Goal: Task Accomplishment & Management: Manage account settings

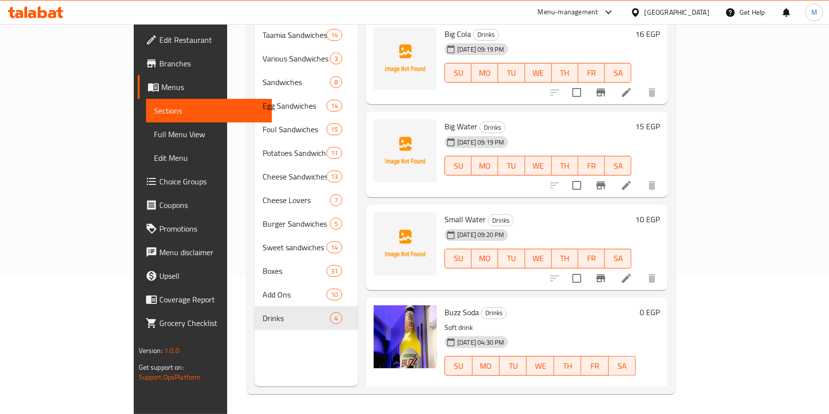
scroll to position [92, 0]
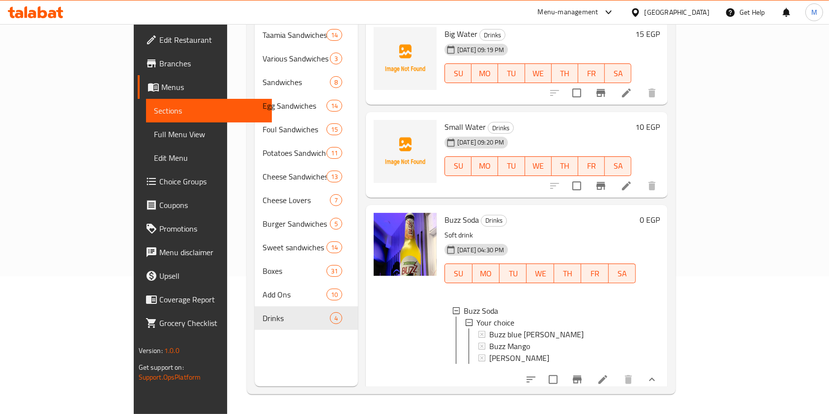
click at [55, 11] on icon at bounding box center [52, 14] width 8 height 8
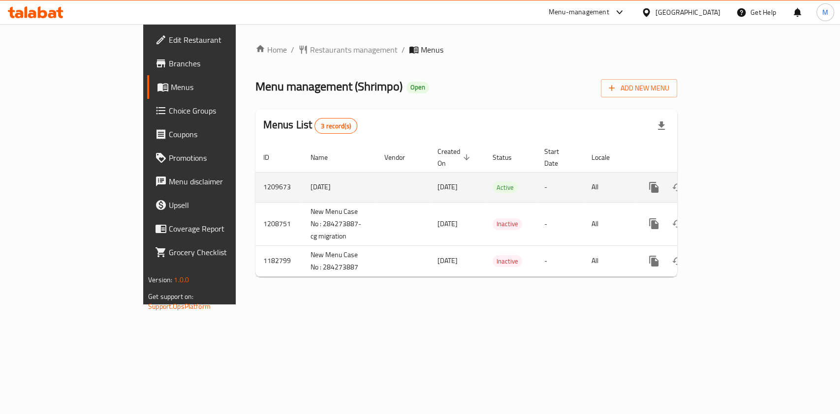
click at [729, 183] on icon "enhanced table" at bounding box center [724, 187] width 9 height 9
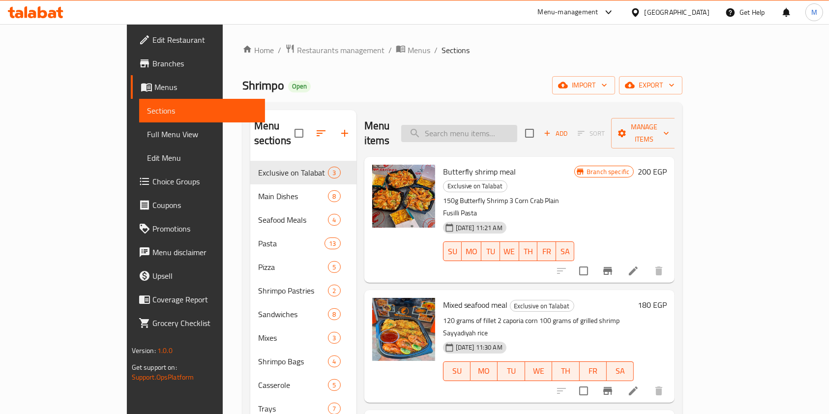
click at [501, 125] on input "search" at bounding box center [459, 133] width 116 height 17
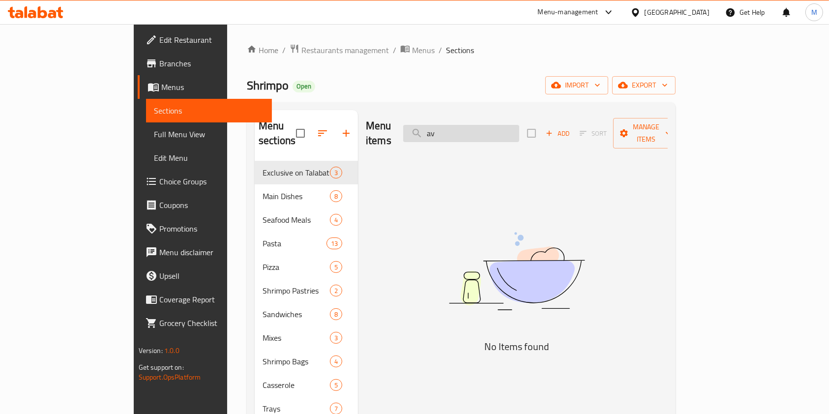
type input "a"
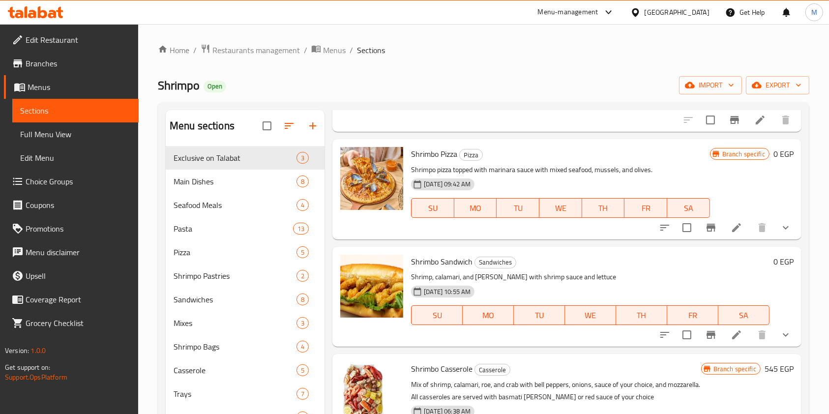
scroll to position [131, 0]
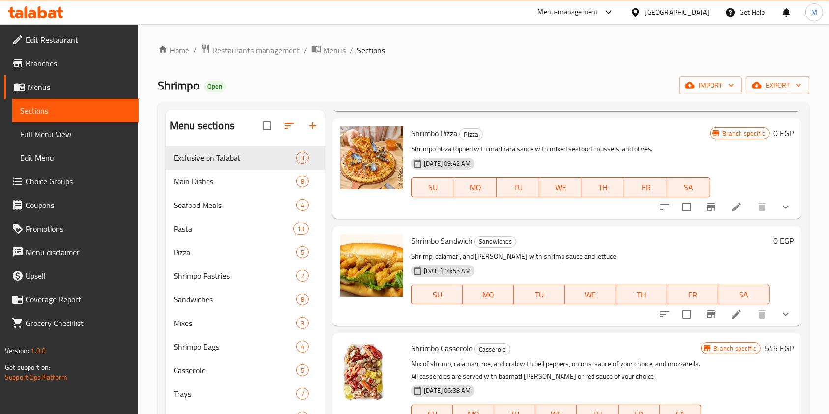
click at [780, 313] on icon "show more" at bounding box center [786, 314] width 12 height 12
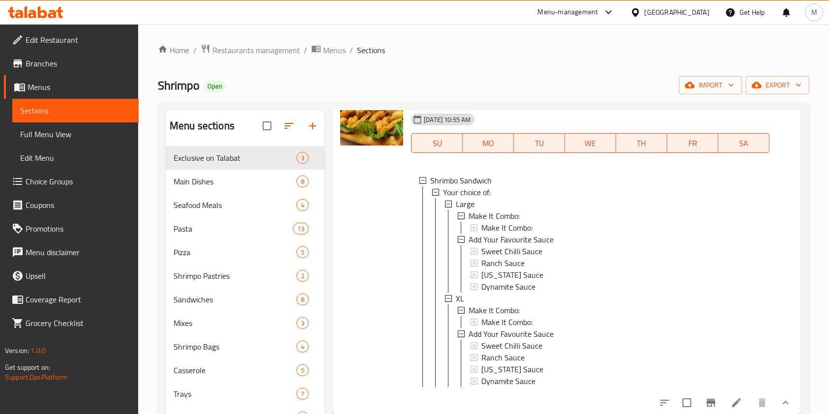
scroll to position [262, 0]
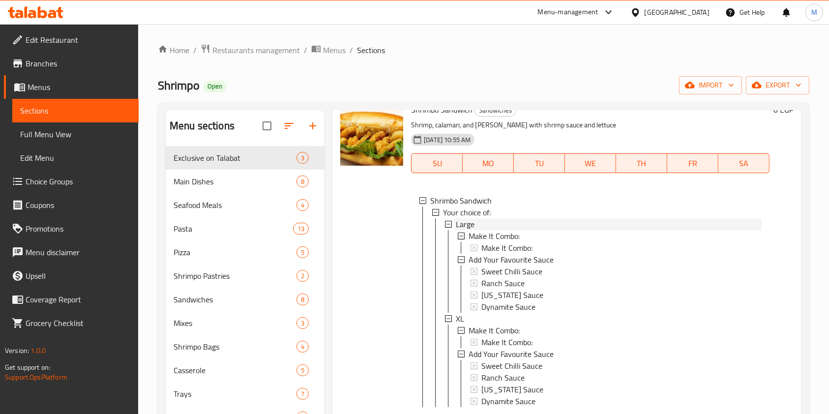
click at [467, 224] on span "Large" at bounding box center [465, 224] width 19 height 12
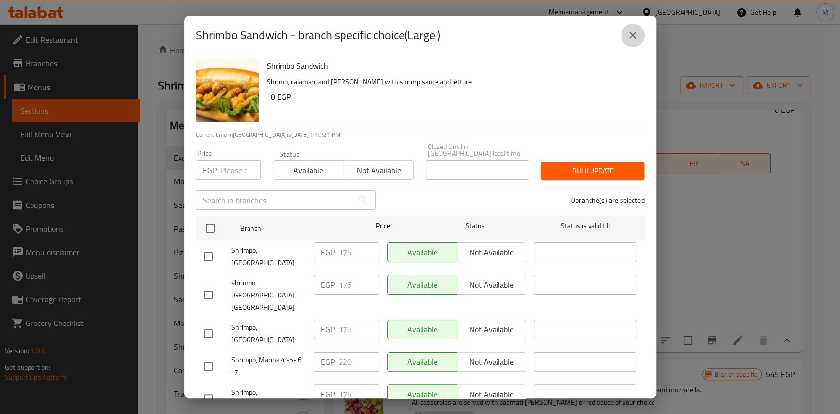
click at [630, 30] on icon "close" at bounding box center [633, 36] width 12 height 12
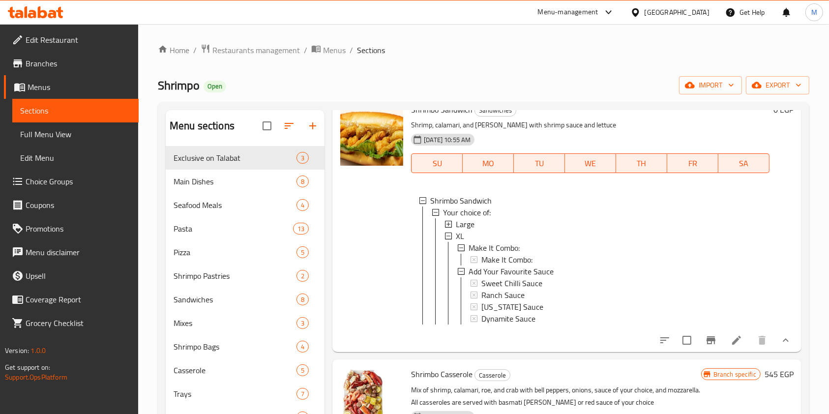
click at [774, 347] on button "show more" at bounding box center [786, 341] width 24 height 24
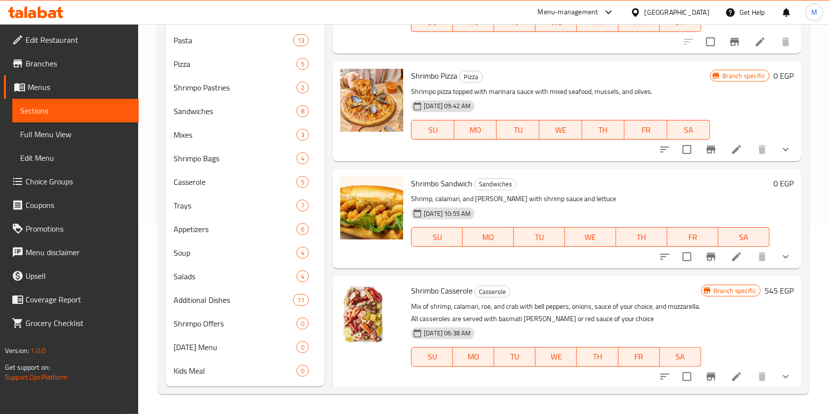
scroll to position [0, 0]
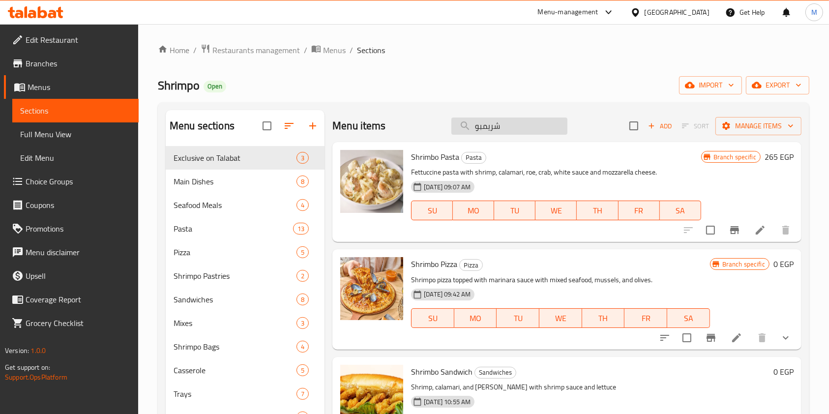
click at [527, 134] on input "شريمبو" at bounding box center [510, 126] width 116 height 17
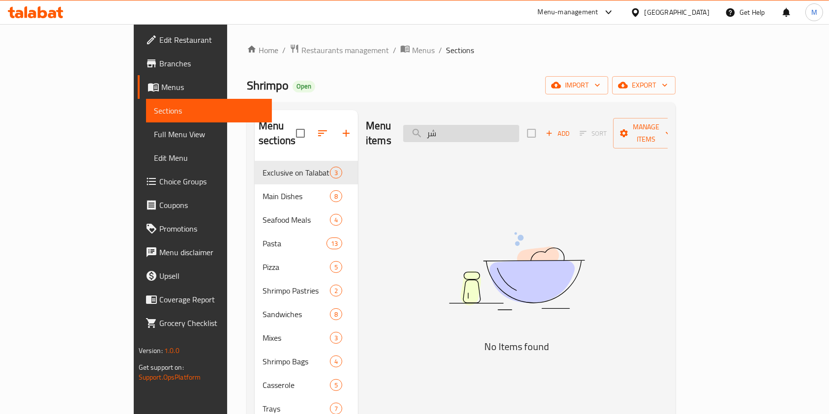
type input "ش"
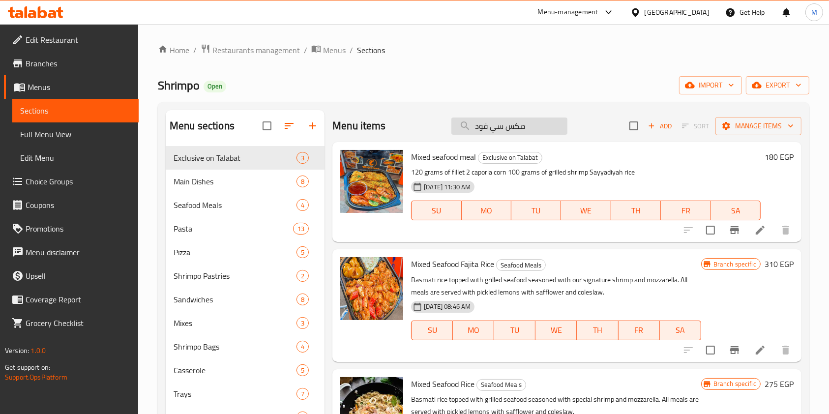
click at [523, 134] on input "مكس سي فود" at bounding box center [510, 126] width 116 height 17
type input "مكس سي فود"
click at [733, 230] on button "Branch-specific-item" at bounding box center [735, 230] width 24 height 24
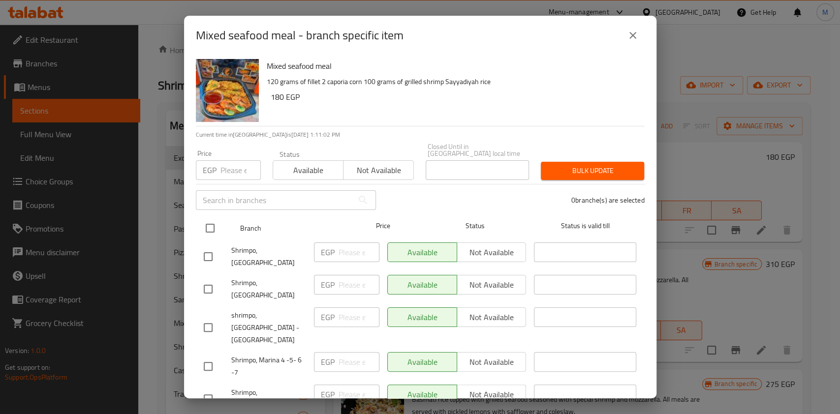
click at [207, 219] on input "checkbox" at bounding box center [210, 228] width 21 height 21
checkbox input "true"
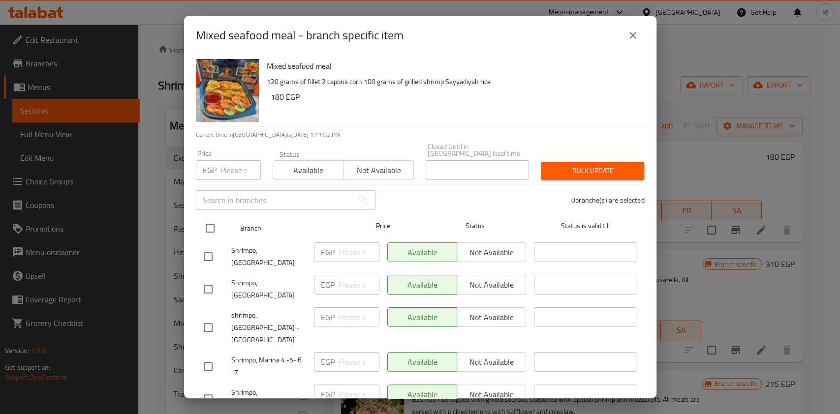
checkbox input "true"
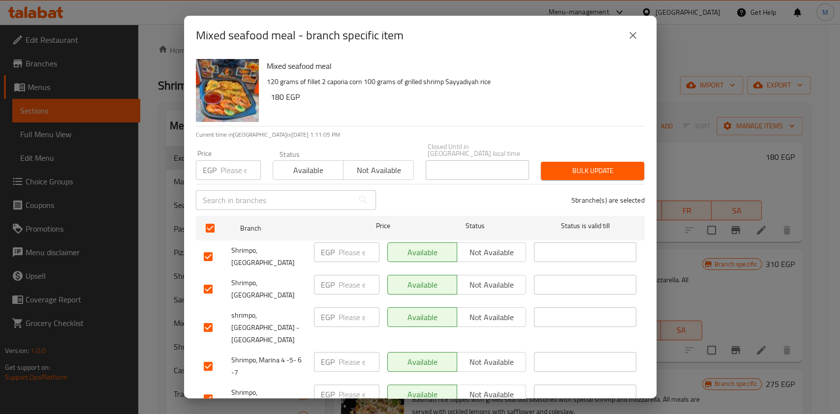
click at [208, 356] on input "checkbox" at bounding box center [208, 366] width 21 height 21
checkbox input "false"
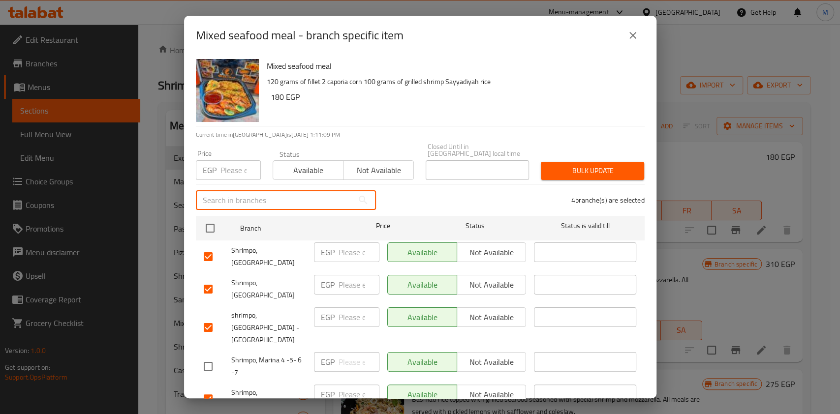
click at [269, 197] on input "text" at bounding box center [274, 200] width 157 height 20
click at [230, 167] on input "number" at bounding box center [240, 170] width 40 height 20
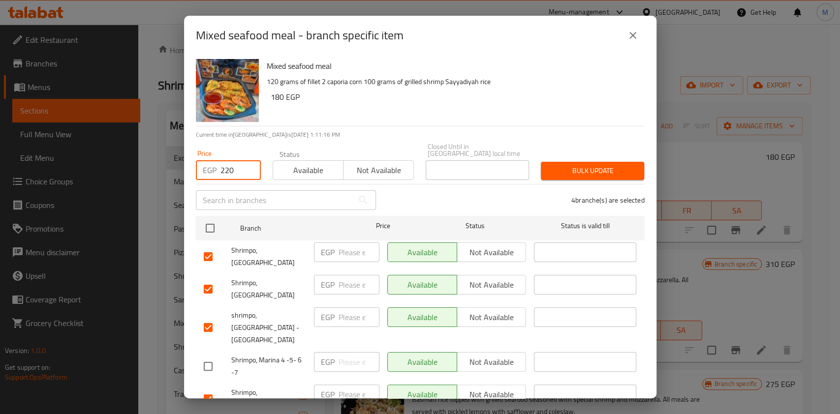
type input "220"
click at [555, 165] on span "Bulk update" at bounding box center [592, 171] width 88 height 12
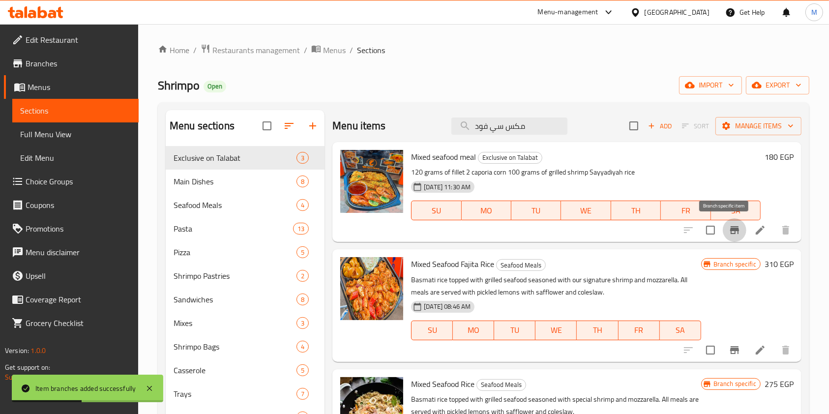
click at [729, 230] on icon "Branch-specific-item" at bounding box center [735, 230] width 12 height 12
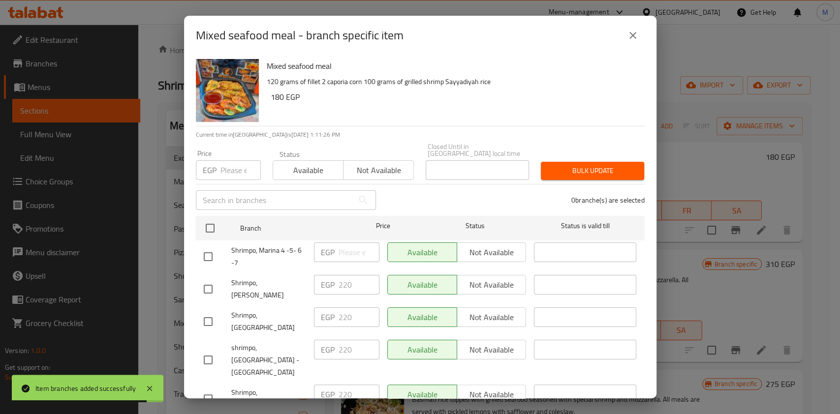
click at [632, 39] on icon "close" at bounding box center [633, 36] width 12 height 12
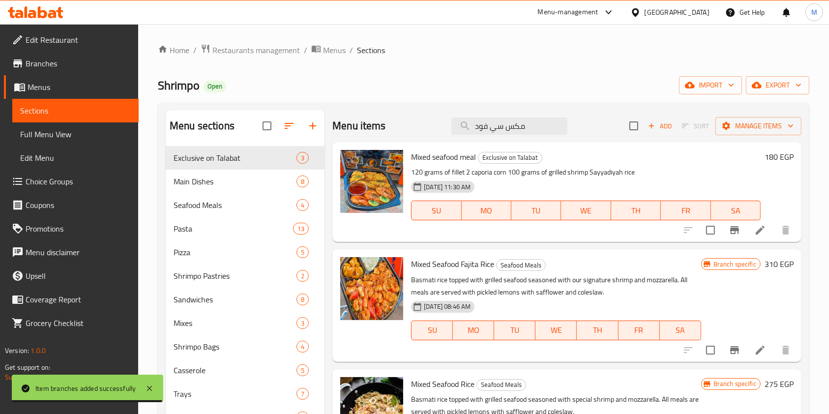
click at [486, 135] on div "Menu items مكس سي فود Add Sort Manage items" at bounding box center [566, 126] width 469 height 32
click at [487, 131] on input "مكس سي فود" at bounding box center [510, 126] width 116 height 17
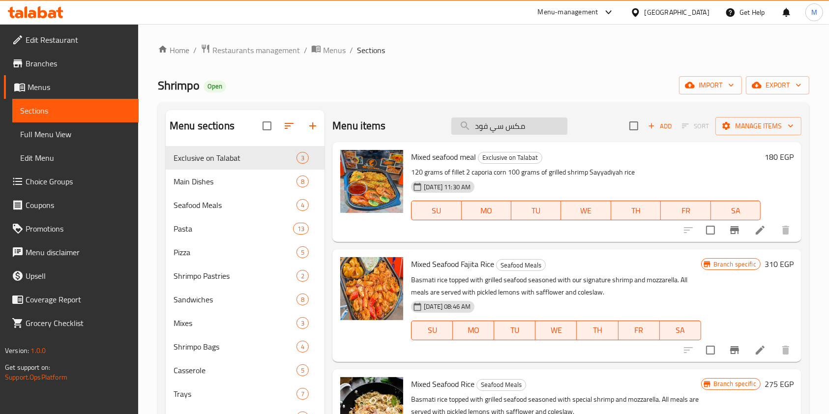
click at [487, 131] on input "مكس سي فود" at bounding box center [510, 126] width 116 height 17
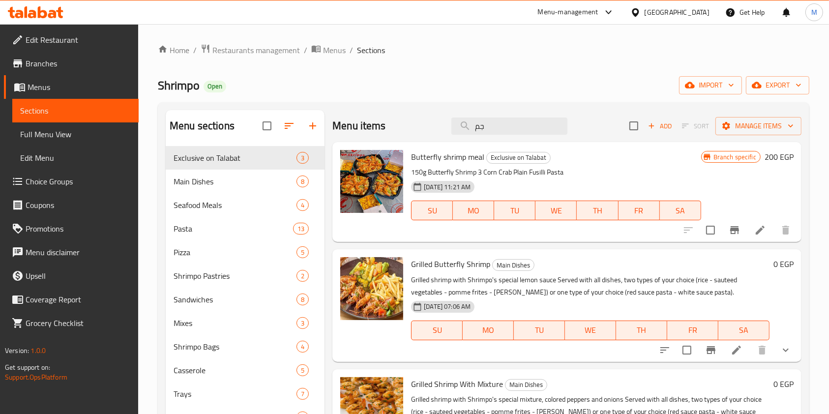
type input "ج"
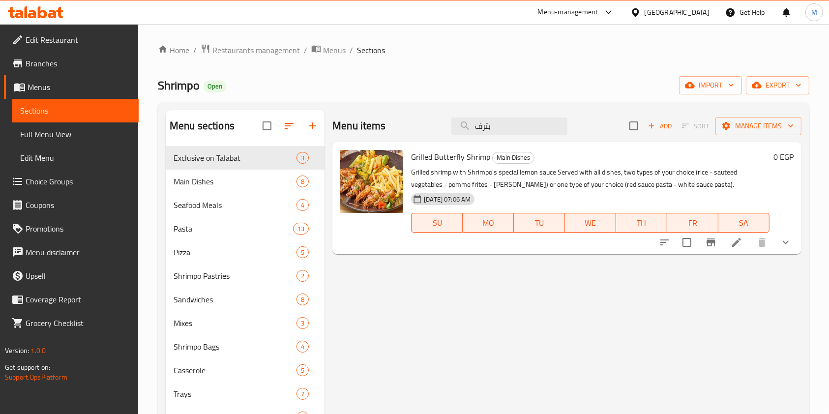
type input "بترف"
click at [509, 137] on div "Menu items بترف Add Sort Manage items" at bounding box center [566, 126] width 469 height 32
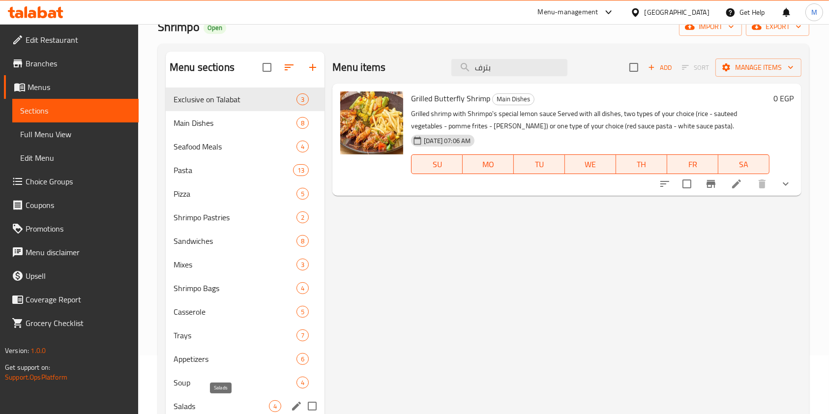
scroll to position [57, 0]
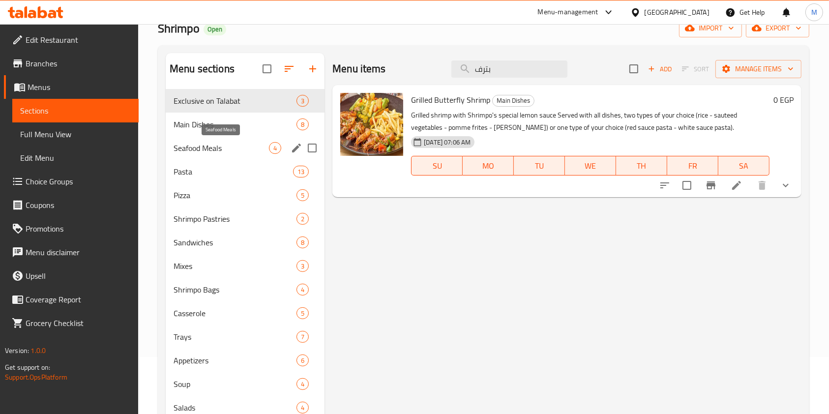
click at [209, 145] on span "Seafood Meals" at bounding box center [221, 148] width 95 height 12
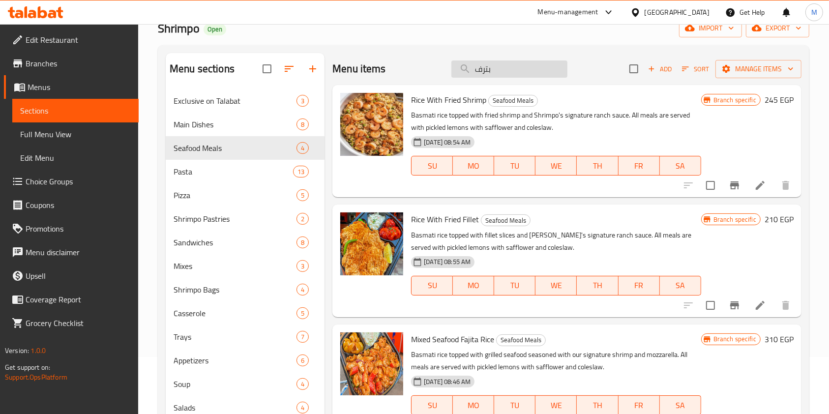
click at [503, 76] on input "بترف" at bounding box center [510, 68] width 116 height 17
paste input "750180"
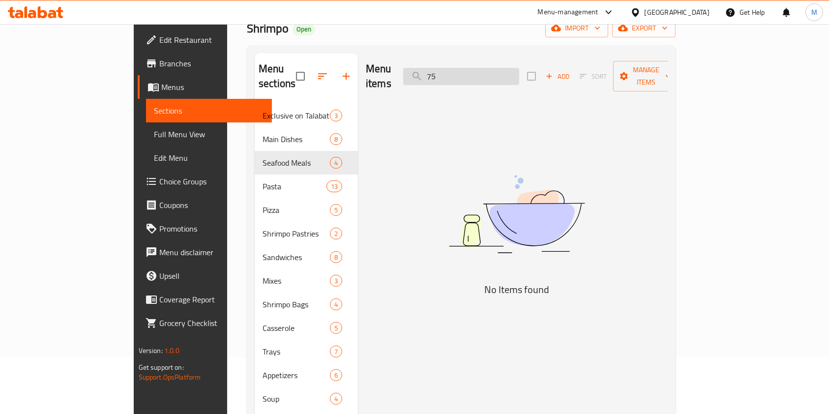
type input "7"
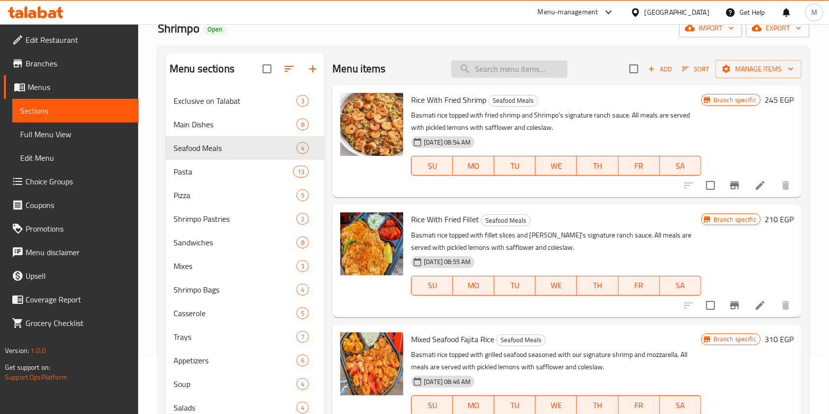
click at [506, 67] on input "search" at bounding box center [510, 68] width 116 height 17
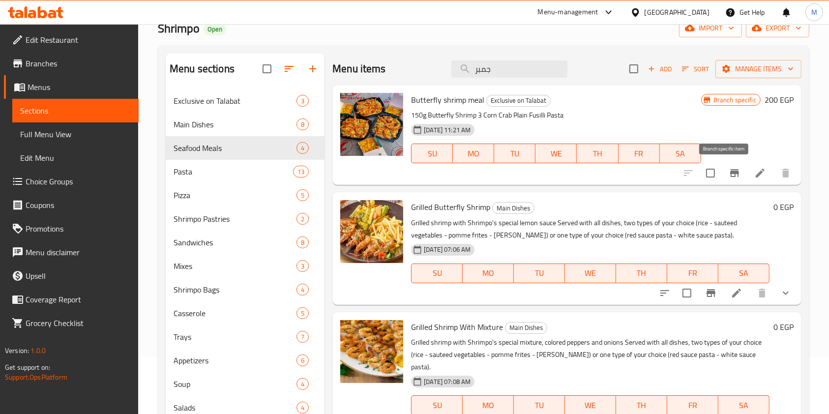
type input "جمبر"
click at [730, 175] on icon "Branch-specific-item" at bounding box center [735, 173] width 12 height 12
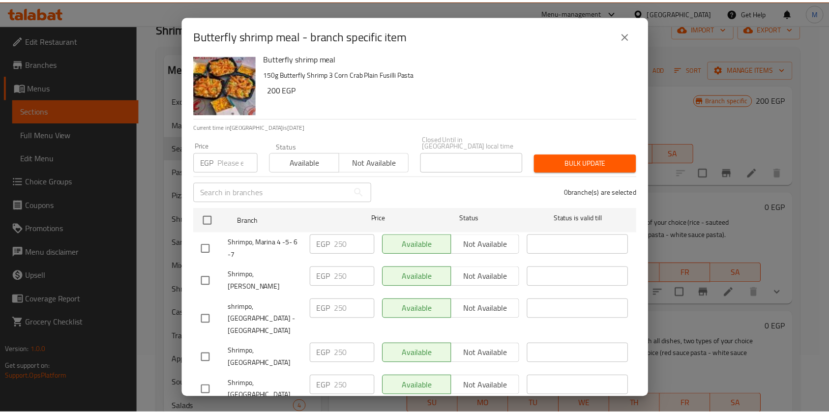
scroll to position [16, 0]
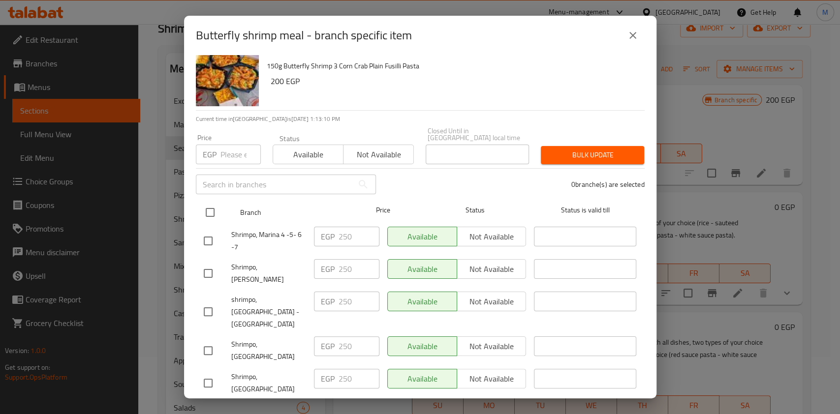
click at [212, 203] on input "checkbox" at bounding box center [210, 212] width 21 height 21
checkbox input "true"
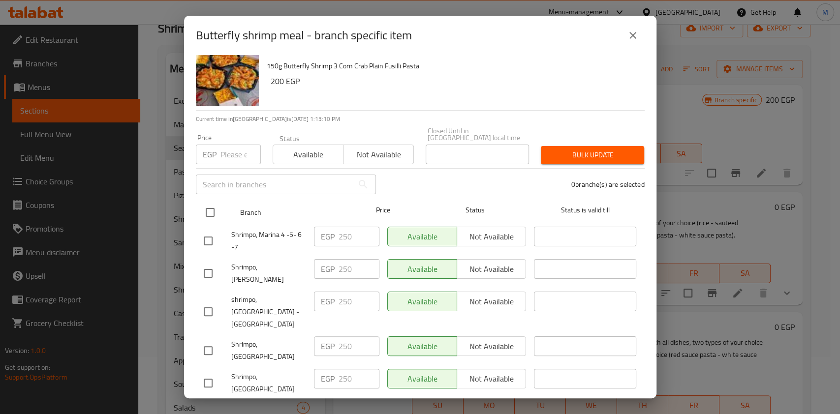
checkbox input "true"
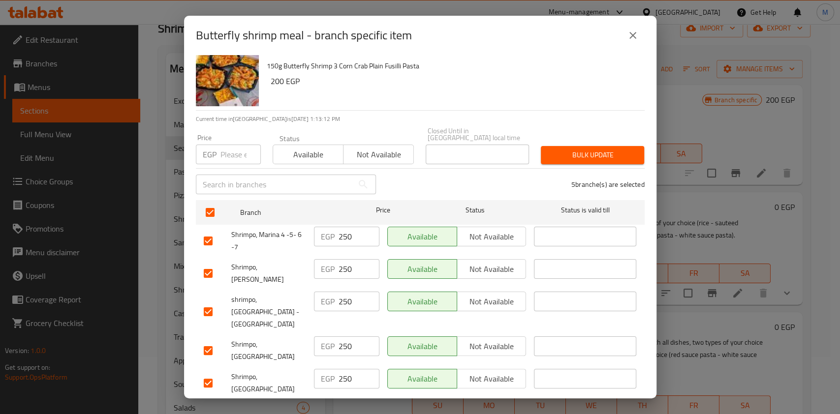
click at [211, 232] on input "checkbox" at bounding box center [208, 241] width 21 height 21
checkbox input "false"
click at [231, 152] on input "number" at bounding box center [240, 155] width 40 height 20
type input "225"
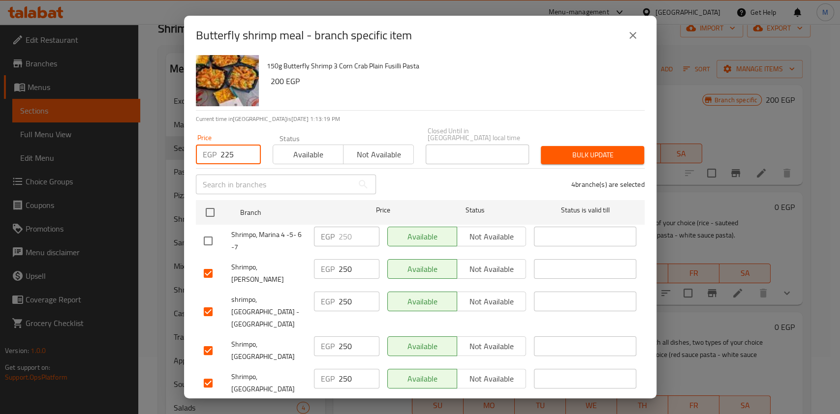
click at [541, 167] on div "4 branche(s) are selected" at bounding box center [516, 184] width 269 height 35
click at [545, 155] on button "Bulk update" at bounding box center [592, 155] width 103 height 18
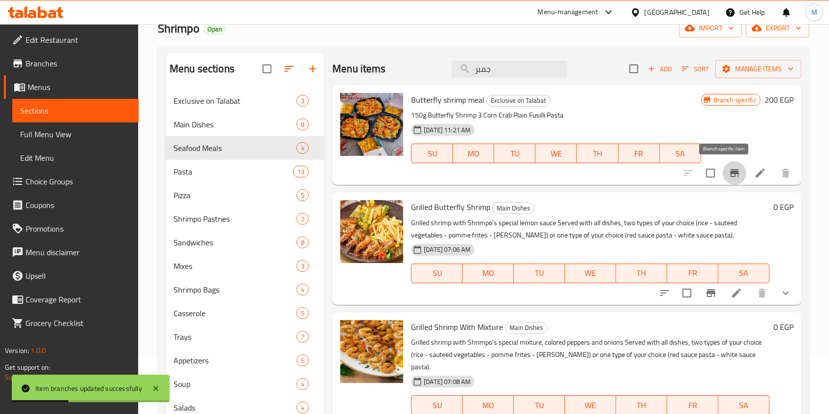
click at [729, 177] on icon "Branch-specific-item" at bounding box center [735, 173] width 12 height 12
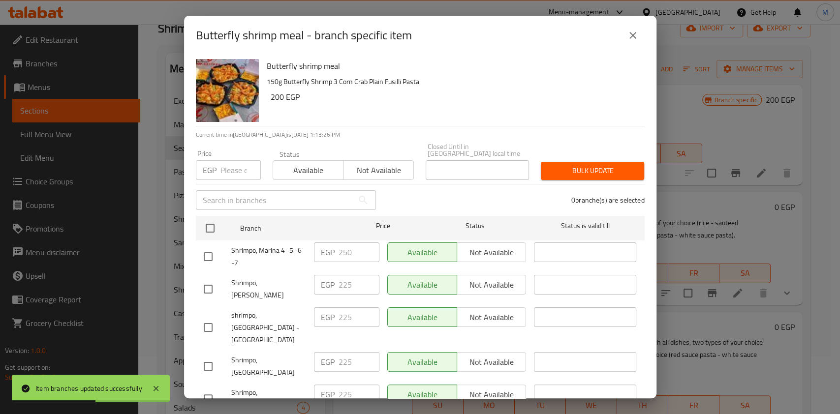
click at [627, 40] on icon "close" at bounding box center [633, 36] width 12 height 12
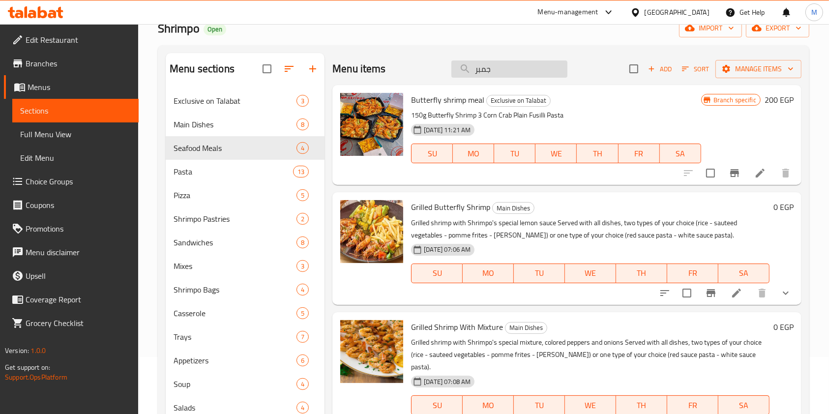
click at [509, 76] on input "جمبر" at bounding box center [510, 68] width 116 height 17
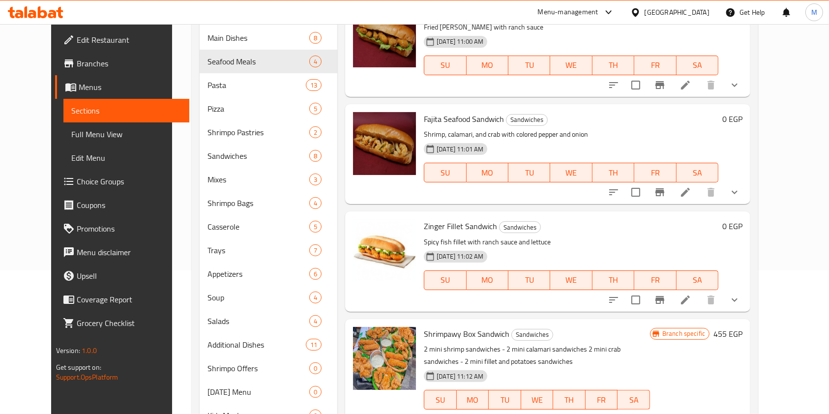
scroll to position [188, 0]
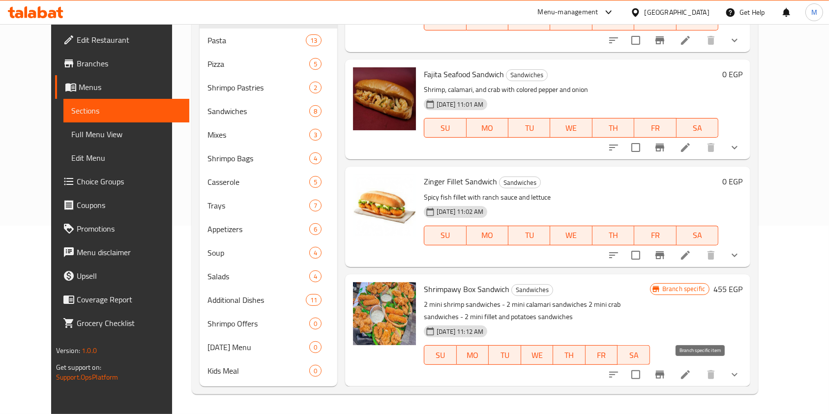
type input "ساندوت"
click at [672, 367] on button "Branch-specific-item" at bounding box center [660, 375] width 24 height 24
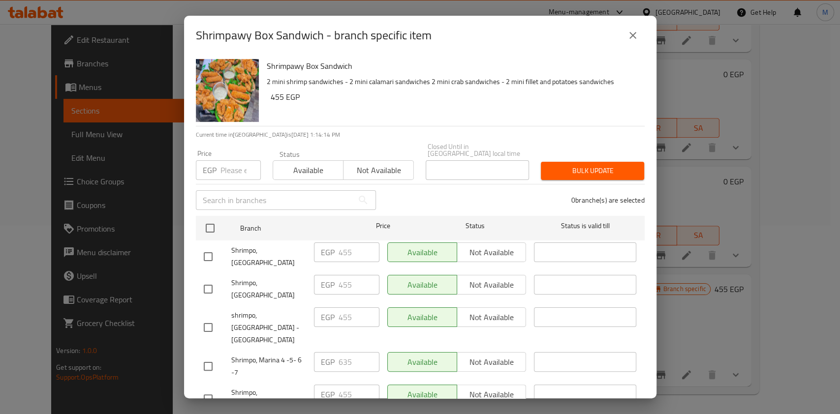
click at [202, 356] on input "checkbox" at bounding box center [208, 366] width 21 height 21
checkbox input "true"
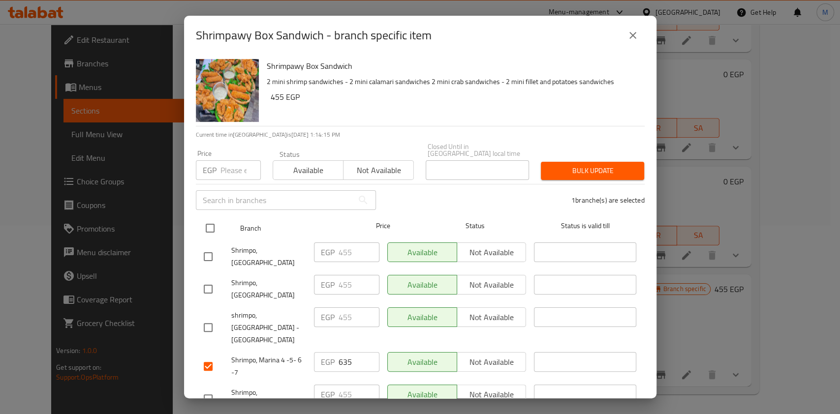
click at [211, 218] on input "checkbox" at bounding box center [210, 228] width 21 height 21
checkbox input "true"
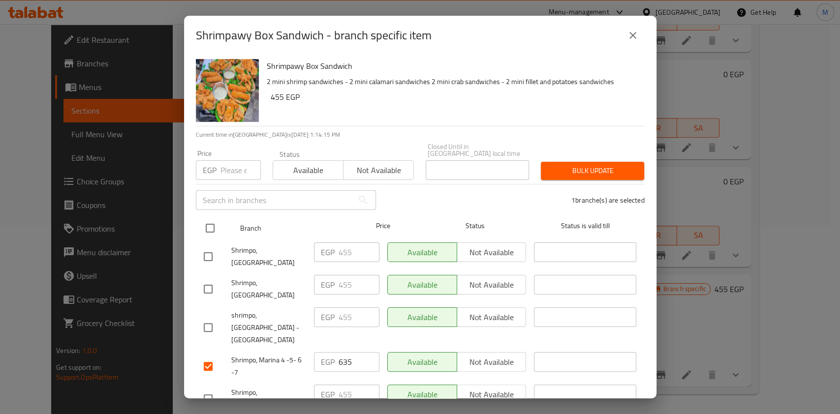
checkbox input "true"
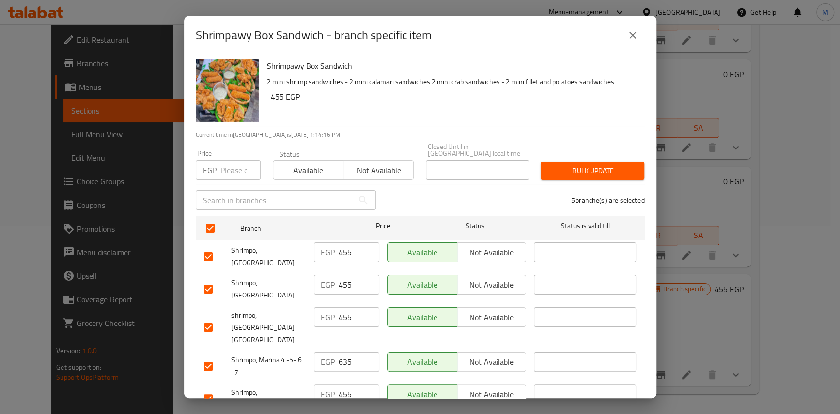
click at [208, 356] on input "checkbox" at bounding box center [208, 366] width 21 height 21
checkbox input "false"
click at [233, 167] on input "number" at bounding box center [240, 170] width 40 height 20
type input "420"
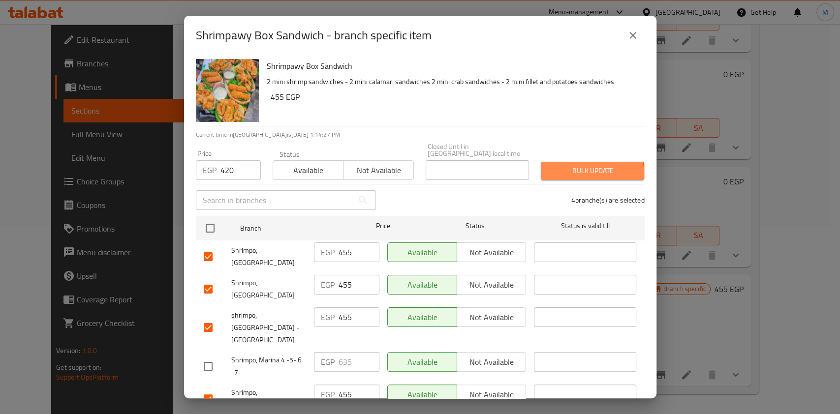
click at [573, 172] on button "Bulk update" at bounding box center [592, 171] width 103 height 18
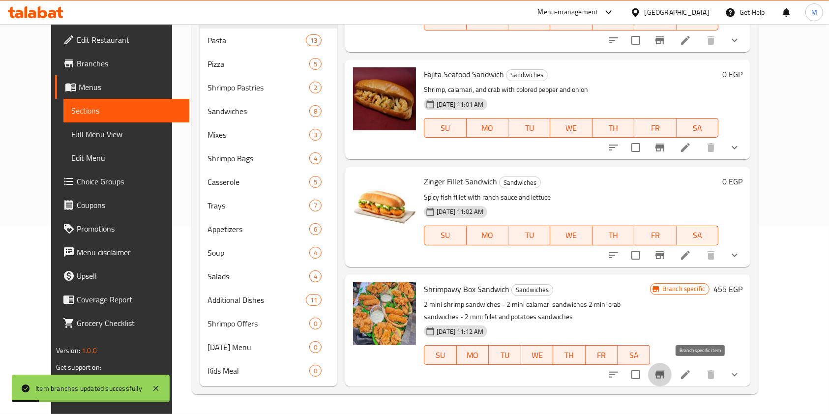
click at [664, 376] on icon "Branch-specific-item" at bounding box center [660, 375] width 9 height 8
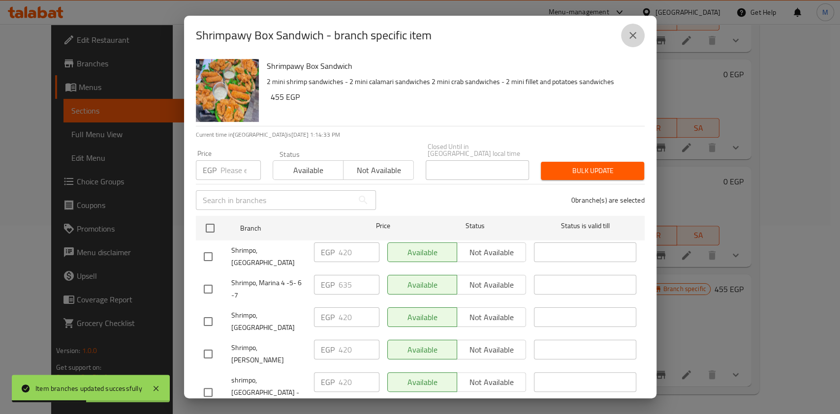
click at [638, 41] on button "close" at bounding box center [633, 36] width 24 height 24
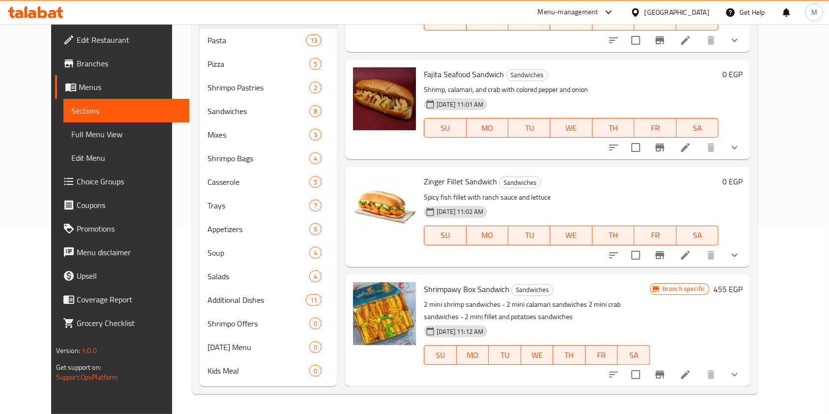
click at [49, 14] on icon at bounding box center [52, 14] width 8 height 8
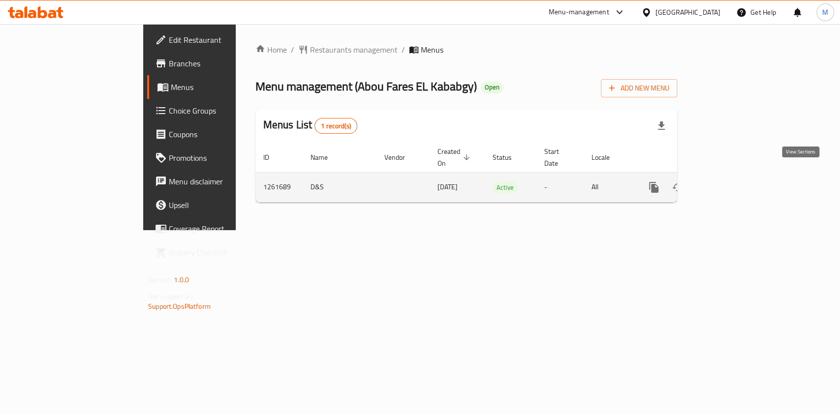
click at [736, 176] on link "enhanced table" at bounding box center [725, 188] width 24 height 24
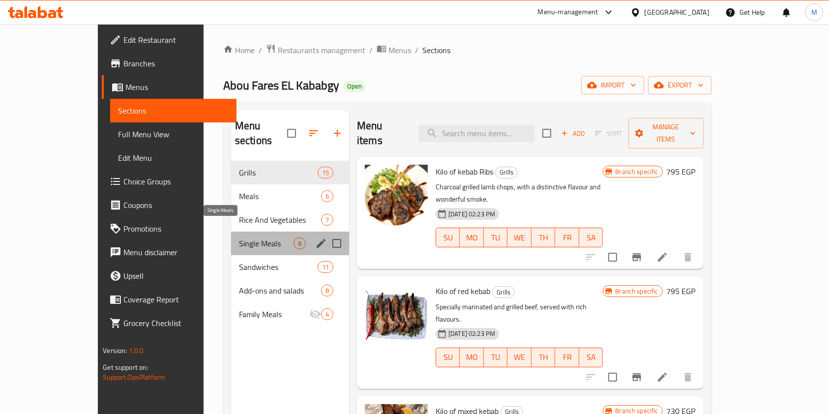
click at [239, 238] on span "Single Meals" at bounding box center [266, 244] width 55 height 12
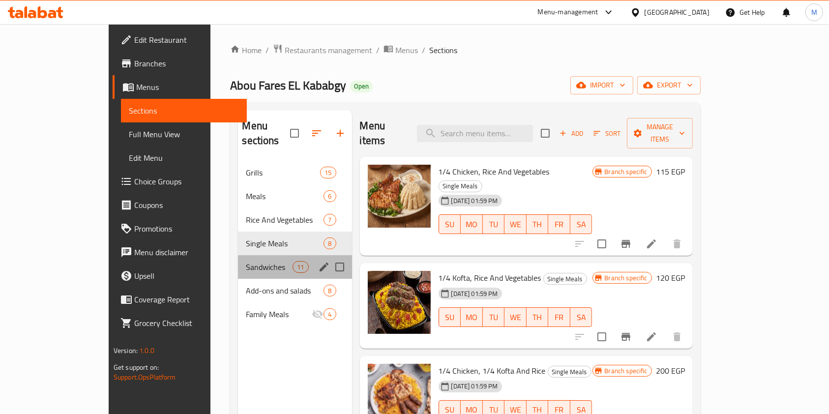
click at [238, 255] on div "Sandwiches 11" at bounding box center [295, 267] width 114 height 24
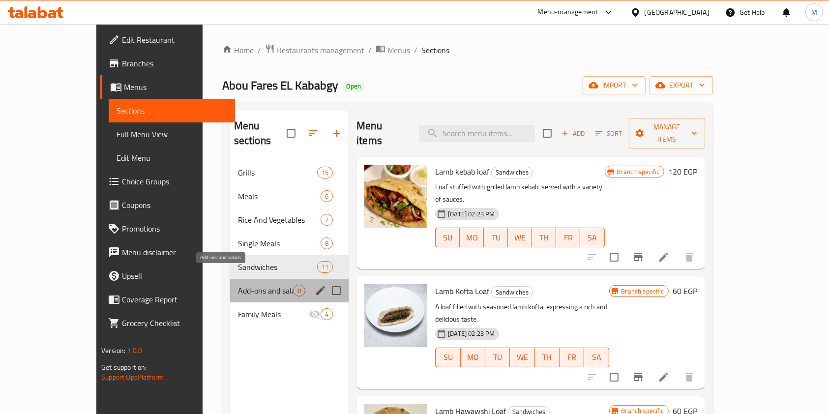
click at [238, 285] on span "Add-ons and salads" at bounding box center [265, 291] width 55 height 12
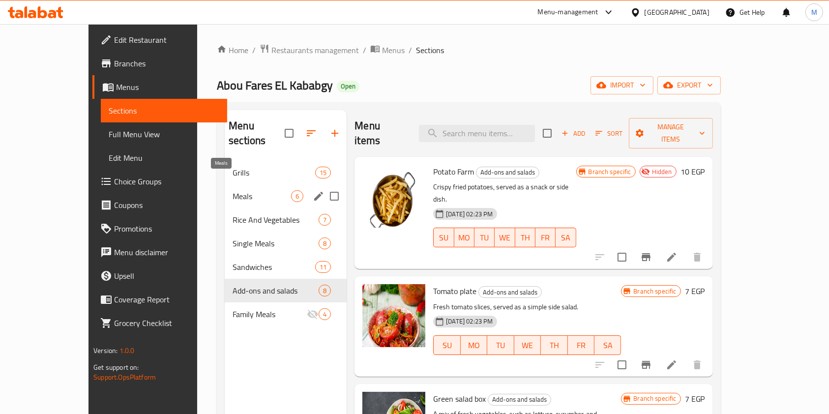
click at [233, 190] on span "Meals" at bounding box center [262, 196] width 59 height 12
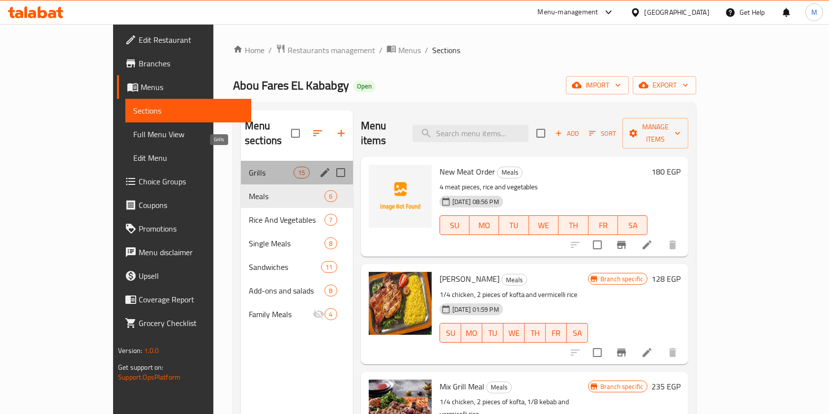
click at [249, 167] on span "Grills" at bounding box center [271, 173] width 45 height 12
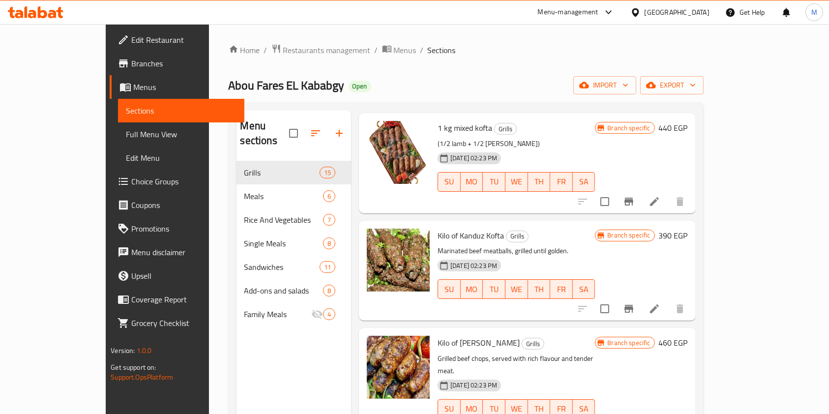
scroll to position [590, 0]
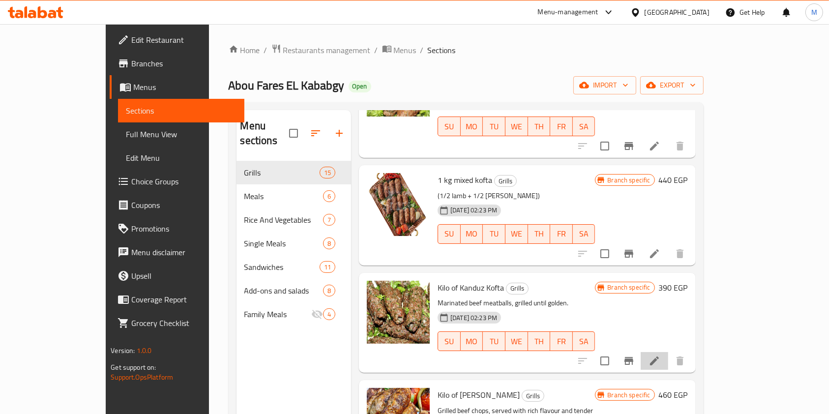
click at [668, 352] on li at bounding box center [655, 361] width 28 height 18
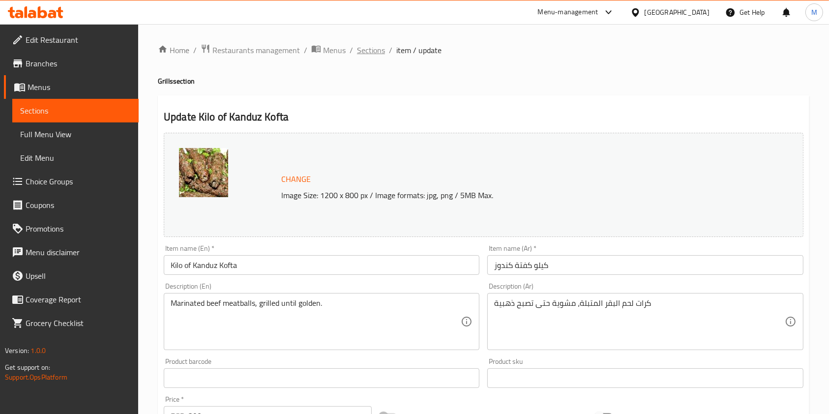
click at [379, 51] on span "Sections" at bounding box center [371, 50] width 28 height 12
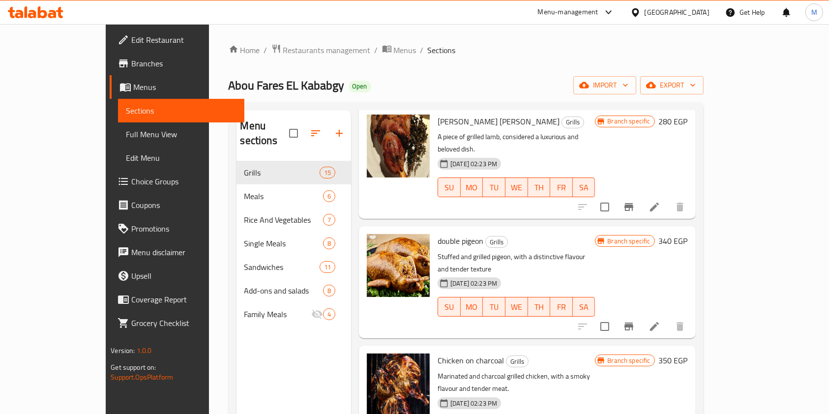
scroll to position [852, 0]
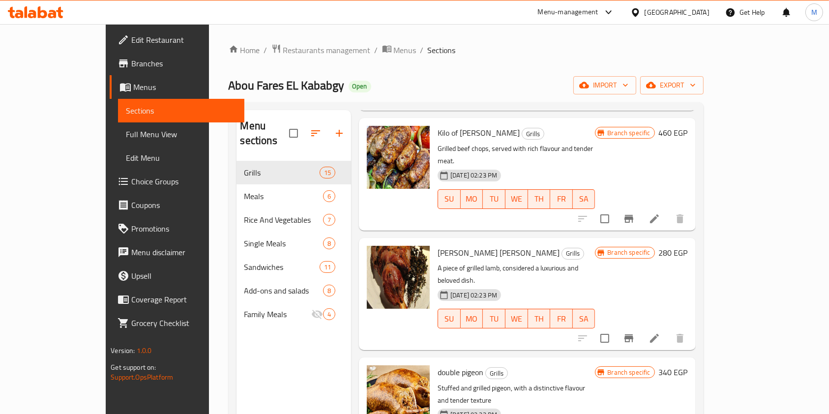
click at [634, 334] on icon "Branch-specific-item" at bounding box center [629, 338] width 9 height 8
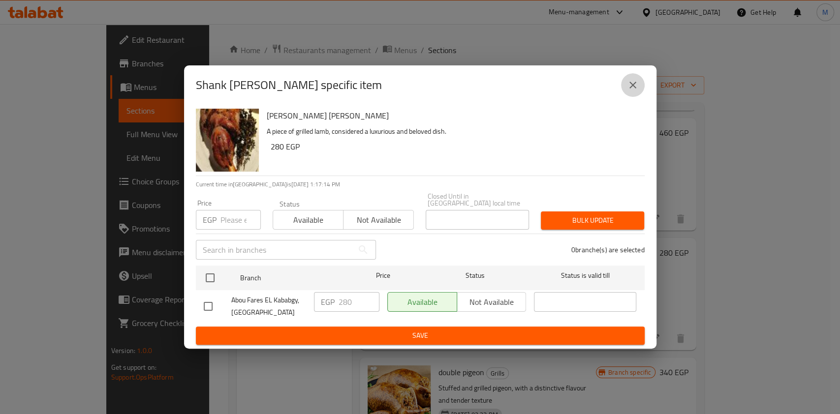
click at [629, 96] on button "close" at bounding box center [633, 85] width 24 height 24
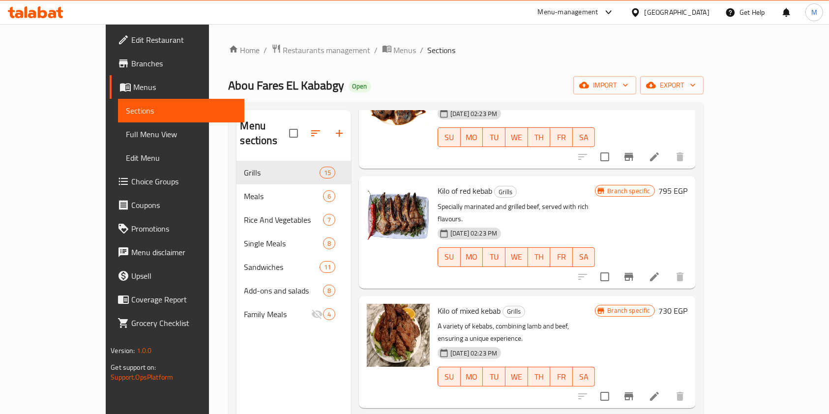
scroll to position [0, 0]
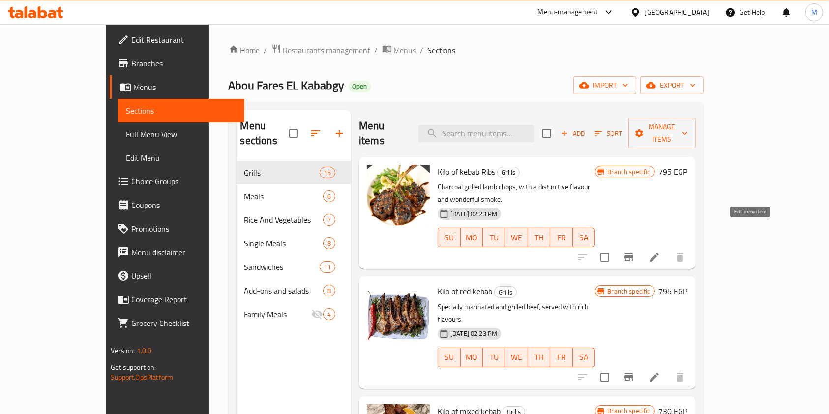
click at [659, 253] on icon at bounding box center [654, 257] width 9 height 9
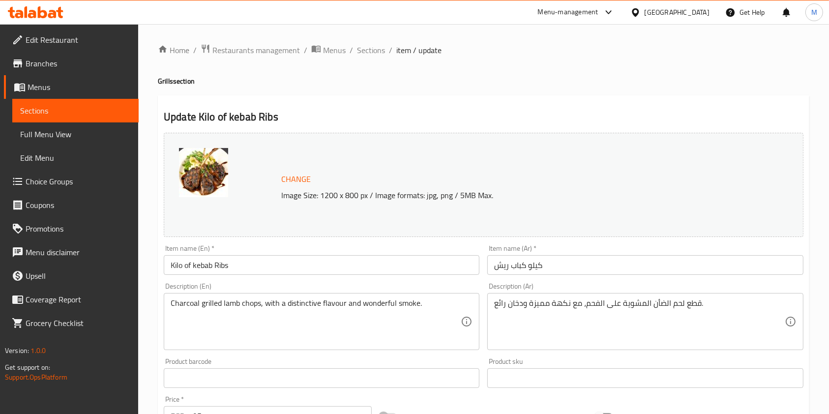
click at [531, 270] on input "كيلو كباب ريش" at bounding box center [645, 265] width 316 height 20
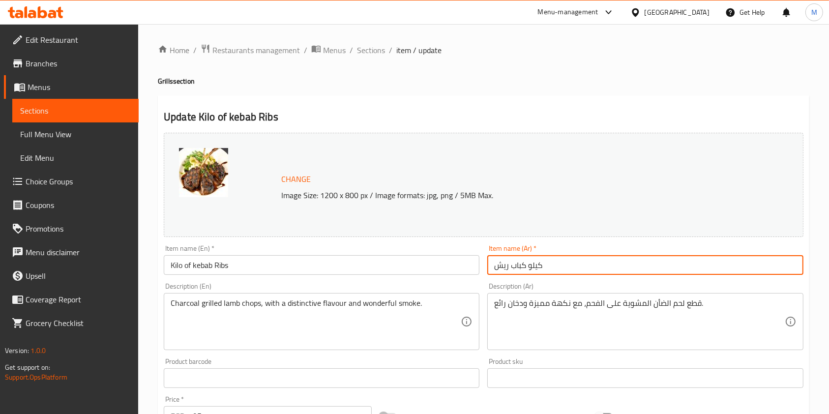
drag, startPoint x: 529, startPoint y: 264, endPoint x: 567, endPoint y: 272, distance: 38.8
click at [567, 272] on input "كيلو كباب ريش" at bounding box center [645, 265] width 316 height 20
type input "كباب ريش"
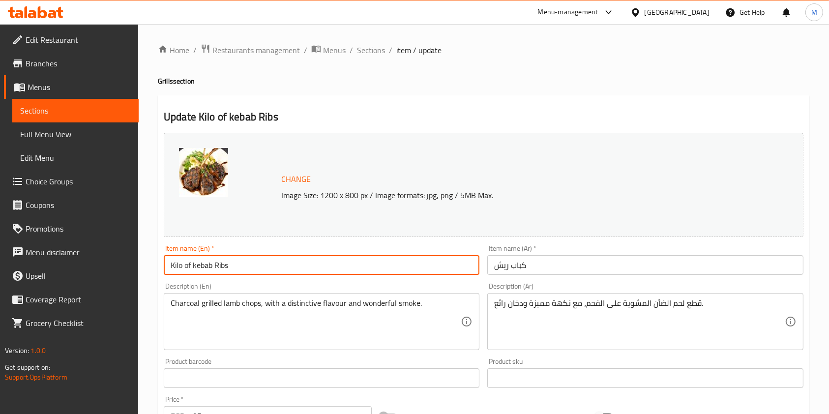
click at [184, 269] on input "Kilo of kebab Ribs" at bounding box center [322, 265] width 316 height 20
drag, startPoint x: 189, startPoint y: 268, endPoint x: 155, endPoint y: 268, distance: 33.9
click at [155, 268] on div "Home / Restaurants management / Menus / Sections / item / update Grills section…" at bounding box center [483, 366] width 691 height 685
drag, startPoint x: 192, startPoint y: 267, endPoint x: 162, endPoint y: 267, distance: 30.5
click at [162, 267] on div "Item name (En)   * Kilo of kebab Ribs Item name (En) *" at bounding box center [322, 260] width 324 height 38
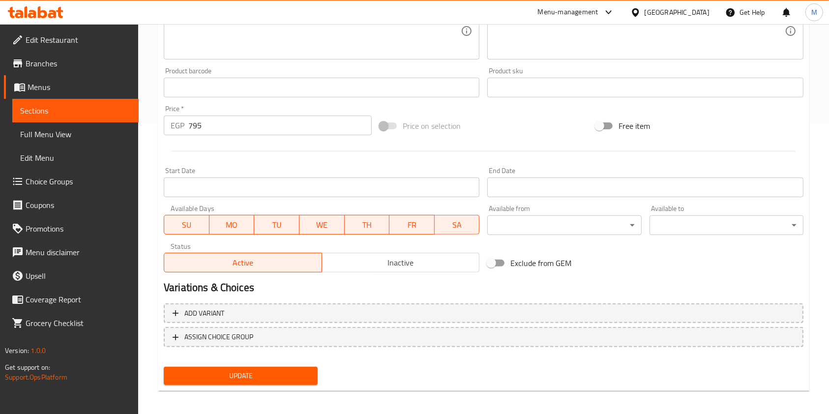
scroll to position [295, 0]
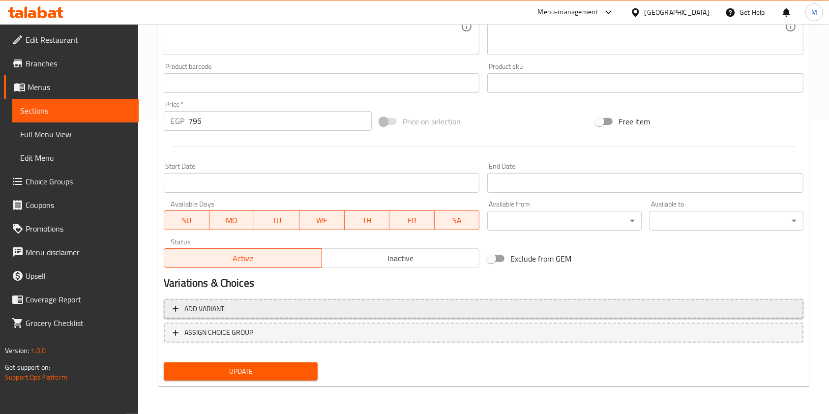
type input "kebab Ribs"
click at [529, 315] on button "Add variant" at bounding box center [484, 309] width 640 height 20
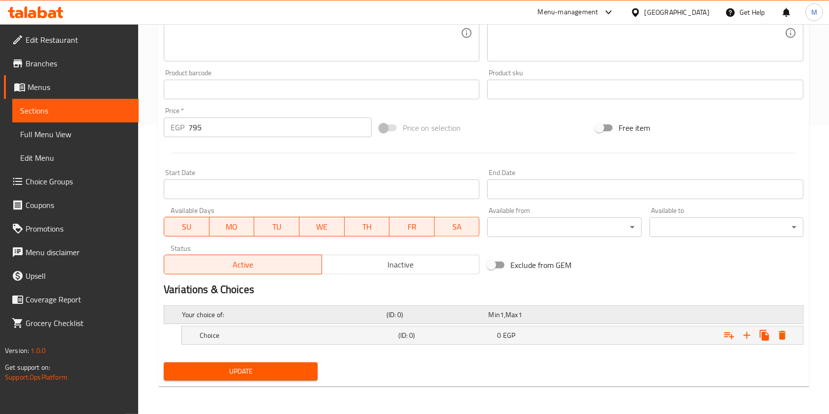
scroll to position [288, 0]
click at [763, 332] on icon "Expand" at bounding box center [765, 336] width 12 height 12
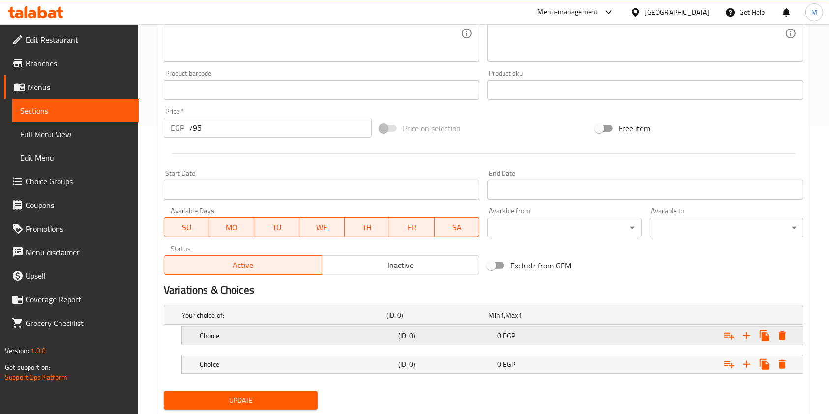
click at [384, 344] on div "Choice (ID: 0) 0 EGP" at bounding box center [496, 336] width 596 height 22
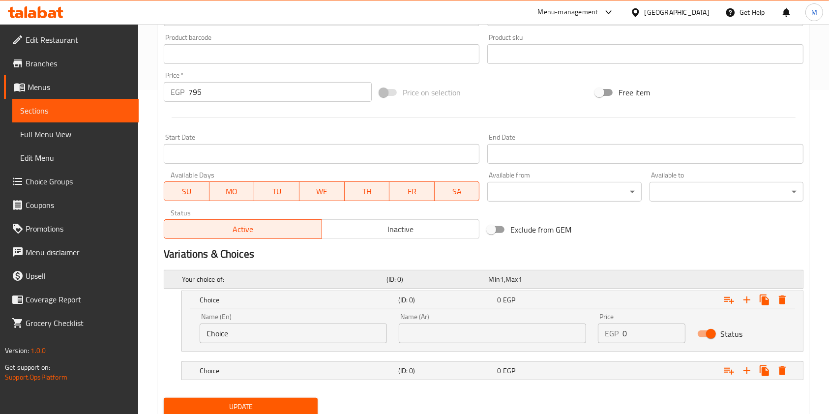
scroll to position [354, 0]
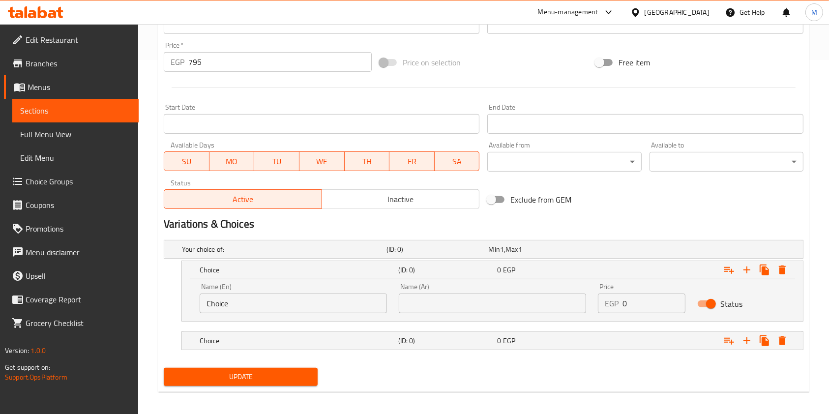
click at [814, 210] on div "Home / Restaurants management / Menus / Sections / item / update Grills section…" at bounding box center [483, 45] width 691 height 750
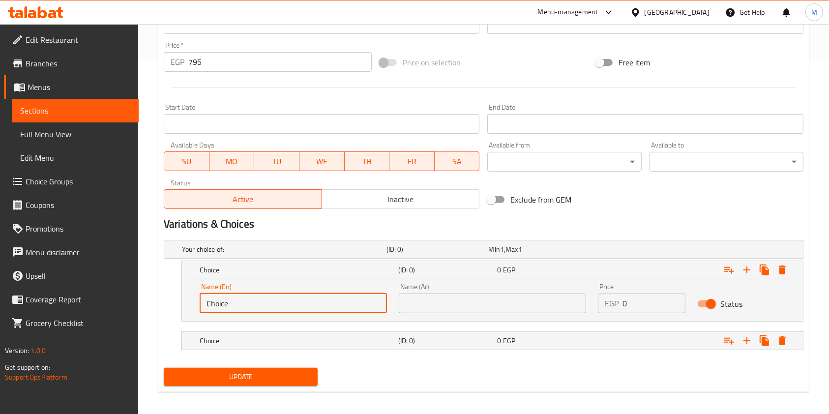
click at [270, 298] on input "Choice" at bounding box center [293, 304] width 187 height 20
type input "Kilo"
click at [453, 308] on input "text" at bounding box center [492, 304] width 187 height 20
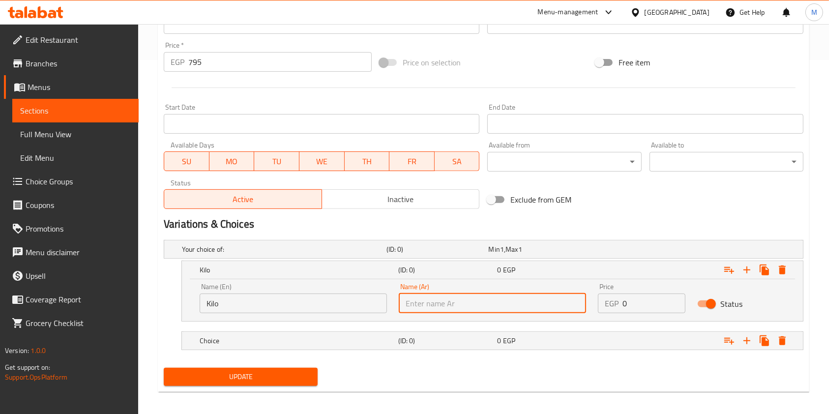
type input "كيلو"
click at [470, 334] on div "(ID: 0)" at bounding box center [445, 341] width 99 height 14
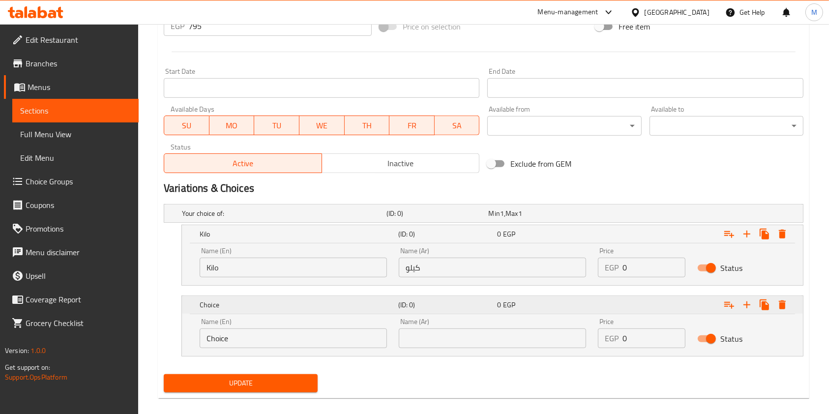
scroll to position [401, 0]
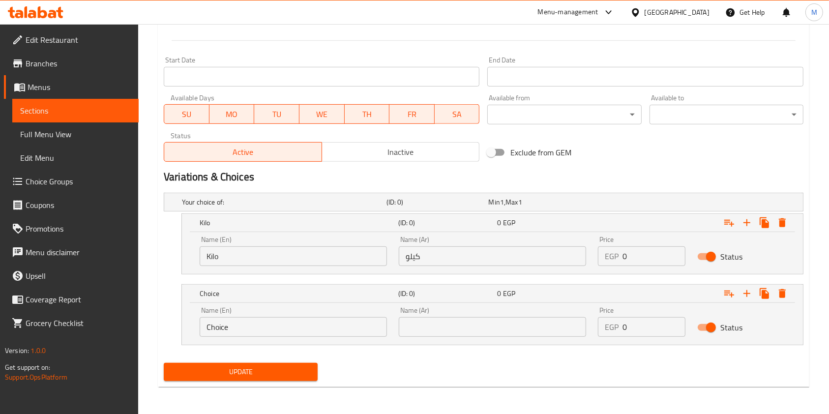
click at [298, 325] on input "Choice" at bounding box center [293, 327] width 187 height 20
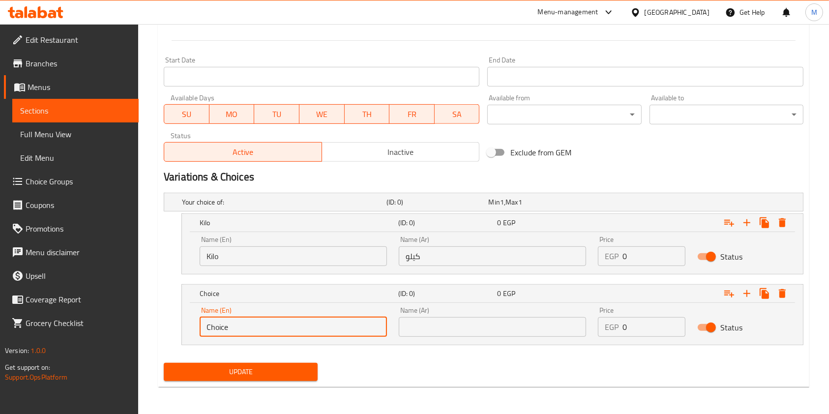
click at [298, 325] on input "Choice" at bounding box center [293, 327] width 187 height 20
type input "1/2 kilo"
click at [448, 336] on input "text" at bounding box center [492, 327] width 187 height 20
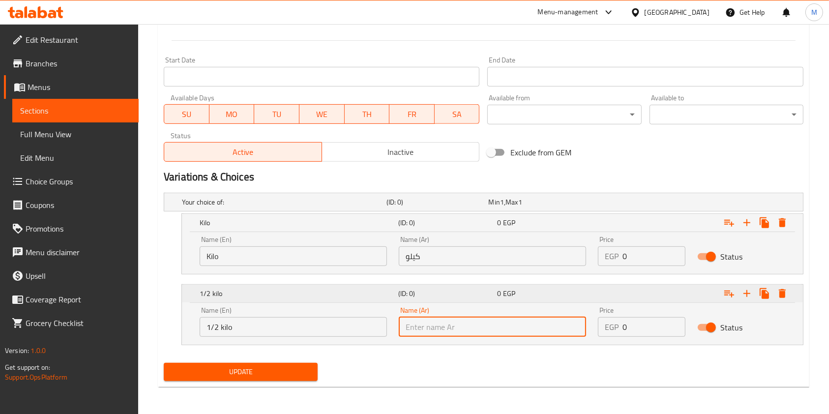
type input "1/2 كيلو"
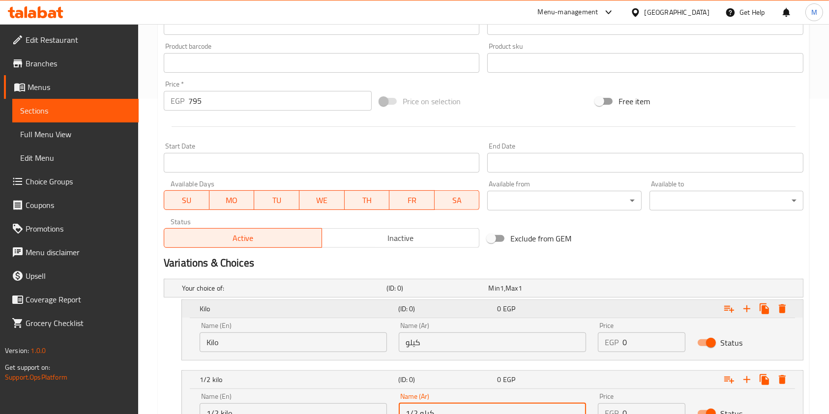
scroll to position [335, 0]
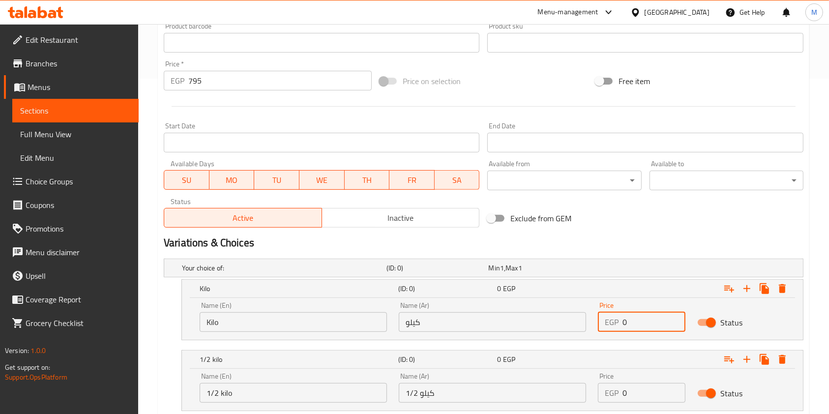
drag, startPoint x: 637, startPoint y: 325, endPoint x: 620, endPoint y: 325, distance: 16.7
click at [620, 325] on div "EGP 0 Price" at bounding box center [642, 322] width 88 height 20
type input "795"
drag, startPoint x: 636, startPoint y: 392, endPoint x: 620, endPoint y: 395, distance: 17.2
click at [620, 395] on div "EGP 0 Price" at bounding box center [642, 393] width 88 height 20
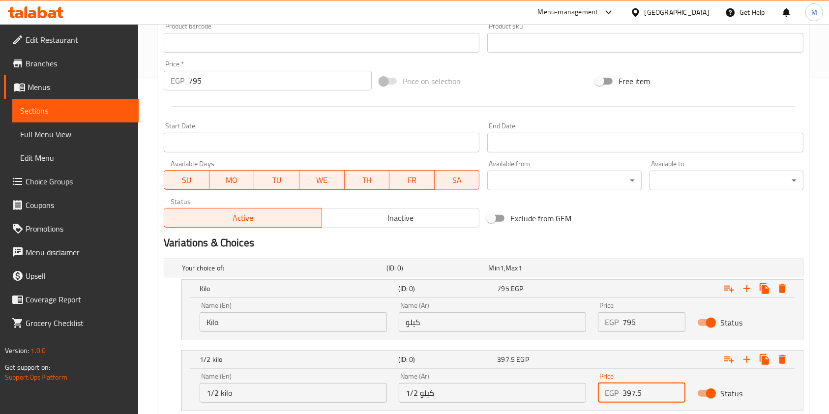
drag, startPoint x: 640, startPoint y: 395, endPoint x: 633, endPoint y: 398, distance: 8.2
click at [633, 398] on input "397.5" at bounding box center [654, 393] width 63 height 20
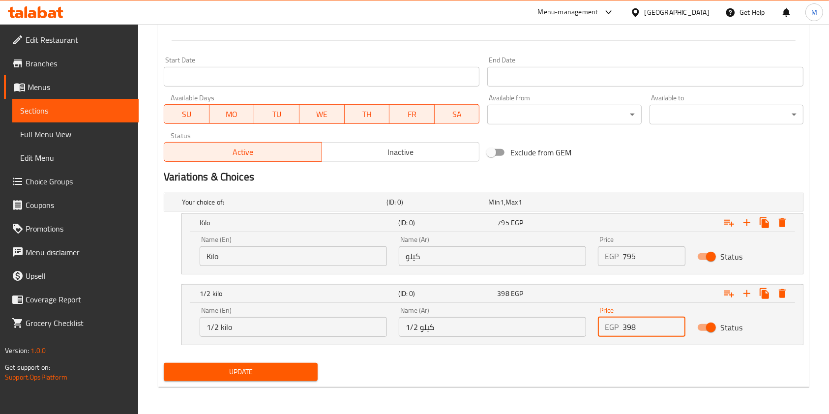
scroll to position [270, 0]
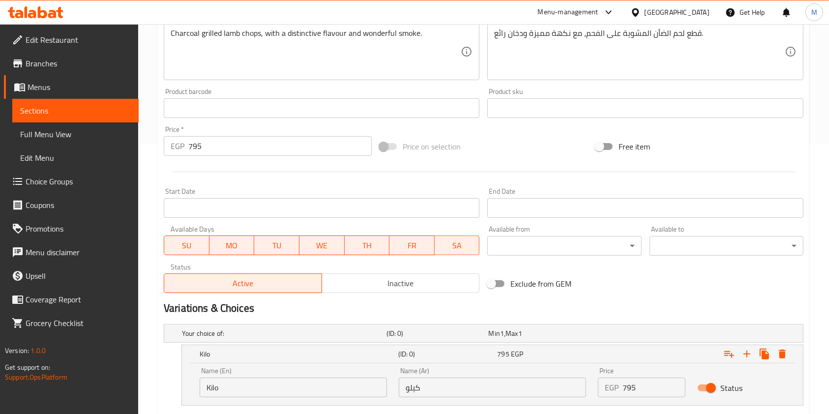
type input "398"
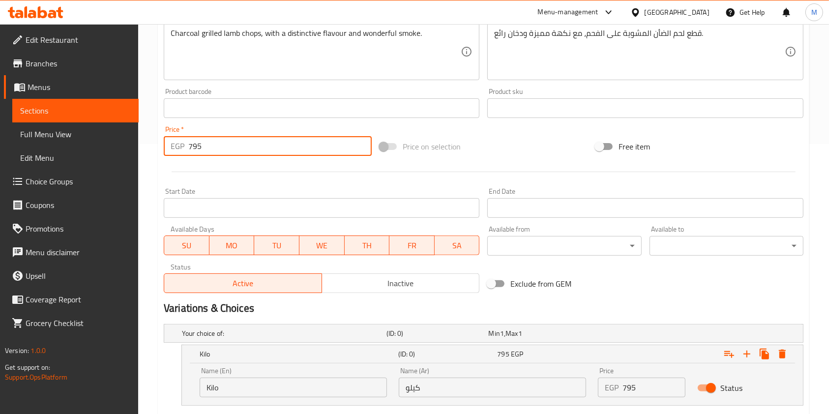
drag, startPoint x: 219, startPoint y: 148, endPoint x: 188, endPoint y: 151, distance: 31.7
click at [188, 151] on input "795" at bounding box center [279, 146] width 183 height 20
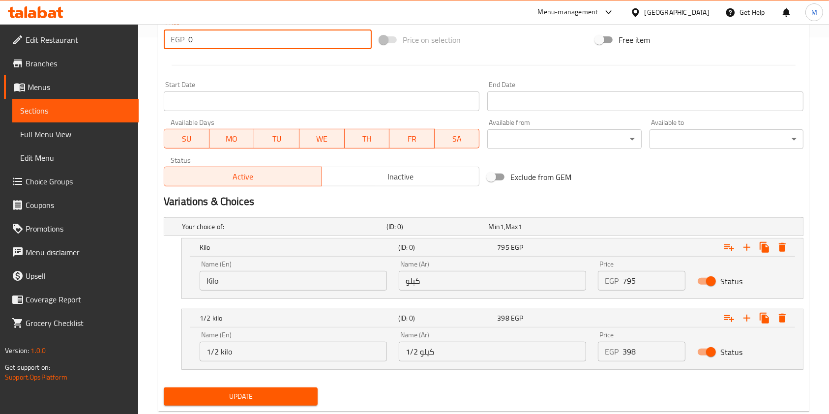
scroll to position [401, 0]
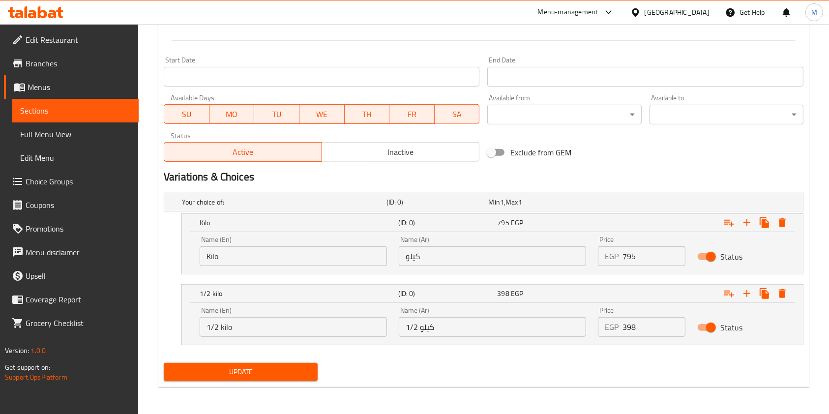
type input "0"
click at [291, 364] on button "Update" at bounding box center [241, 372] width 154 height 18
click at [823, 293] on div "Home / Restaurants management / Menus / Sections / item / update Grills section…" at bounding box center [483, 19] width 691 height 792
click at [211, 362] on div "Update" at bounding box center [241, 372] width 162 height 26
click at [229, 367] on span "Update" at bounding box center [241, 372] width 138 height 12
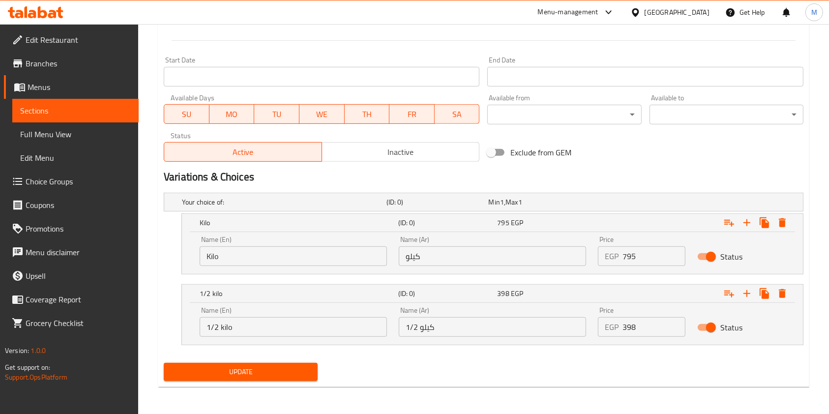
click at [311, 365] on button "Update" at bounding box center [241, 372] width 154 height 18
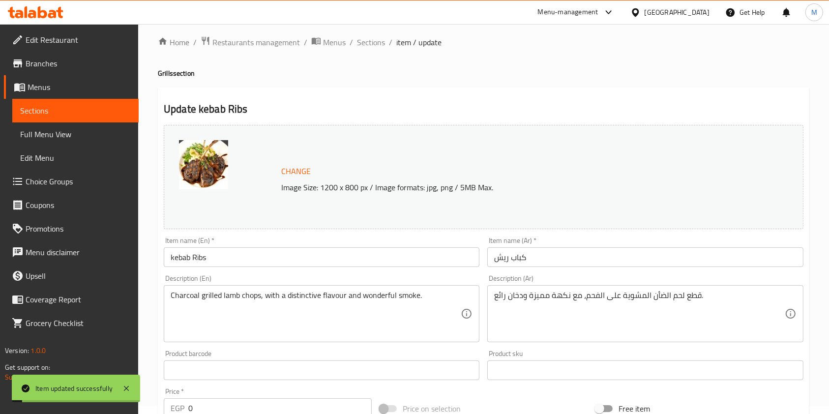
scroll to position [0, 0]
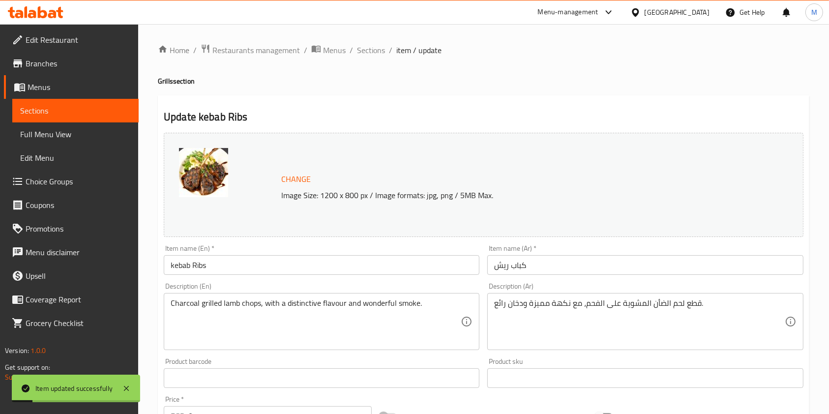
click at [385, 52] on ol "Home / Restaurants management / Menus / Sections / item / update" at bounding box center [484, 50] width 652 height 13
click at [375, 47] on span "Sections" at bounding box center [371, 50] width 28 height 12
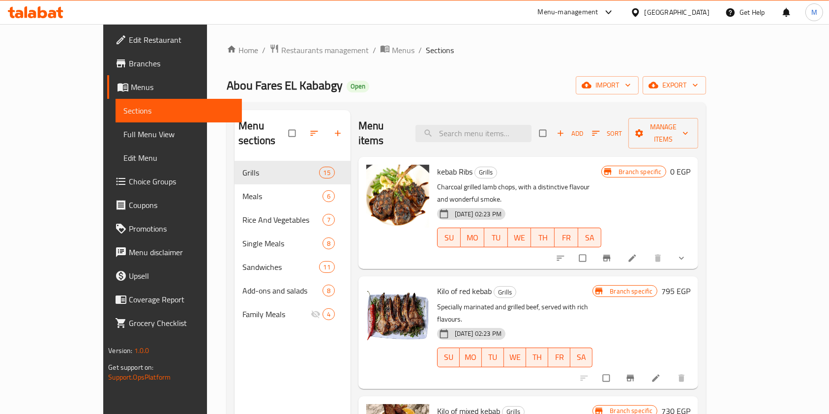
click at [671, 370] on li at bounding box center [657, 378] width 28 height 16
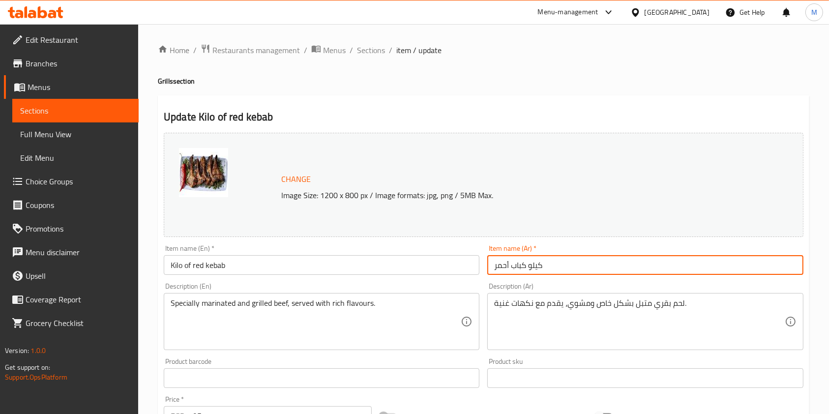
drag, startPoint x: 527, startPoint y: 266, endPoint x: 554, endPoint y: 269, distance: 26.8
click at [554, 269] on input "كيلو كباب أحمر" at bounding box center [645, 265] width 316 height 20
type input "كباب أحمر"
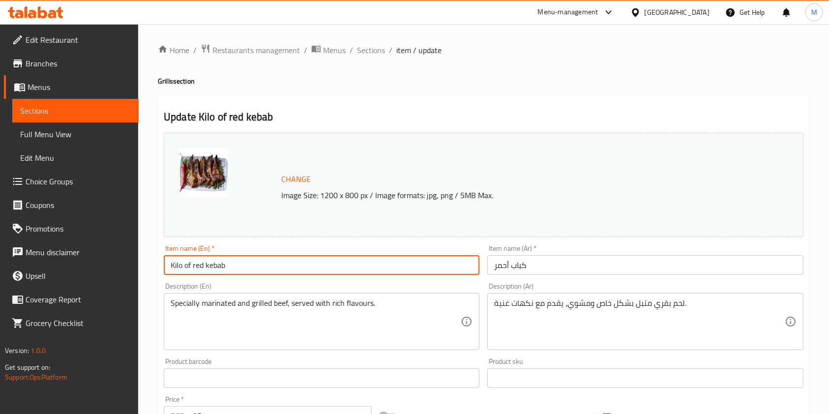
drag, startPoint x: 192, startPoint y: 272, endPoint x: 166, endPoint y: 271, distance: 26.1
click at [166, 271] on input "Kilo of red kebab" at bounding box center [322, 265] width 316 height 20
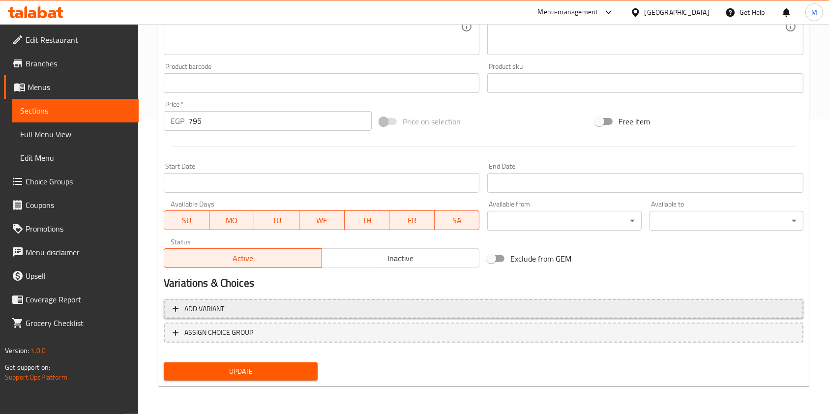
type input "red kebab"
click at [464, 313] on span "Add variant" at bounding box center [484, 309] width 622 height 12
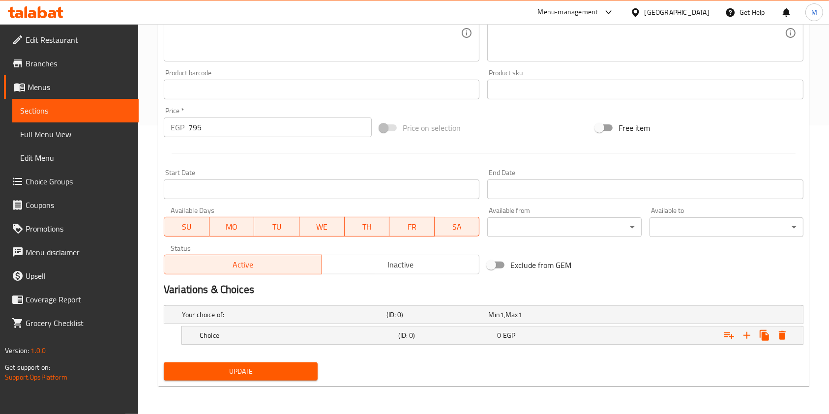
scroll to position [288, 0]
click at [758, 335] on button "Expand" at bounding box center [765, 336] width 18 height 18
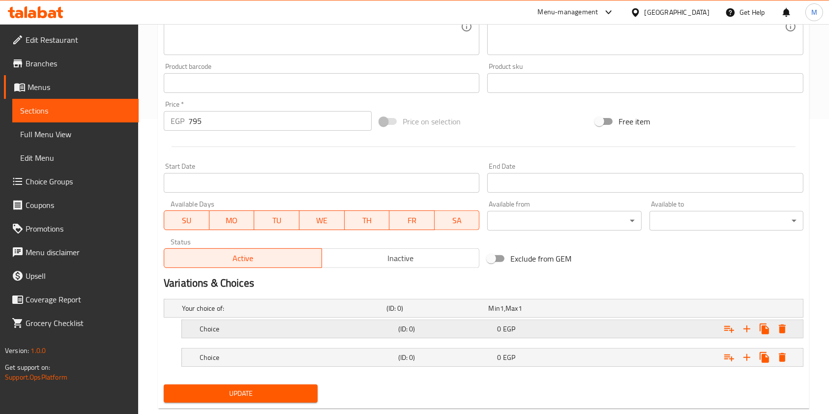
scroll to position [317, 0]
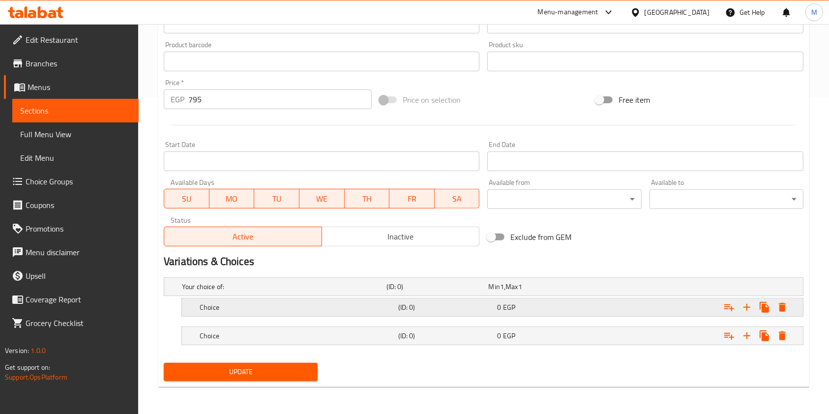
drag, startPoint x: 462, startPoint y: 302, endPoint x: 450, endPoint y: 304, distance: 12.5
click at [462, 304] on h5 "(ID: 0)" at bounding box center [445, 307] width 95 height 10
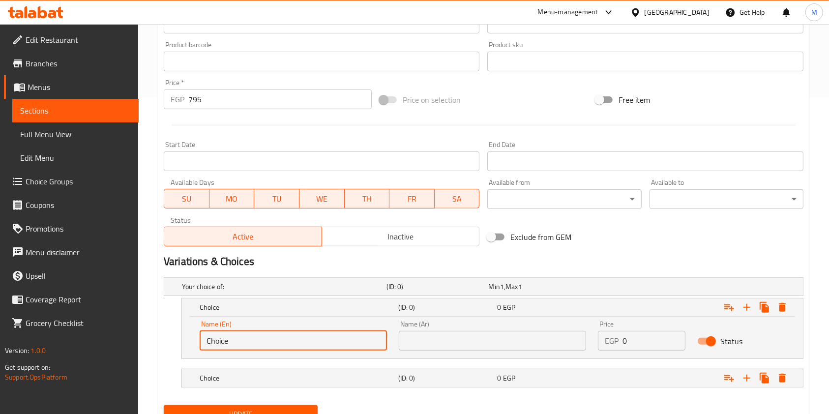
click at [252, 335] on input "Choice" at bounding box center [293, 341] width 187 height 20
type input "Kilo"
drag, startPoint x: 506, startPoint y: 344, endPoint x: 499, endPoint y: 343, distance: 7.4
click at [506, 344] on input "text" at bounding box center [492, 341] width 187 height 20
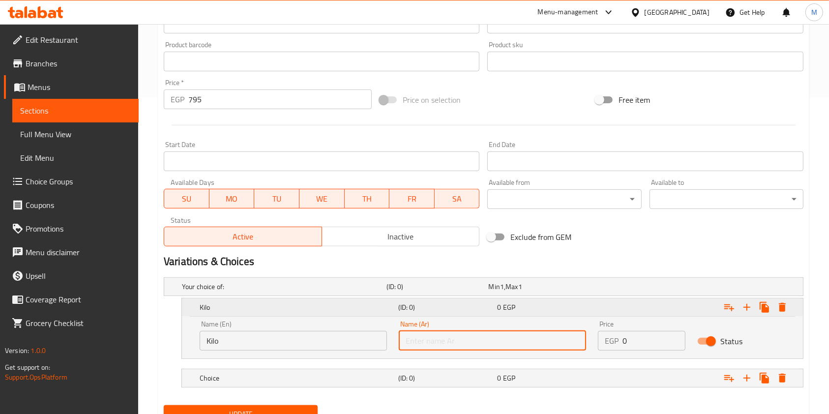
type input "1"
click at [455, 344] on input "text" at bounding box center [492, 341] width 187 height 20
type input "كيلو"
click at [451, 390] on nav at bounding box center [484, 394] width 640 height 8
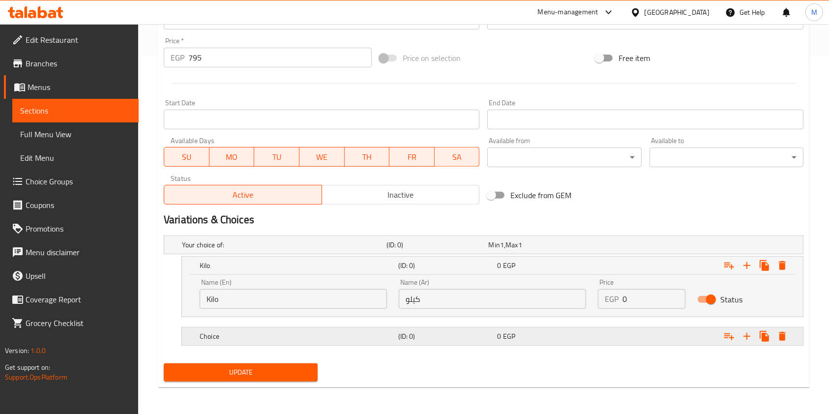
click at [491, 332] on h5 "(ID: 0)" at bounding box center [445, 337] width 95 height 10
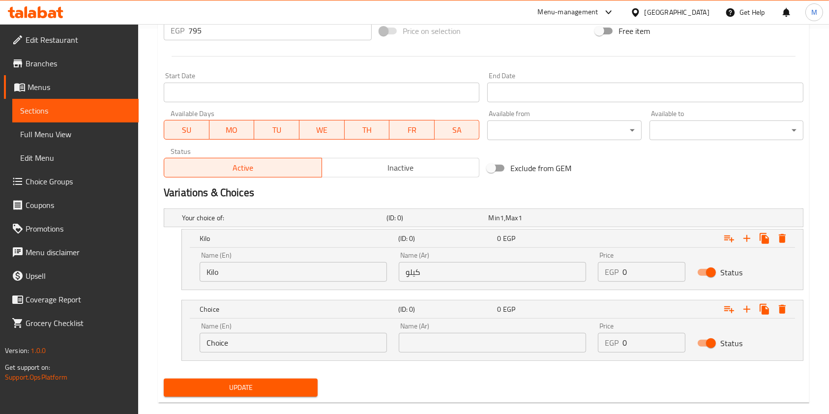
scroll to position [401, 0]
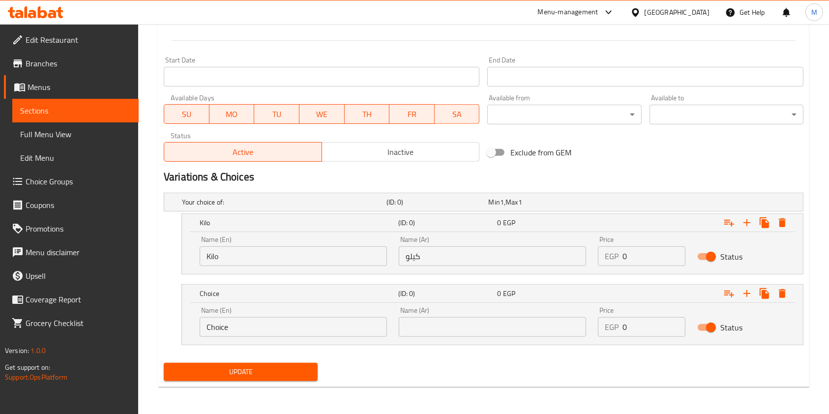
click at [332, 332] on input "Choice" at bounding box center [293, 327] width 187 height 20
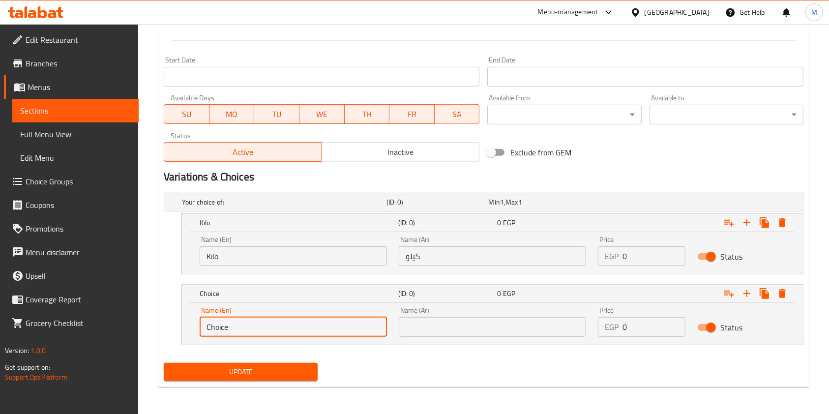
click at [332, 332] on input "Choice" at bounding box center [293, 327] width 187 height 20
type input "1/2 kilo"
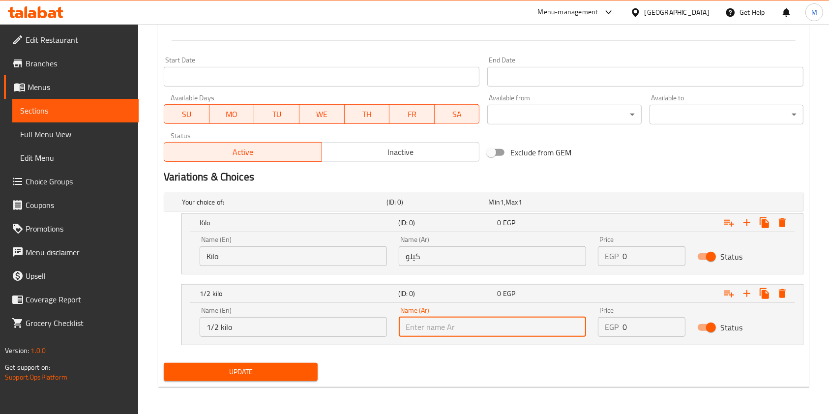
click at [448, 329] on input "text" at bounding box center [492, 327] width 187 height 20
type input "1/2 كيلو"
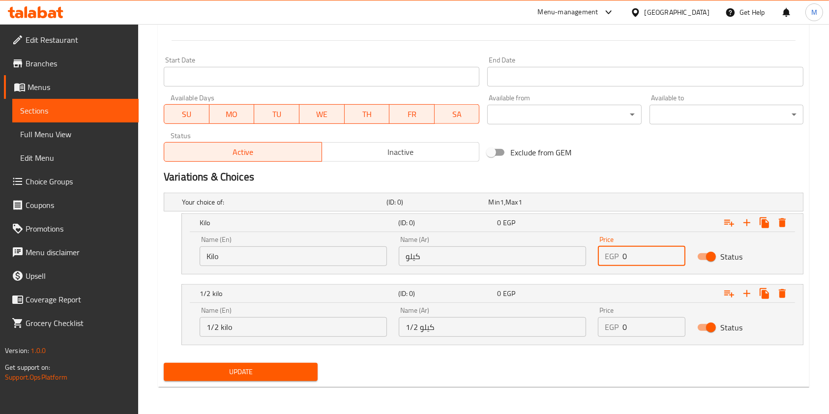
click at [618, 261] on div "EGP 0 Price" at bounding box center [642, 256] width 88 height 20
type input "2"
type input "795"
click at [635, 325] on input "0" at bounding box center [654, 327] width 63 height 20
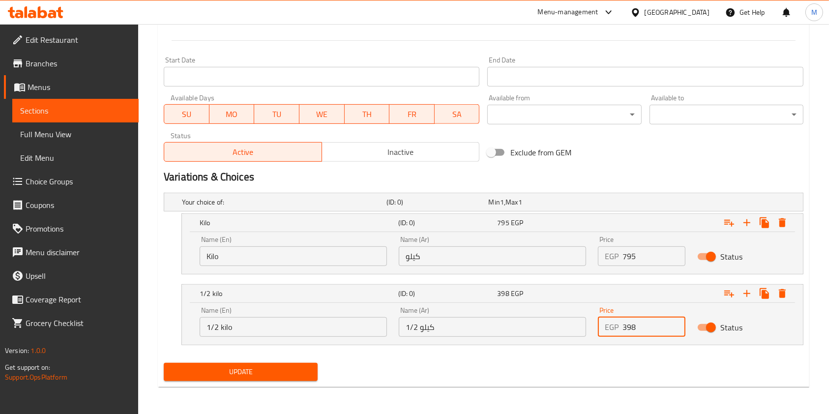
type input "398"
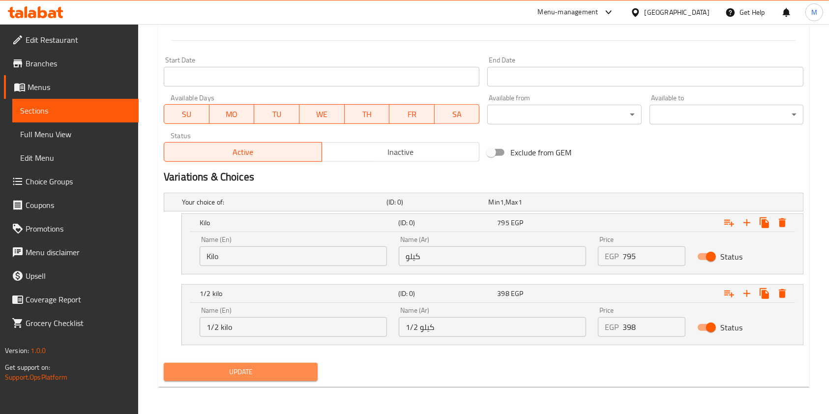
click at [223, 372] on span "Update" at bounding box center [241, 372] width 138 height 12
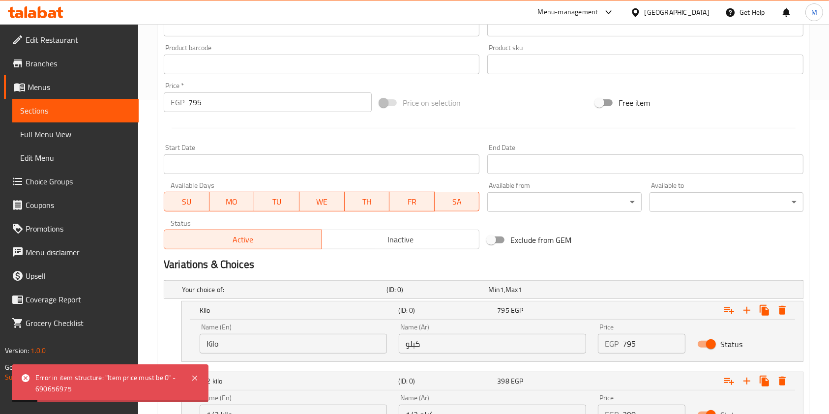
scroll to position [205, 0]
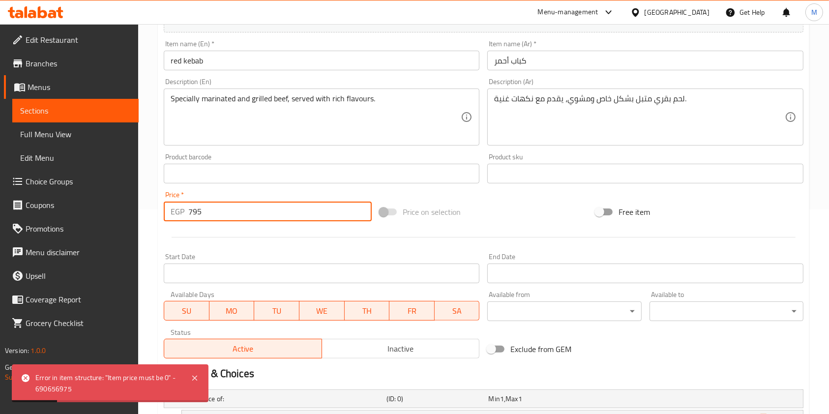
drag, startPoint x: 225, startPoint y: 203, endPoint x: 182, endPoint y: 211, distance: 43.5
click at [182, 211] on div "EGP 795 Price *" at bounding box center [268, 212] width 208 height 20
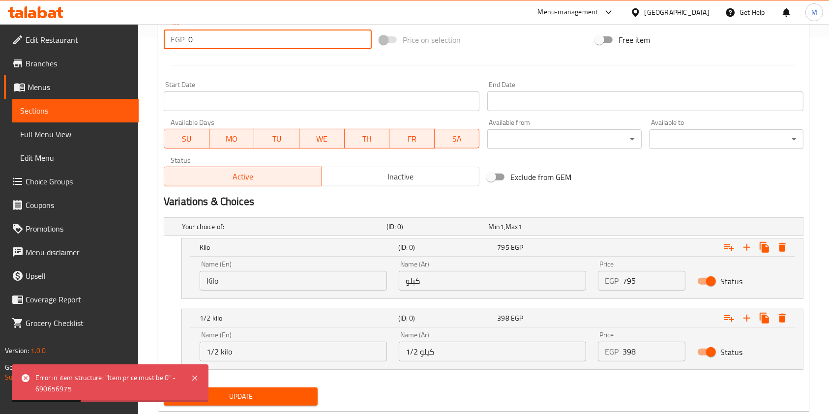
scroll to position [401, 0]
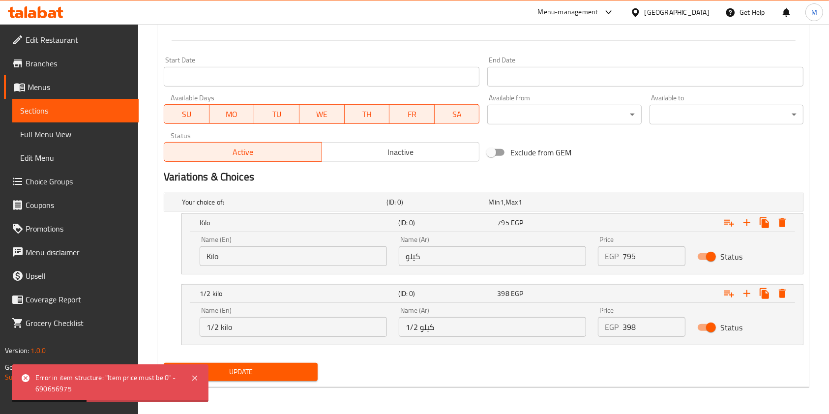
type input "0"
click at [305, 375] on span "Update" at bounding box center [241, 372] width 138 height 12
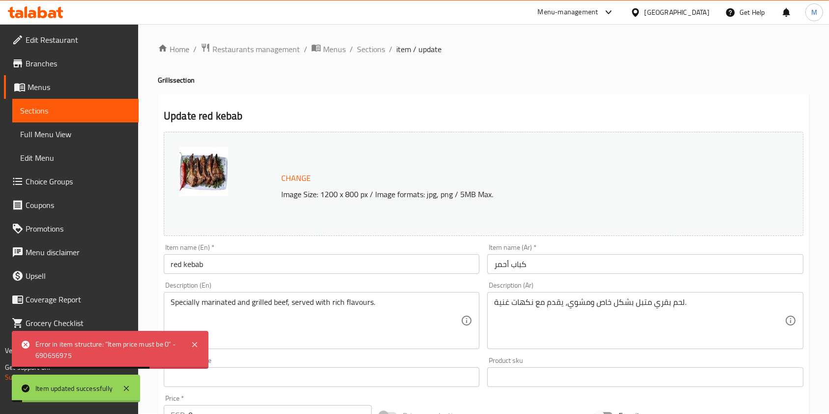
scroll to position [0, 0]
click at [364, 45] on span "Sections" at bounding box center [371, 50] width 28 height 12
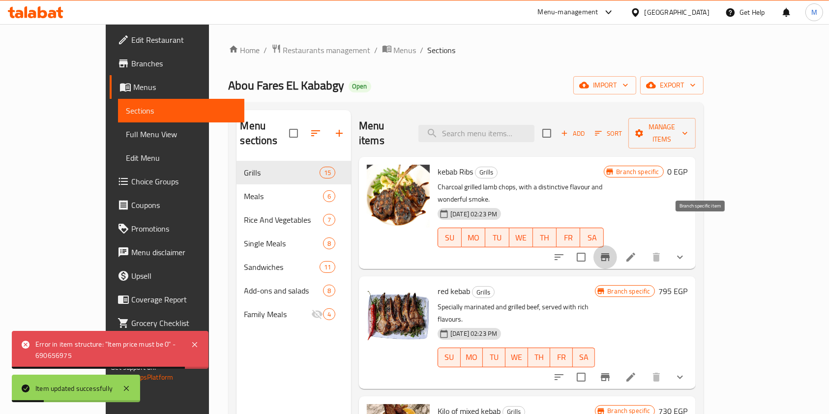
click at [610, 253] on icon "Branch-specific-item" at bounding box center [605, 257] width 9 height 8
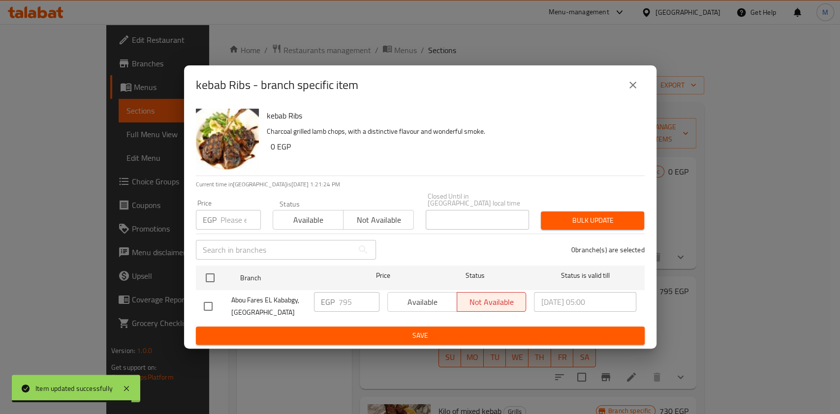
click at [203, 308] on input "checkbox" at bounding box center [208, 306] width 21 height 21
checkbox input "true"
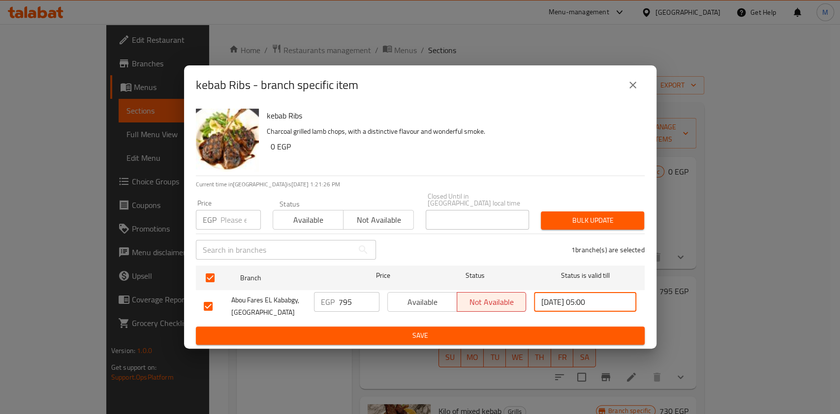
drag, startPoint x: 611, startPoint y: 298, endPoint x: 533, endPoint y: 290, distance: 78.1
click at [533, 290] on div "2025/09/09 05:00 ​" at bounding box center [585, 306] width 110 height 36
click at [574, 315] on div "2025/09/09 05:00 ​" at bounding box center [585, 306] width 110 height 36
click at [569, 301] on input "2025/09/09 05:00" at bounding box center [585, 302] width 102 height 20
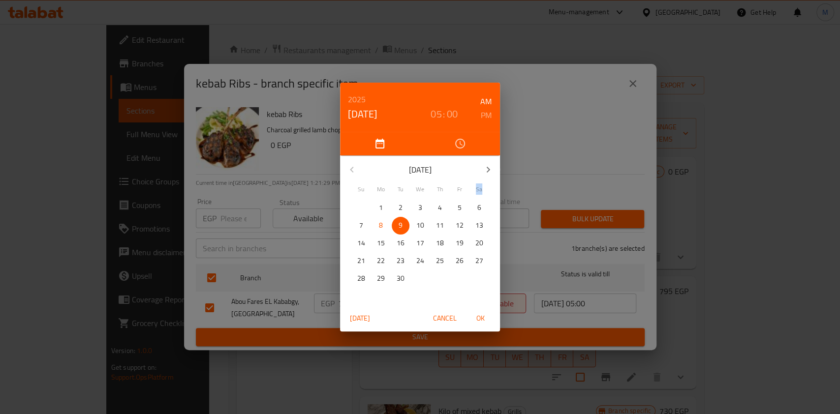
click at [569, 301] on div "2025 Sep 9 05 : 00 AM PM September 2025 Su Mo Tu We Th Fr Sa 31 1 2 3 4 5 6 7 8…" at bounding box center [420, 207] width 840 height 414
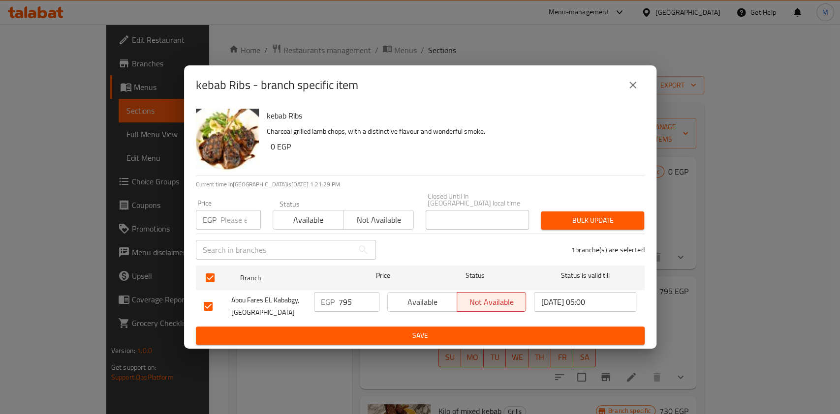
click at [567, 301] on input "2025/09/09 05:00" at bounding box center [585, 302] width 102 height 20
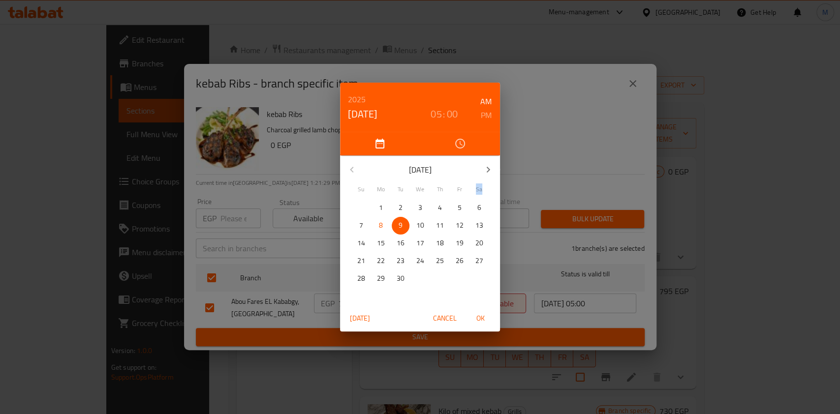
click at [567, 301] on div "2025 Sep 9 05 : 00 AM PM September 2025 Su Mo Tu We Th Fr Sa 31 1 2 3 4 5 6 7 8…" at bounding box center [420, 207] width 840 height 414
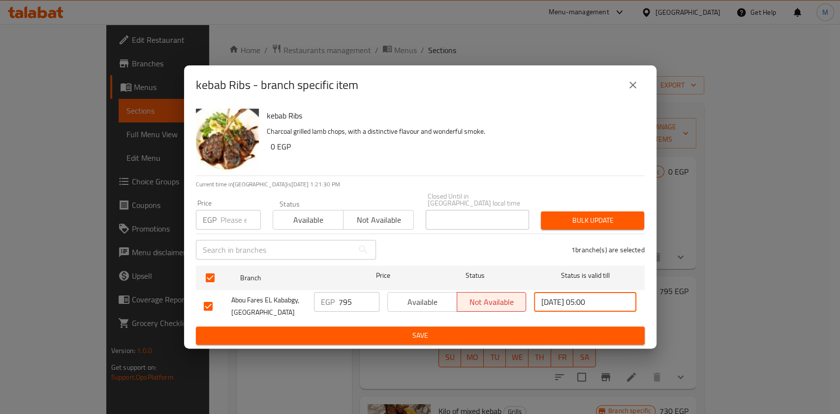
click at [567, 301] on input "2025/09/09 05:00" at bounding box center [585, 302] width 102 height 20
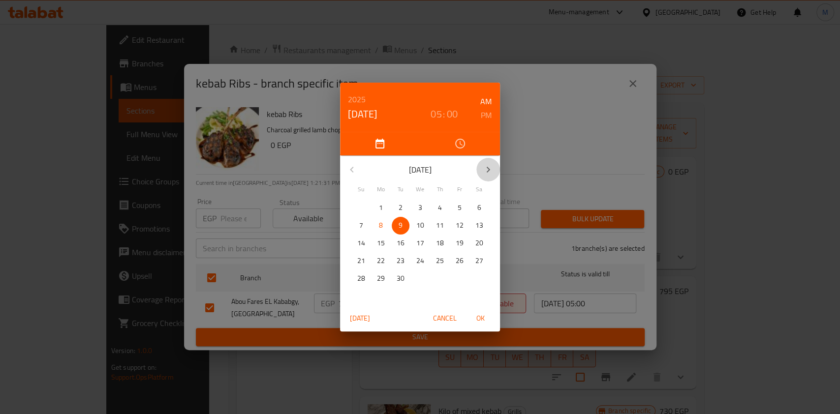
click at [486, 162] on button "button" at bounding box center [488, 170] width 24 height 24
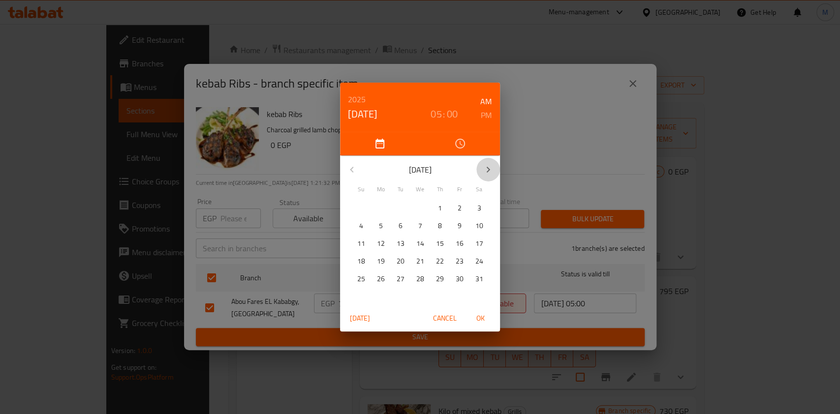
click at [486, 162] on button "button" at bounding box center [488, 170] width 24 height 24
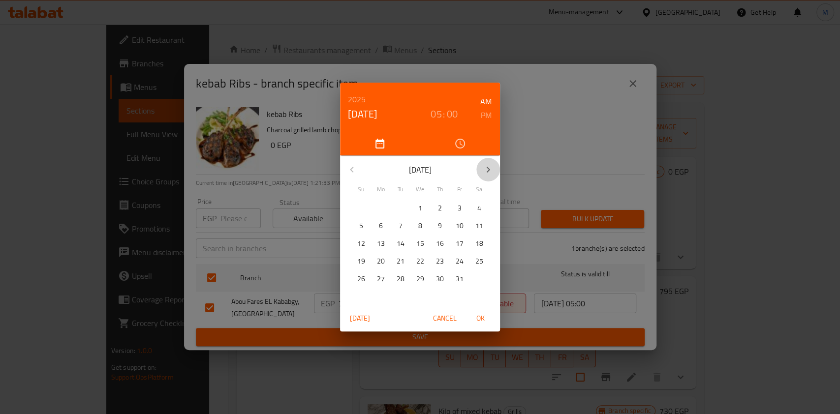
click at [486, 162] on button "button" at bounding box center [488, 170] width 24 height 24
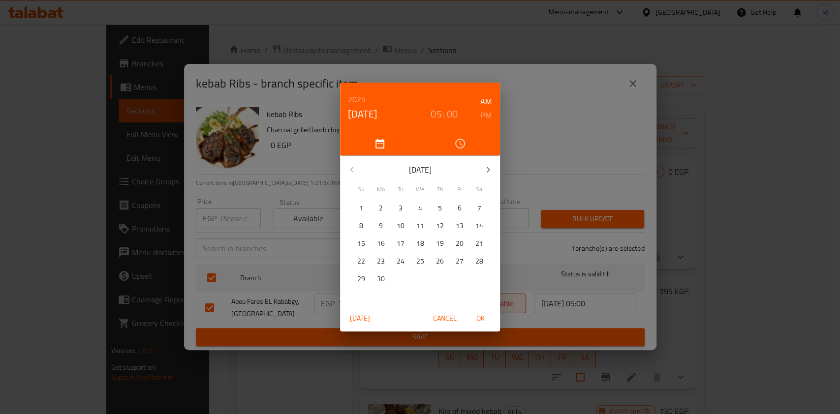
click at [486, 162] on button "button" at bounding box center [488, 170] width 24 height 24
click at [364, 95] on h6 "2025" at bounding box center [357, 99] width 18 height 14
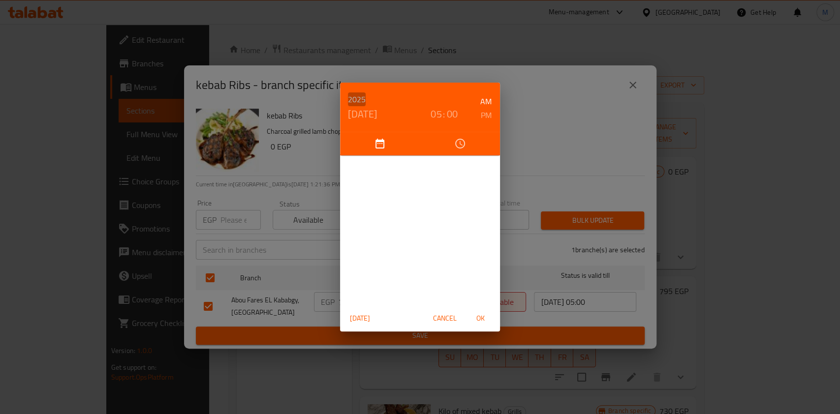
click at [362, 95] on h6 "2025" at bounding box center [357, 99] width 18 height 14
click at [354, 110] on h4 "Sep 9" at bounding box center [363, 114] width 30 height 16
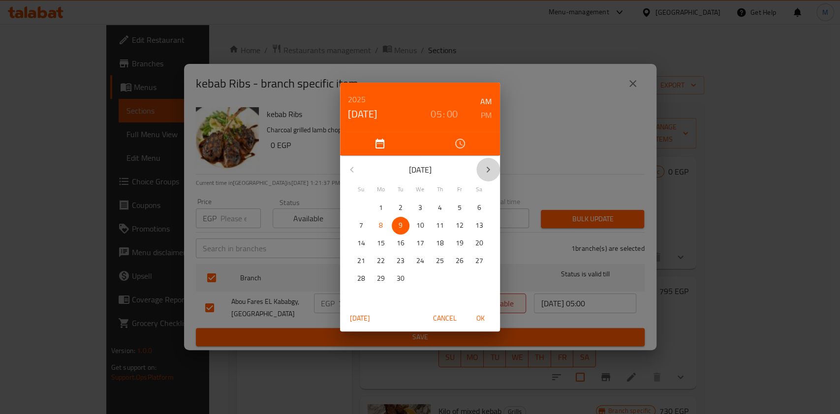
click at [480, 168] on button "button" at bounding box center [488, 170] width 24 height 24
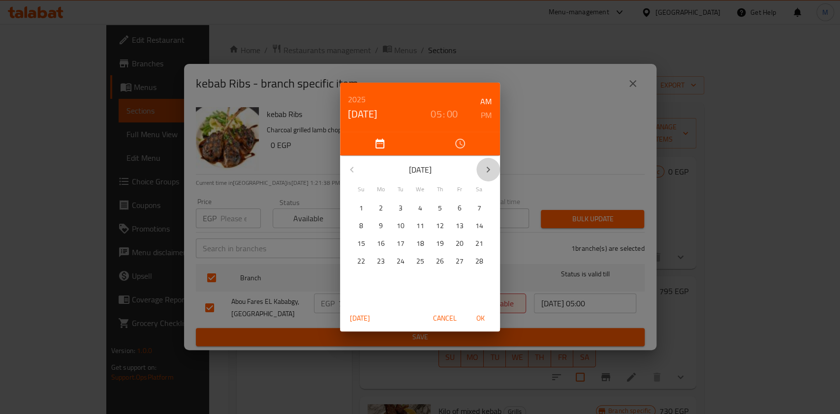
click at [480, 168] on button "button" at bounding box center [488, 170] width 24 height 24
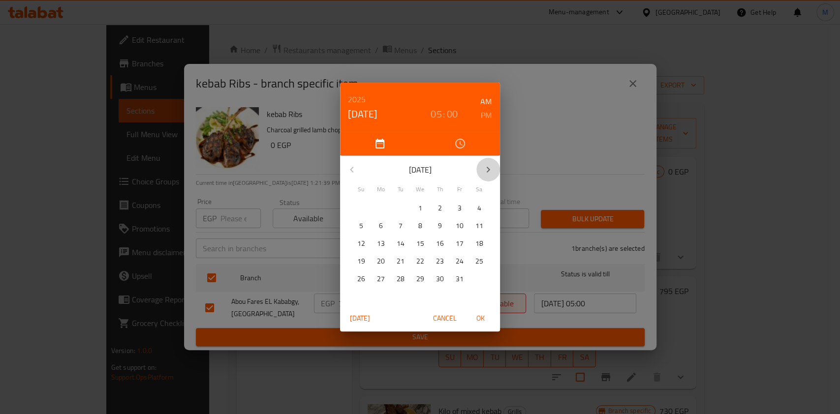
click at [480, 168] on button "button" at bounding box center [488, 170] width 24 height 24
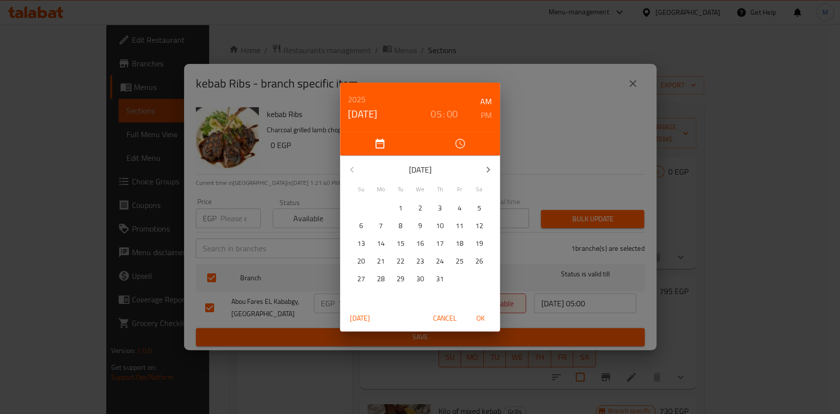
click at [480, 168] on button "button" at bounding box center [488, 170] width 24 height 24
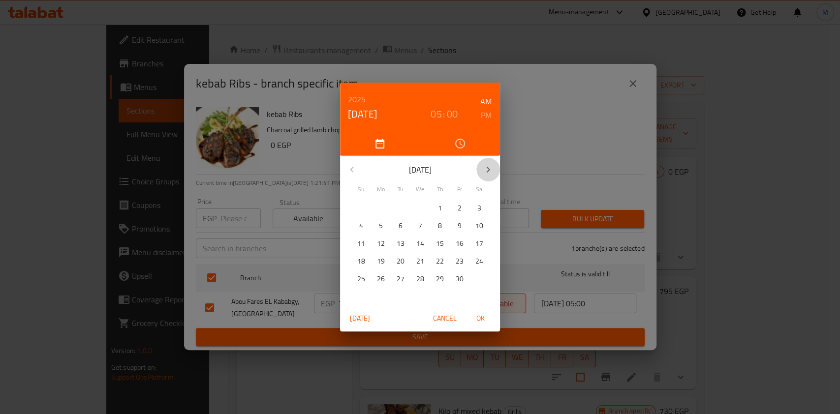
click at [480, 168] on button "button" at bounding box center [488, 170] width 24 height 24
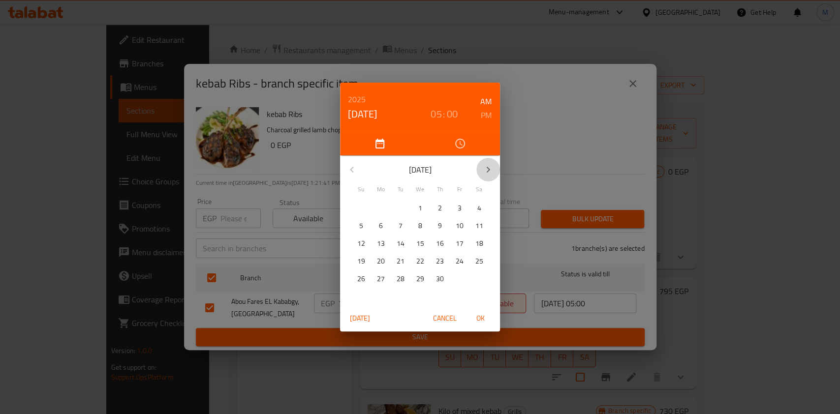
click at [480, 168] on button "button" at bounding box center [488, 170] width 24 height 24
click at [453, 205] on span "3" at bounding box center [460, 208] width 18 height 12
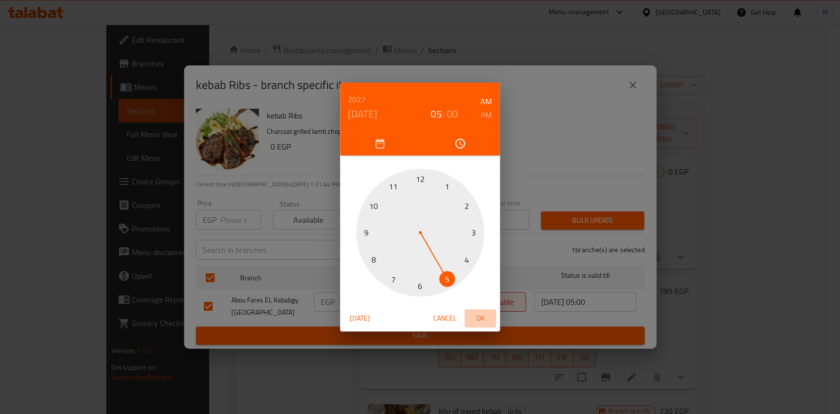
click at [473, 314] on span "OK" at bounding box center [480, 318] width 24 height 12
type input "2027/12/03 05:00"
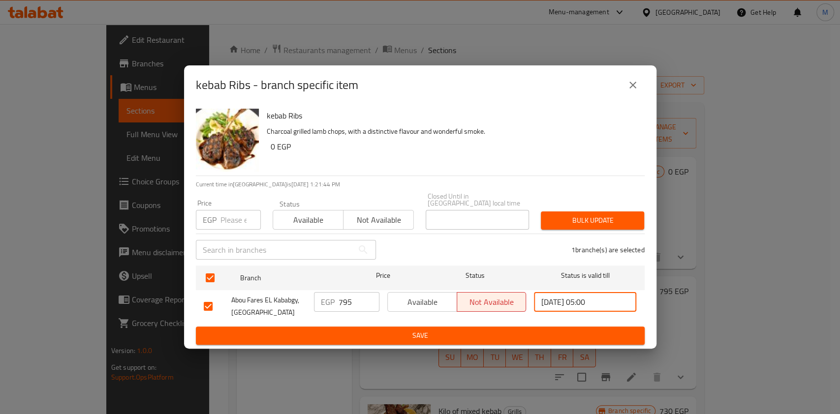
click at [528, 327] on button "Save" at bounding box center [420, 336] width 449 height 18
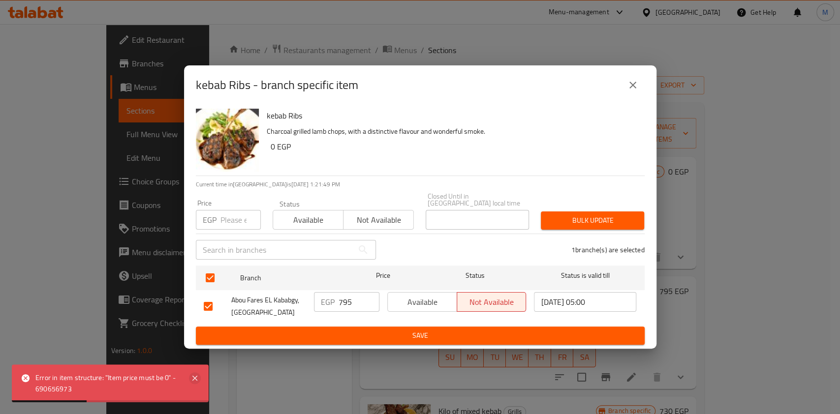
click at [200, 378] on icon at bounding box center [195, 378] width 12 height 12
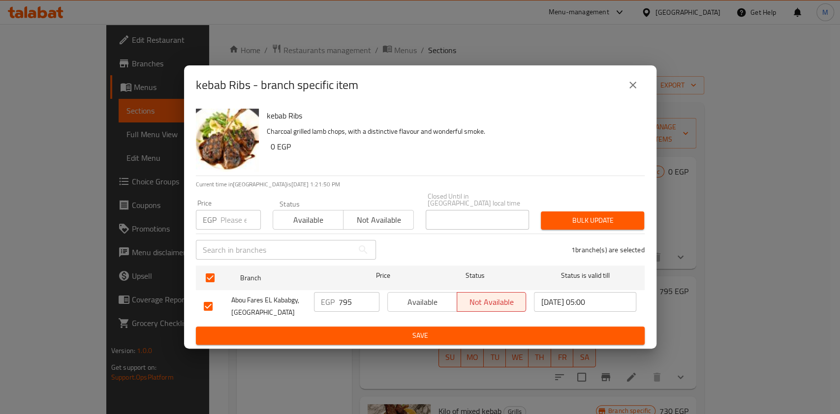
click at [280, 332] on span "Save" at bounding box center [420, 336] width 433 height 12
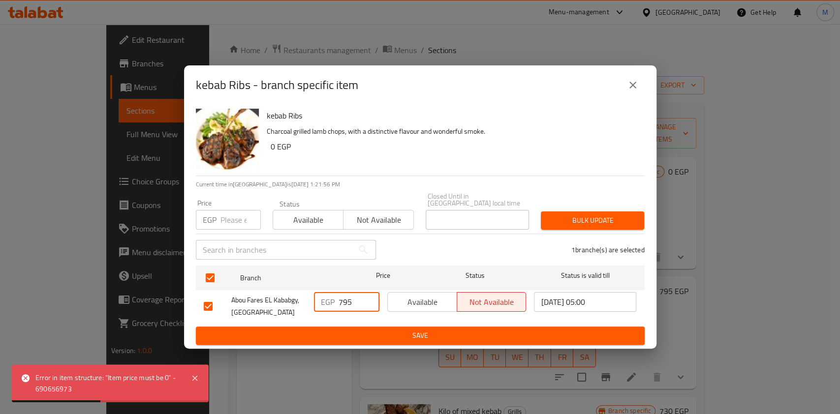
click at [346, 299] on input "795" at bounding box center [358, 302] width 41 height 20
type input "0"
click at [375, 330] on span "Save" at bounding box center [420, 336] width 433 height 12
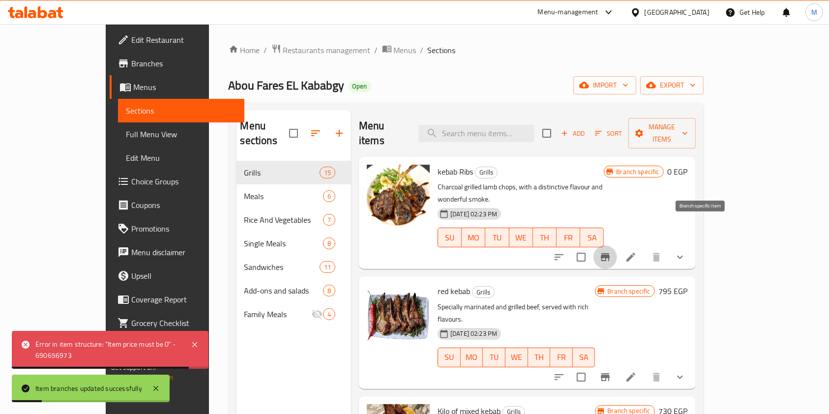
click at [617, 245] on button "Branch-specific-item" at bounding box center [606, 257] width 24 height 24
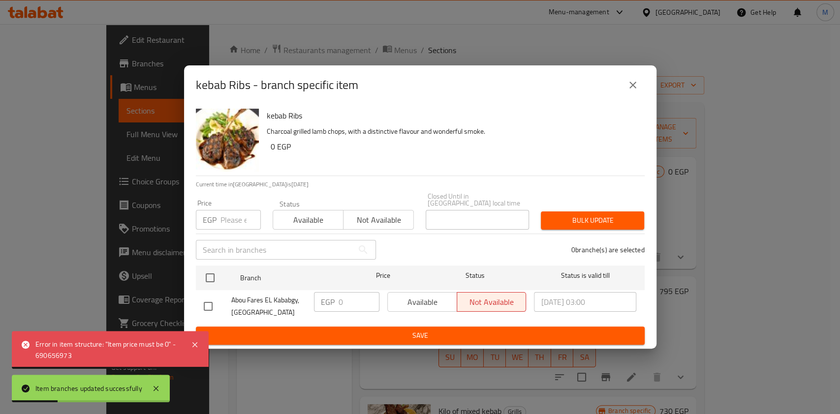
click at [641, 100] on div "kebab Ribs - branch specific item" at bounding box center [420, 84] width 472 height 39
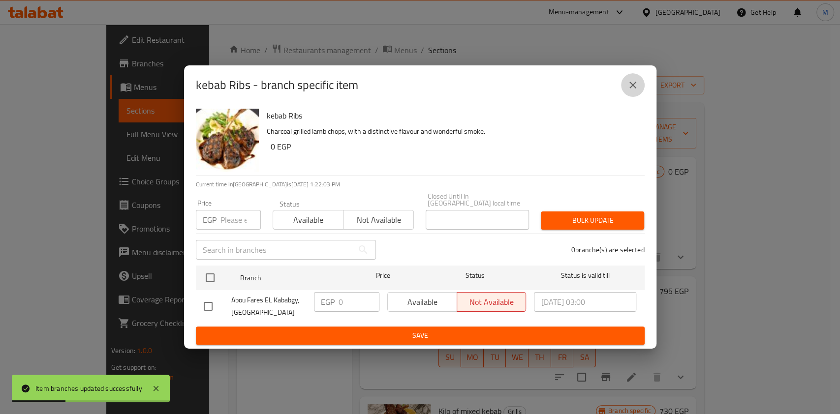
click at [638, 94] on button "close" at bounding box center [633, 85] width 24 height 24
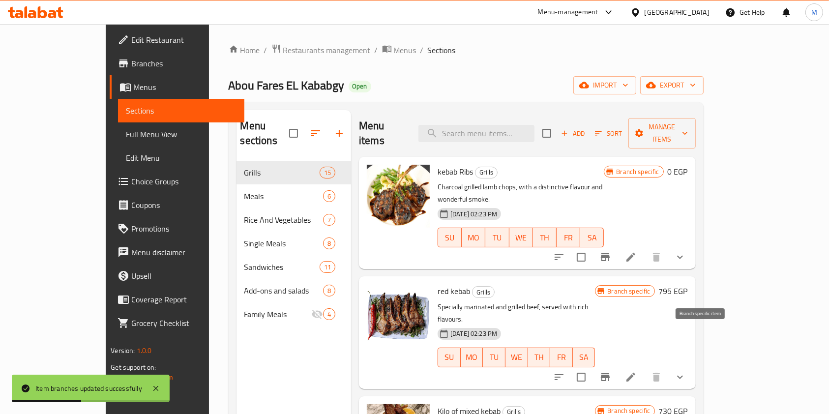
click at [692, 365] on div at bounding box center [619, 377] width 145 height 24
click at [611, 371] on icon "Branch-specific-item" at bounding box center [606, 377] width 12 height 12
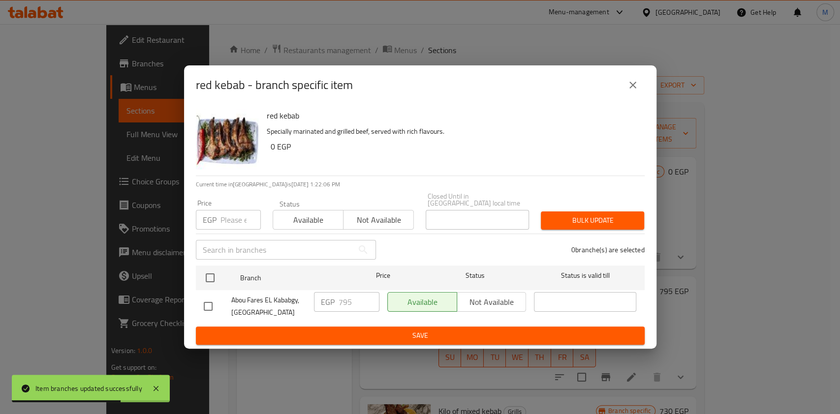
click at [209, 302] on input "checkbox" at bounding box center [208, 306] width 21 height 21
checkbox input "true"
click at [350, 300] on input "795" at bounding box center [358, 302] width 41 height 20
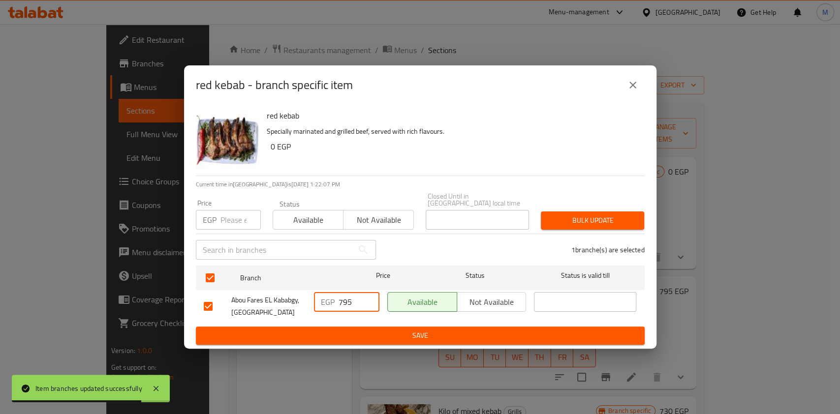
click at [347, 299] on input "795" at bounding box center [358, 302] width 41 height 20
type input "0"
click at [379, 340] on button "Save" at bounding box center [420, 336] width 449 height 18
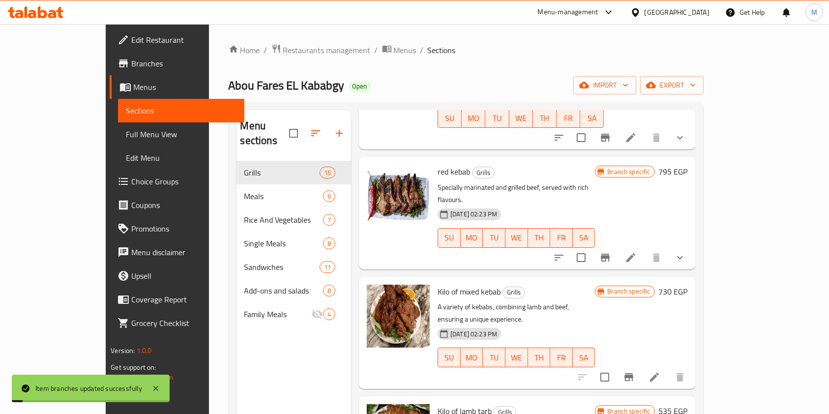
scroll to position [131, 0]
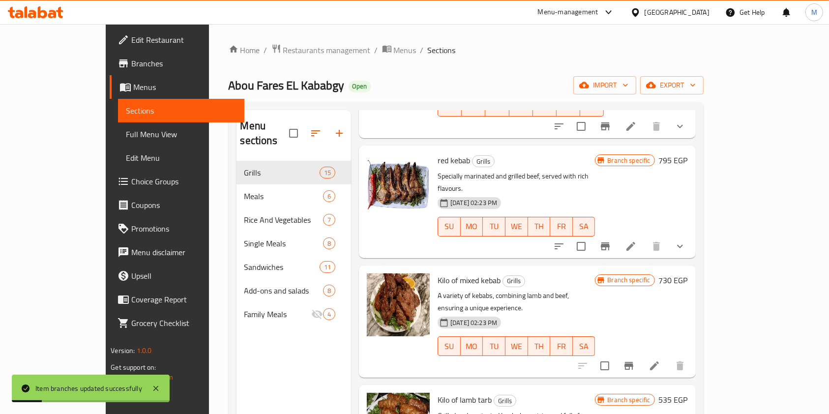
click at [692, 235] on button "show more" at bounding box center [680, 247] width 24 height 24
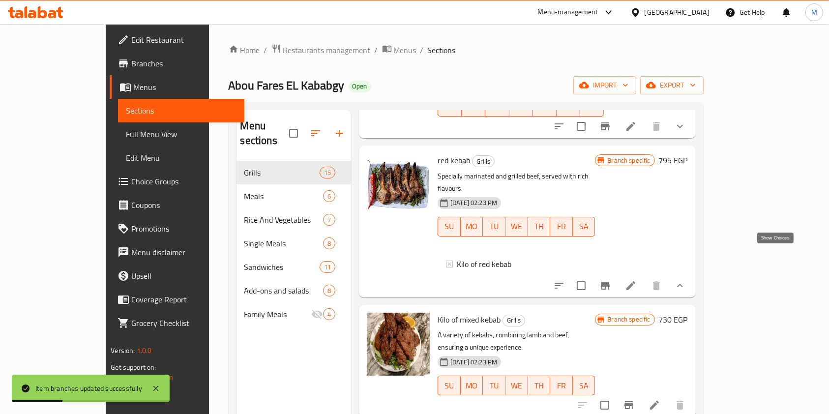
click at [686, 280] on icon "show more" at bounding box center [680, 286] width 12 height 12
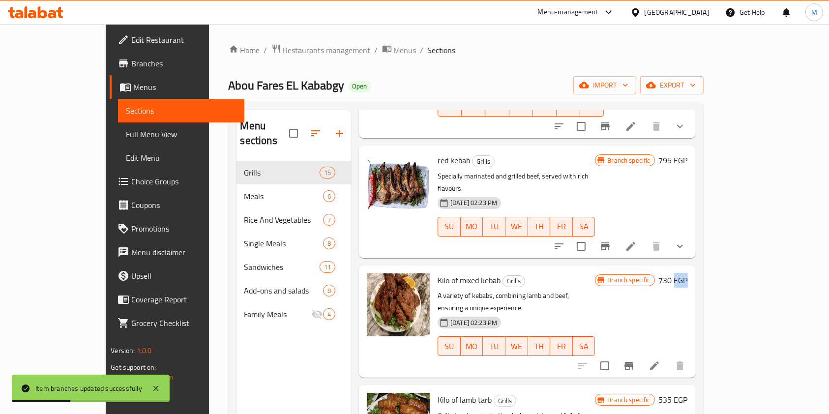
click at [688, 273] on div "Branch specific 730 EGP" at bounding box center [641, 321] width 92 height 96
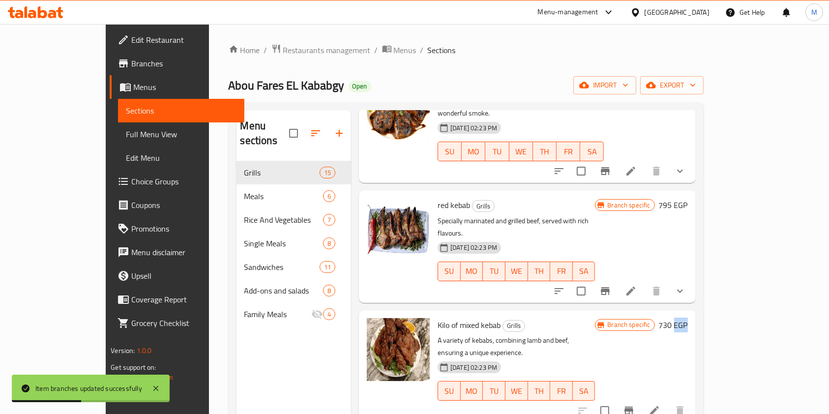
scroll to position [65, 0]
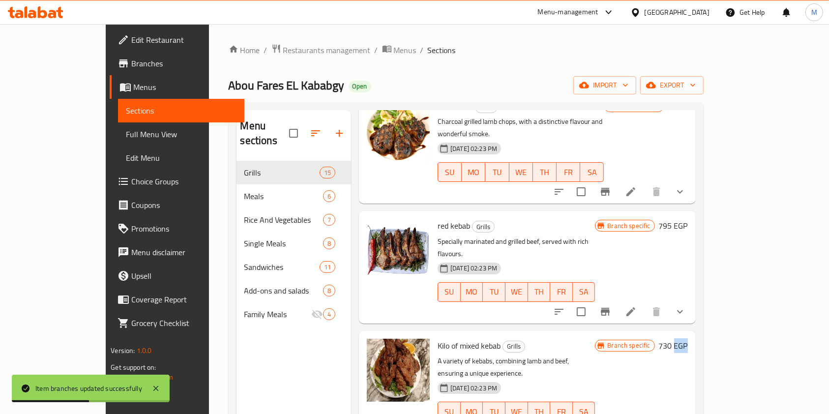
click at [692, 180] on button "show more" at bounding box center [680, 192] width 24 height 24
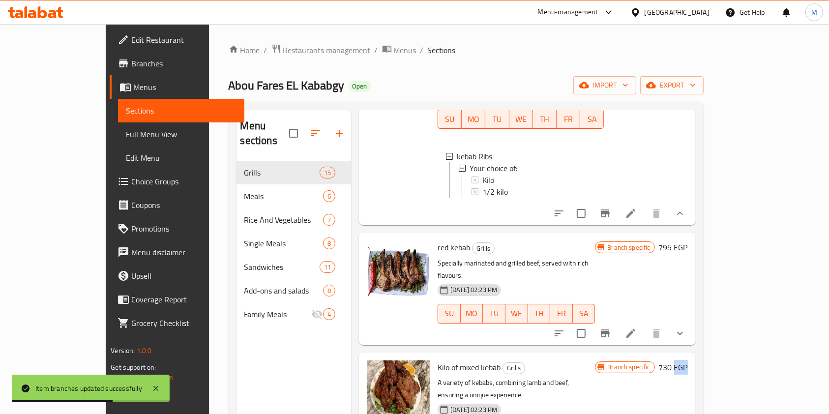
scroll to position [131, 0]
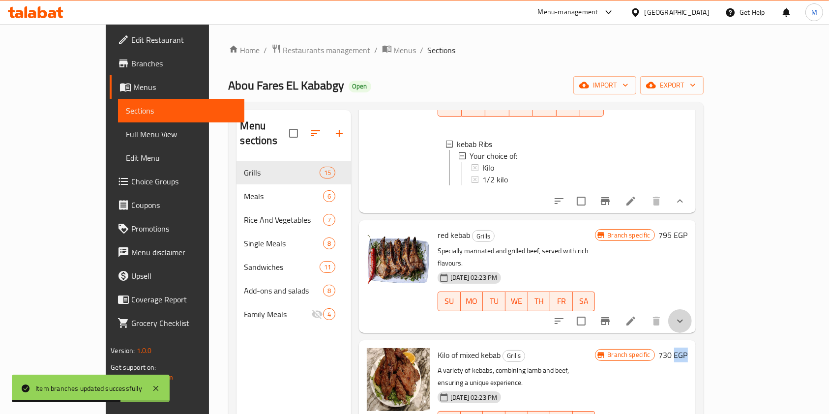
click at [692, 309] on button "show more" at bounding box center [680, 321] width 24 height 24
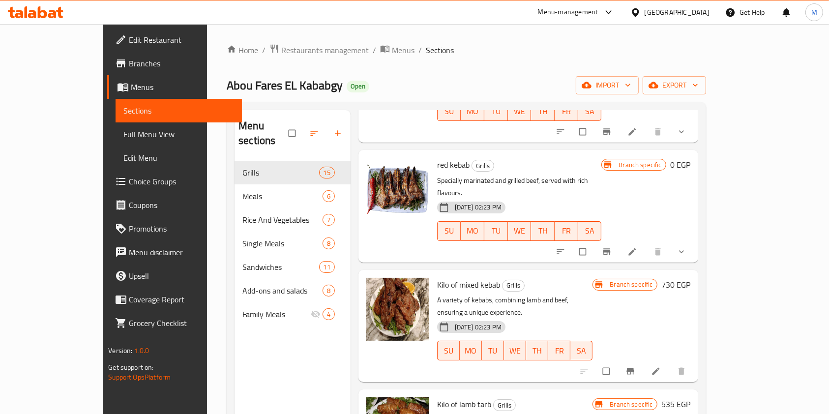
scroll to position [131, 0]
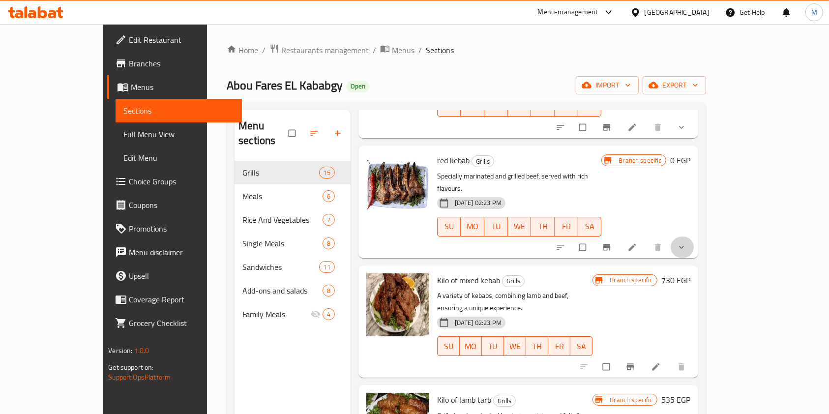
click at [689, 242] on span "show more" at bounding box center [683, 247] width 12 height 10
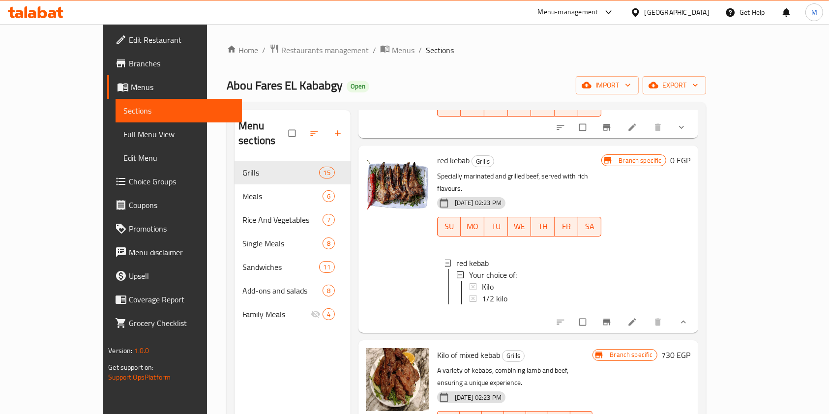
scroll to position [0, 0]
click at [689, 317] on icon "show more" at bounding box center [684, 322] width 10 height 10
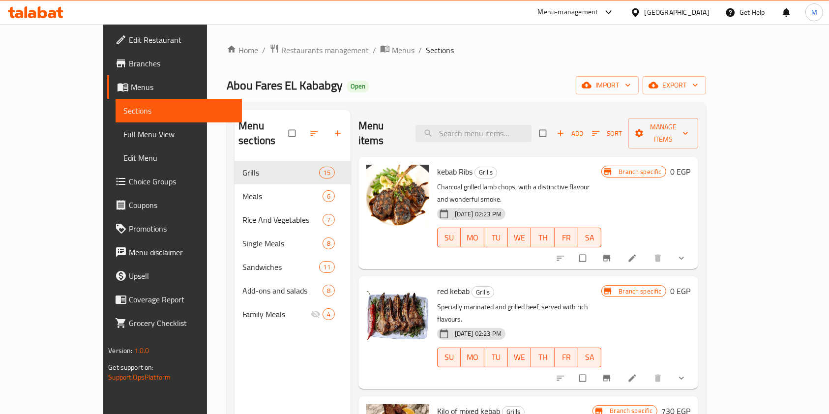
click at [694, 247] on button "show more" at bounding box center [683, 258] width 24 height 22
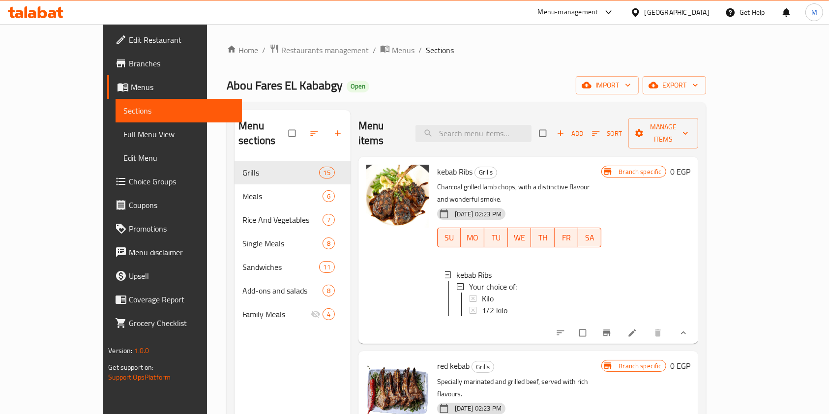
click at [694, 322] on button "show more" at bounding box center [683, 333] width 24 height 22
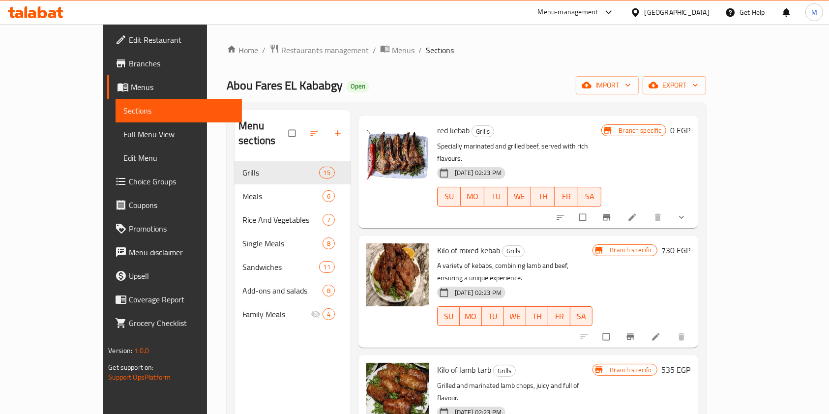
scroll to position [197, 0]
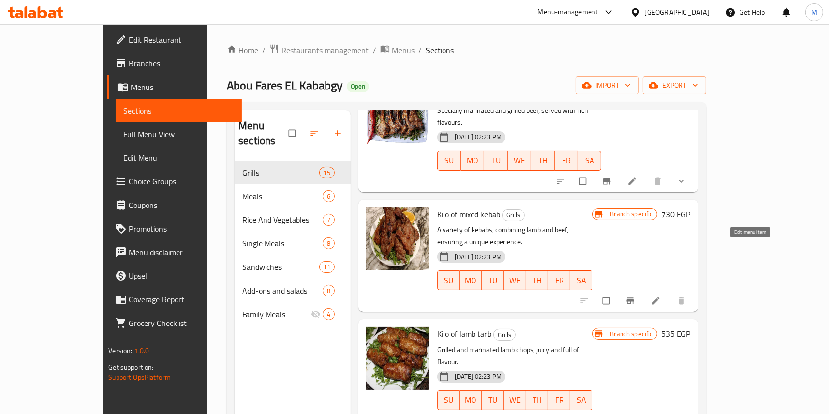
click at [661, 296] on icon at bounding box center [656, 301] width 10 height 10
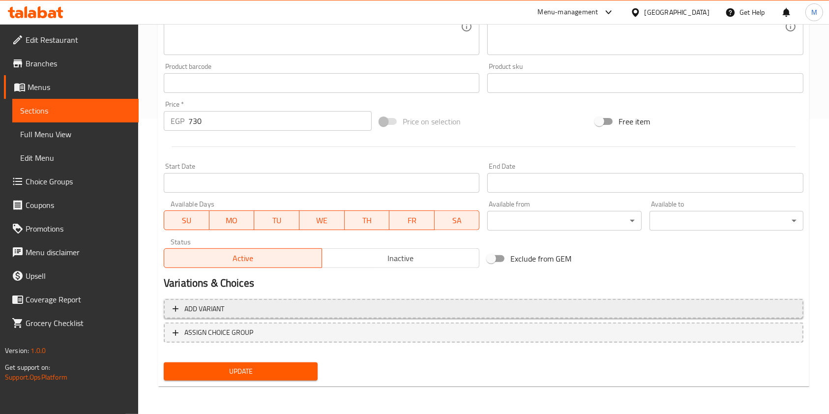
click at [450, 304] on span "Add variant" at bounding box center [484, 309] width 622 height 12
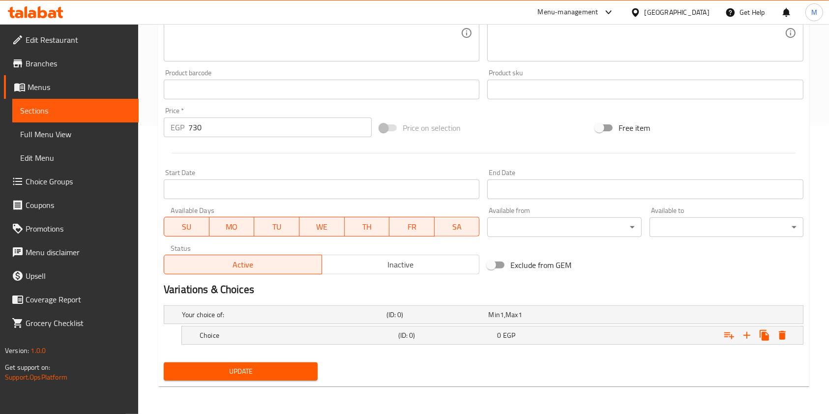
scroll to position [288, 0]
click at [602, 313] on div "Expand" at bounding box center [691, 315] width 205 height 4
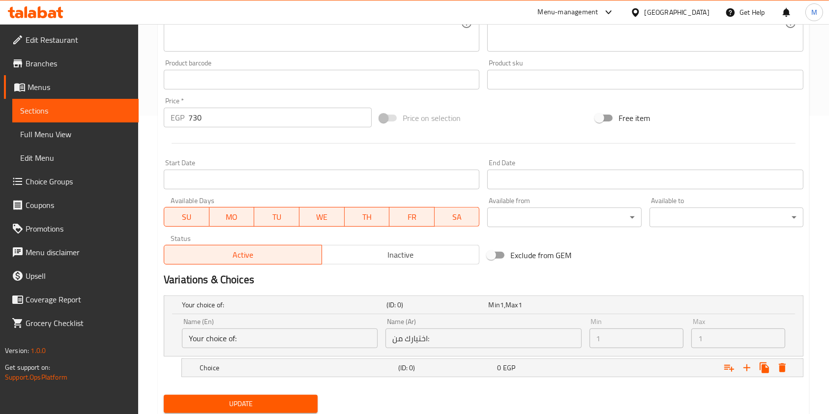
scroll to position [331, 0]
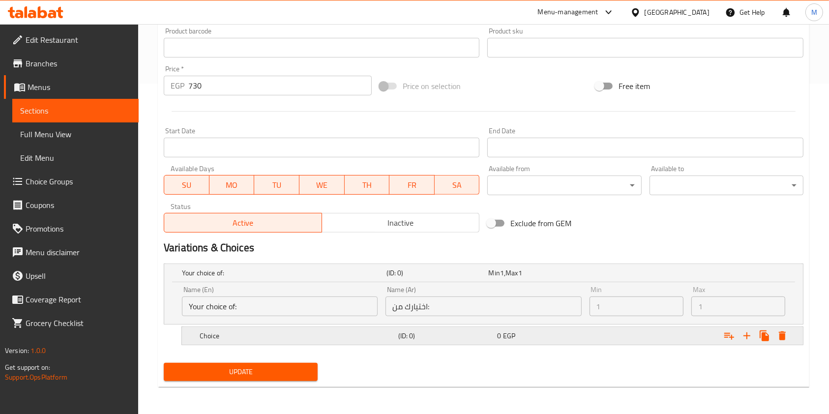
click at [593, 329] on div "0 EGP" at bounding box center [544, 336] width 99 height 14
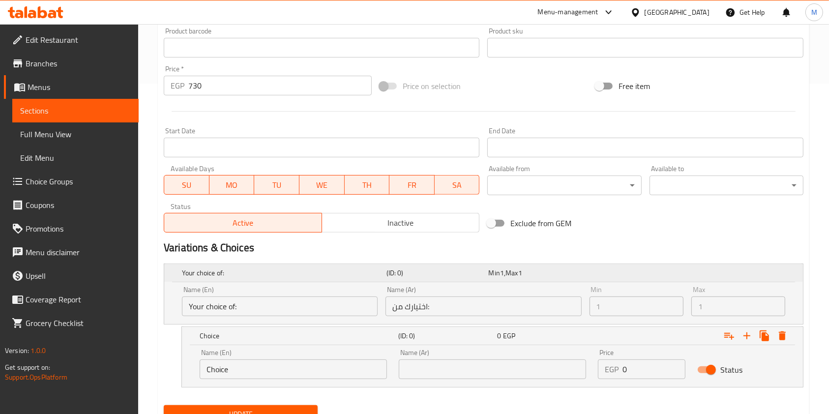
click at [320, 275] on h5 "Your choice of:" at bounding box center [282, 273] width 201 height 10
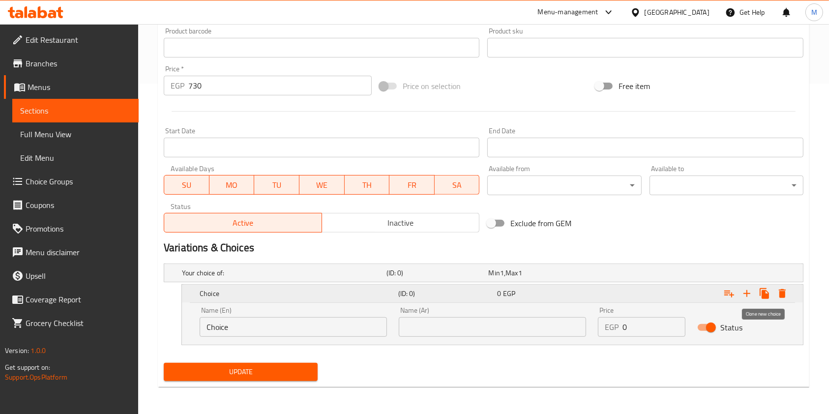
click at [761, 290] on icon "Expand" at bounding box center [765, 294] width 12 height 12
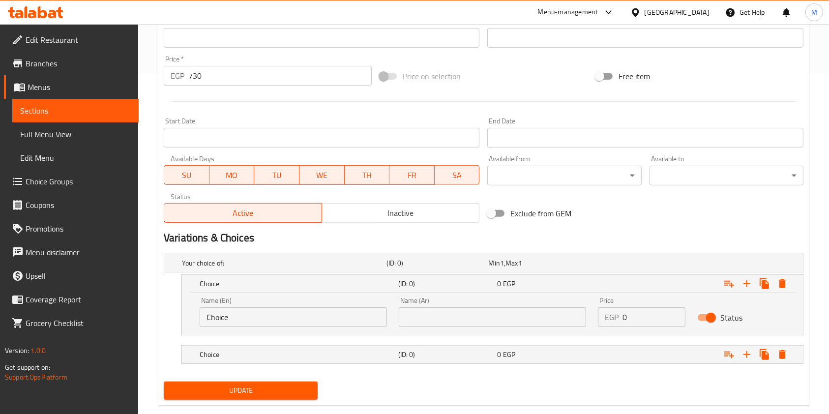
scroll to position [359, 0]
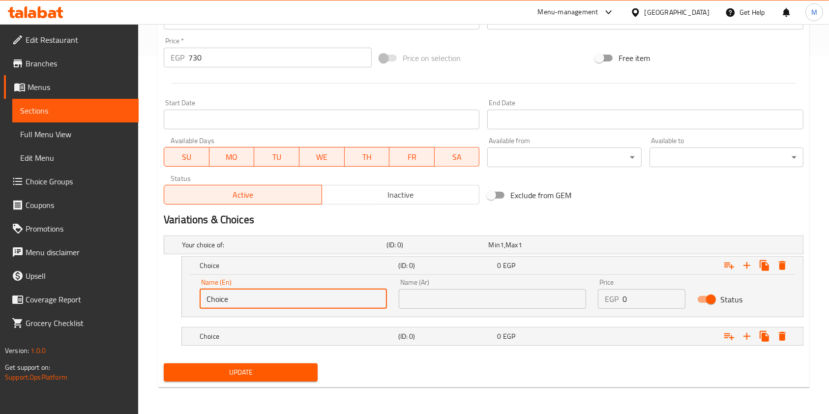
click at [242, 300] on input "Choice" at bounding box center [293, 299] width 187 height 20
type input "Kilo"
click at [403, 302] on input "text" at bounding box center [492, 299] width 187 height 20
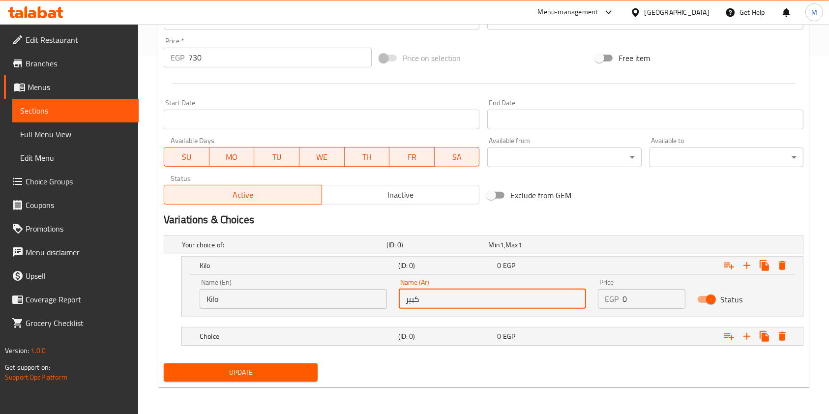
click at [442, 296] on input "كبير" at bounding box center [492, 299] width 187 height 20
type input "k"
click at [442, 296] on input "text" at bounding box center [492, 299] width 187 height 20
type input "كيلو"
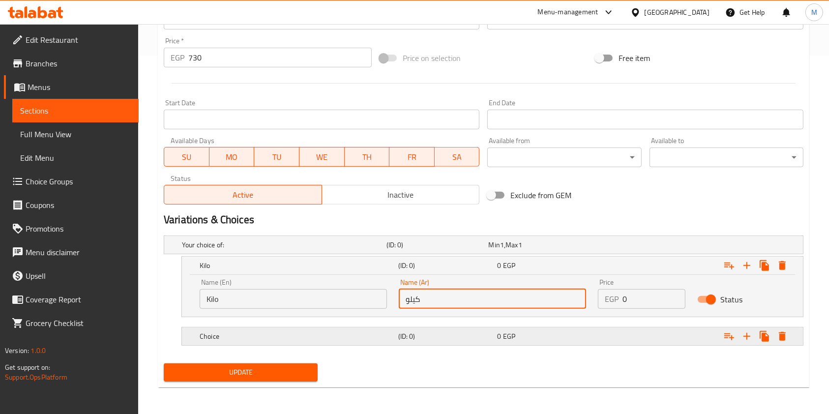
click at [590, 339] on div "0 EGP" at bounding box center [544, 337] width 95 height 10
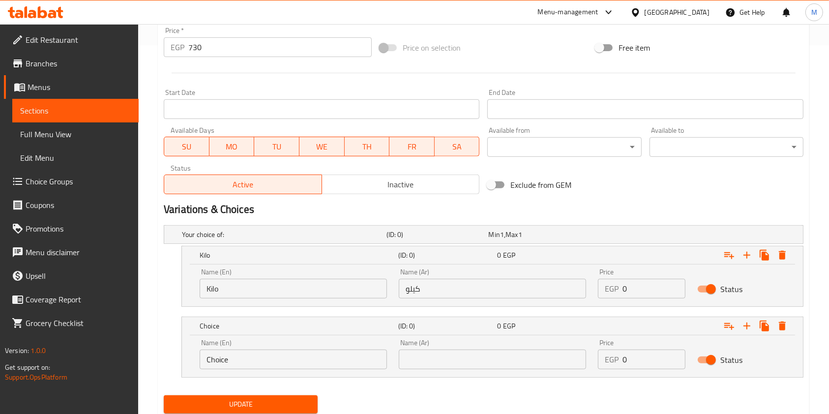
scroll to position [401, 0]
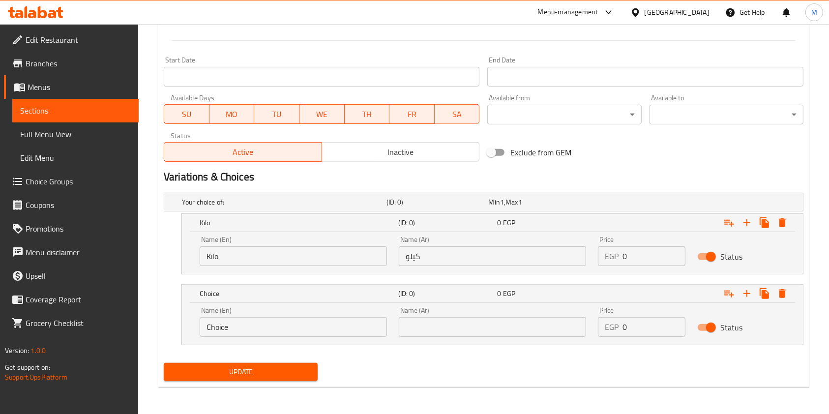
click at [240, 319] on input "Choice" at bounding box center [293, 327] width 187 height 20
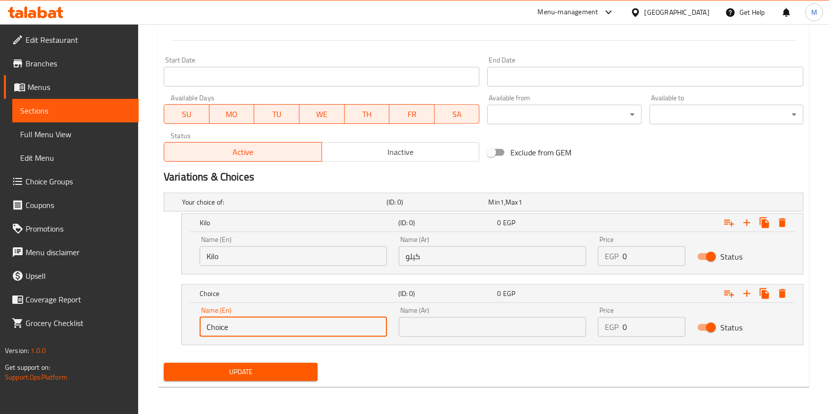
click at [240, 319] on input "Choice" at bounding box center [293, 327] width 187 height 20
type input "1/4 Kilo"
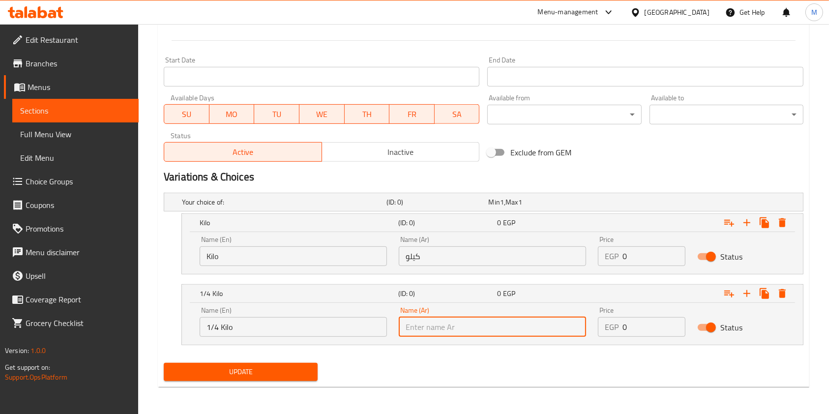
click at [477, 332] on input "text" at bounding box center [492, 327] width 187 height 20
type input "1/2 كيلو"
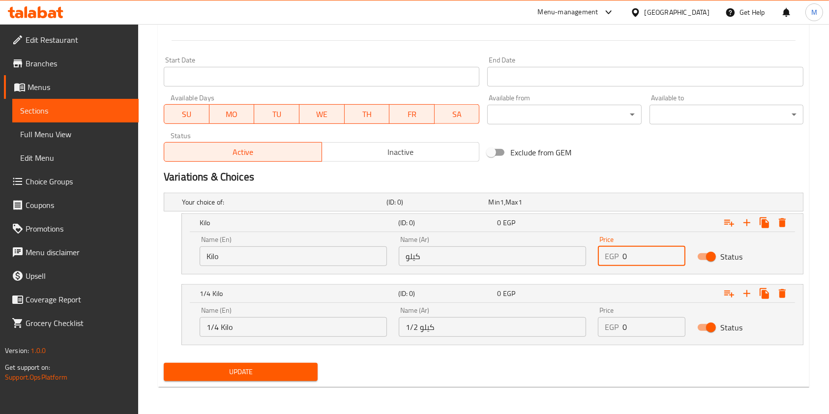
drag, startPoint x: 627, startPoint y: 259, endPoint x: 618, endPoint y: 259, distance: 8.9
click at [618, 259] on div "EGP 0 Price" at bounding box center [642, 256] width 88 height 20
type input "730"
drag, startPoint x: 642, startPoint y: 327, endPoint x: 621, endPoint y: 330, distance: 21.4
click at [621, 330] on div "EGP 0 Price" at bounding box center [642, 327] width 88 height 20
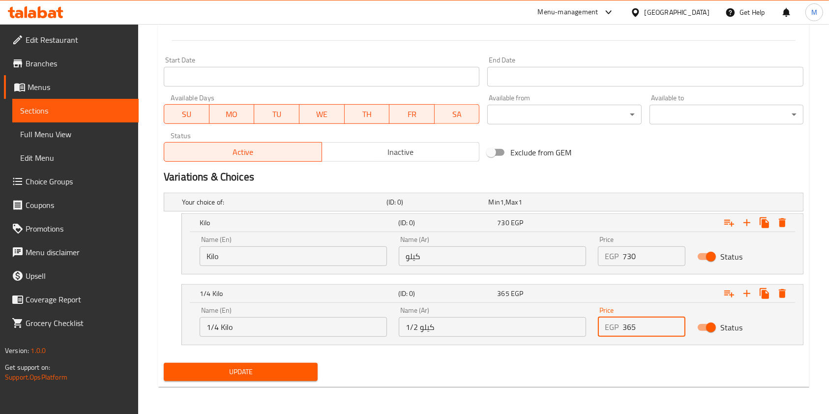
type input "365"
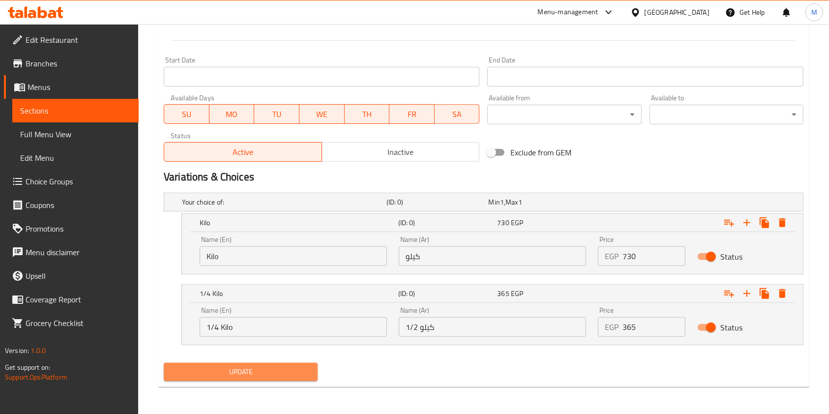
click at [301, 363] on button "Update" at bounding box center [241, 372] width 154 height 18
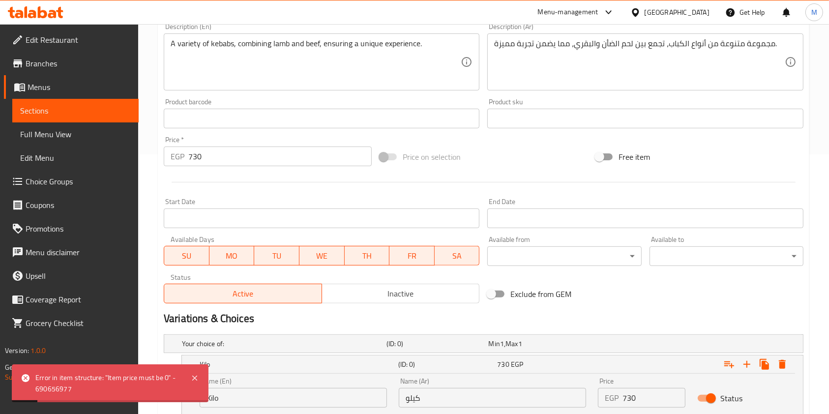
scroll to position [205, 0]
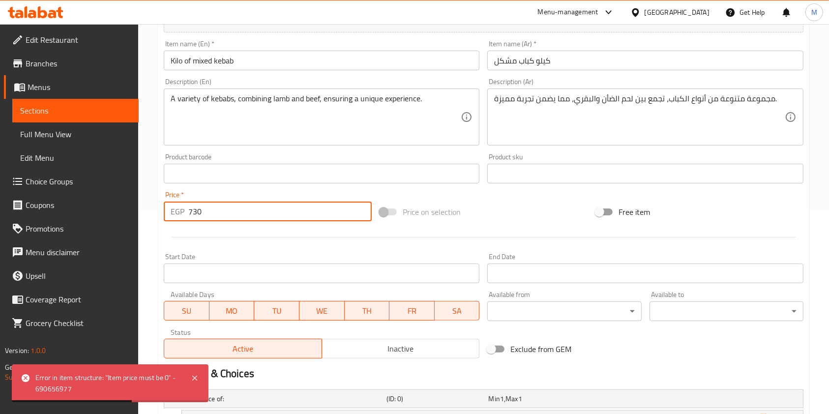
drag, startPoint x: 205, startPoint y: 210, endPoint x: 187, endPoint y: 211, distance: 17.2
click at [187, 211] on div "EGP 730 Price *" at bounding box center [268, 212] width 208 height 20
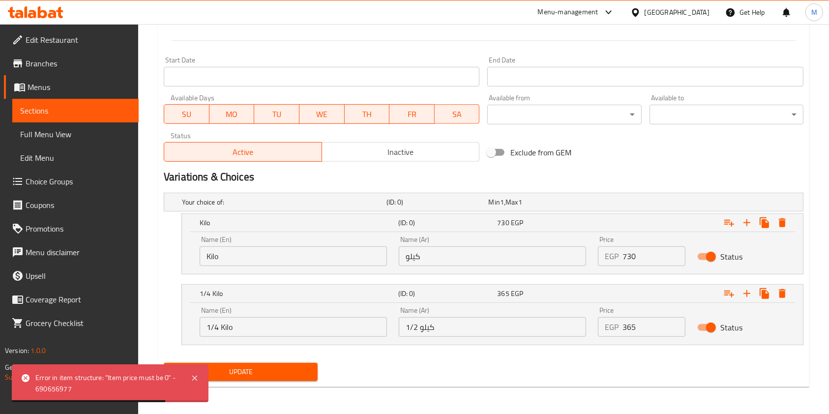
type input "0"
click at [303, 372] on span "Update" at bounding box center [241, 372] width 138 height 12
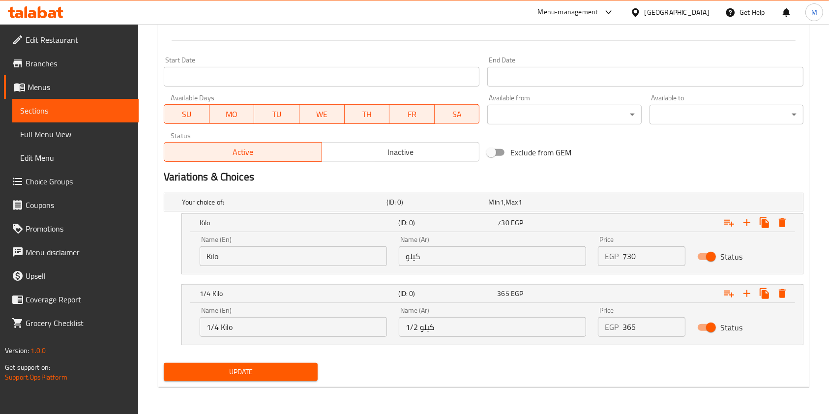
click at [292, 364] on button "Update" at bounding box center [241, 372] width 154 height 18
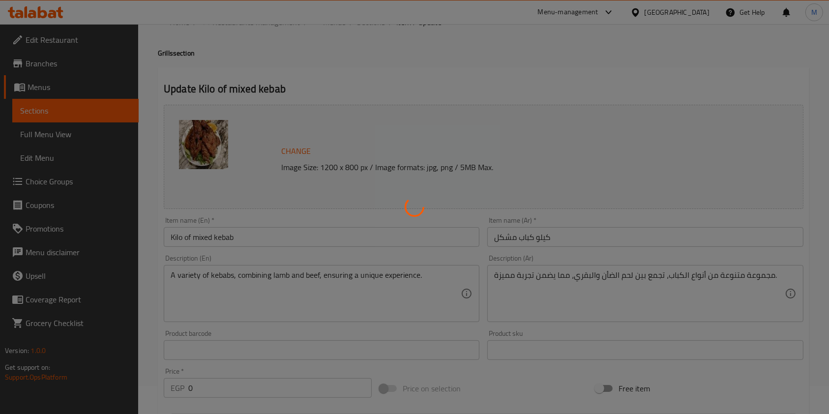
scroll to position [0, 0]
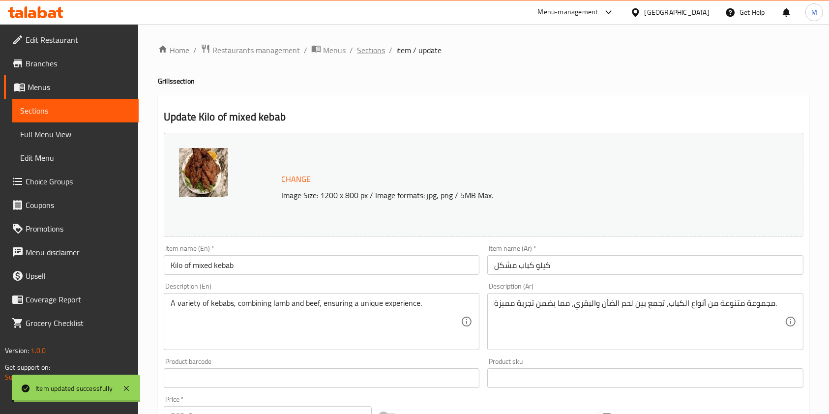
click at [366, 48] on span "Sections" at bounding box center [371, 50] width 28 height 12
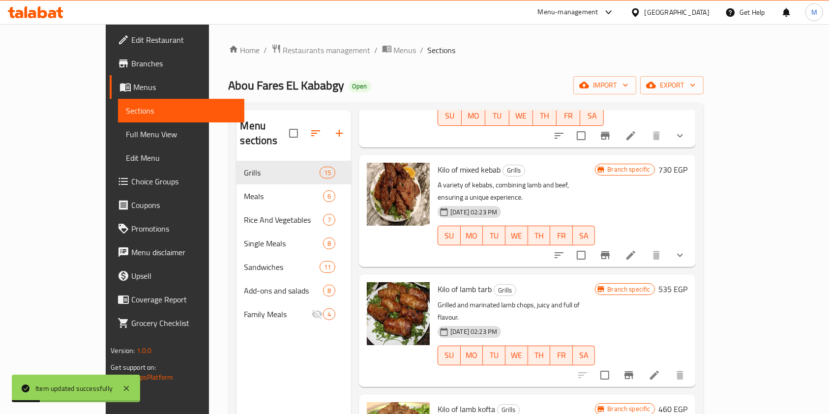
scroll to position [262, 0]
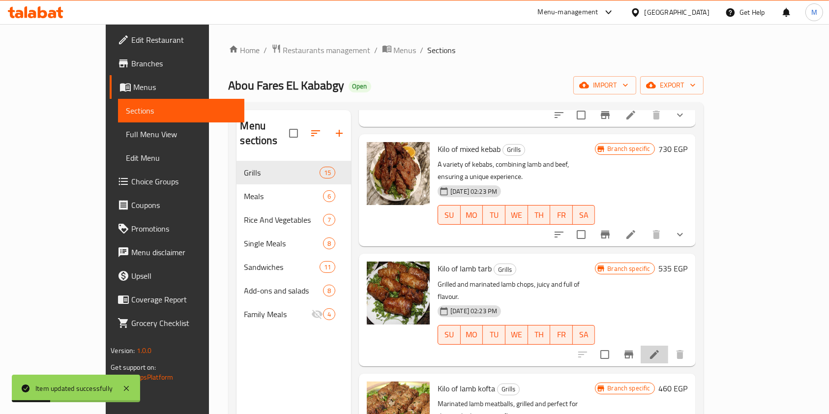
click at [668, 346] on li at bounding box center [655, 355] width 28 height 18
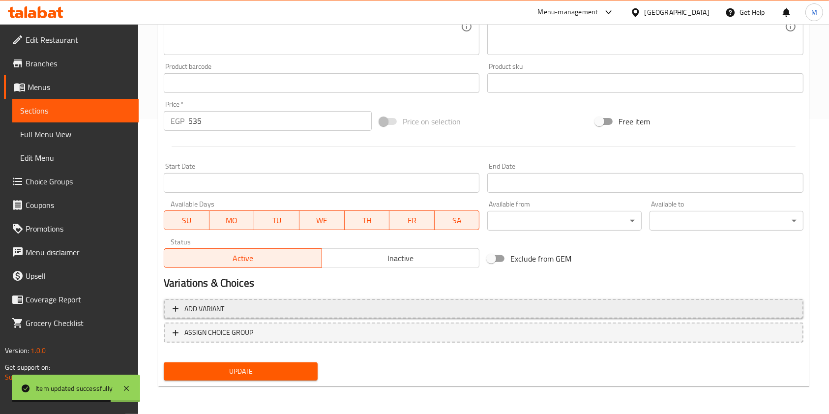
click at [538, 305] on span "Add variant" at bounding box center [484, 309] width 622 height 12
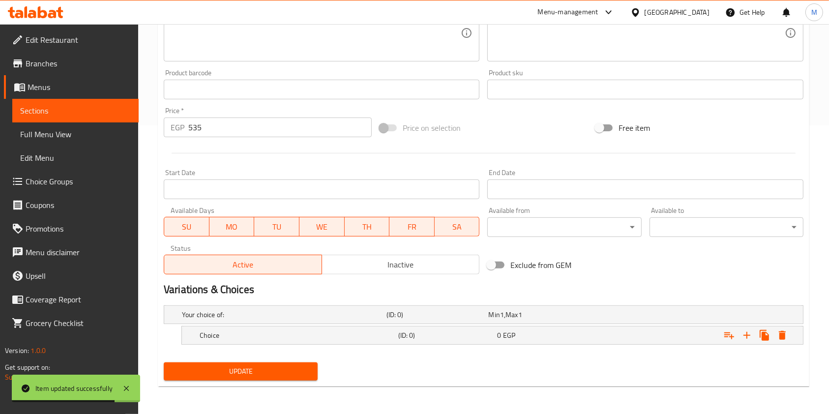
scroll to position [288, 0]
click at [763, 331] on icon "Expand" at bounding box center [764, 336] width 9 height 11
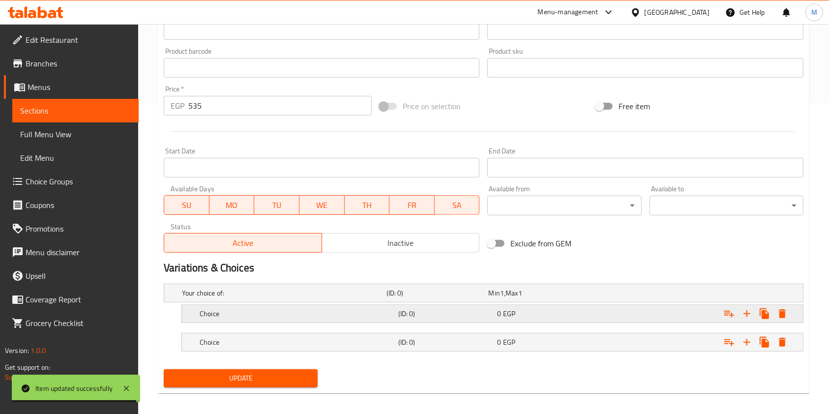
scroll to position [317, 0]
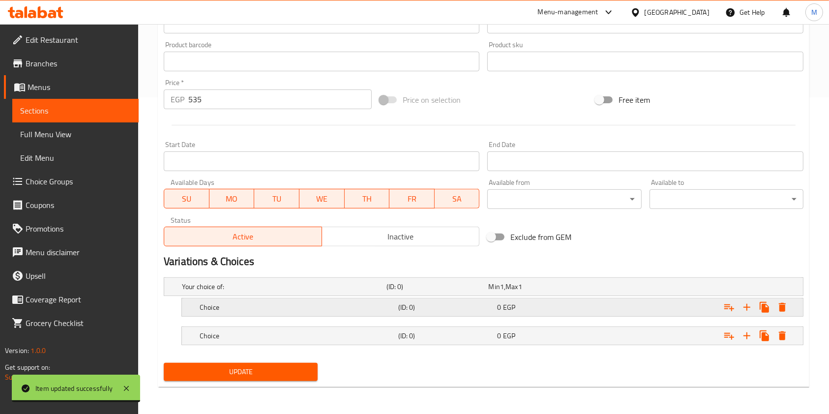
click at [375, 309] on h5 "Choice" at bounding box center [297, 307] width 195 height 10
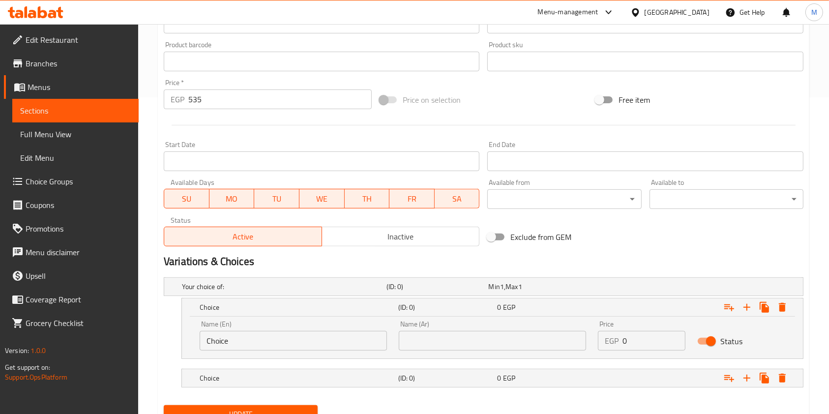
click at [284, 337] on input "Choice" at bounding box center [293, 341] width 187 height 20
type input "kilo"
click at [437, 332] on input "text" at bounding box center [492, 341] width 187 height 20
type input "كيلو"
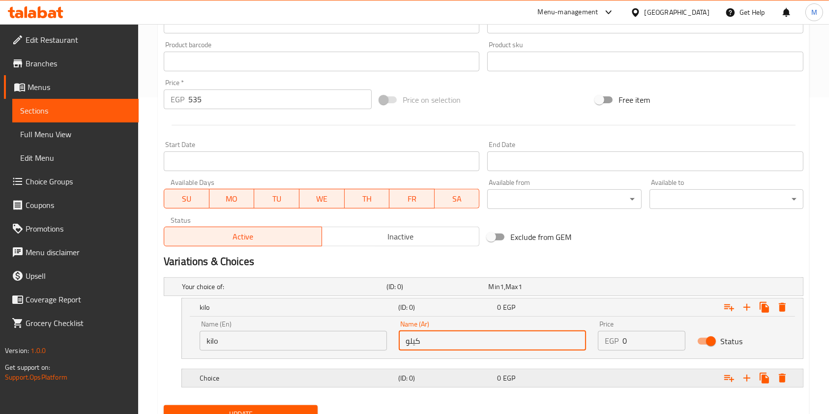
click at [468, 372] on div "(ID: 0)" at bounding box center [445, 378] width 99 height 14
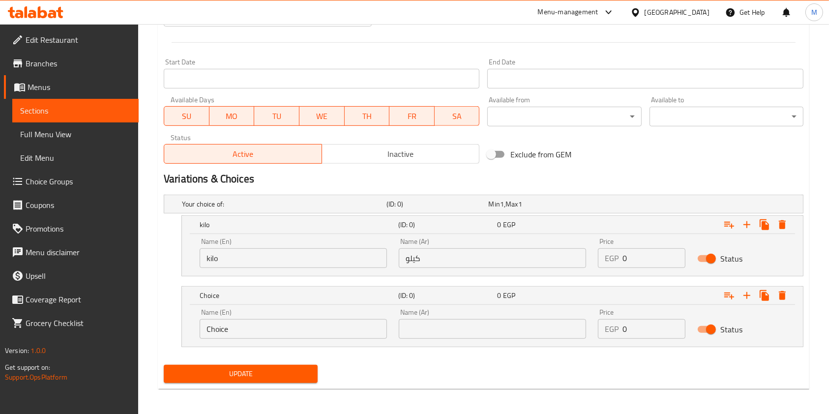
scroll to position [401, 0]
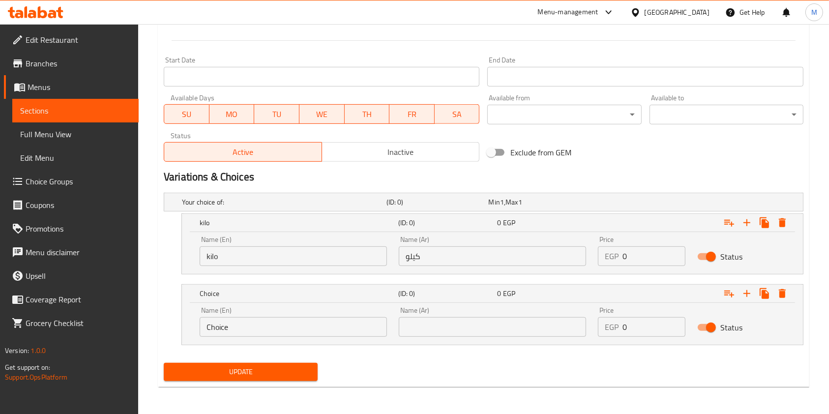
click at [300, 338] on div "Name (En) Choice Name (En)" at bounding box center [293, 322] width 199 height 42
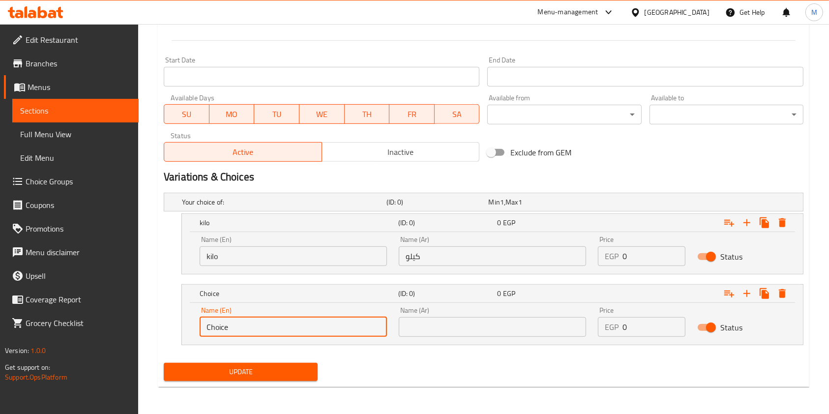
click at [296, 328] on input "Choice" at bounding box center [293, 327] width 187 height 20
type input "1/2 kilo"
click at [446, 332] on input "text" at bounding box center [492, 327] width 187 height 20
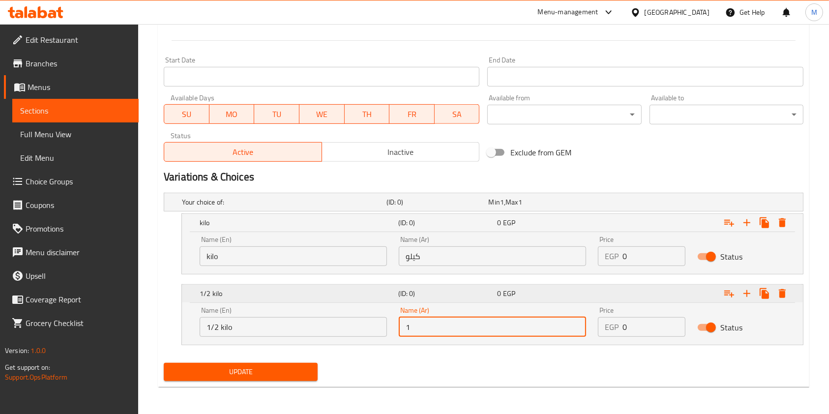
type input "1/2 كيلو"
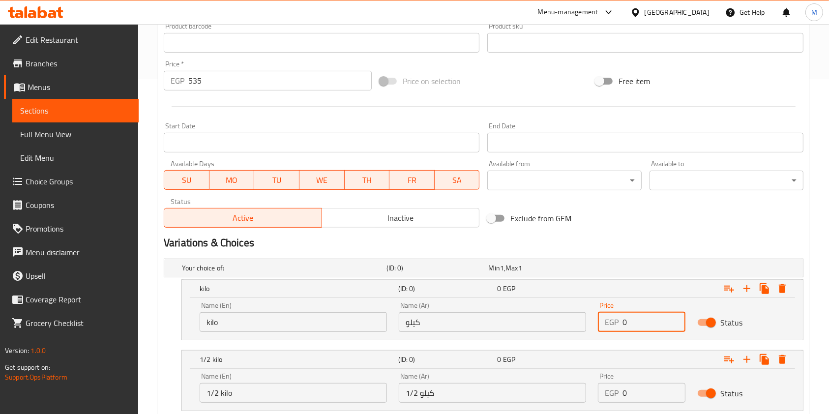
drag, startPoint x: 639, startPoint y: 331, endPoint x: 625, endPoint y: 329, distance: 14.3
click at [625, 329] on input "0" at bounding box center [654, 322] width 63 height 20
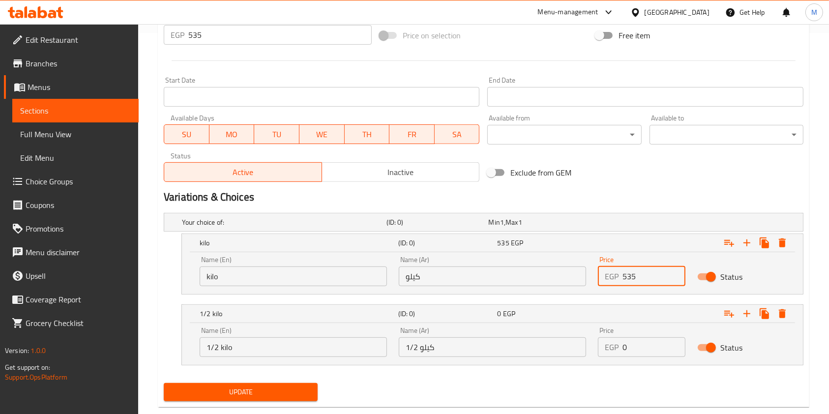
scroll to position [401, 0]
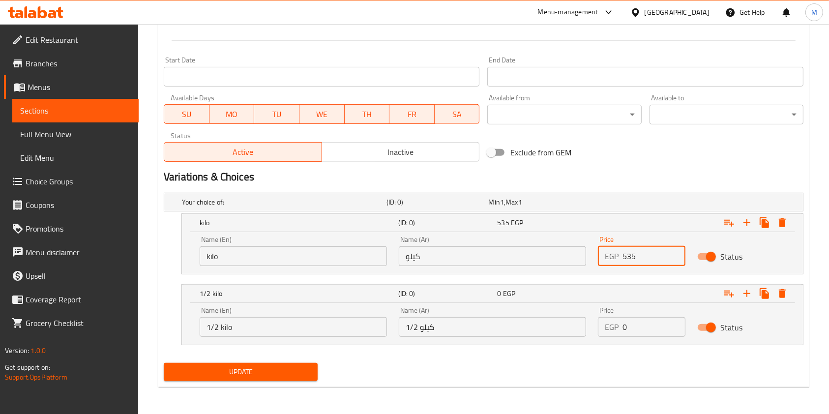
type input "535"
drag, startPoint x: 631, startPoint y: 332, endPoint x: 620, endPoint y: 332, distance: 10.8
click at [620, 332] on div "EGP 0 Price" at bounding box center [642, 327] width 88 height 20
type input "268"
click at [308, 374] on span "Update" at bounding box center [241, 372] width 138 height 12
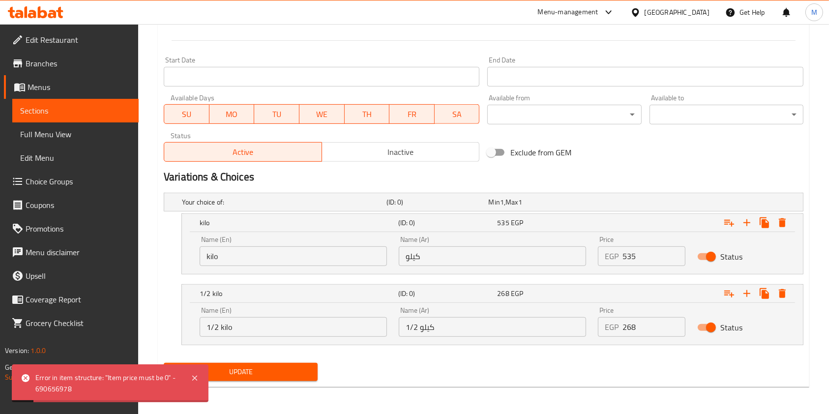
scroll to position [270, 0]
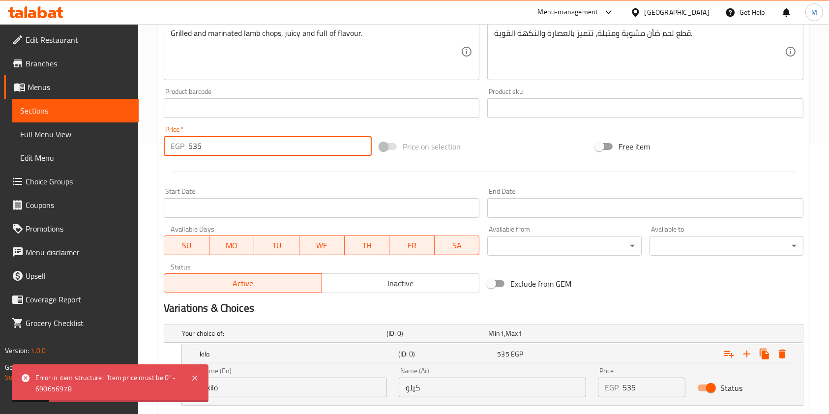
drag, startPoint x: 224, startPoint y: 146, endPoint x: 184, endPoint y: 148, distance: 39.9
click at [184, 148] on div "EGP 535 Price *" at bounding box center [268, 146] width 208 height 20
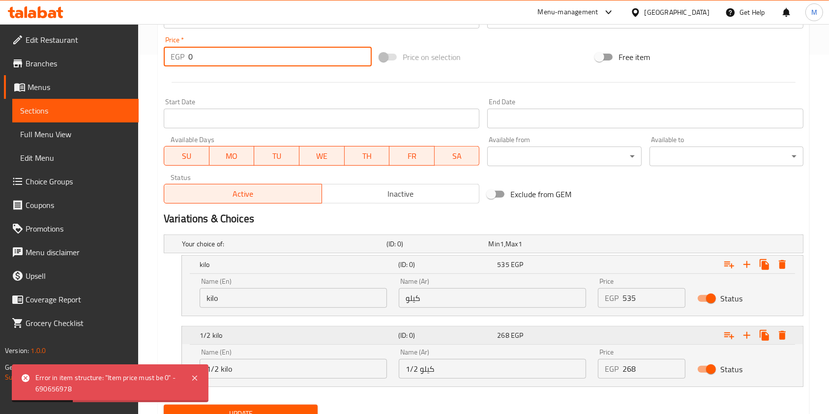
scroll to position [401, 0]
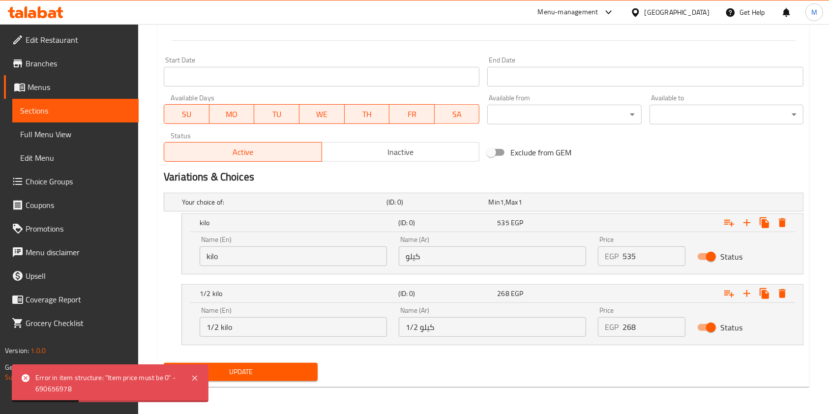
type input "0"
click at [269, 372] on span "Update" at bounding box center [241, 372] width 138 height 12
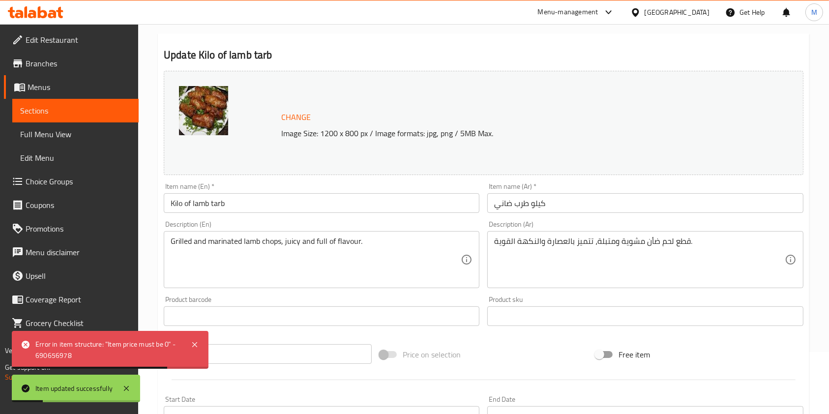
scroll to position [0, 0]
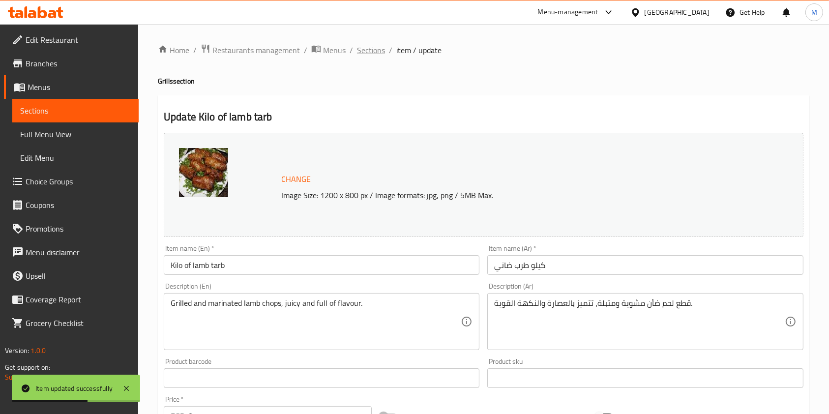
click at [378, 53] on span "Sections" at bounding box center [371, 50] width 28 height 12
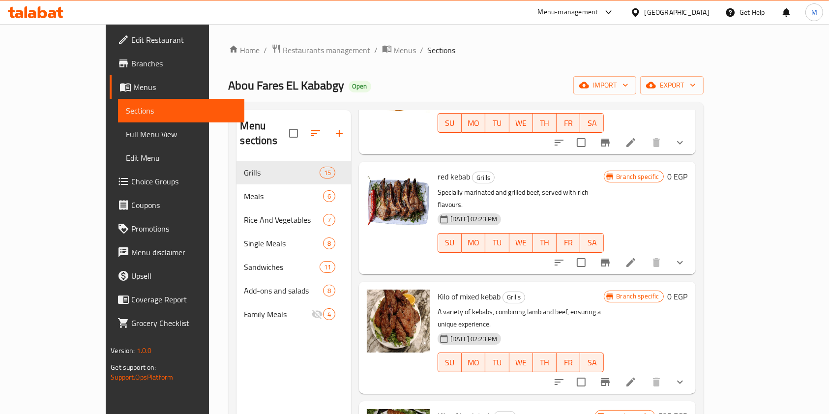
scroll to position [139, 0]
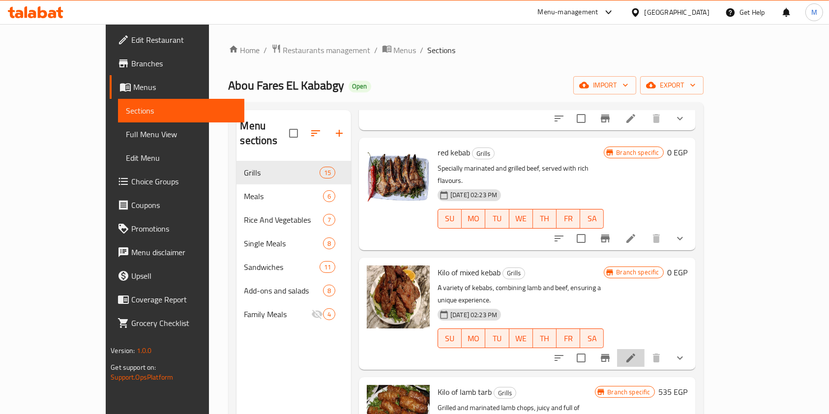
click at [645, 349] on li at bounding box center [631, 358] width 28 height 18
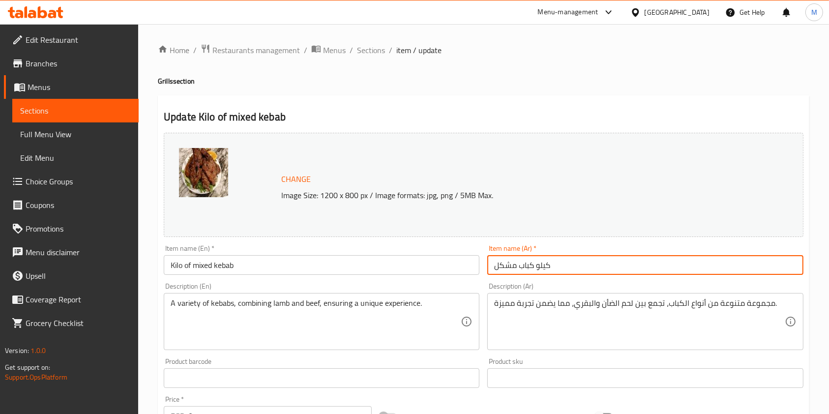
drag, startPoint x: 532, startPoint y: 270, endPoint x: 567, endPoint y: 269, distance: 34.9
click at [566, 269] on input "كيلو كباب مشكل" at bounding box center [645, 265] width 316 height 20
type input "كباب مشكل"
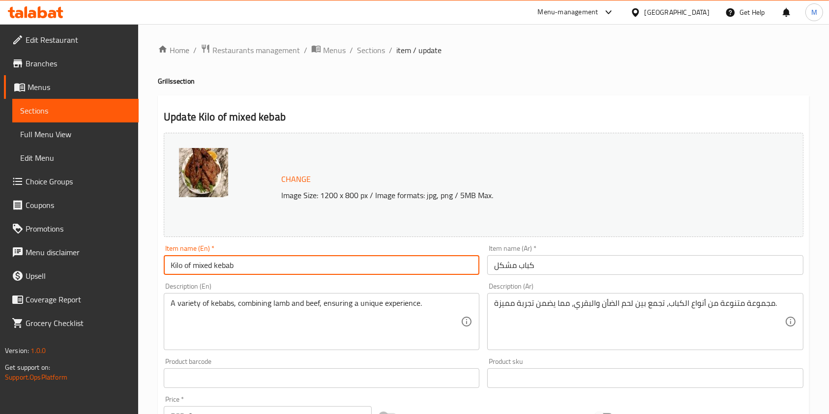
drag, startPoint x: 193, startPoint y: 267, endPoint x: 164, endPoint y: 271, distance: 29.7
click at [164, 271] on input "Kilo of mixed kebab" at bounding box center [322, 265] width 316 height 20
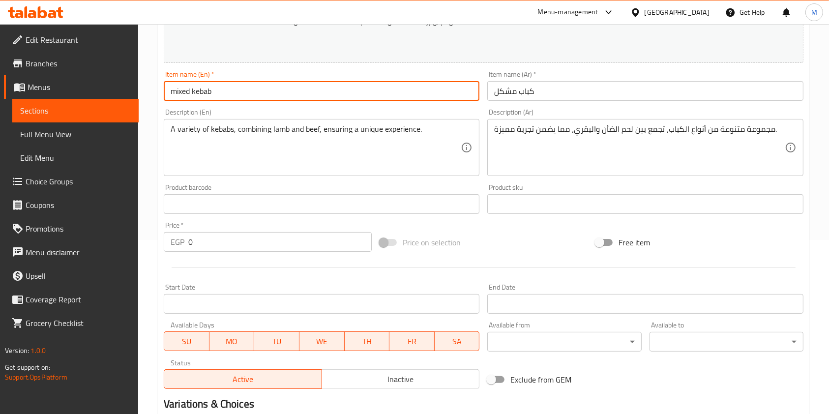
scroll to position [317, 0]
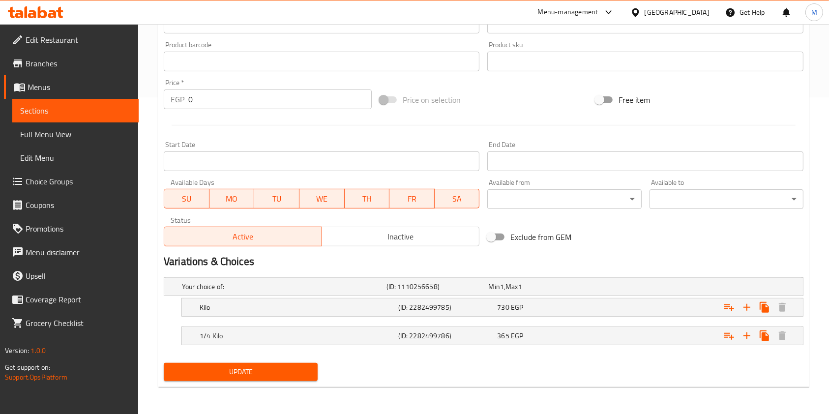
type input "mixed kebab"
click at [303, 372] on span "Update" at bounding box center [241, 372] width 138 height 12
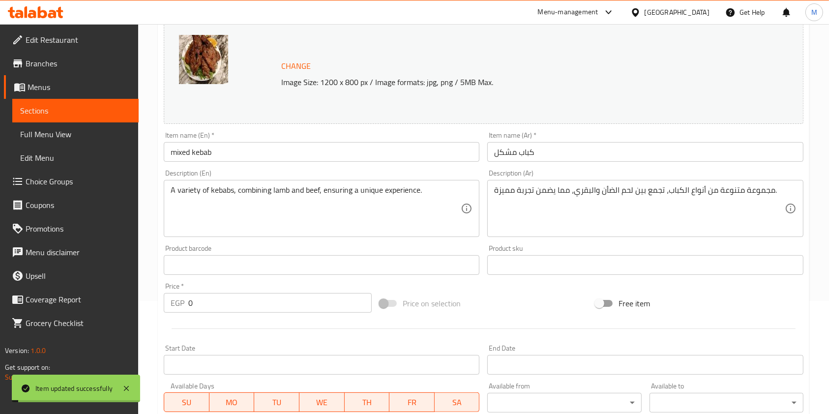
scroll to position [0, 0]
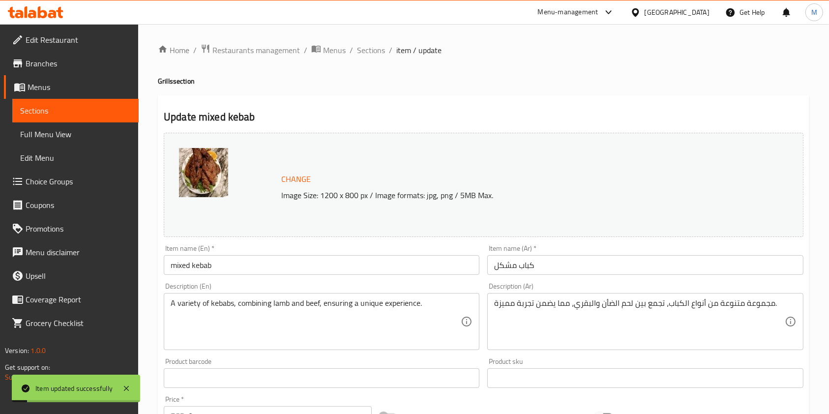
click at [371, 58] on div "Home / Restaurants management / Menus / Sections / item / update Grills section…" at bounding box center [484, 378] width 652 height 668
click at [376, 48] on span "Sections" at bounding box center [371, 50] width 28 height 12
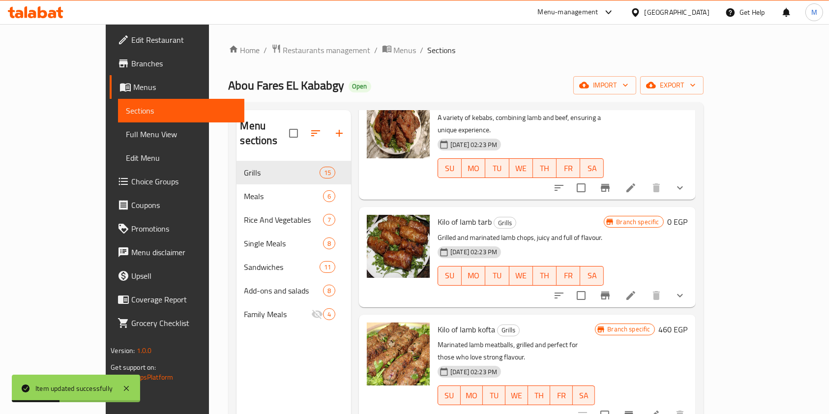
scroll to position [328, 0]
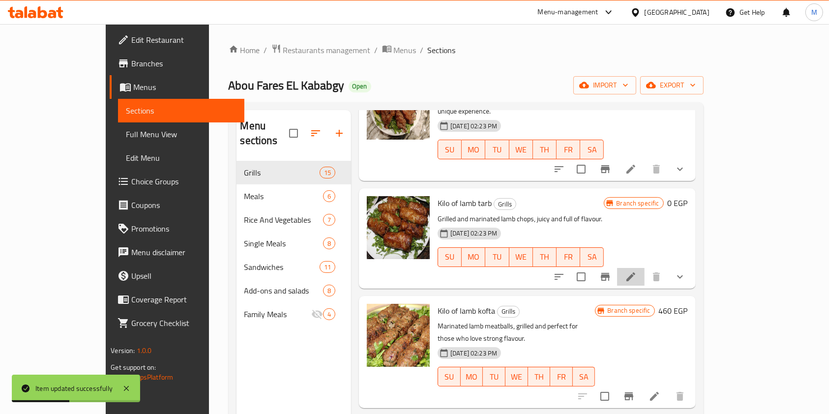
click at [645, 268] on li at bounding box center [631, 277] width 28 height 18
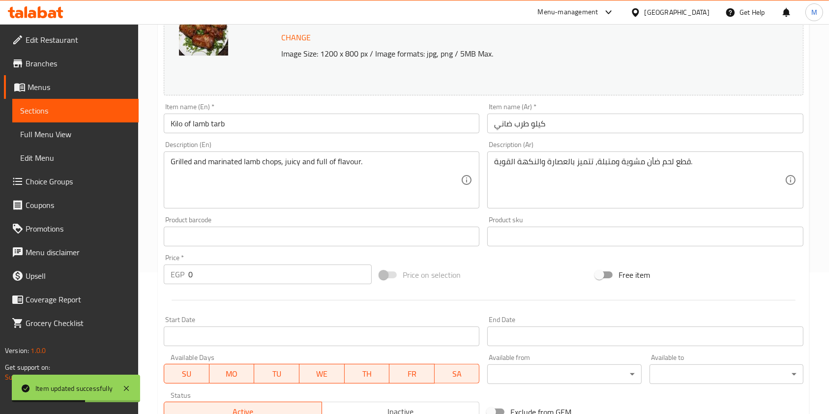
scroll to position [65, 0]
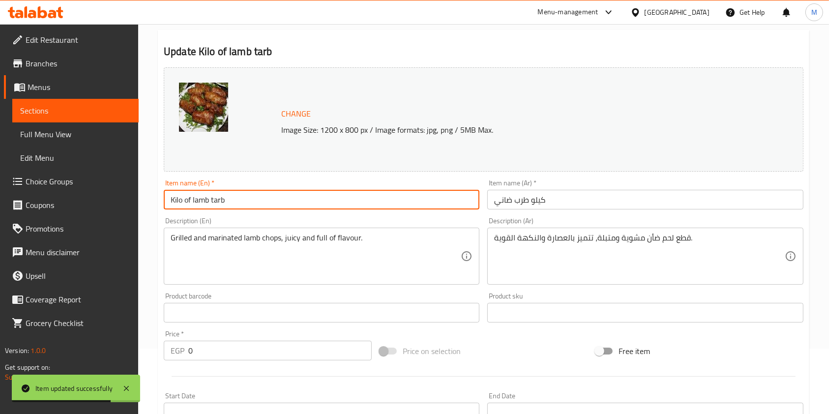
drag, startPoint x: 192, startPoint y: 203, endPoint x: 157, endPoint y: 205, distance: 35.0
click at [157, 205] on div "Home / Restaurants management / Menus / Sections / item / update Grills section…" at bounding box center [483, 312] width 691 height 707
type input "lamb tarb"
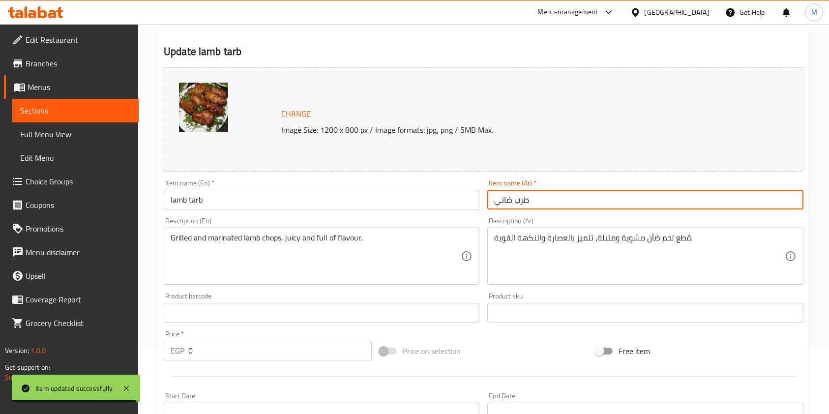
drag, startPoint x: 530, startPoint y: 200, endPoint x: 580, endPoint y: 205, distance: 50.9
click at [580, 205] on input "طرب ضاني" at bounding box center [645, 200] width 316 height 20
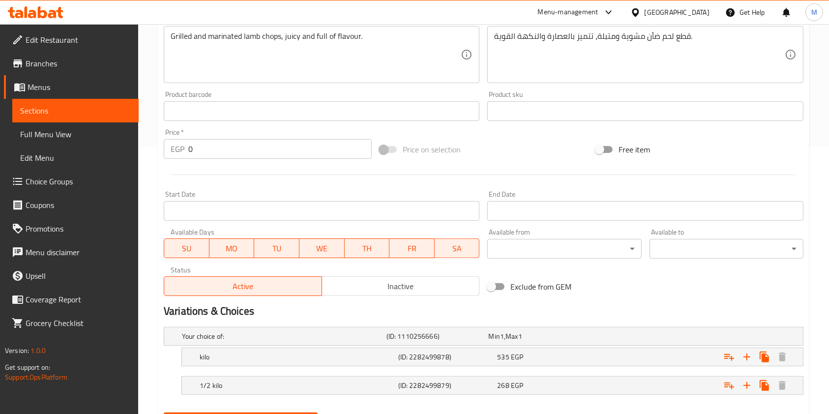
scroll to position [317, 0]
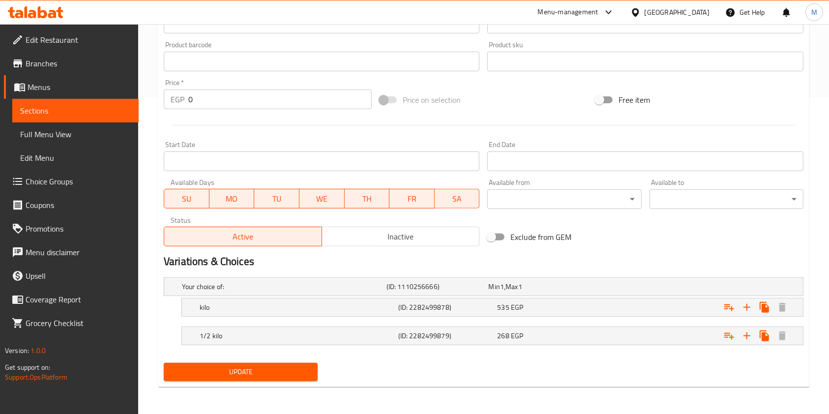
type input "طرب ضاني"
click at [294, 374] on span "Update" at bounding box center [241, 372] width 138 height 12
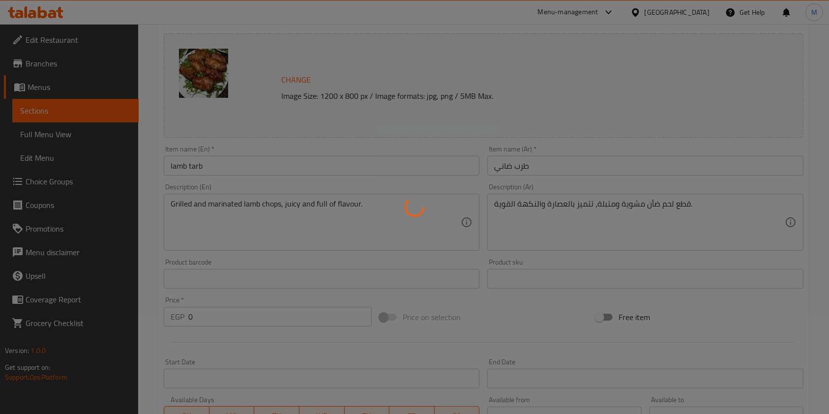
scroll to position [0, 0]
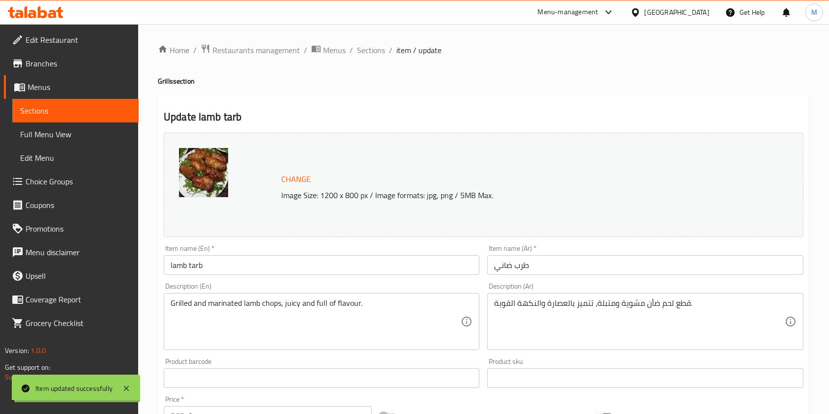
drag, startPoint x: 374, startPoint y: 53, endPoint x: 397, endPoint y: 61, distance: 25.0
click at [374, 53] on span "Sections" at bounding box center [371, 50] width 28 height 12
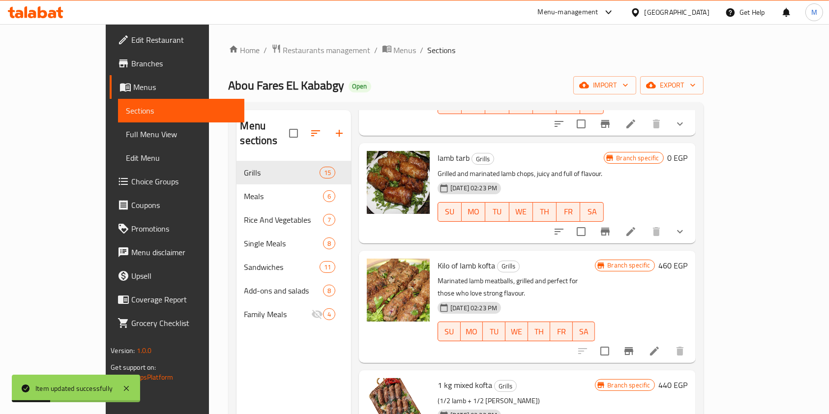
scroll to position [393, 0]
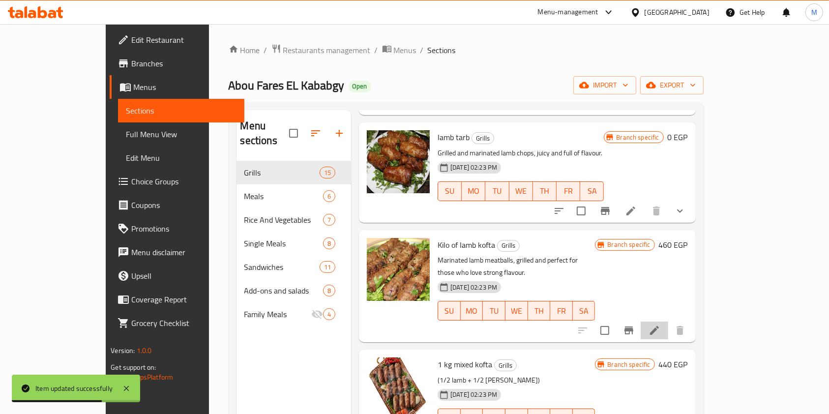
click at [661, 325] on icon at bounding box center [655, 331] width 12 height 12
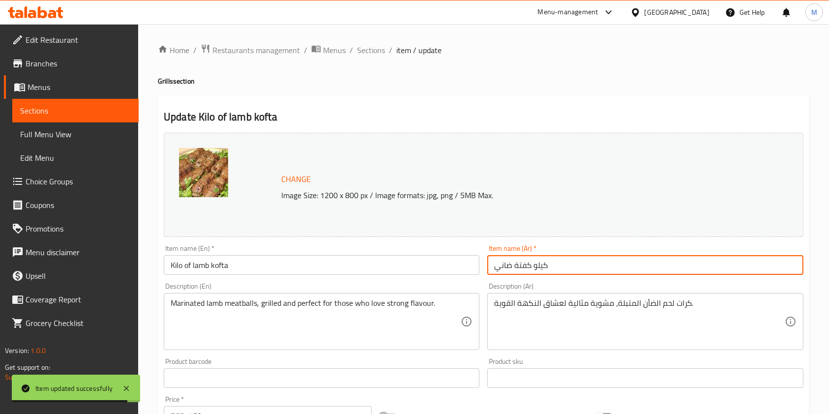
drag, startPoint x: 533, startPoint y: 266, endPoint x: 584, endPoint y: 274, distance: 51.8
click at [584, 274] on input "كيلو كفتة ضاني" at bounding box center [645, 265] width 316 height 20
type input "كفتة ضاني"
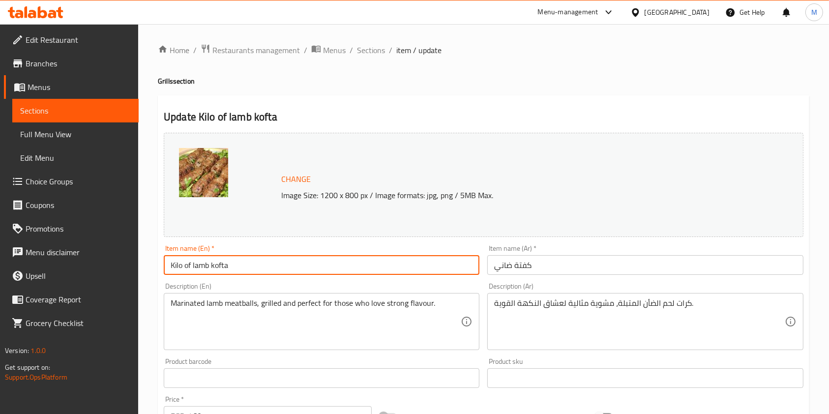
drag, startPoint x: 192, startPoint y: 268, endPoint x: 155, endPoint y: 270, distance: 36.9
click at [155, 270] on div "Home / Restaurants management / Menus / Sections / item / update Grills section…" at bounding box center [483, 366] width 691 height 685
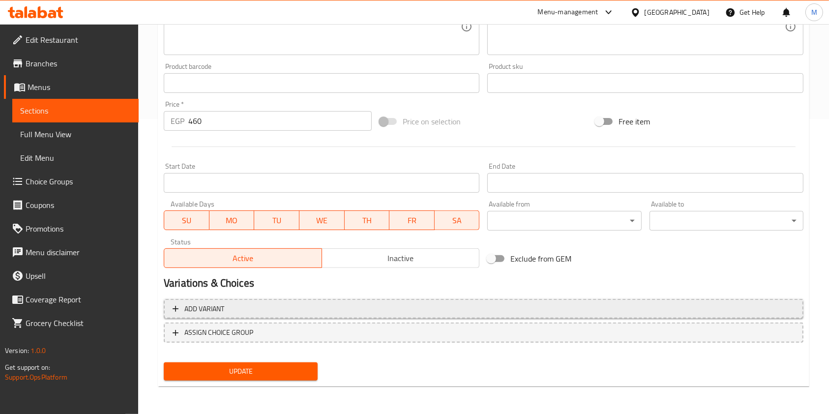
type input "lamb kofta"
click at [550, 318] on button "Add variant" at bounding box center [484, 309] width 640 height 20
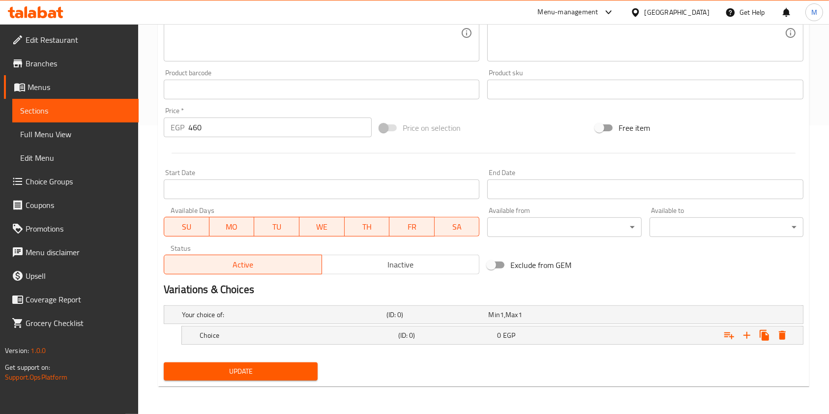
scroll to position [288, 0]
click at [763, 333] on icon "Expand" at bounding box center [764, 336] width 9 height 11
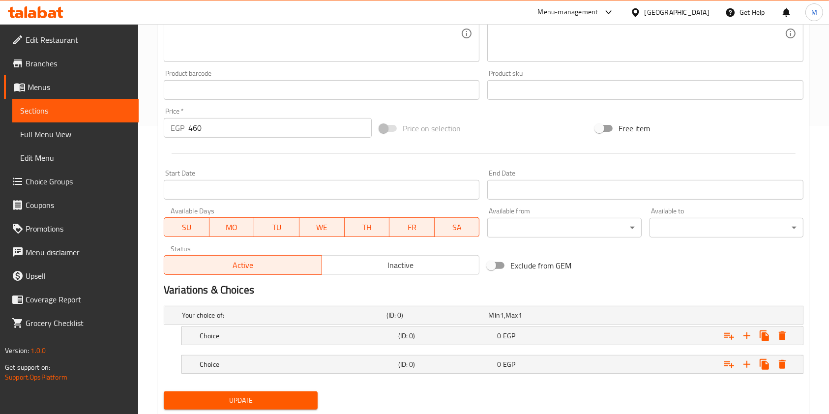
scroll to position [317, 0]
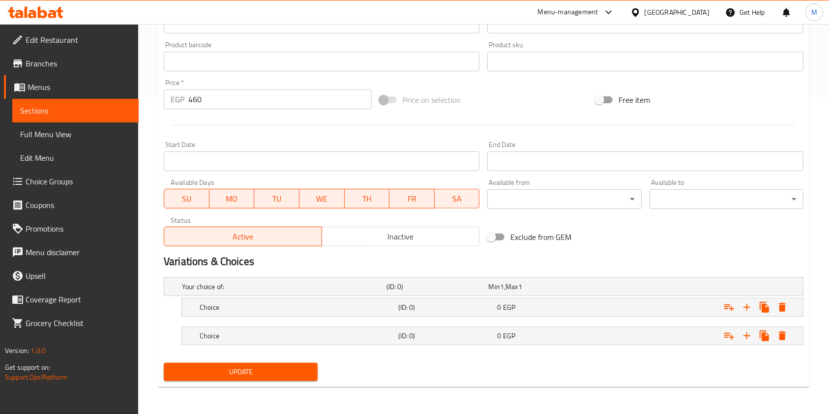
click at [441, 319] on nav at bounding box center [484, 323] width 640 height 8
click at [445, 319] on nav at bounding box center [484, 323] width 640 height 8
click at [389, 310] on h5 "Choice" at bounding box center [297, 307] width 195 height 10
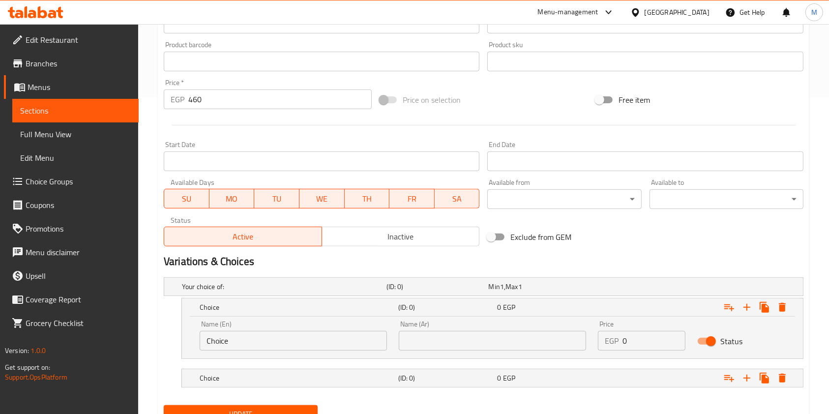
click at [289, 331] on input "Choice" at bounding box center [293, 341] width 187 height 20
type input "kilo"
click at [429, 335] on input "text" at bounding box center [492, 341] width 187 height 20
type input "كيلو"
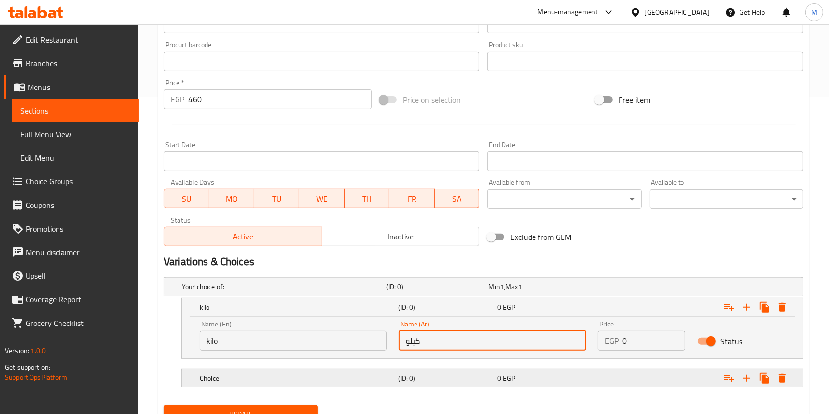
click at [466, 369] on div "Choice (ID: 0) 0 EGP" at bounding box center [496, 378] width 596 height 22
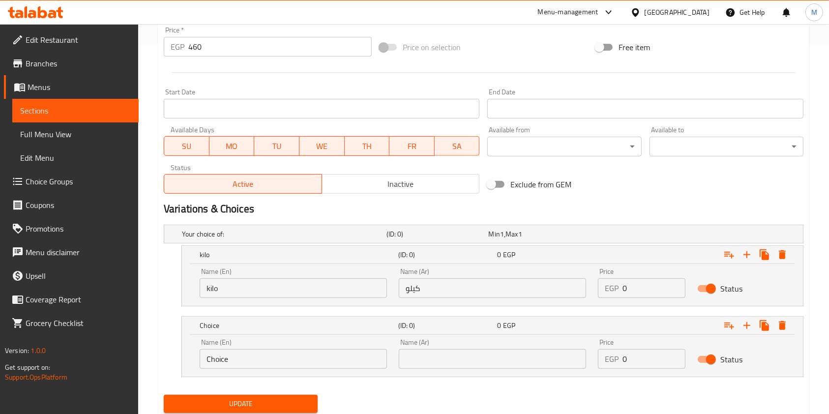
scroll to position [401, 0]
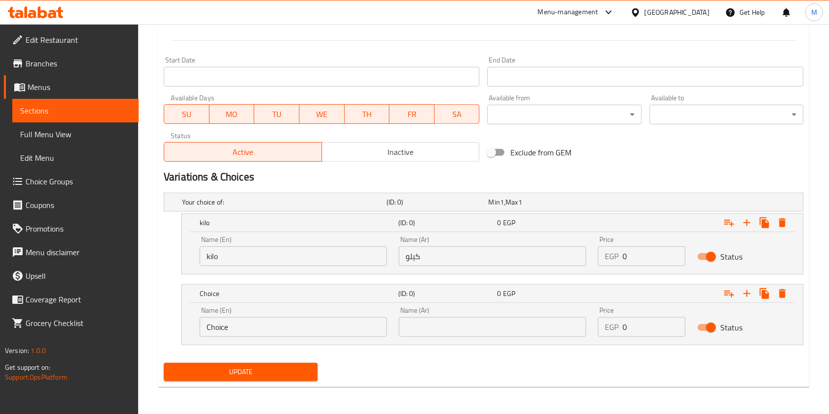
click at [428, 331] on input "text" at bounding box center [492, 327] width 187 height 20
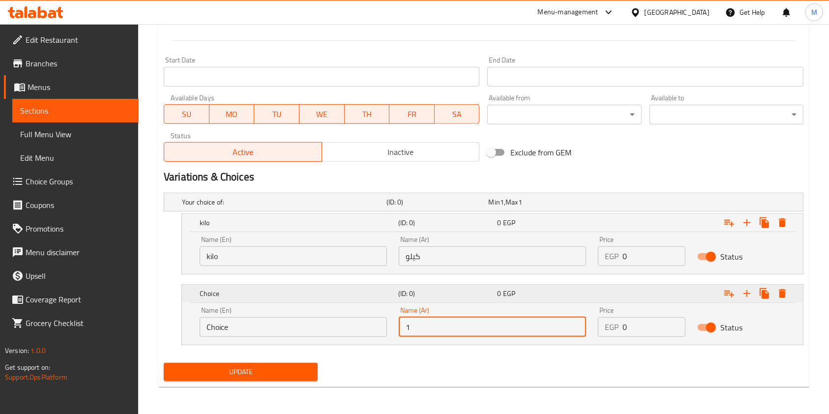
type input "1/2 كيلو"
click at [334, 329] on input "Choice" at bounding box center [293, 327] width 187 height 20
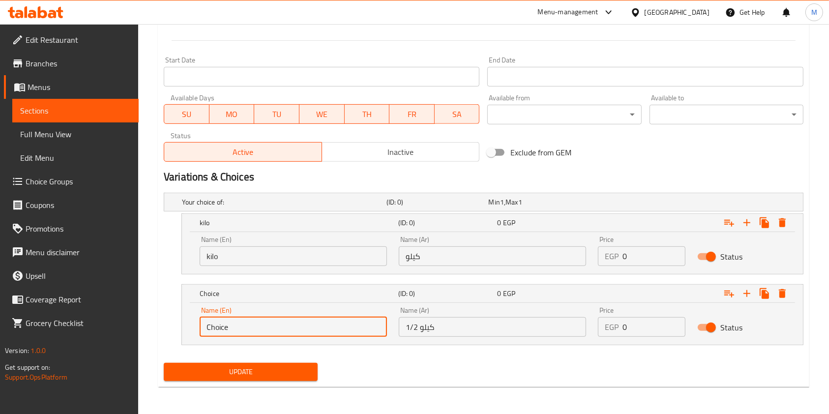
click at [334, 329] on input "Choice" at bounding box center [293, 327] width 187 height 20
type input "1/2 kilo"
click at [644, 254] on input "0" at bounding box center [654, 256] width 63 height 20
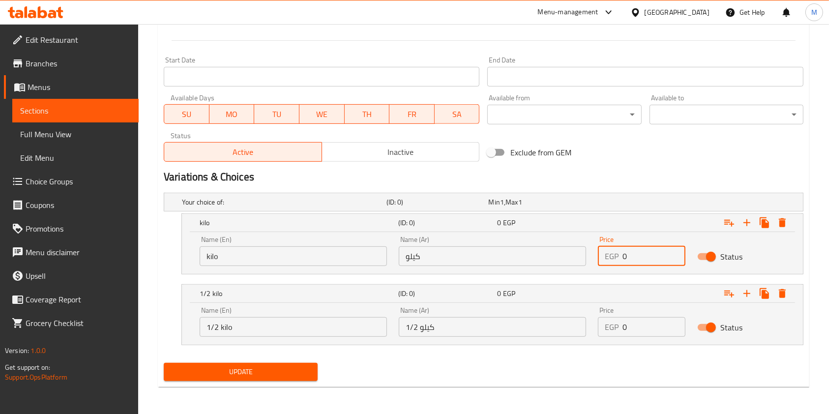
click at [643, 254] on input "0" at bounding box center [654, 256] width 63 height 20
type input "460"
drag, startPoint x: 645, startPoint y: 332, endPoint x: 619, endPoint y: 333, distance: 26.1
click at [619, 333] on div "EGP 0 Price" at bounding box center [642, 327] width 88 height 20
type input "230"
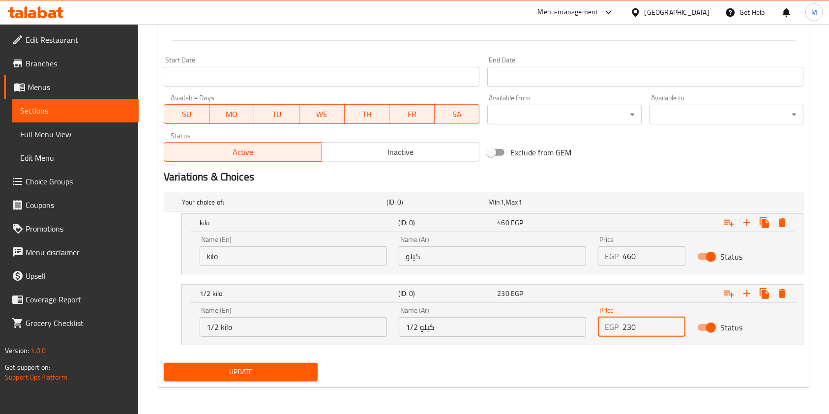
click at [327, 375] on div "Update" at bounding box center [484, 372] width 648 height 26
click at [319, 375] on div "Update" at bounding box center [241, 372] width 162 height 26
click at [314, 368] on button "Update" at bounding box center [241, 372] width 154 height 18
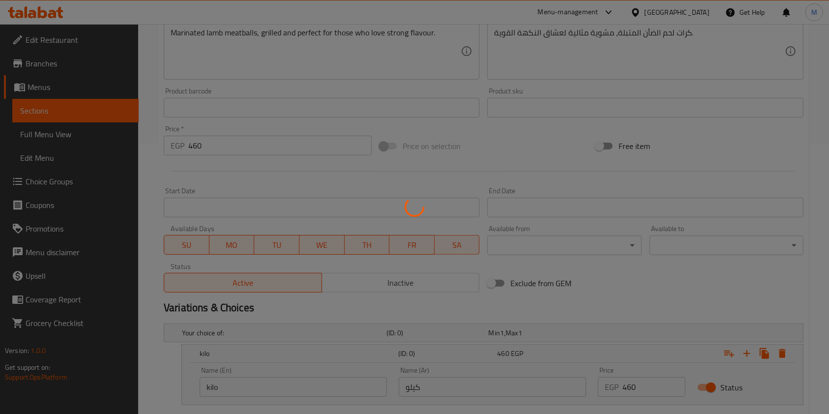
scroll to position [270, 0]
click at [216, 138] on div at bounding box center [414, 207] width 829 height 414
click at [207, 145] on div at bounding box center [414, 207] width 829 height 414
click at [199, 145] on div at bounding box center [414, 207] width 829 height 414
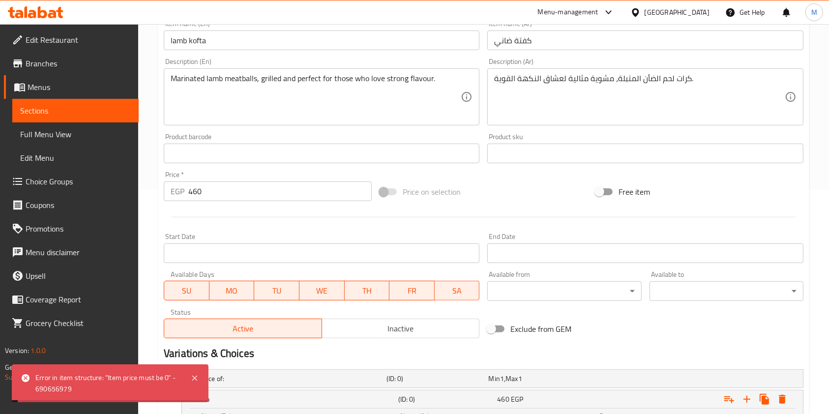
scroll to position [205, 0]
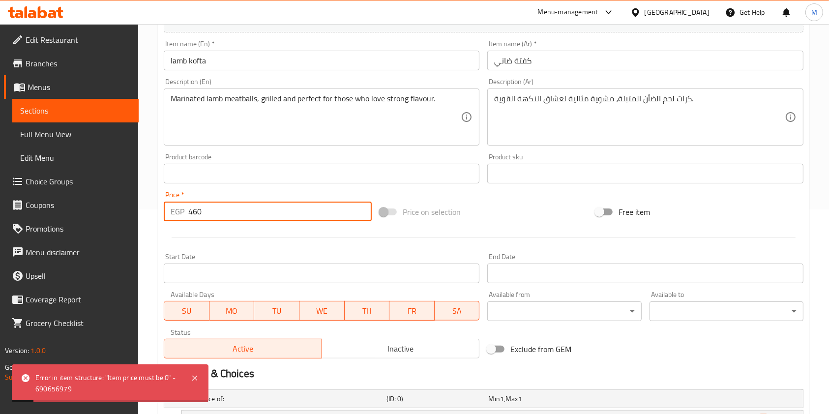
click at [197, 218] on input "460" at bounding box center [279, 212] width 183 height 20
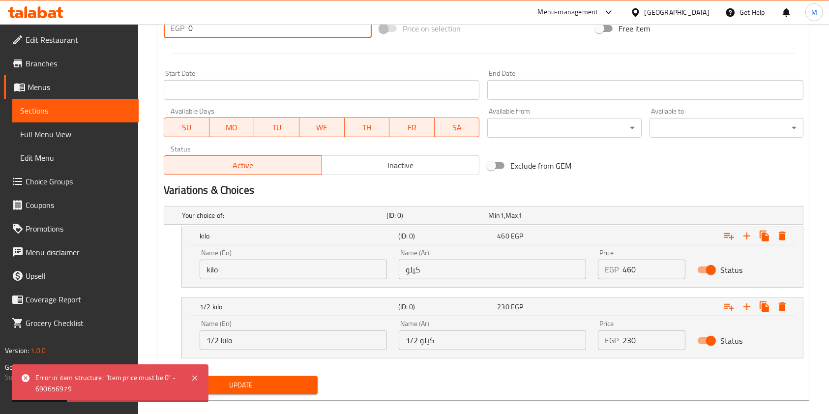
scroll to position [401, 0]
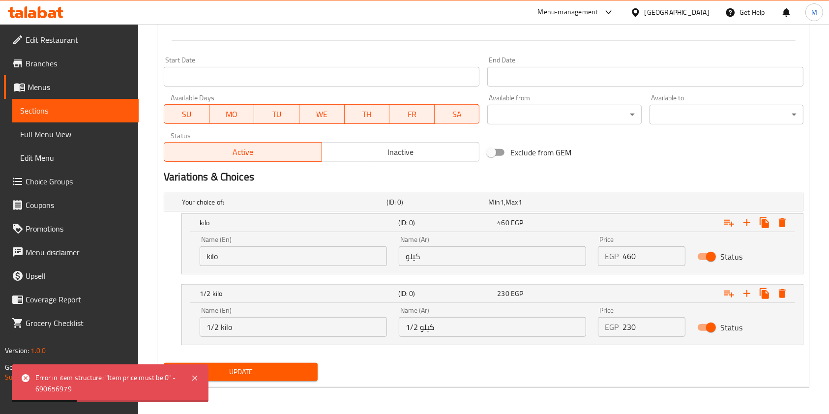
type input "0"
click at [302, 376] on span "Update" at bounding box center [241, 372] width 138 height 12
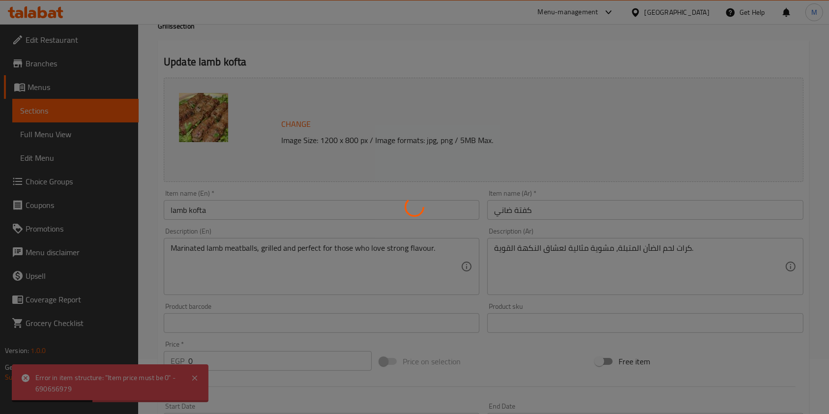
scroll to position [0, 0]
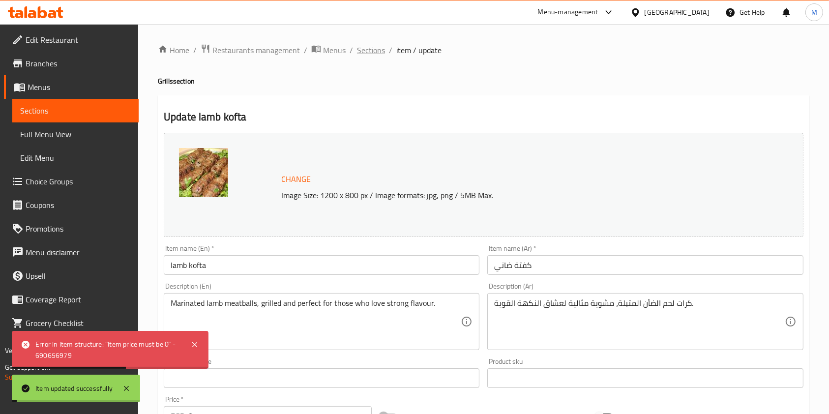
click at [375, 53] on span "Sections" at bounding box center [371, 50] width 28 height 12
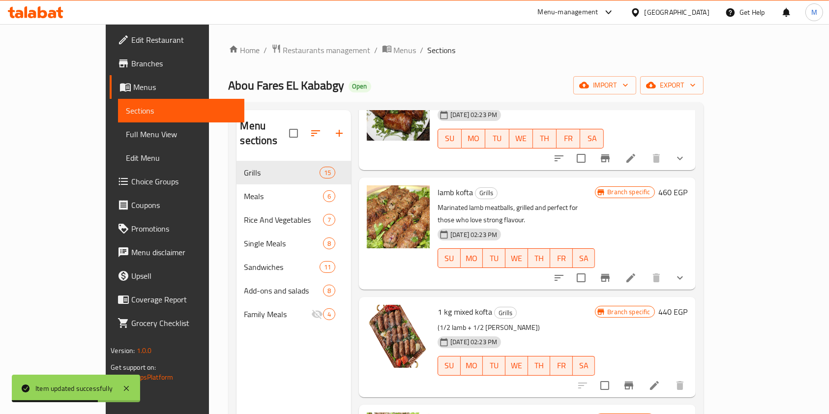
scroll to position [459, 0]
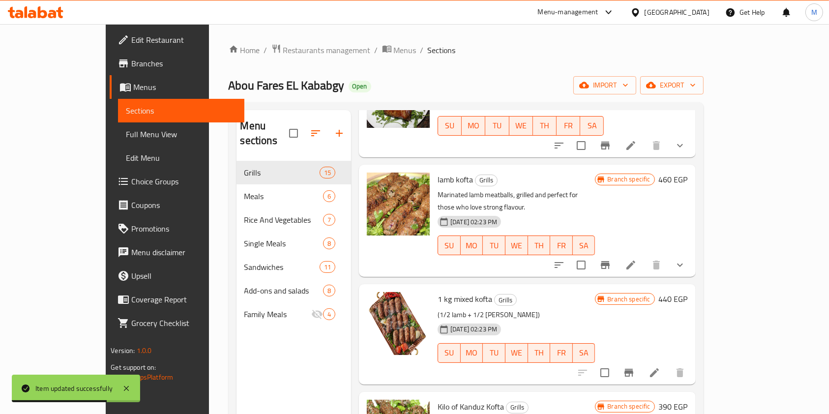
click at [668, 364] on li at bounding box center [655, 373] width 28 height 18
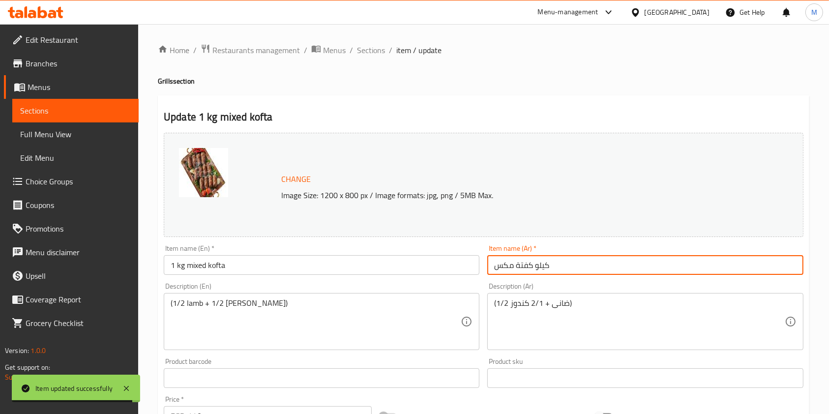
drag, startPoint x: 534, startPoint y: 266, endPoint x: 571, endPoint y: 274, distance: 37.3
click at [571, 274] on input "كيلو كفتة مكس" at bounding box center [645, 265] width 316 height 20
click at [550, 266] on input "كيلو كفتة مكس" at bounding box center [645, 265] width 316 height 20
drag, startPoint x: 535, startPoint y: 266, endPoint x: 555, endPoint y: 269, distance: 19.9
click at [555, 269] on input "كيلو كفتة مكس" at bounding box center [645, 265] width 316 height 20
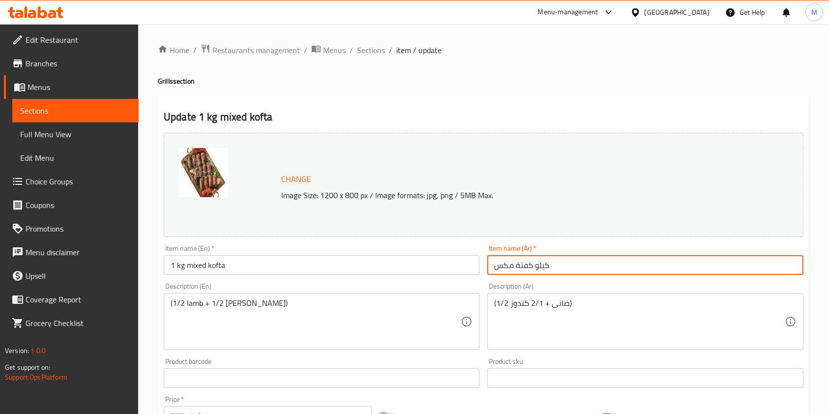
click at [548, 267] on input "كيلو كفتة مكس" at bounding box center [645, 265] width 316 height 20
drag, startPoint x: 535, startPoint y: 266, endPoint x: 554, endPoint y: 268, distance: 18.7
click at [554, 268] on input "كيلو كفتة مكس" at bounding box center [645, 265] width 316 height 20
click at [540, 266] on input "كيلو كفتة مكس" at bounding box center [645, 265] width 316 height 20
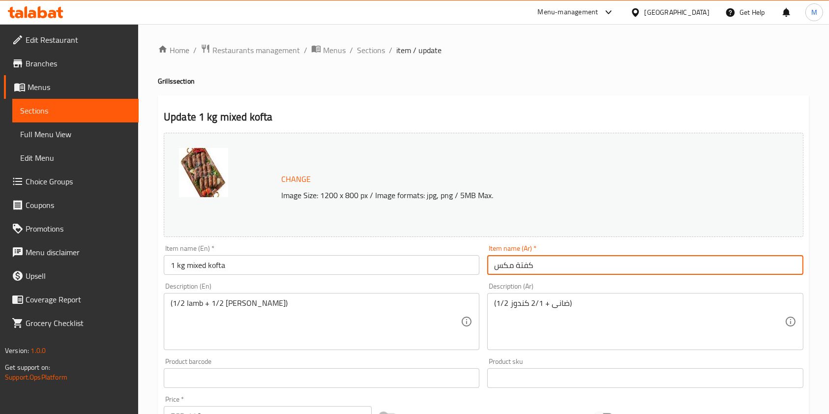
type input "كفتة مكس"
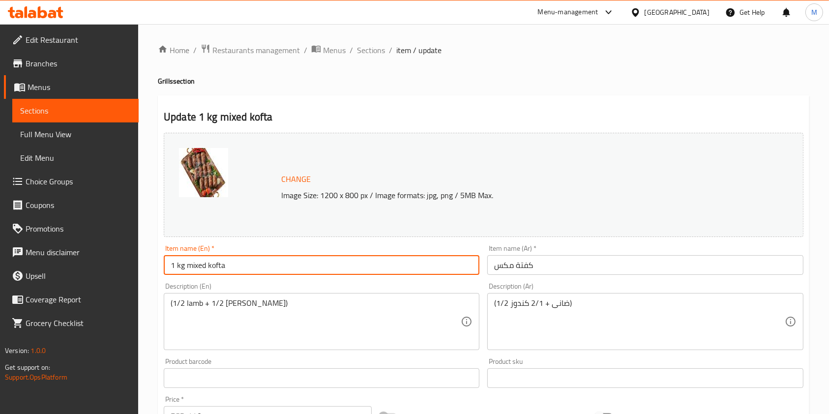
drag, startPoint x: 185, startPoint y: 271, endPoint x: 166, endPoint y: 272, distance: 19.7
click at [166, 272] on input "1 kg mixed kofta" at bounding box center [322, 265] width 316 height 20
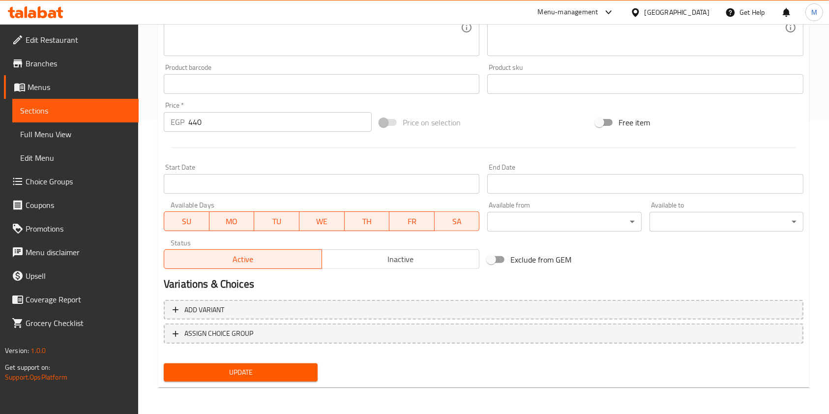
scroll to position [295, 0]
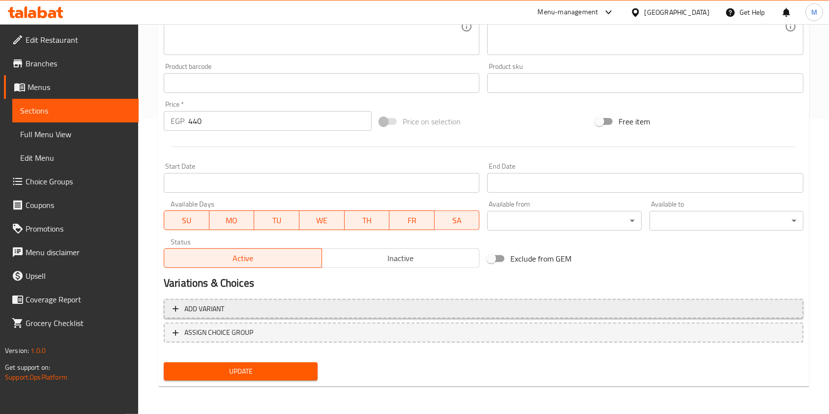
type input "mixed kofta"
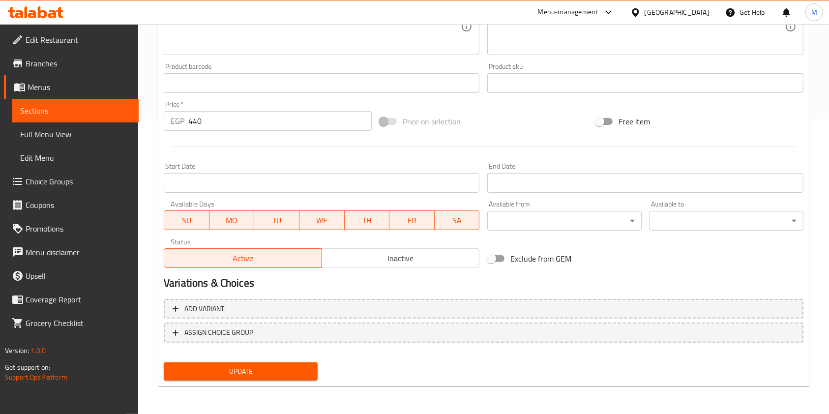
click at [518, 303] on span "Add variant" at bounding box center [484, 309] width 622 height 12
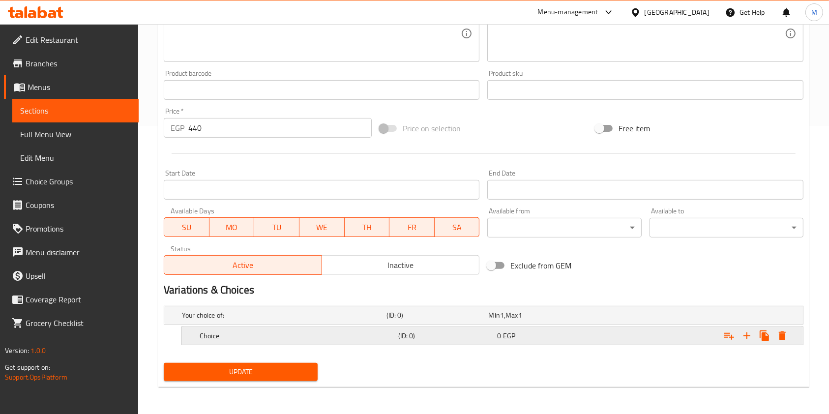
click at [645, 337] on div "Expand" at bounding box center [694, 336] width 199 height 22
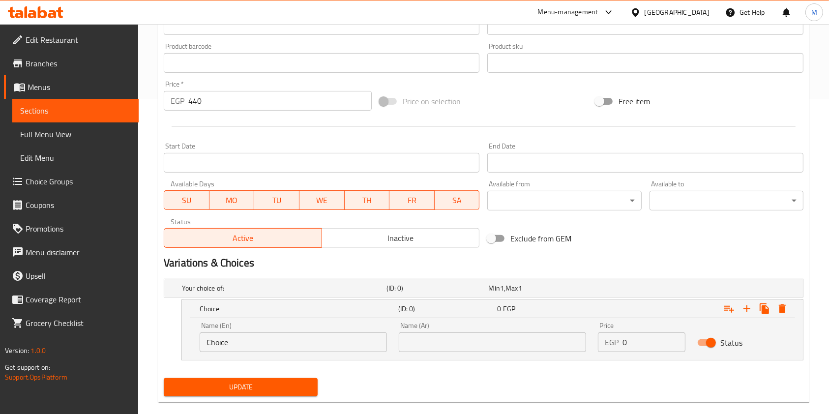
scroll to position [331, 0]
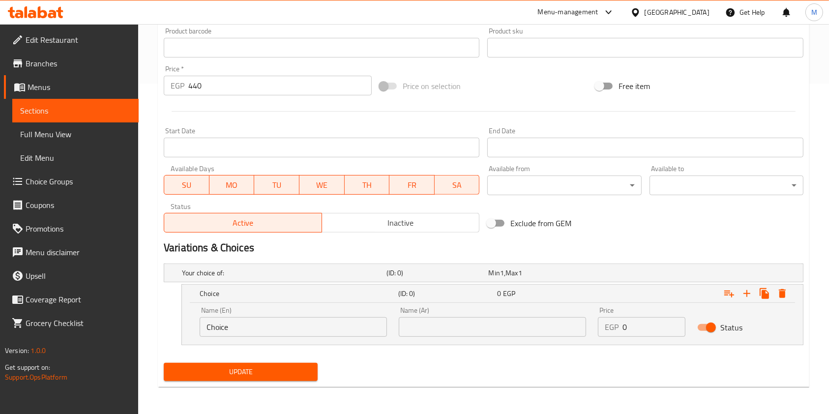
click at [237, 326] on input "Choice" at bounding box center [293, 327] width 187 height 20
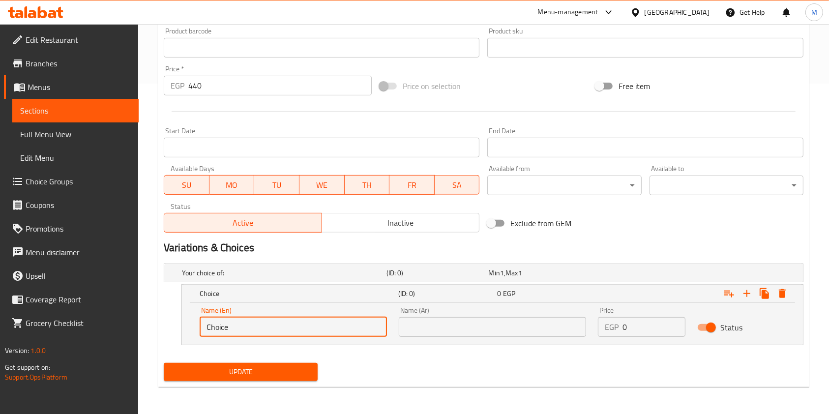
click at [237, 326] on input "Choice" at bounding box center [293, 327] width 187 height 20
type input ";"
type input "kilo"
click at [421, 335] on input "text" at bounding box center [492, 327] width 187 height 20
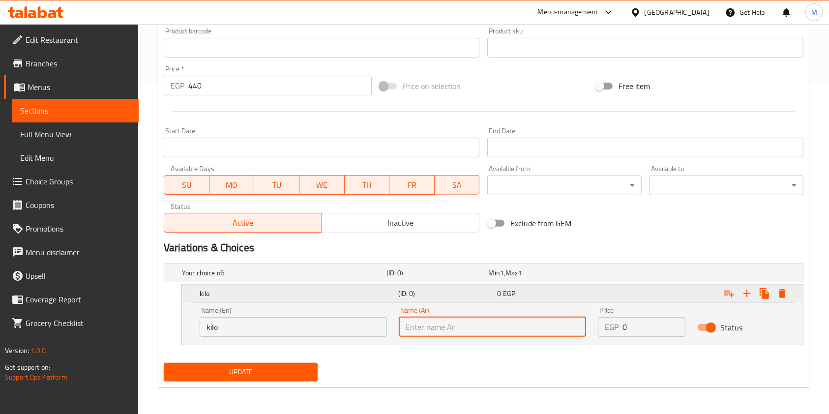
type input "كيلو"
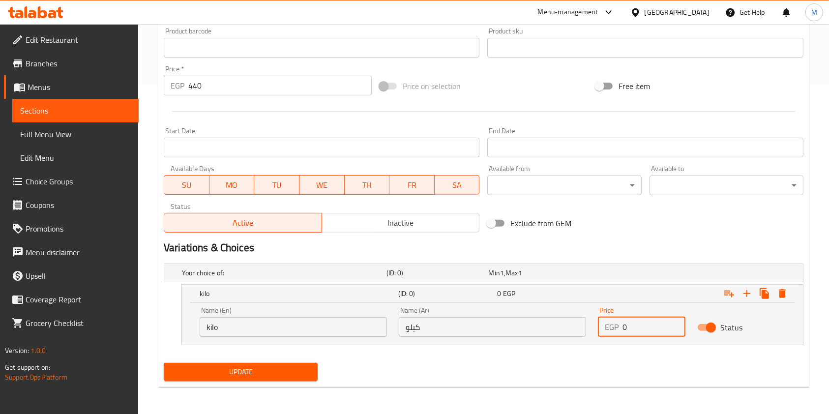
drag, startPoint x: 638, startPoint y: 329, endPoint x: 619, endPoint y: 330, distance: 19.2
click at [619, 330] on div "EGP 0 Price" at bounding box center [642, 327] width 88 height 20
type input "440"
click at [761, 292] on icon "Expand" at bounding box center [765, 294] width 12 height 12
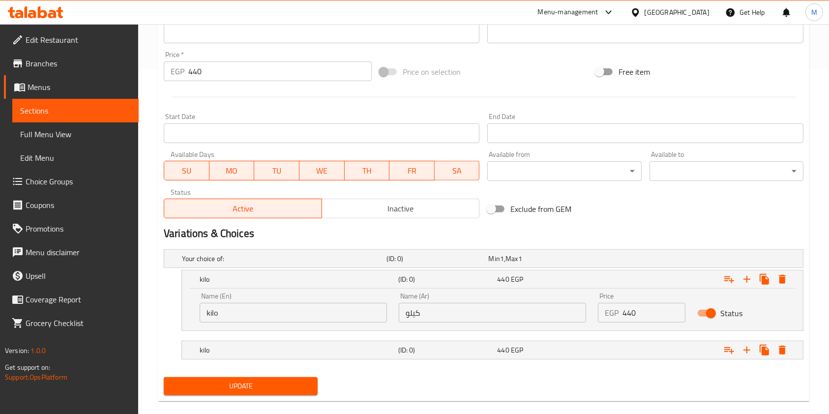
scroll to position [359, 0]
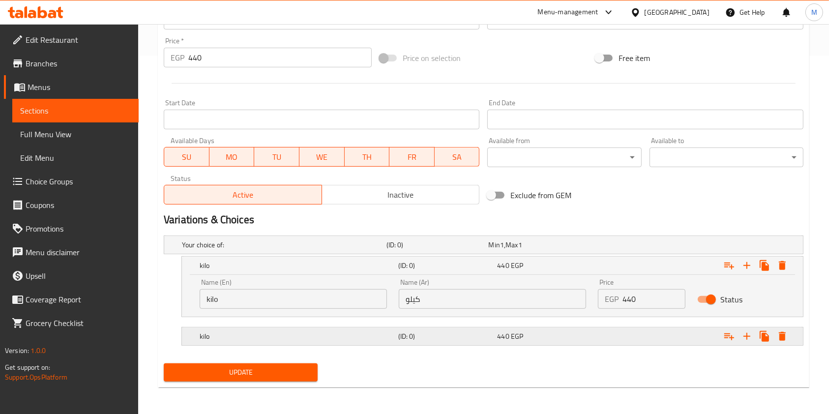
click at [323, 340] on h5 "kilo" at bounding box center [297, 337] width 195 height 10
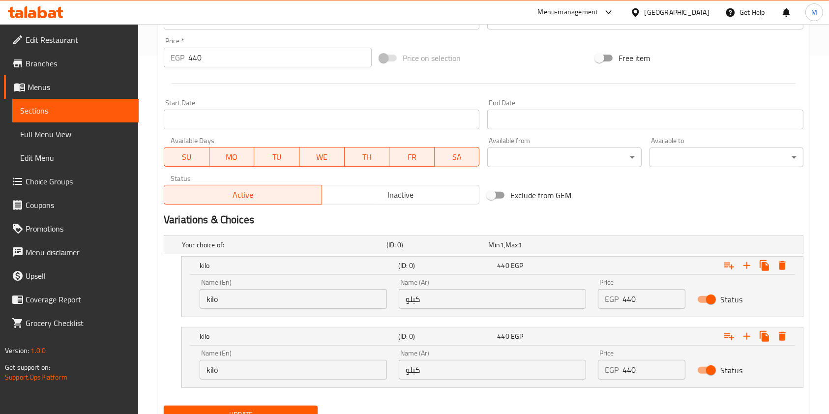
click at [294, 374] on input "kilo" at bounding box center [293, 370] width 187 height 20
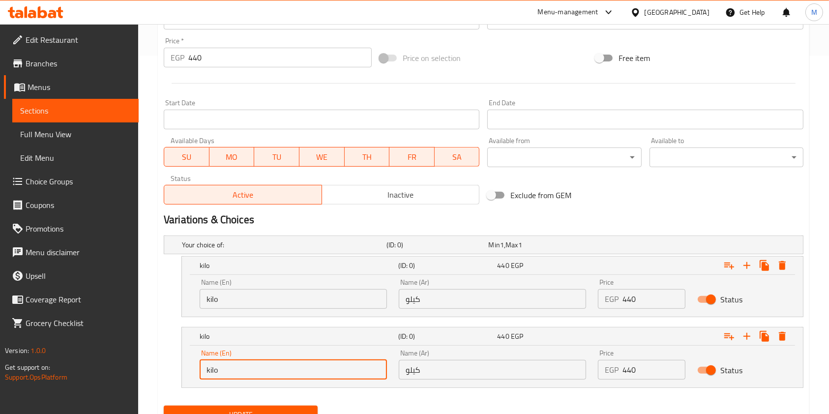
click at [294, 374] on input "kilo" at bounding box center [293, 370] width 187 height 20
type input "1/2 kilo"
click at [440, 366] on input "كيلو" at bounding box center [492, 370] width 187 height 20
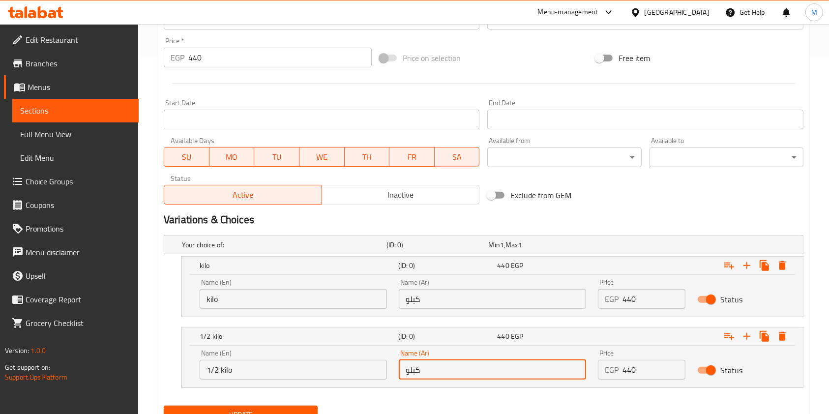
click at [440, 366] on input "كيلو" at bounding box center [492, 370] width 187 height 20
type input "1/2 كيلو"
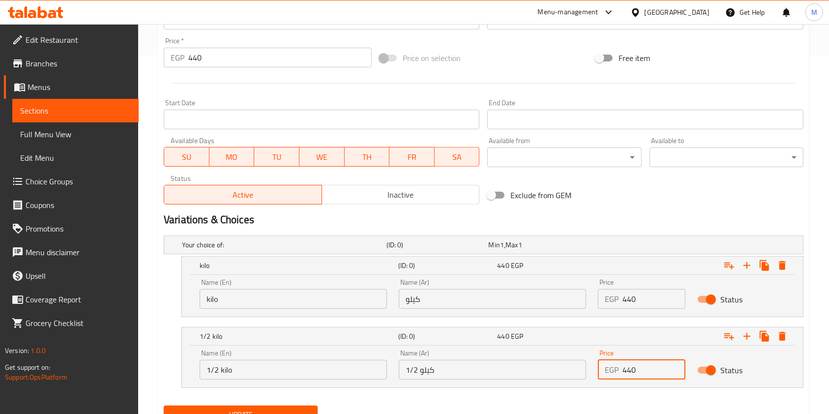
click at [629, 374] on input "440" at bounding box center [654, 370] width 63 height 20
type input "220"
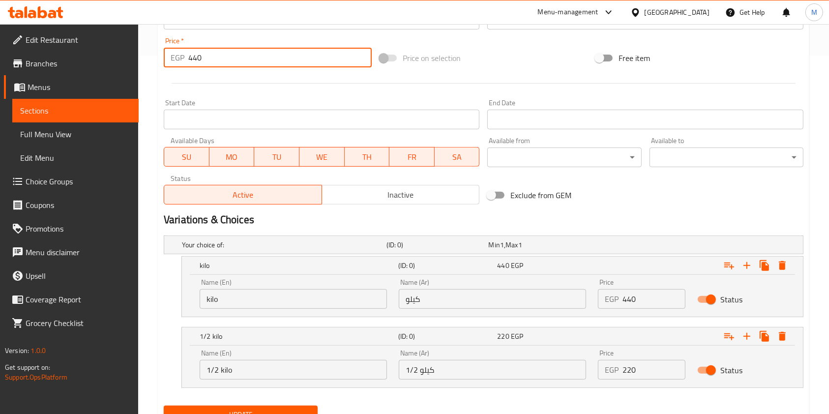
click at [194, 59] on input "440" at bounding box center [279, 58] width 183 height 20
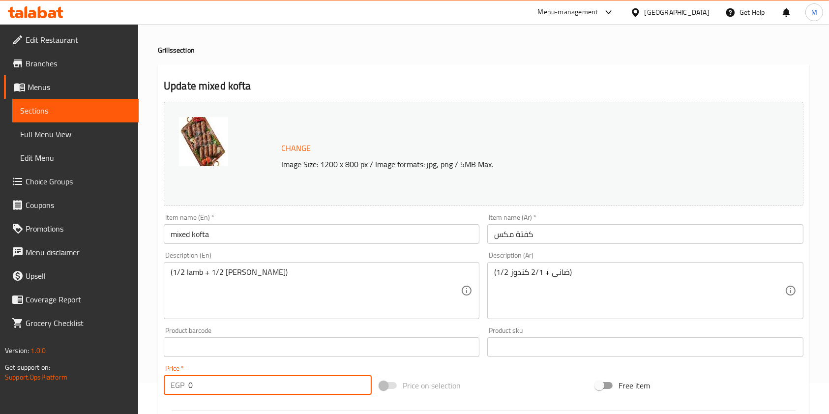
scroll to position [401, 0]
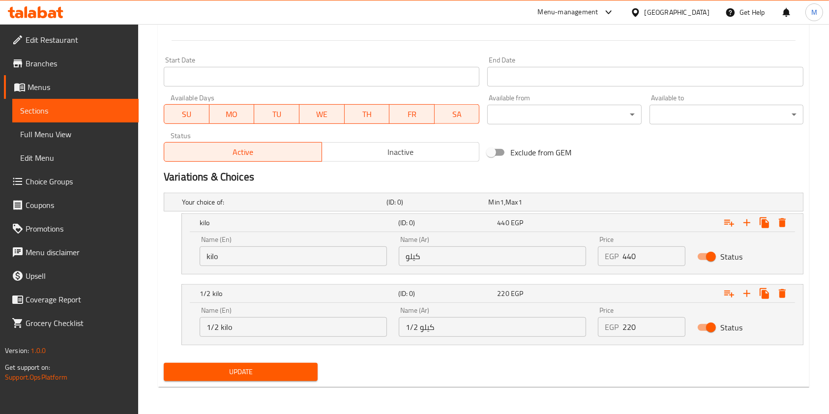
type input "0"
click at [295, 366] on span "Update" at bounding box center [241, 372] width 138 height 12
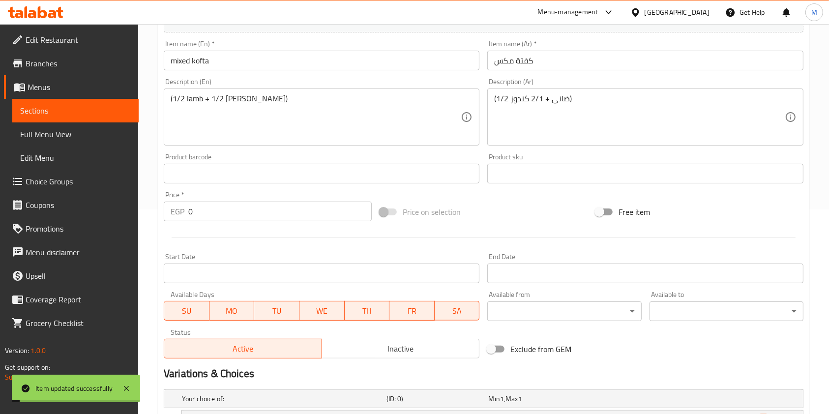
scroll to position [0, 0]
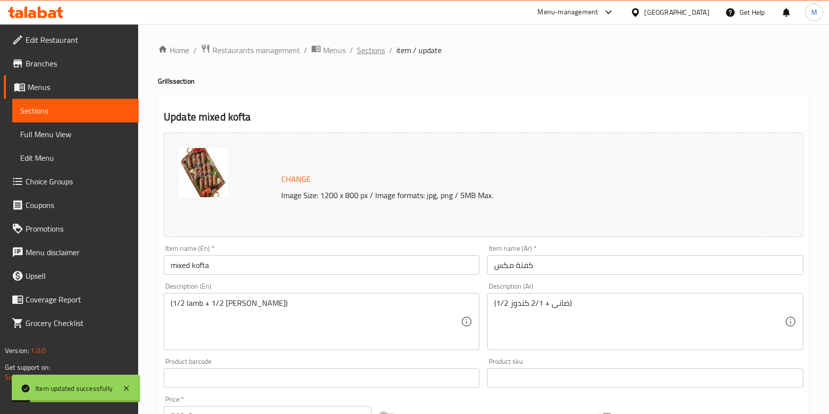
click at [369, 51] on span "Sections" at bounding box center [371, 50] width 28 height 12
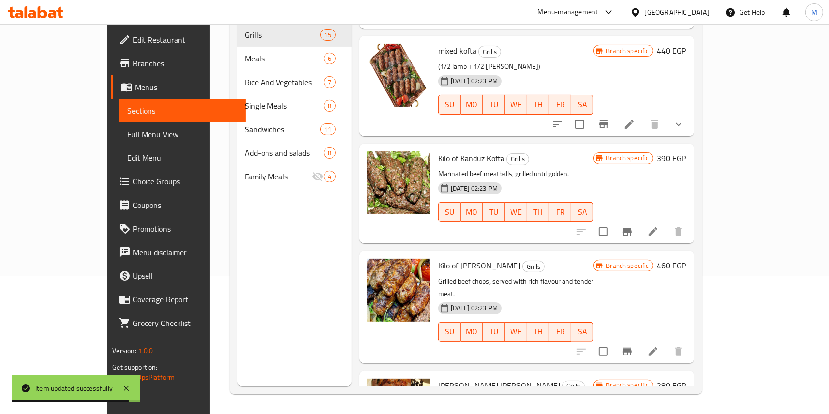
scroll to position [593, 0]
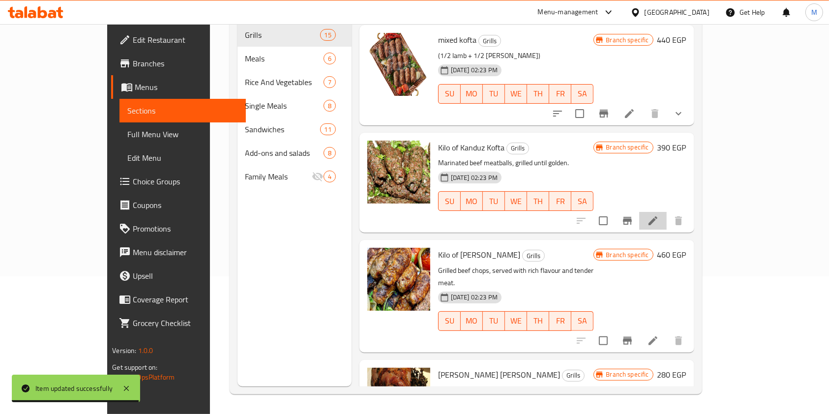
click at [667, 212] on li at bounding box center [653, 221] width 28 height 18
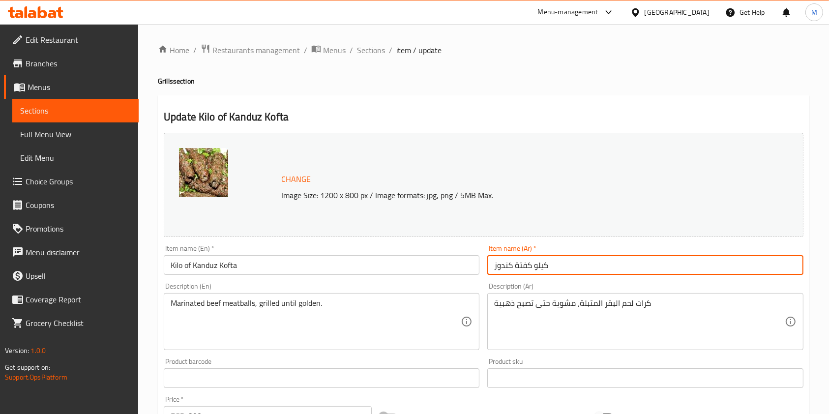
drag, startPoint x: 533, startPoint y: 267, endPoint x: 570, endPoint y: 273, distance: 37.4
click at [570, 273] on input "كيلو كفتة كندوز" at bounding box center [645, 265] width 316 height 20
type input "كفتة كندوز"
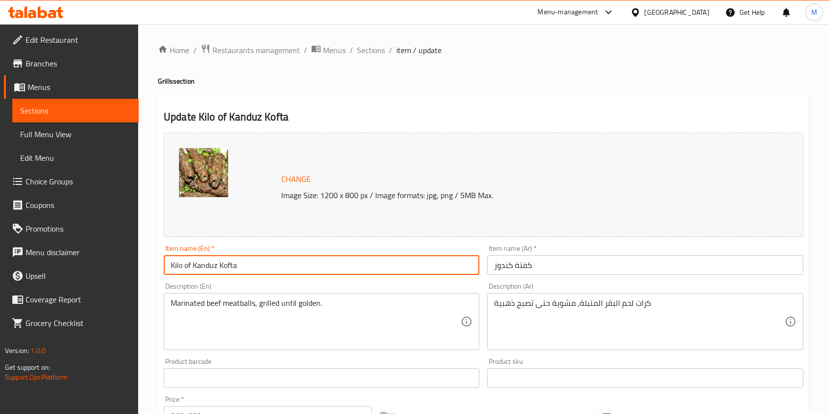
drag, startPoint x: 193, startPoint y: 266, endPoint x: 157, endPoint y: 270, distance: 35.6
click at [158, 270] on div "Update Kilo of Kanduz Kofta Change Image Size: 1200 x 800 px / Image formats: j…" at bounding box center [484, 388] width 652 height 587
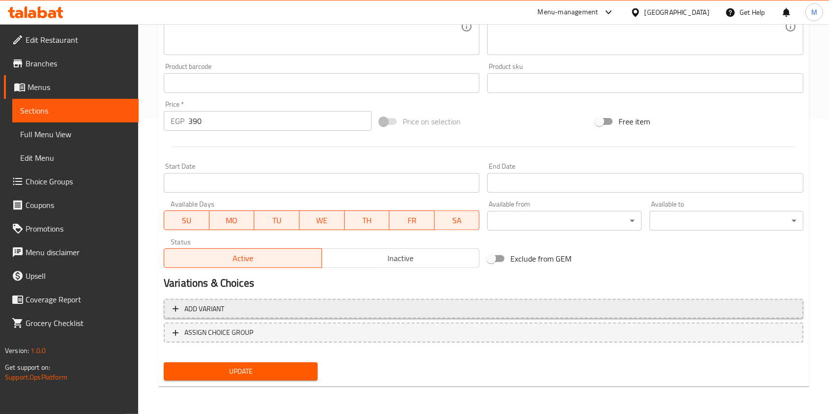
type input "Kanduz Kofta"
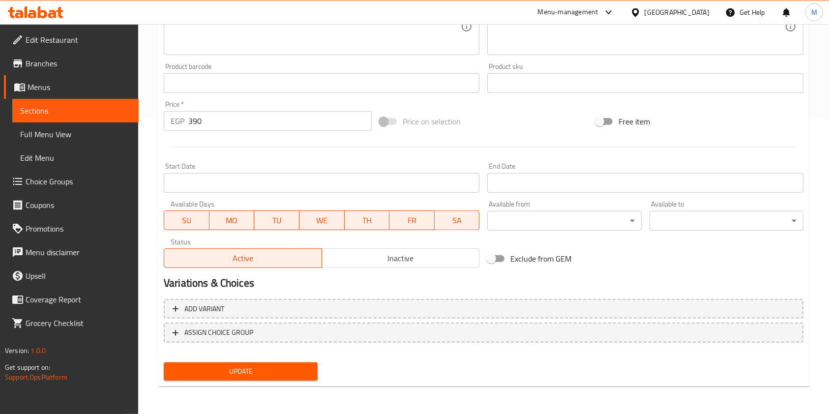
drag, startPoint x: 479, startPoint y: 304, endPoint x: 501, endPoint y: 298, distance: 22.6
click at [480, 304] on span "Add variant" at bounding box center [484, 309] width 622 height 12
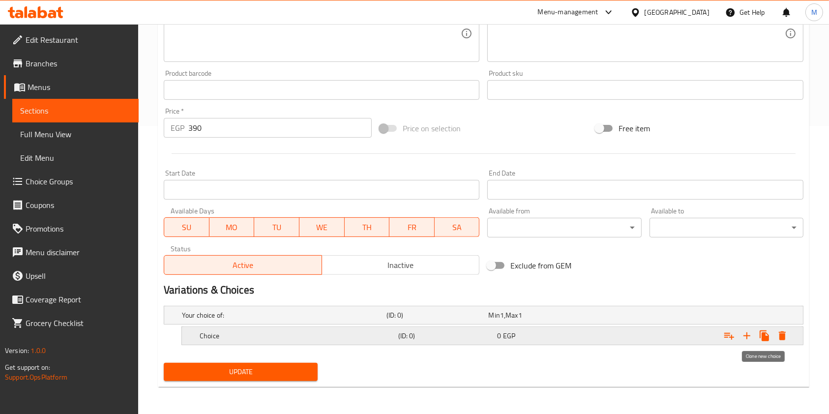
click at [760, 333] on icon "Expand" at bounding box center [764, 336] width 9 height 11
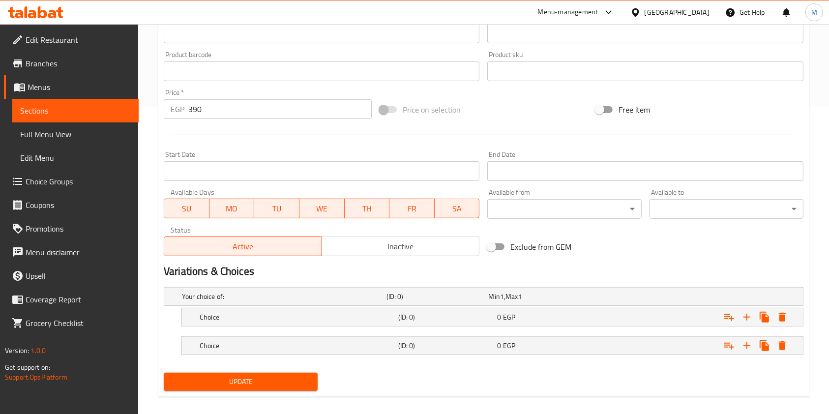
scroll to position [317, 0]
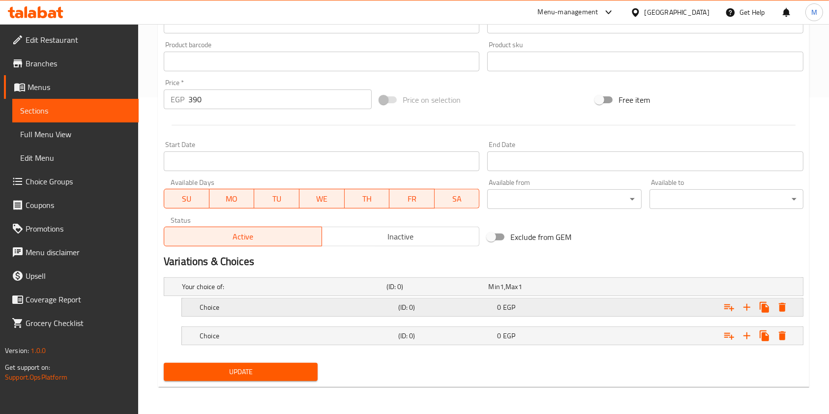
click at [289, 317] on div "Choice (ID: 0) 0 EGP" at bounding box center [496, 308] width 596 height 22
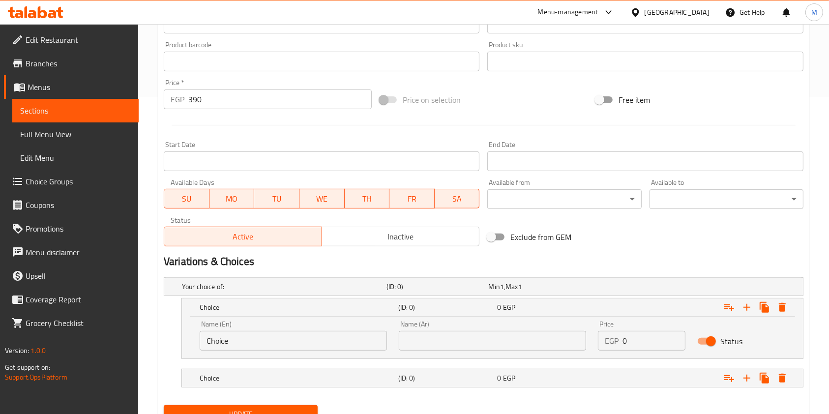
click at [292, 337] on input "Choice" at bounding box center [293, 341] width 187 height 20
type input "kilo"
click at [436, 341] on input "text" at bounding box center [492, 341] width 187 height 20
type input "كيلو"
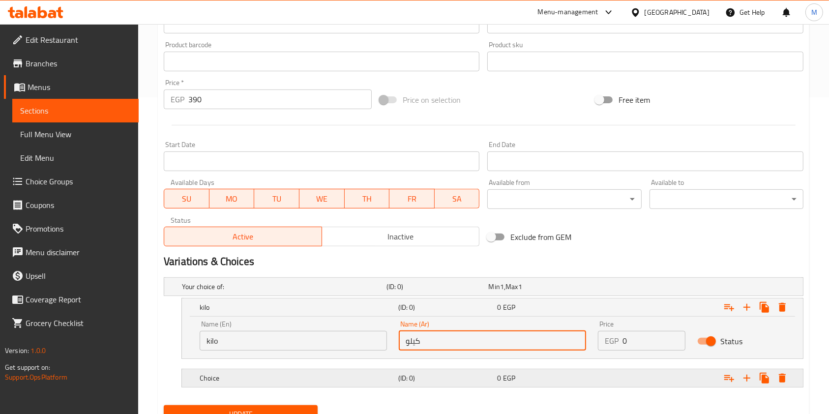
click at [460, 374] on h5 "(ID: 0)" at bounding box center [445, 378] width 95 height 10
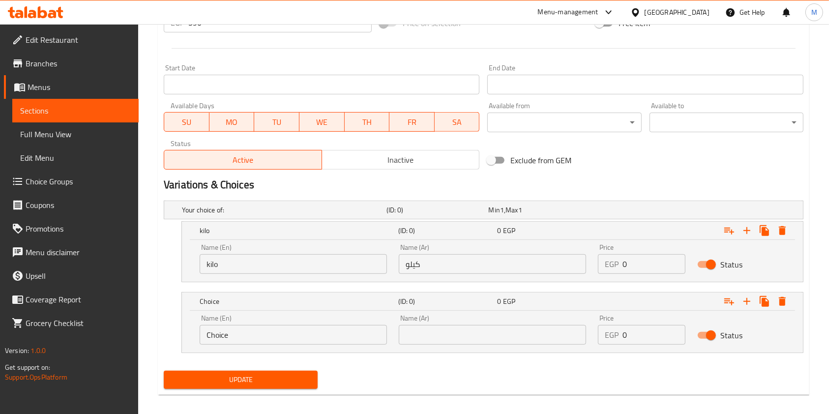
scroll to position [401, 0]
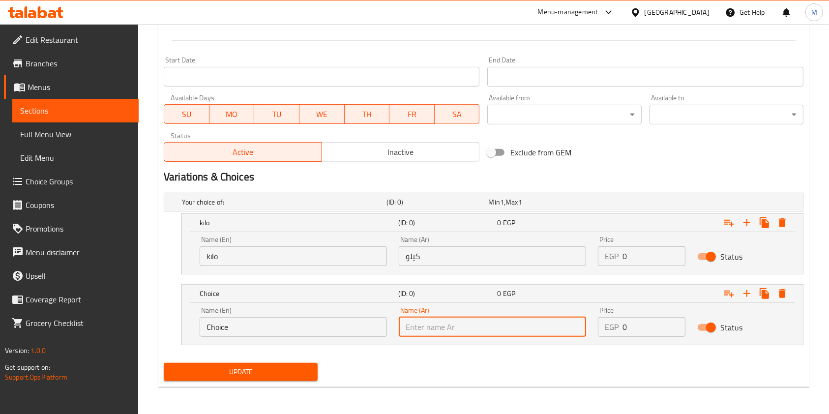
click at [442, 320] on input "text" at bounding box center [492, 327] width 187 height 20
type input "1/2 كيلو"
click at [271, 333] on input "Choice" at bounding box center [293, 327] width 187 height 20
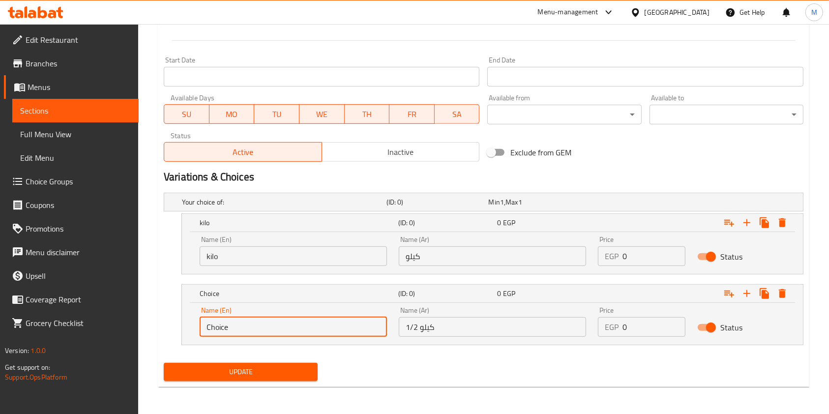
click at [271, 333] on input "Choice" at bounding box center [293, 327] width 187 height 20
type input "1/2 kilo"
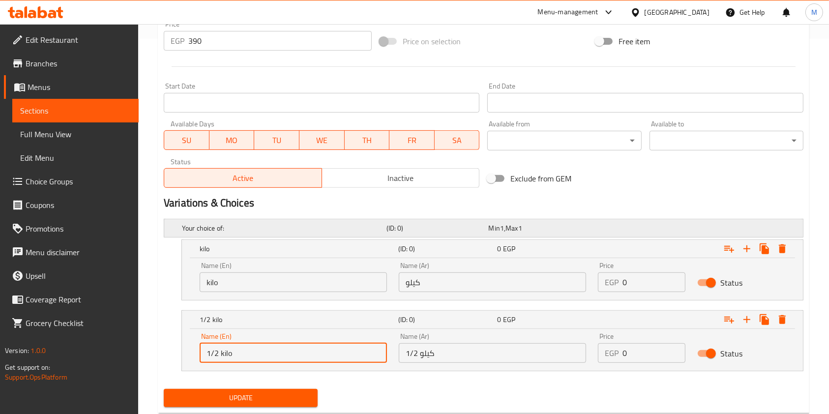
scroll to position [335, 0]
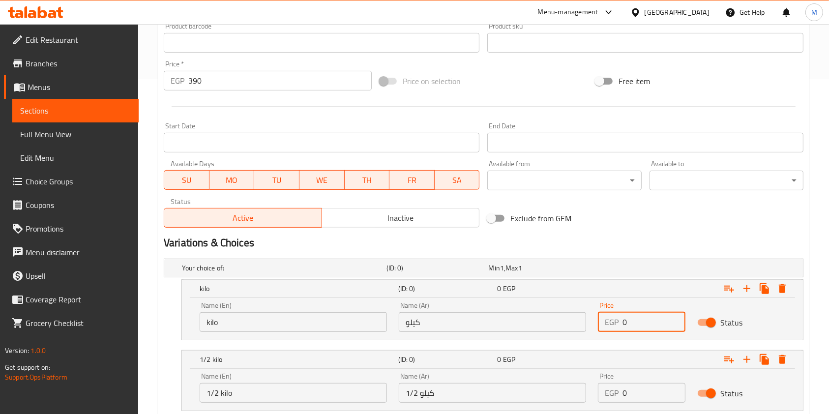
drag, startPoint x: 648, startPoint y: 318, endPoint x: 621, endPoint y: 325, distance: 27.9
click at [621, 325] on div "EGP 0 Price" at bounding box center [642, 322] width 88 height 20
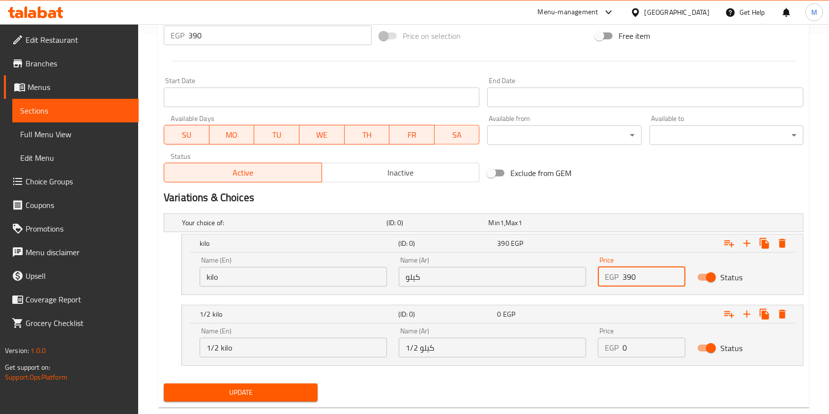
scroll to position [401, 0]
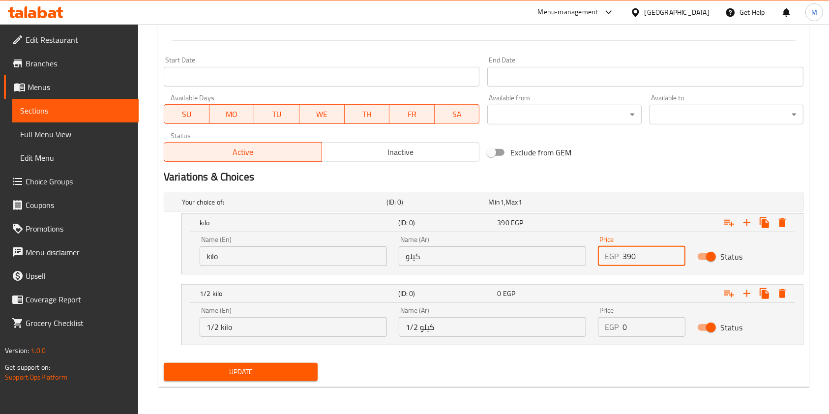
type input "390"
drag, startPoint x: 634, startPoint y: 332, endPoint x: 619, endPoint y: 330, distance: 14.4
click at [619, 330] on div "EGP 0 Price" at bounding box center [642, 327] width 88 height 20
type input "195"
click at [313, 370] on button "Update" at bounding box center [241, 372] width 154 height 18
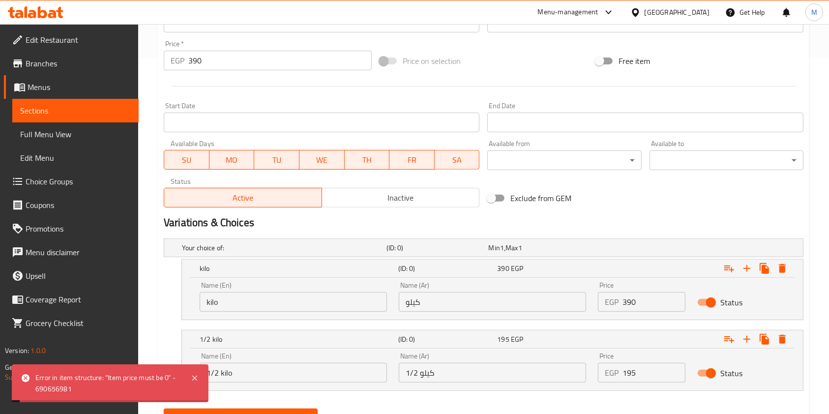
scroll to position [335, 0]
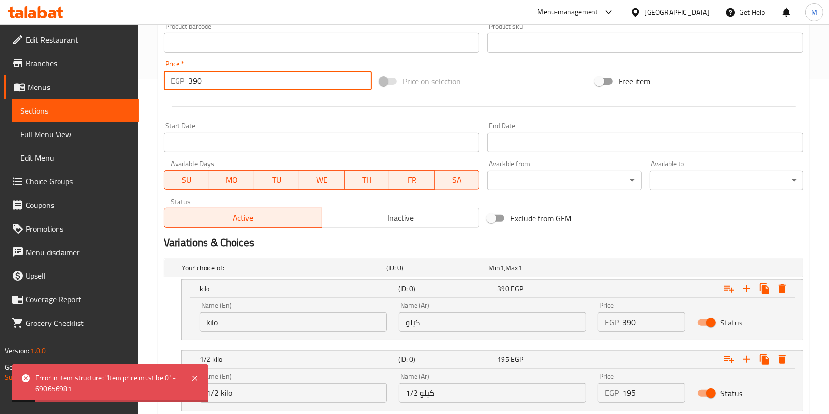
click at [191, 72] on input "390" at bounding box center [279, 81] width 183 height 20
click at [190, 75] on input "390" at bounding box center [279, 81] width 183 height 20
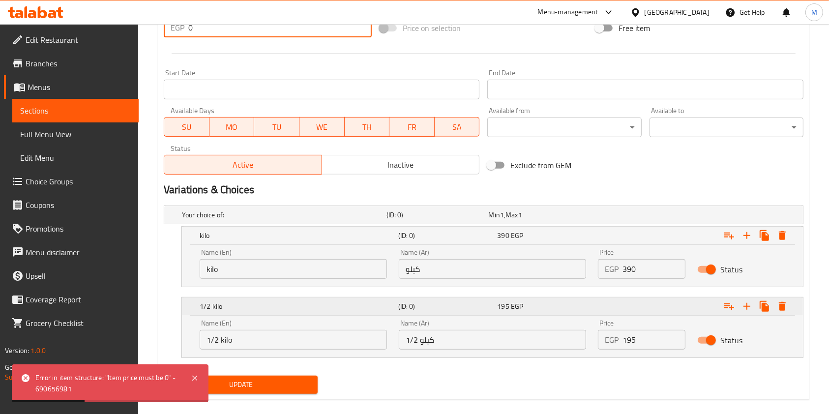
scroll to position [401, 0]
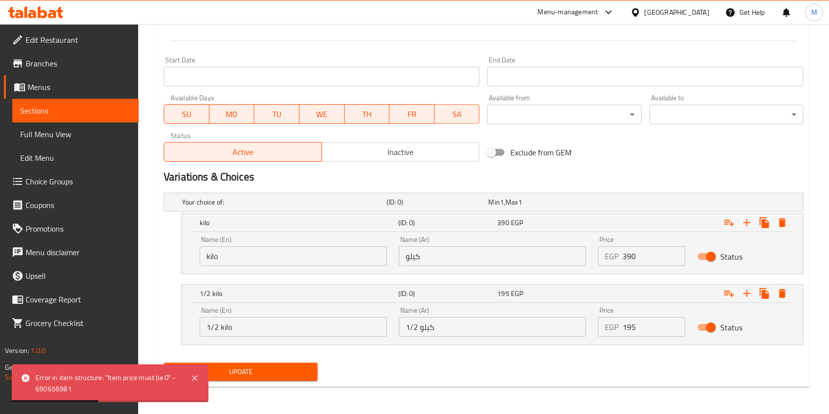
type input "0"
click at [285, 372] on span "Update" at bounding box center [241, 372] width 138 height 12
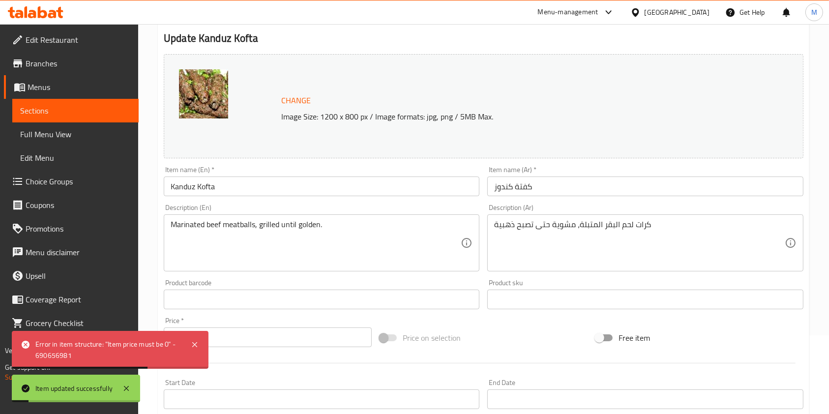
scroll to position [0, 0]
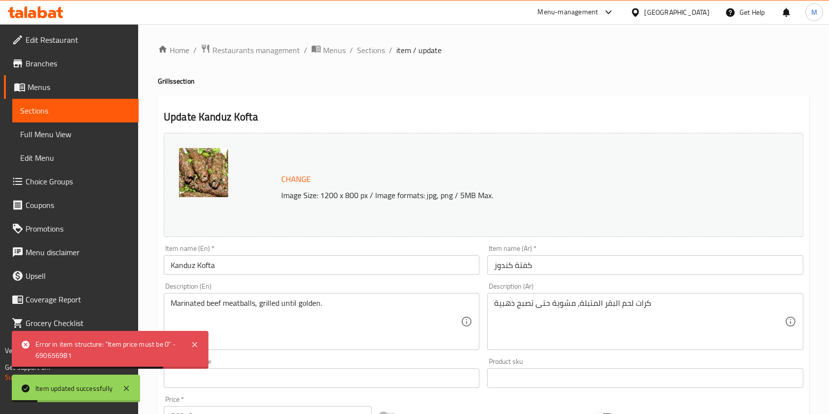
click at [385, 50] on ol "Home / Restaurants management / Menus / Sections / item / update" at bounding box center [484, 50] width 652 height 13
click at [383, 51] on span "Sections" at bounding box center [371, 50] width 28 height 12
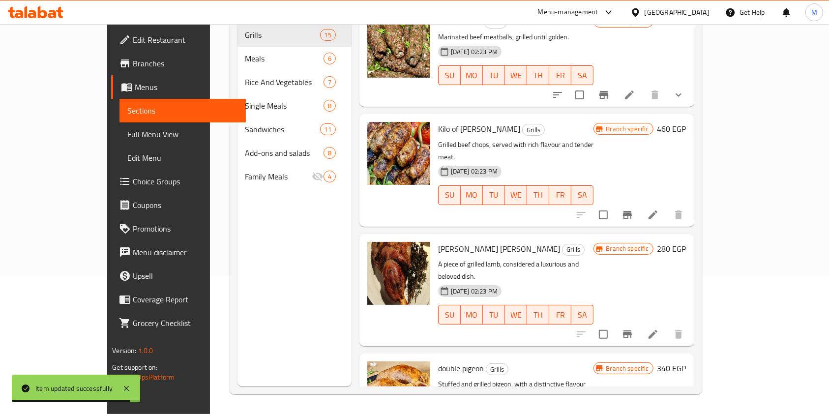
scroll to position [726, 0]
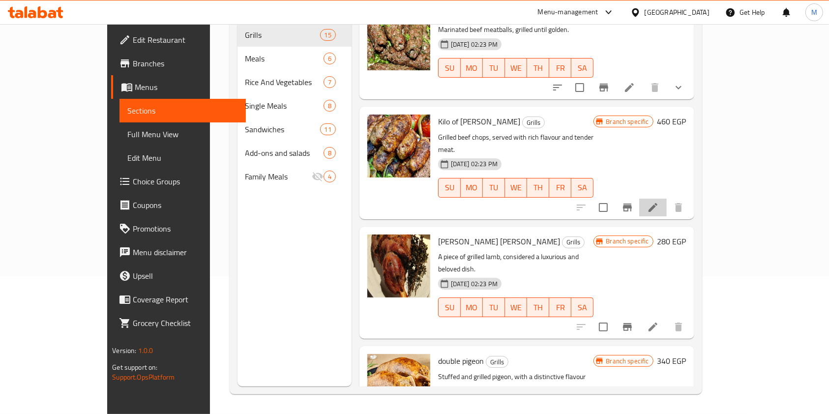
click at [667, 199] on li at bounding box center [653, 208] width 28 height 18
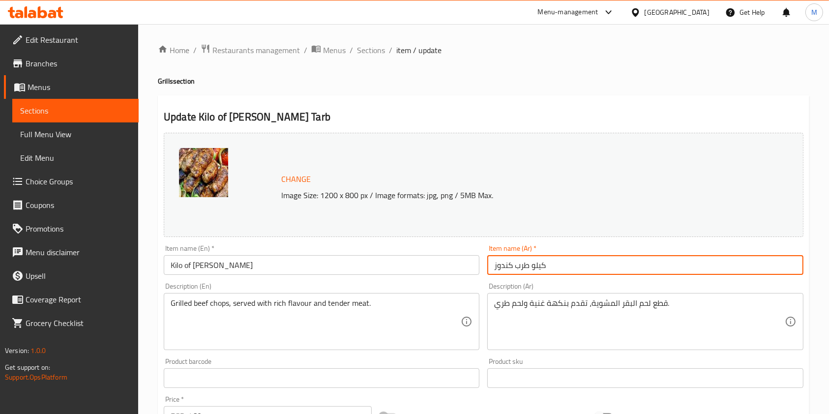
drag, startPoint x: 529, startPoint y: 267, endPoint x: 573, endPoint y: 276, distance: 44.3
click at [573, 276] on div "Item name (Ar)   * كيلو طرب كندوز Item name (Ar) *" at bounding box center [645, 260] width 324 height 38
type input "طرب كندوز"
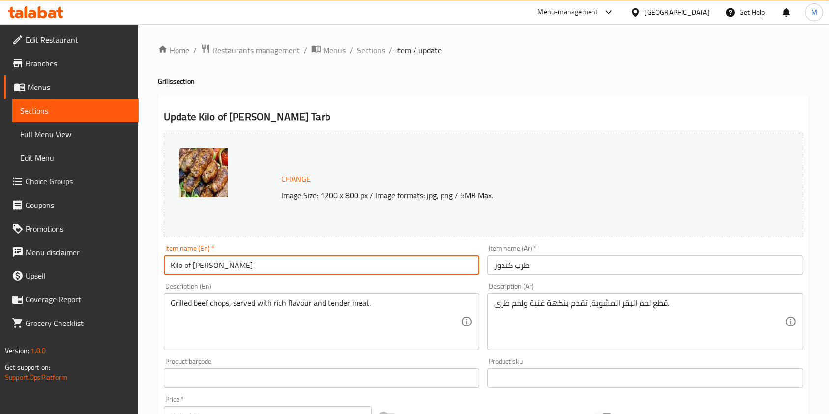
drag, startPoint x: 193, startPoint y: 266, endPoint x: 153, endPoint y: 270, distance: 39.5
click at [153, 270] on div "Home / Restaurants management / Menus / Sections / item / update Grills section…" at bounding box center [483, 366] width 691 height 685
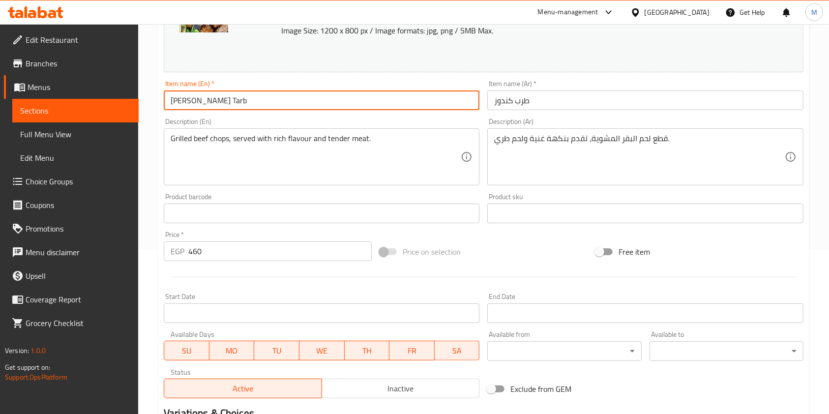
scroll to position [197, 0]
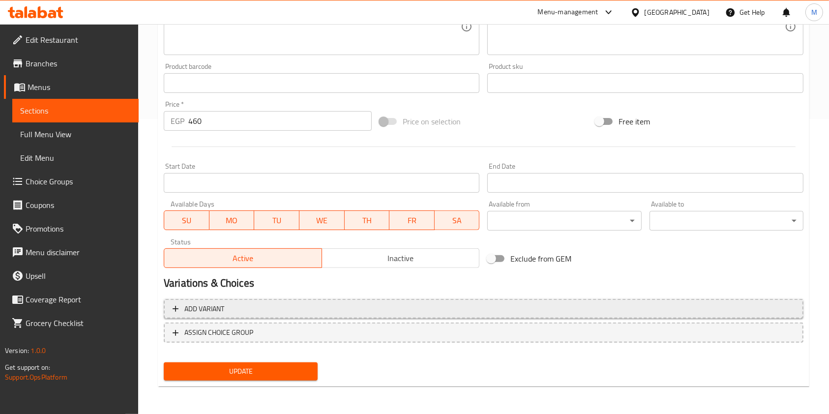
type input "Kandouz Tarb"
click at [504, 309] on span "Add variant" at bounding box center [484, 309] width 622 height 12
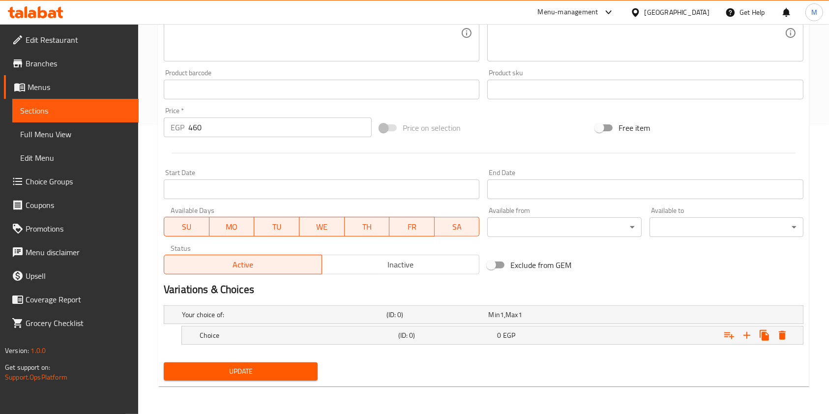
scroll to position [288, 0]
click at [769, 328] on div "Expand" at bounding box center [756, 336] width 71 height 18
click at [759, 332] on icon "Expand" at bounding box center [765, 336] width 12 height 12
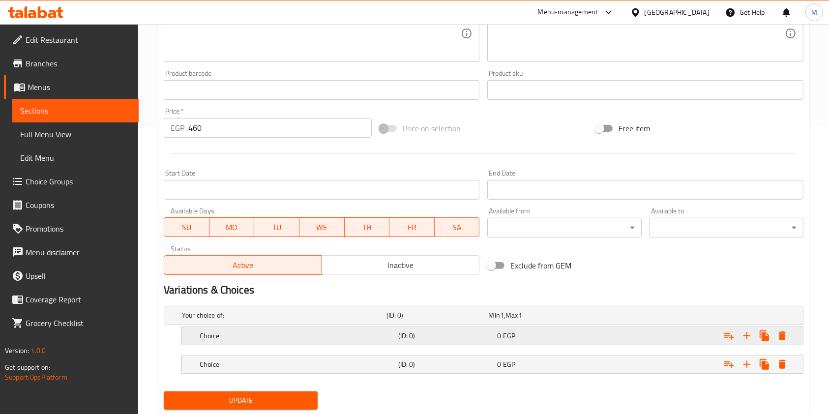
click at [376, 334] on h5 "Choice" at bounding box center [297, 336] width 195 height 10
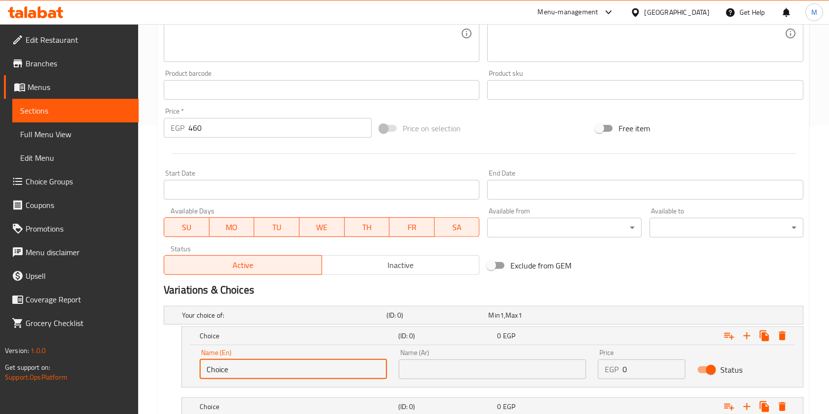
click at [307, 372] on input "Choice" at bounding box center [293, 370] width 187 height 20
type input "Kilo"
click at [438, 374] on input "text" at bounding box center [492, 370] width 187 height 20
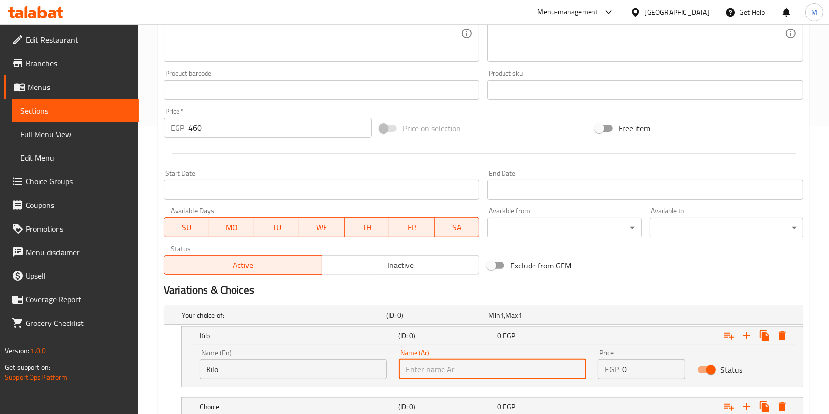
type input "كيلو"
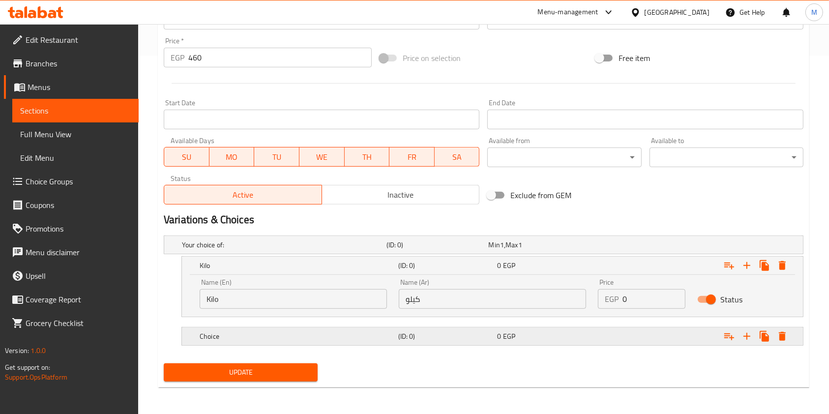
click at [339, 330] on div "Choice" at bounding box center [297, 337] width 199 height 14
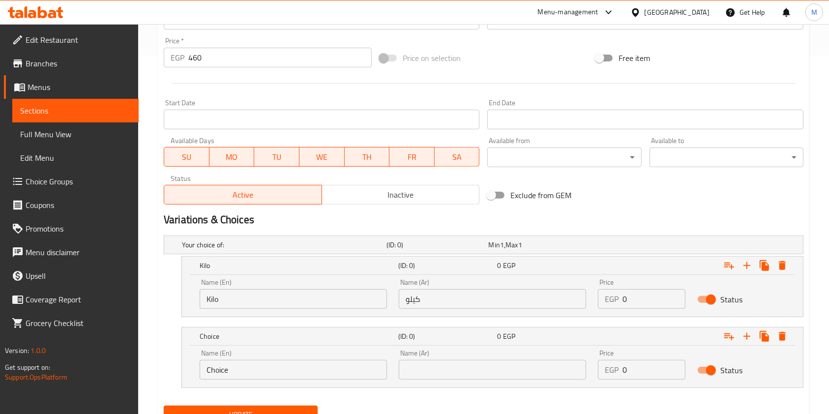
scroll to position [401, 0]
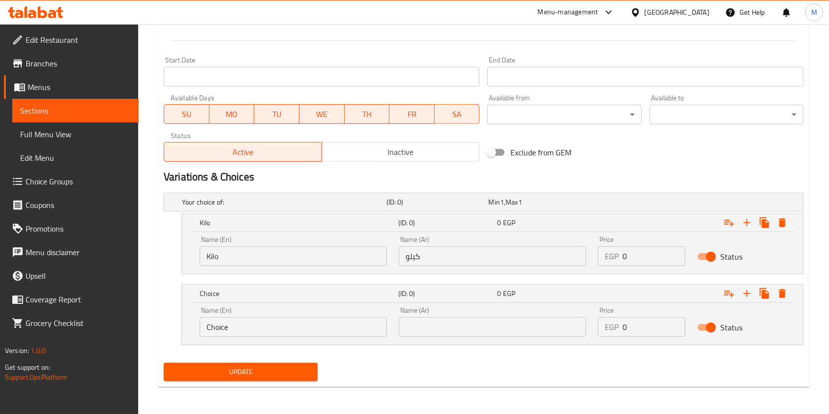
click at [345, 332] on input "Choice" at bounding box center [293, 327] width 187 height 20
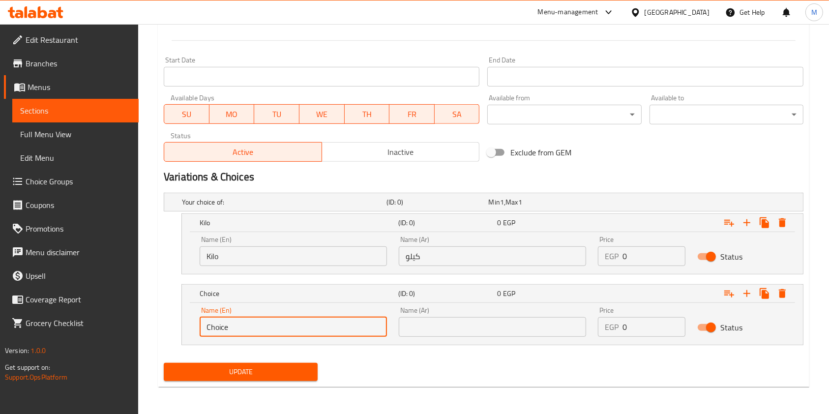
click at [343, 332] on input "Choice" at bounding box center [293, 327] width 187 height 20
click at [338, 329] on input "Choice" at bounding box center [293, 327] width 187 height 20
type input "1/2 Kilo"
click at [433, 333] on input "text" at bounding box center [492, 327] width 187 height 20
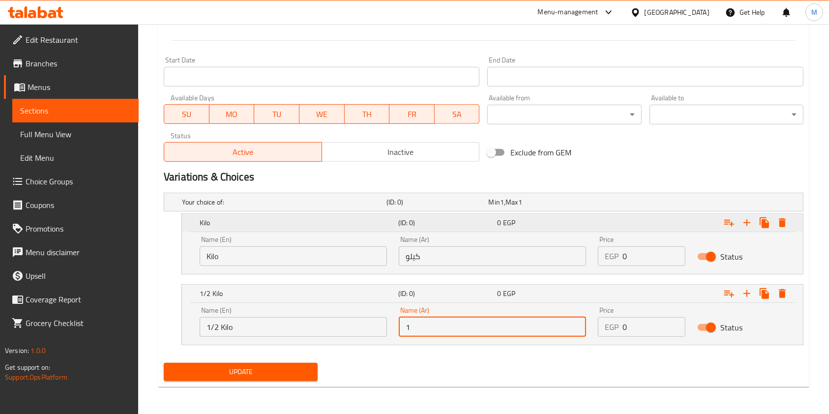
type input "1/2 كيلو"
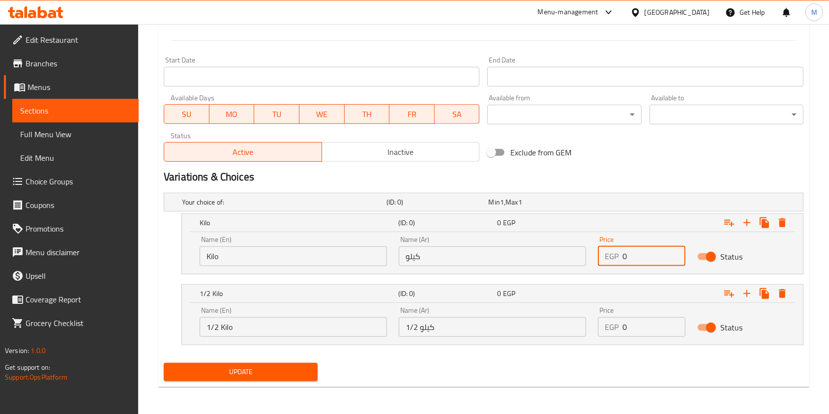
drag, startPoint x: 631, startPoint y: 260, endPoint x: 616, endPoint y: 262, distance: 14.8
click at [616, 262] on div "EGP 0 Price" at bounding box center [642, 256] width 88 height 20
type input "460"
drag, startPoint x: 631, startPoint y: 324, endPoint x: 625, endPoint y: 325, distance: 6.0
click at [625, 325] on input "0" at bounding box center [654, 327] width 63 height 20
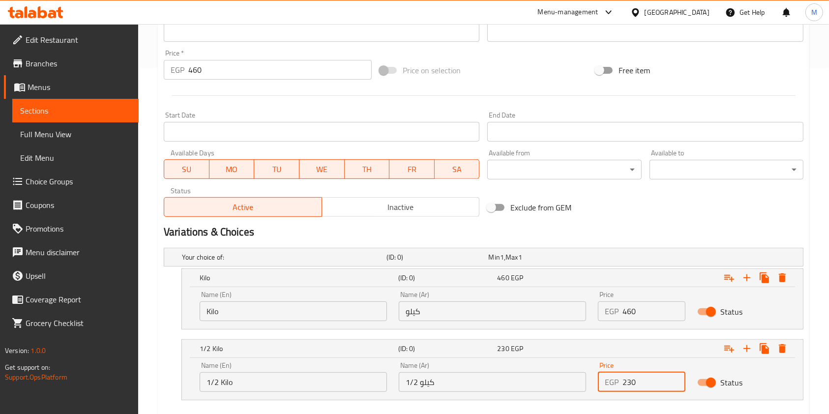
scroll to position [270, 0]
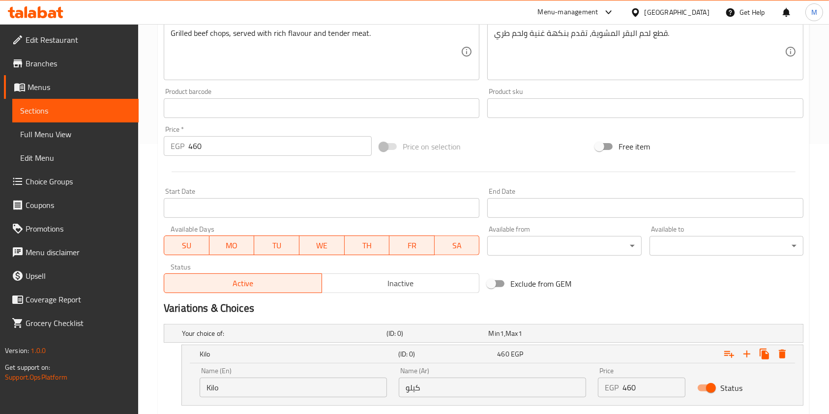
type input "230"
click at [193, 149] on input "460" at bounding box center [279, 146] width 183 height 20
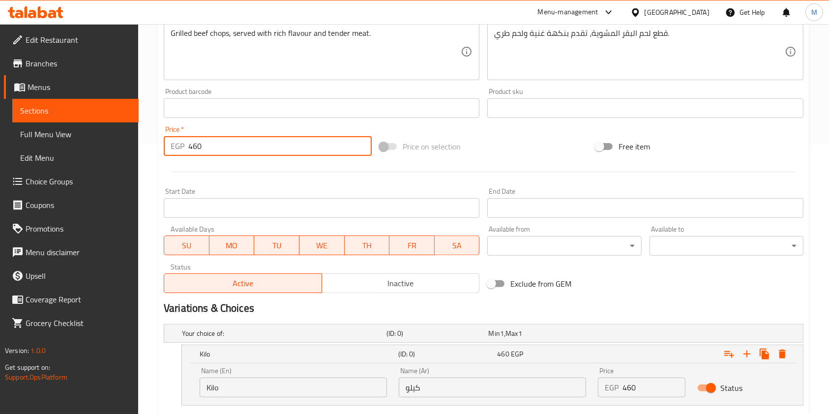
click at [193, 149] on input "460" at bounding box center [279, 146] width 183 height 20
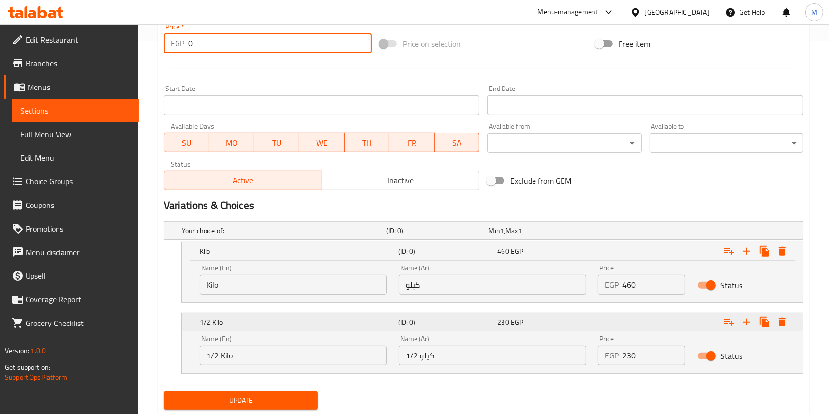
scroll to position [401, 0]
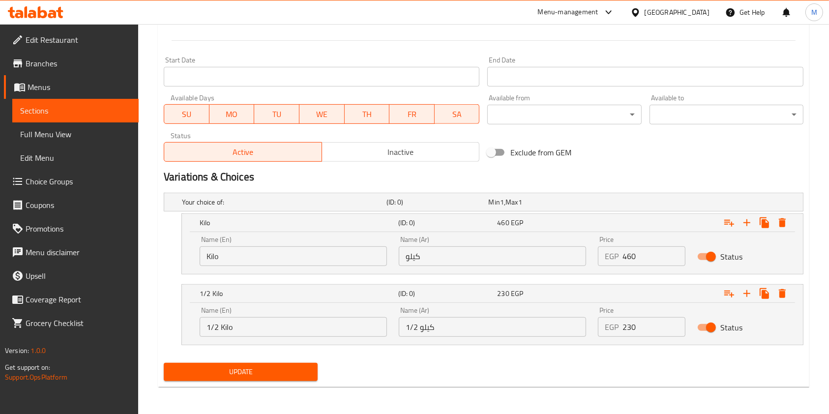
type input "0"
click at [272, 368] on span "Update" at bounding box center [241, 372] width 138 height 12
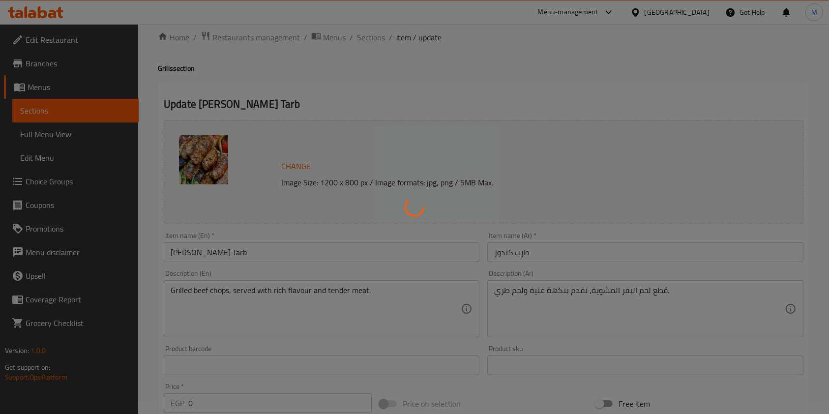
scroll to position [0, 0]
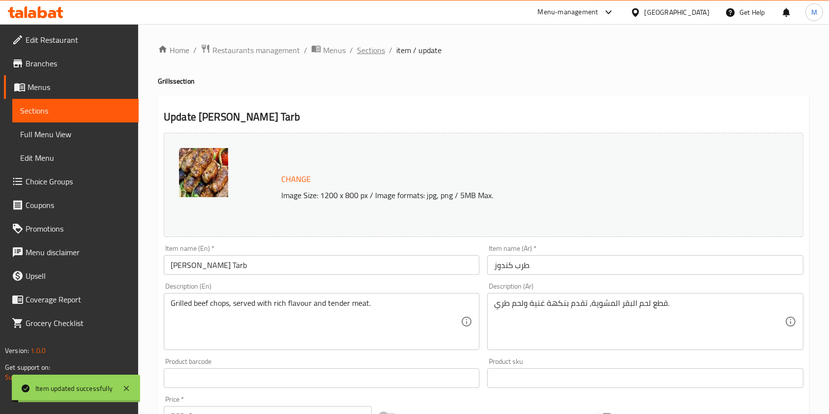
click at [364, 55] on span "Sections" at bounding box center [371, 50] width 28 height 12
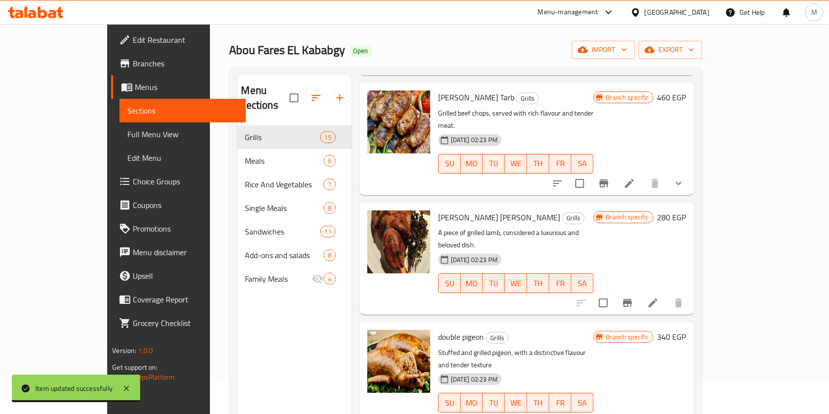
scroll to position [31, 0]
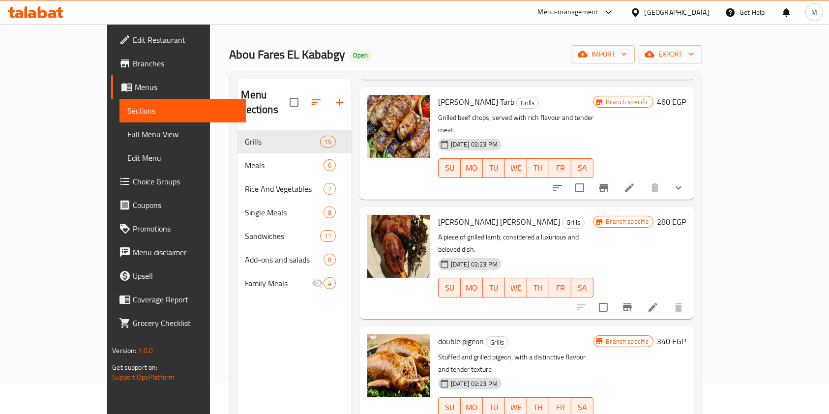
click at [691, 296] on div at bounding box center [630, 308] width 121 height 24
click at [659, 302] on icon at bounding box center [653, 308] width 12 height 12
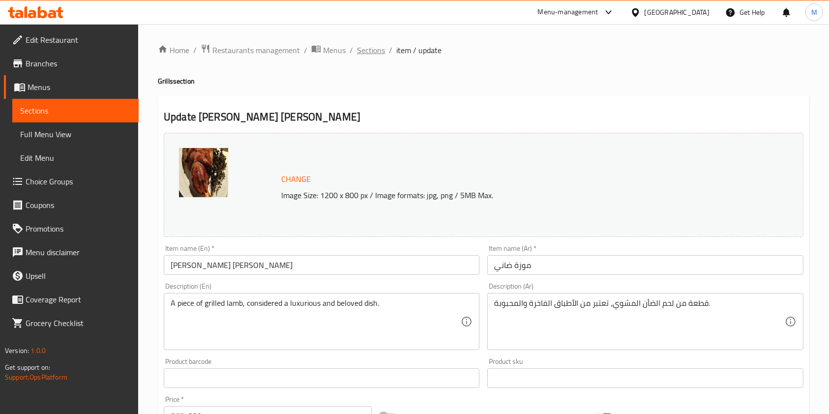
click at [363, 51] on span "Sections" at bounding box center [371, 50] width 28 height 12
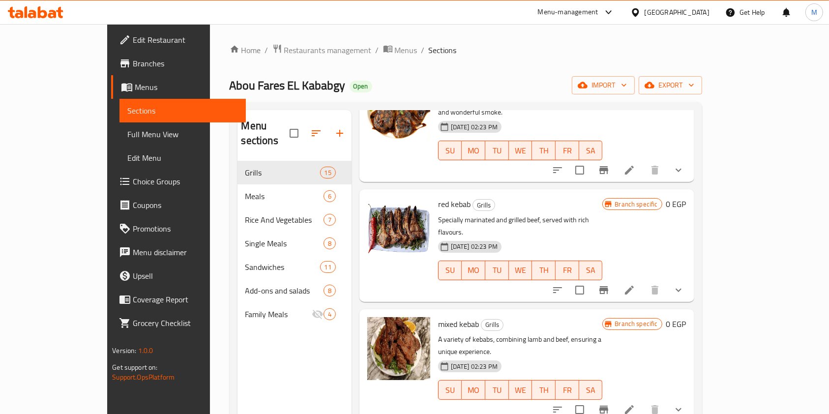
scroll to position [131, 0]
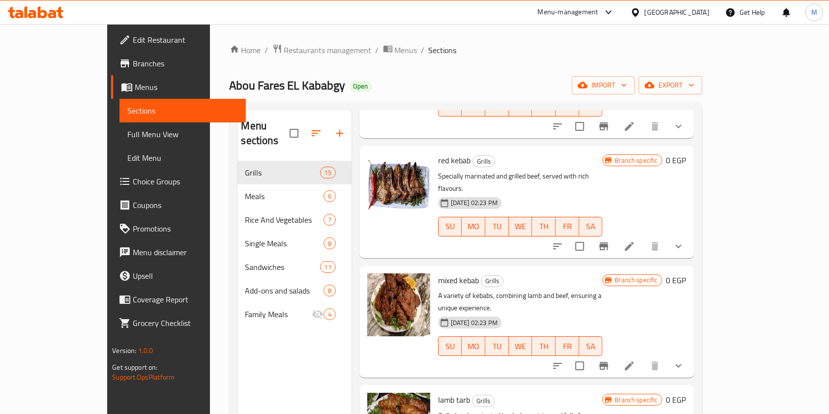
click at [685, 360] on icon "show more" at bounding box center [679, 366] width 12 height 12
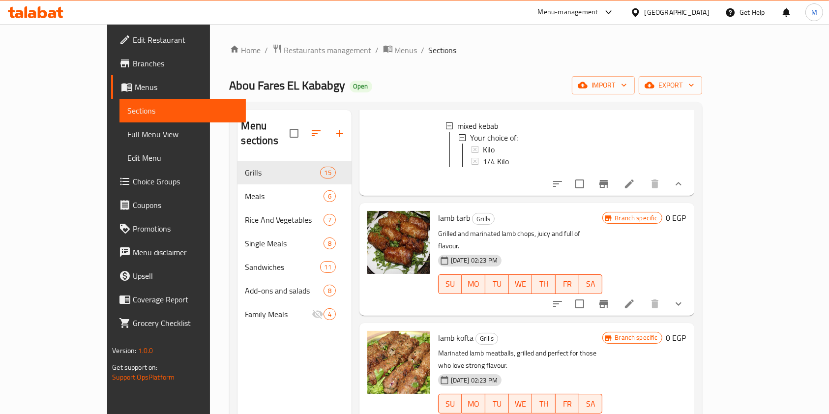
scroll to position [393, 0]
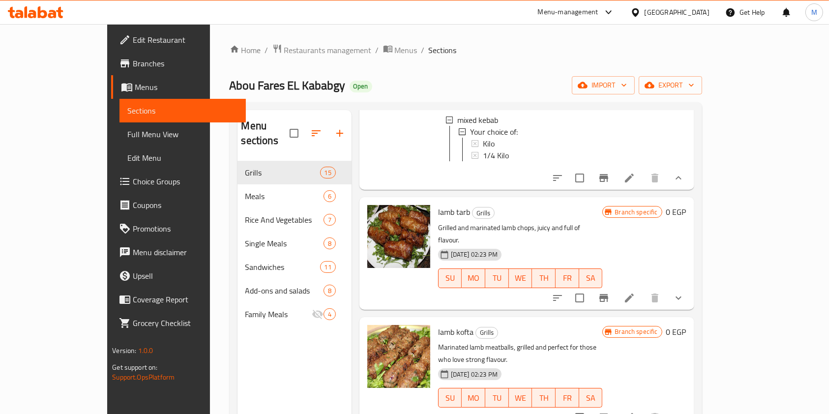
click at [691, 286] on button "show more" at bounding box center [679, 298] width 24 height 24
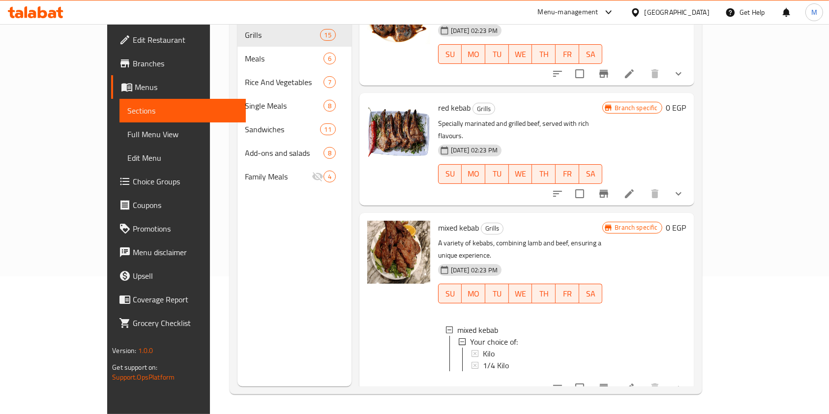
scroll to position [65, 0]
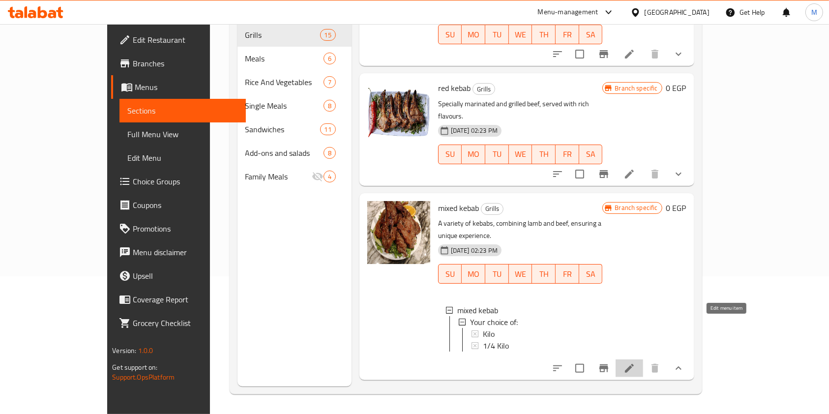
click at [635, 362] on icon at bounding box center [630, 368] width 12 height 12
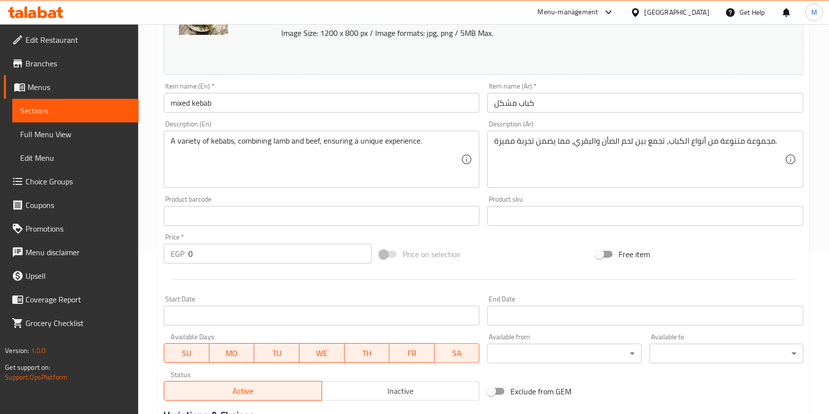
scroll to position [317, 0]
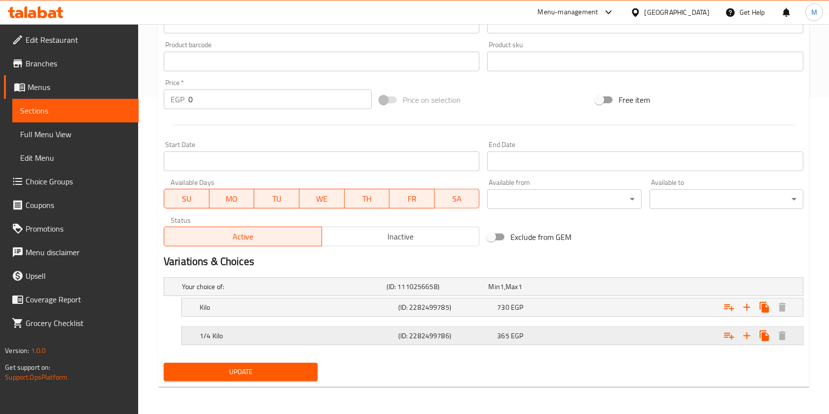
click at [479, 331] on h5 "(ID: 2282499786)" at bounding box center [445, 336] width 95 height 10
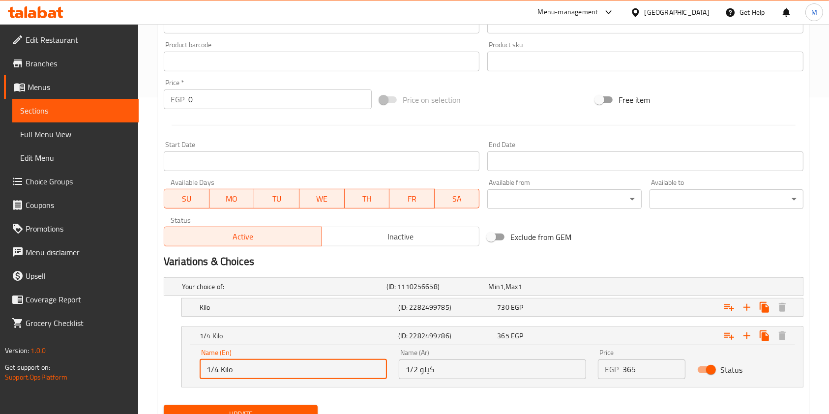
click at [215, 373] on input "1/4 Kilo" at bounding box center [293, 370] width 187 height 20
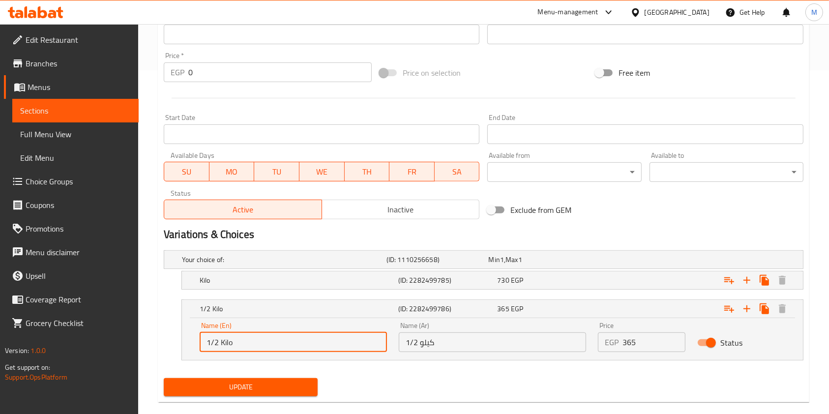
scroll to position [359, 0]
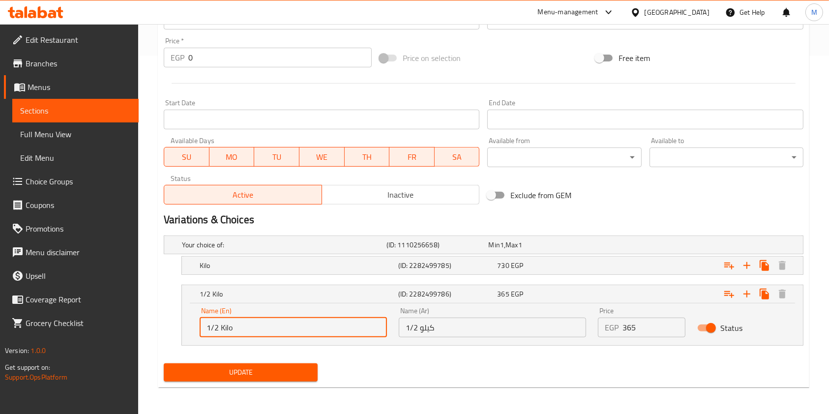
type input "1/2 Kilo"
click at [294, 374] on span "Update" at bounding box center [241, 372] width 138 height 12
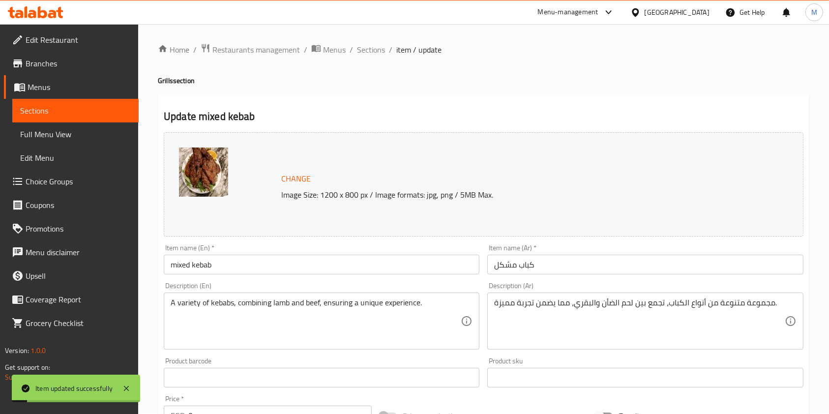
scroll to position [0, 0]
click at [377, 53] on span "Sections" at bounding box center [371, 50] width 28 height 12
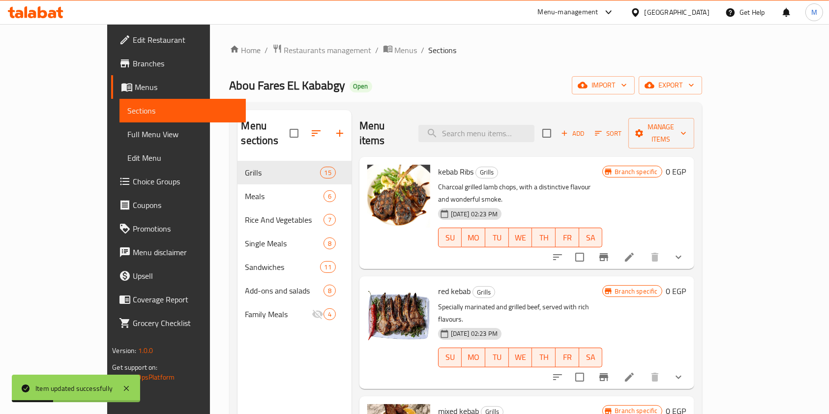
click at [691, 245] on button "show more" at bounding box center [679, 257] width 24 height 24
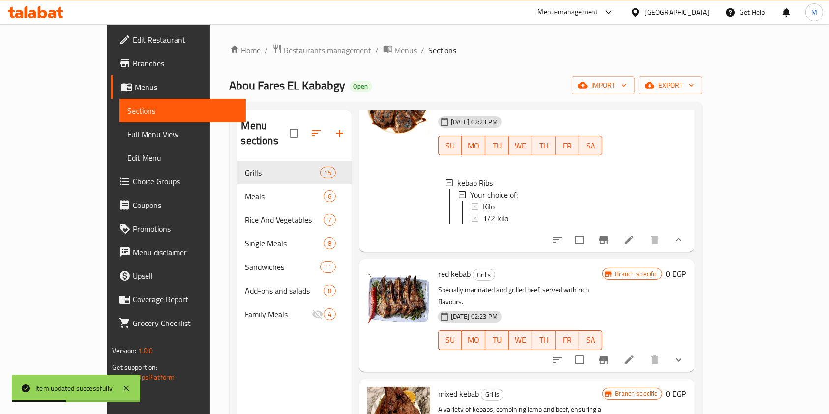
scroll to position [197, 0]
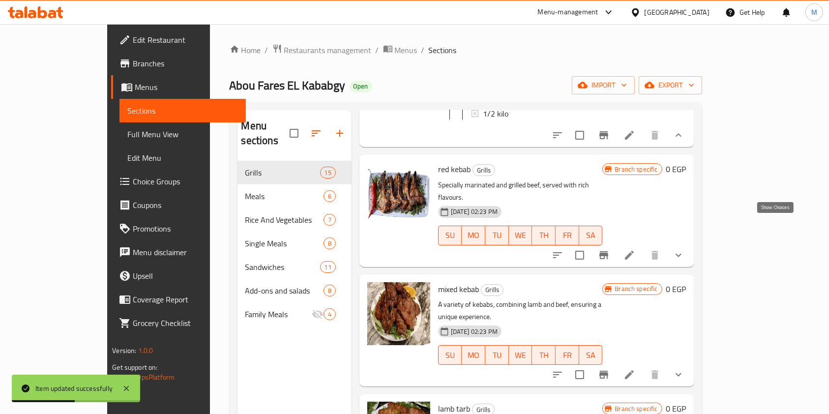
click at [685, 249] on icon "show more" at bounding box center [679, 255] width 12 height 12
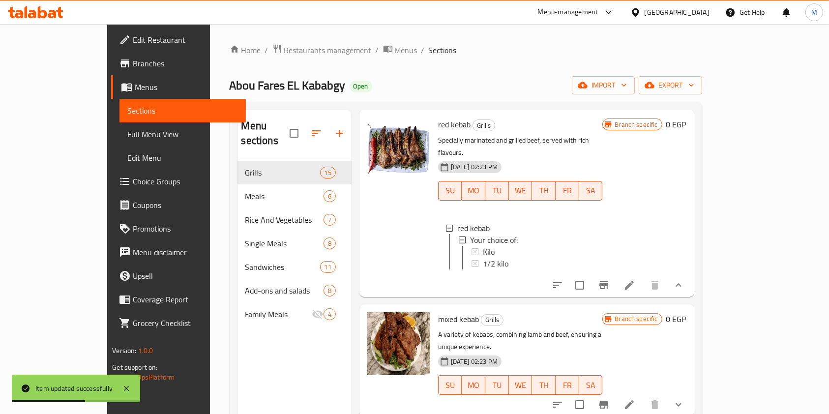
scroll to position [328, 0]
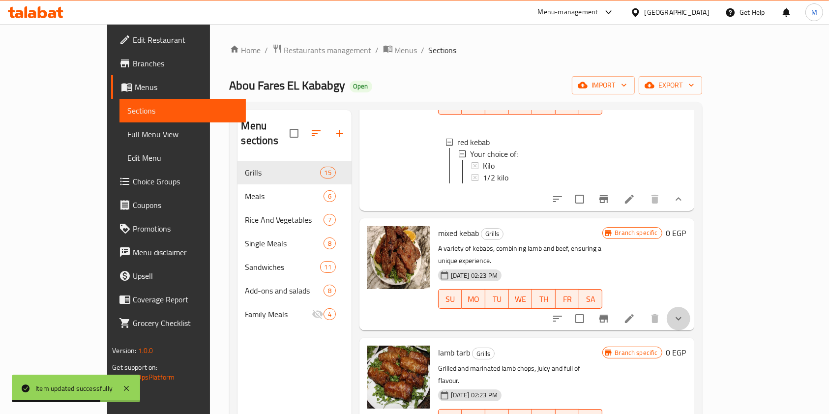
click at [685, 313] on icon "show more" at bounding box center [679, 319] width 12 height 12
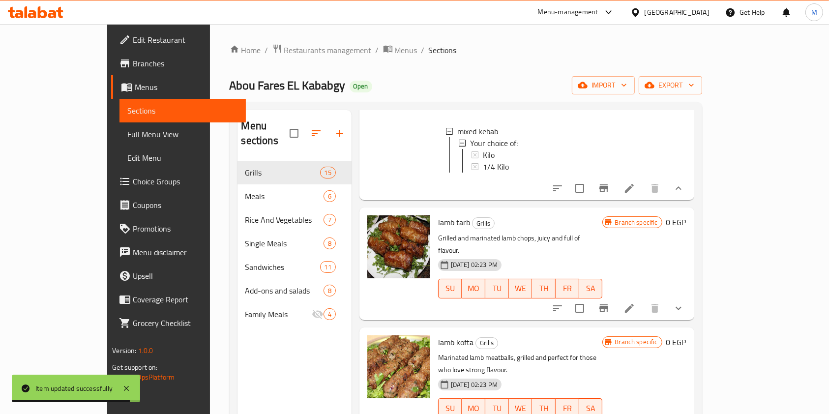
scroll to position [459, 0]
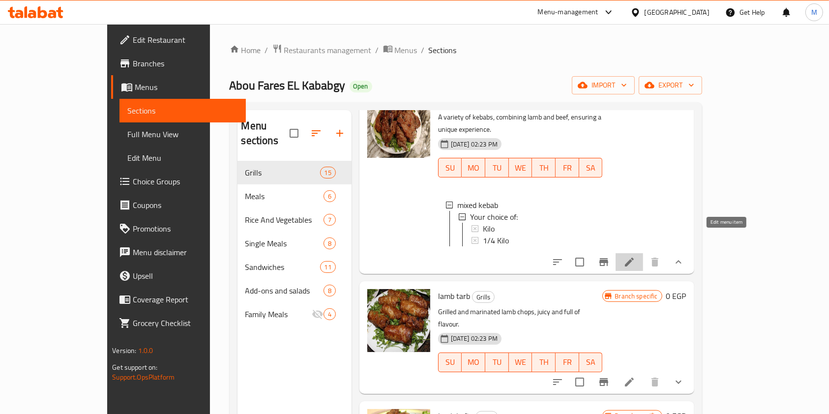
click at [635, 256] on icon at bounding box center [630, 262] width 12 height 12
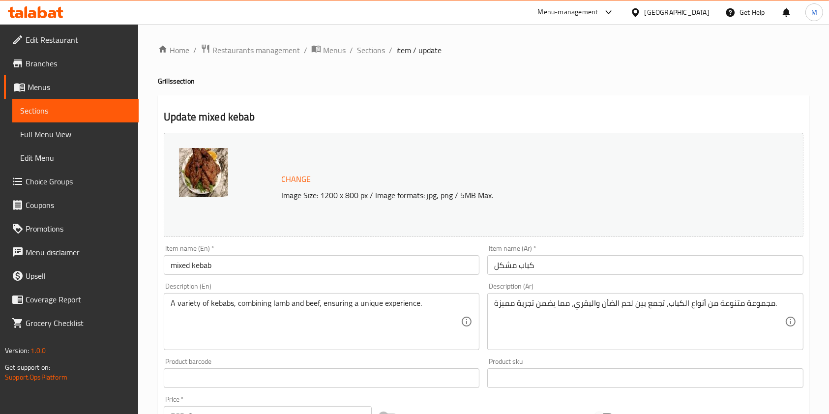
click at [362, 40] on div "Home / Restaurants management / Menus / Sections / item / update Grills section…" at bounding box center [483, 377] width 691 height 707
click at [364, 44] on span "Sections" at bounding box center [371, 50] width 28 height 12
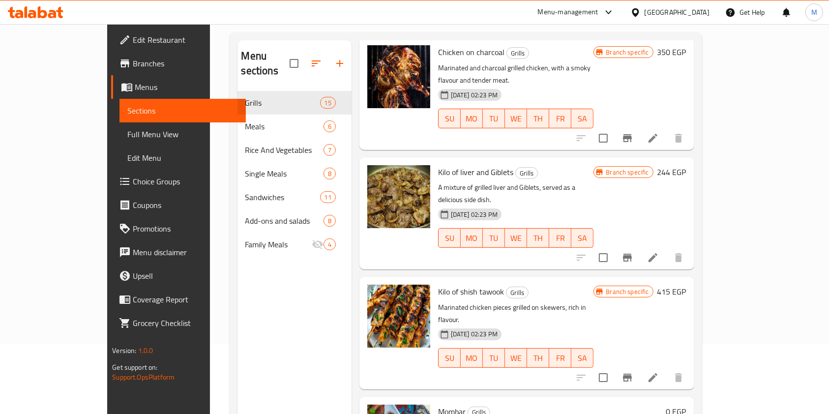
scroll to position [138, 0]
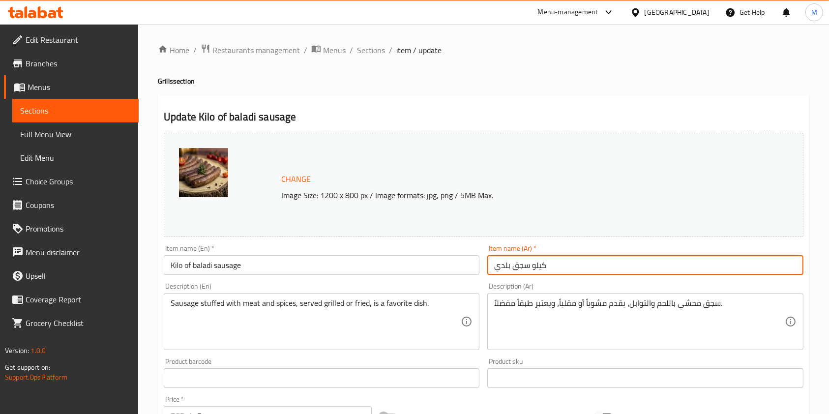
drag, startPoint x: 530, startPoint y: 265, endPoint x: 562, endPoint y: 272, distance: 33.2
click at [563, 272] on input "كيلو سجق بلدي" at bounding box center [645, 265] width 316 height 20
type input "سجق بلدي"
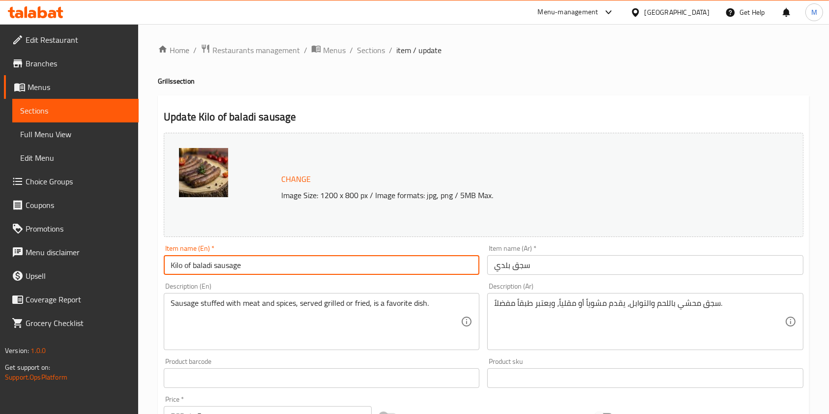
drag, startPoint x: 193, startPoint y: 265, endPoint x: 153, endPoint y: 264, distance: 39.4
click at [154, 263] on div "Home / Restaurants management / Menus / Sections / item / update Grills section…" at bounding box center [483, 366] width 691 height 685
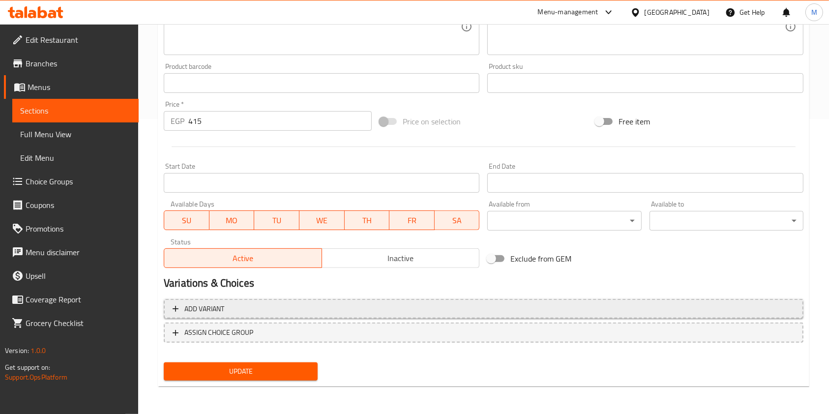
type input "baladi sausage"
click at [315, 310] on span "Add variant" at bounding box center [484, 309] width 622 height 12
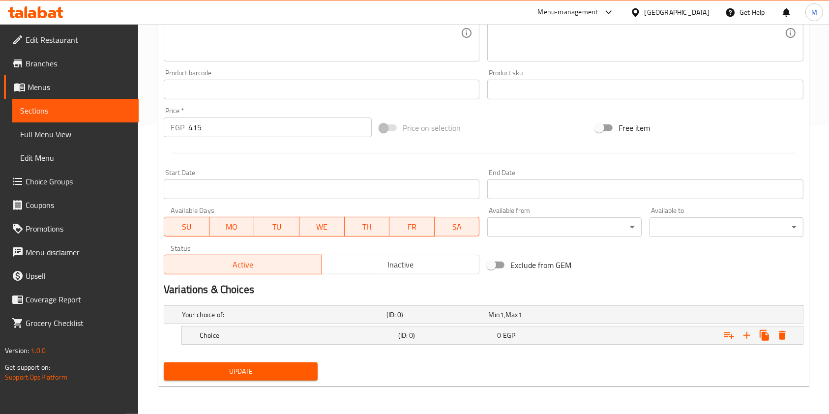
scroll to position [288, 0]
click at [757, 333] on button "Expand" at bounding box center [765, 336] width 18 height 18
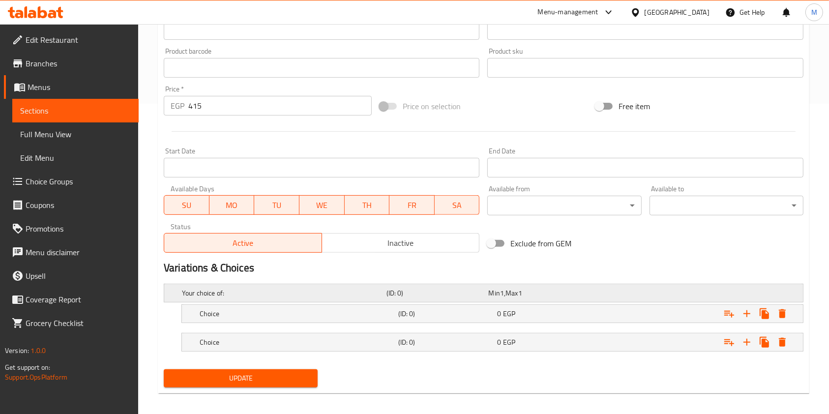
scroll to position [317, 0]
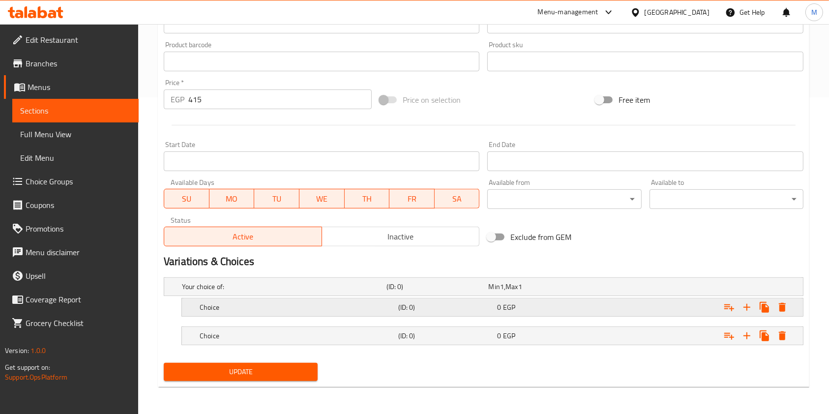
click at [404, 305] on h5 "(ID: 0)" at bounding box center [445, 307] width 95 height 10
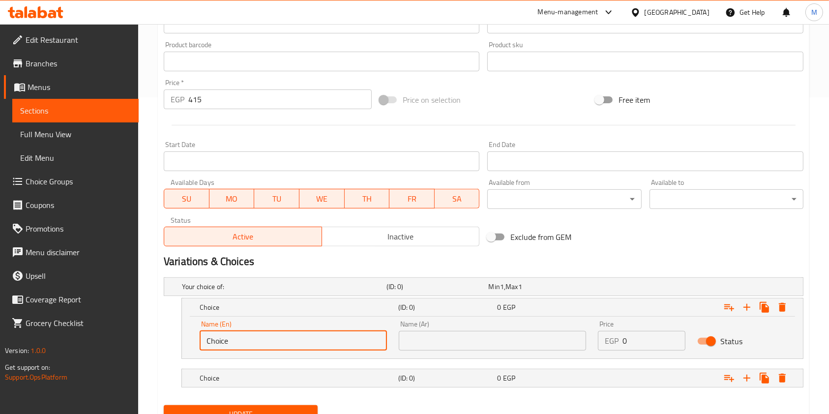
click at [287, 344] on input "Choice" at bounding box center [293, 341] width 187 height 20
type input "Kilo"
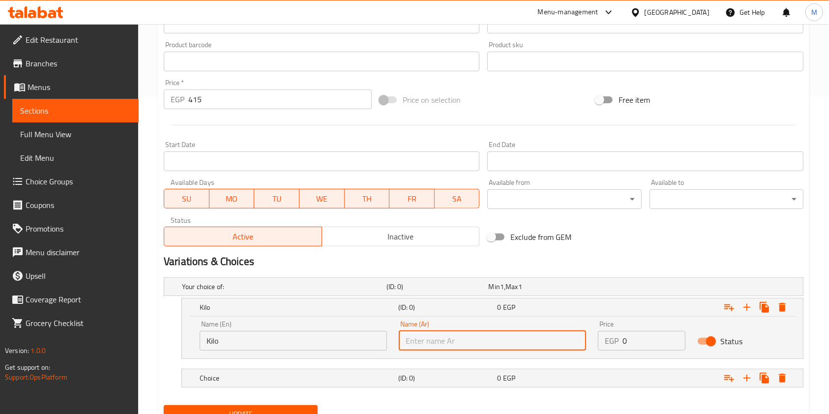
click at [417, 348] on input "text" at bounding box center [492, 341] width 187 height 20
type input "كيلو"
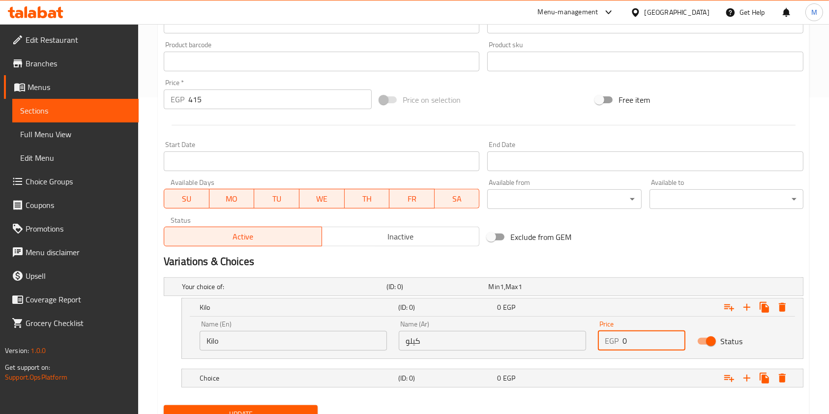
drag, startPoint x: 633, startPoint y: 342, endPoint x: 620, endPoint y: 344, distance: 12.5
click at [620, 344] on div "EGP 0 Price" at bounding box center [642, 341] width 88 height 20
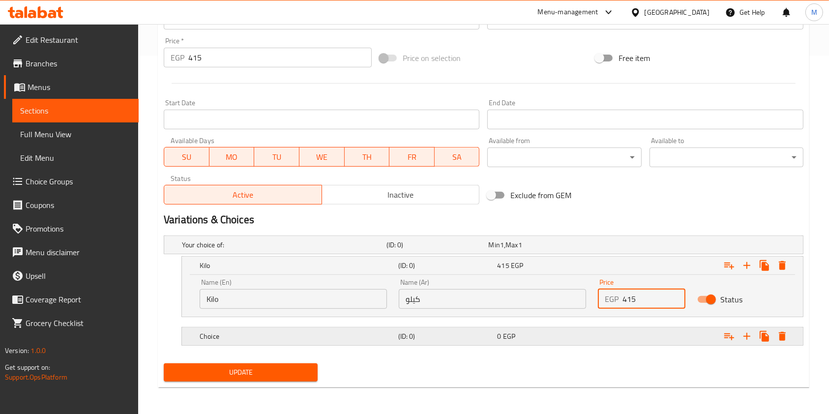
type input "415"
click at [621, 340] on div "Expand" at bounding box center [694, 337] width 199 height 22
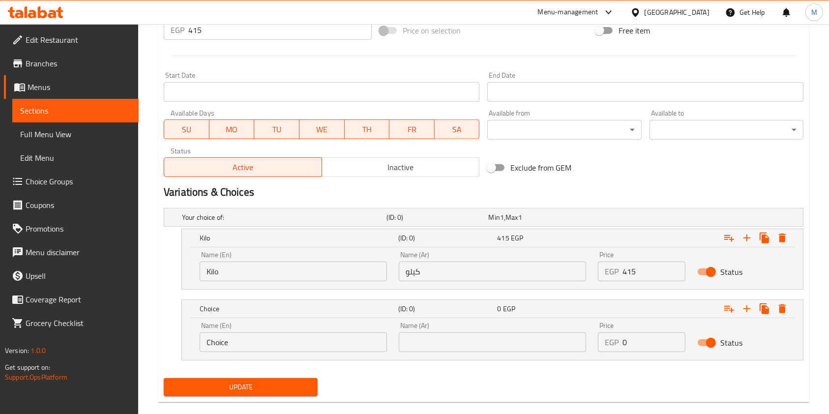
scroll to position [401, 0]
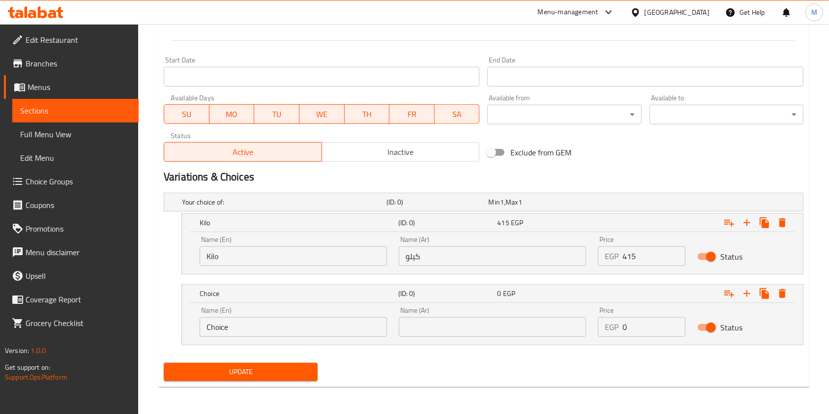
click at [242, 320] on input "Choice" at bounding box center [293, 327] width 187 height 20
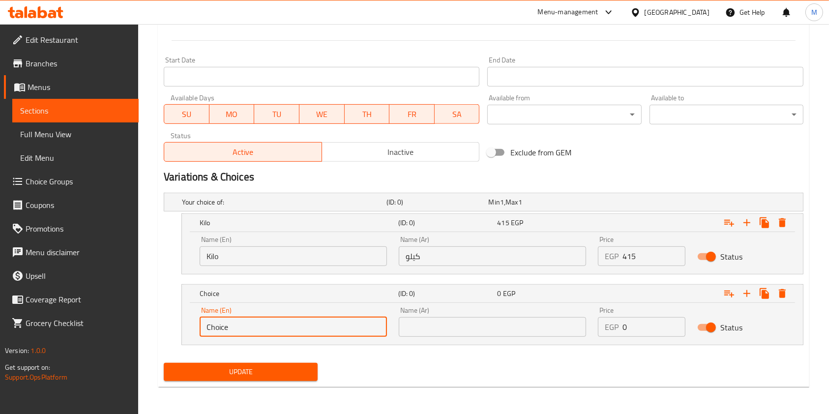
click at [242, 320] on input "Choice" at bounding box center [293, 327] width 187 height 20
type input "1/2 kilo"
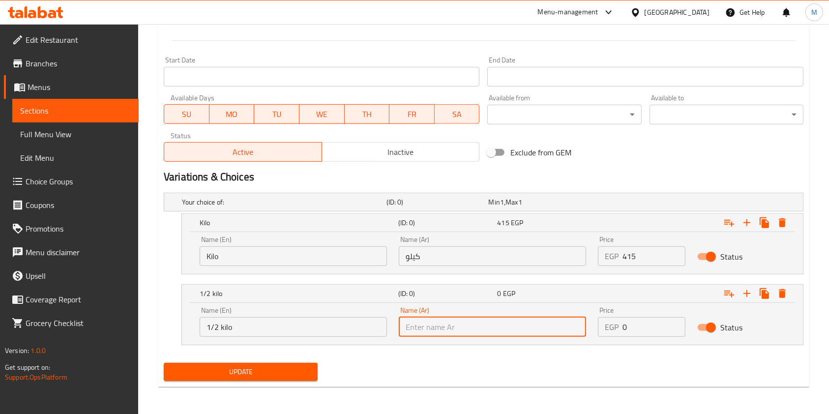
click at [444, 326] on input "text" at bounding box center [492, 327] width 187 height 20
type input "1/2 كيلو"
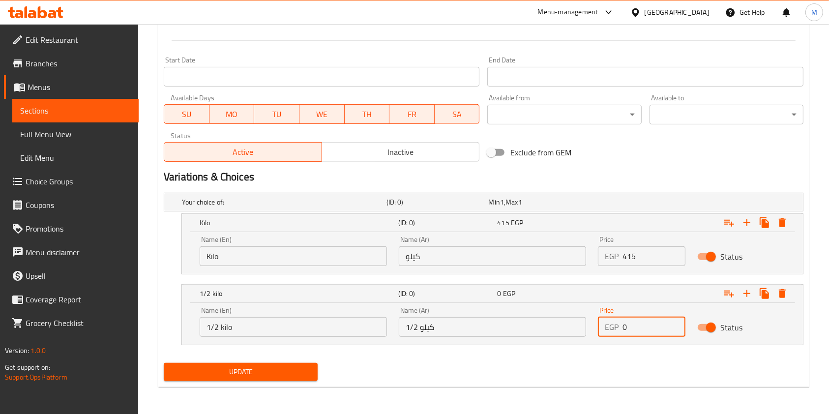
drag, startPoint x: 633, startPoint y: 331, endPoint x: 613, endPoint y: 332, distance: 19.7
click at [613, 332] on div "EGP 0 Price" at bounding box center [642, 327] width 88 height 20
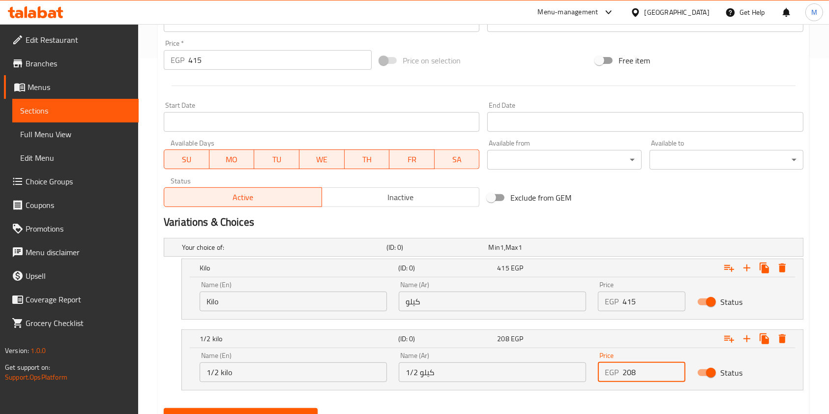
scroll to position [335, 0]
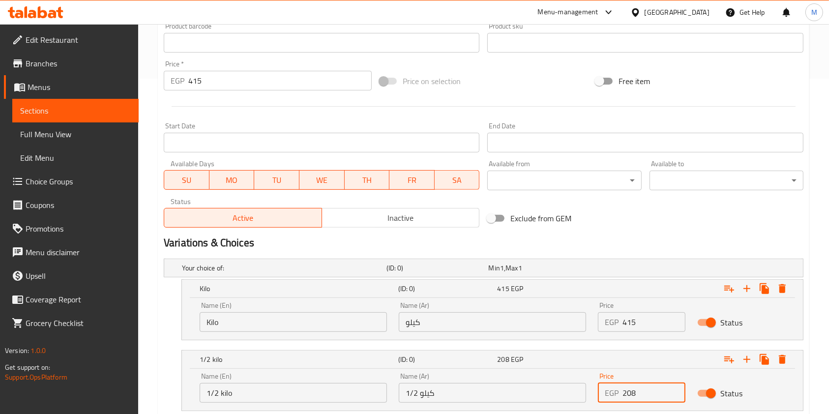
type input "208"
click at [195, 82] on input "415" at bounding box center [279, 81] width 183 height 20
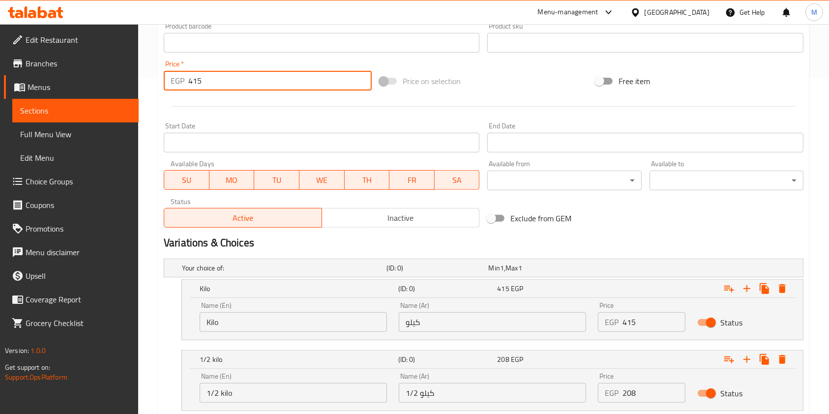
click at [195, 82] on input "415" at bounding box center [279, 81] width 183 height 20
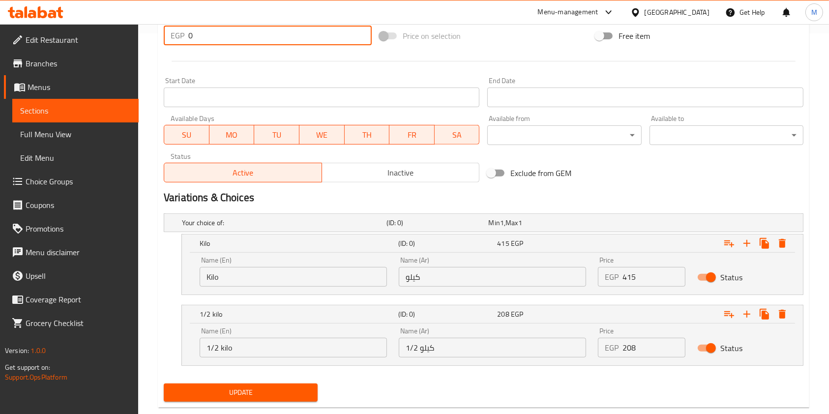
scroll to position [401, 0]
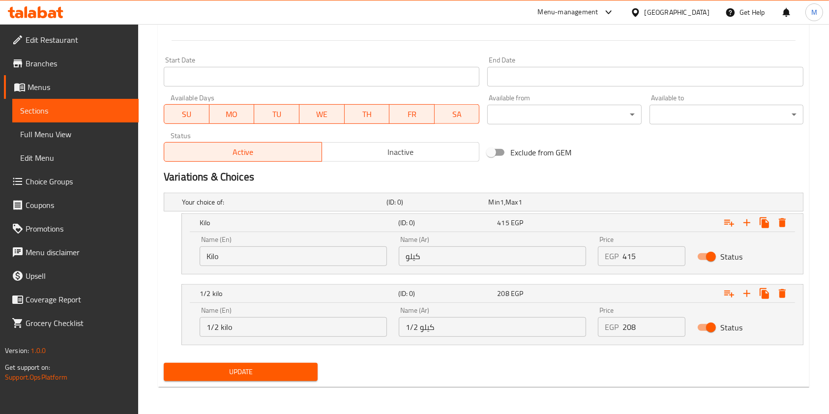
type input "0"
click at [274, 383] on div "Update" at bounding box center [241, 372] width 162 height 26
click at [274, 381] on div "Update" at bounding box center [241, 372] width 162 height 26
click at [278, 377] on span "Update" at bounding box center [241, 372] width 138 height 12
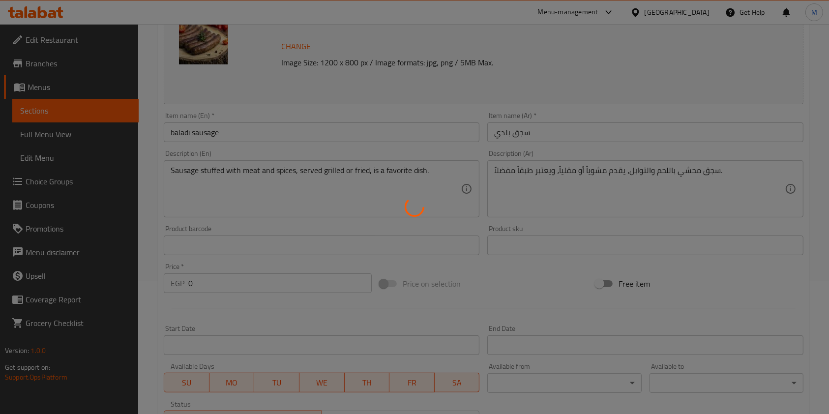
scroll to position [0, 0]
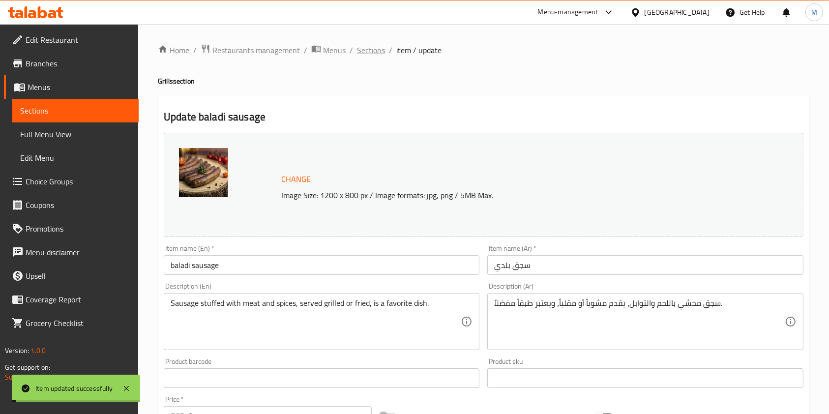
click at [365, 50] on span "Sections" at bounding box center [371, 50] width 28 height 12
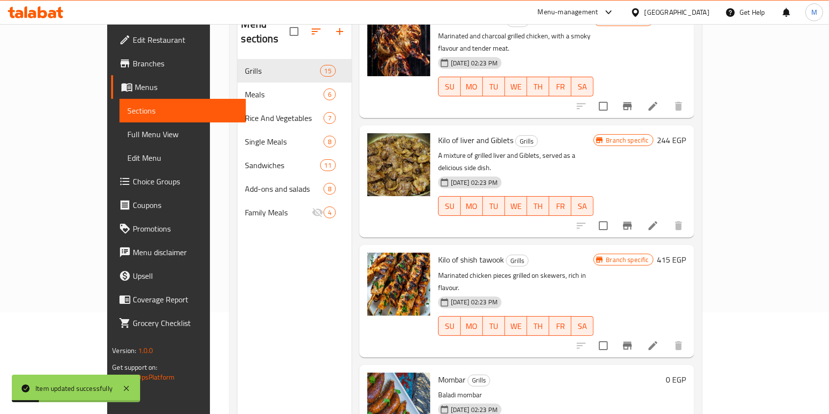
scroll to position [138, 0]
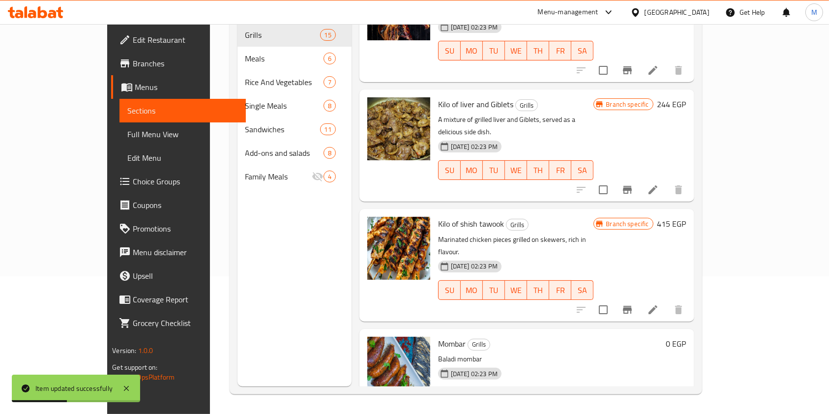
click at [694, 329] on div "Mombar Grills Baladi mombar 16-10-2024 02:23 PM SU MO TU WE TH FR SA 0 EGP" at bounding box center [527, 379] width 335 height 100
click at [691, 405] on button "show more" at bounding box center [679, 417] width 24 height 24
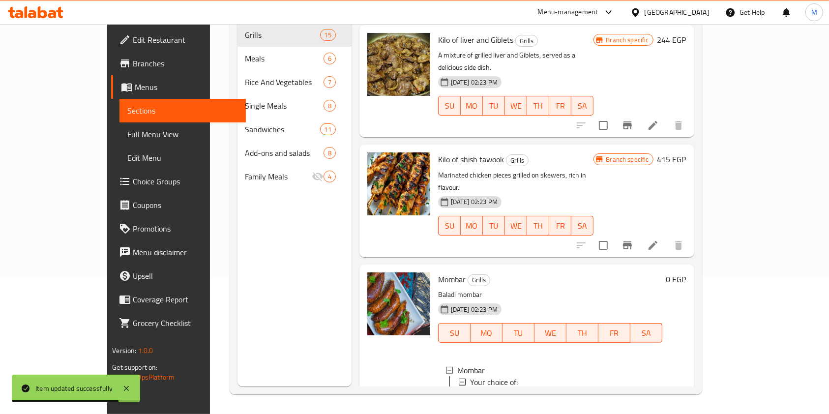
scroll to position [1288, 0]
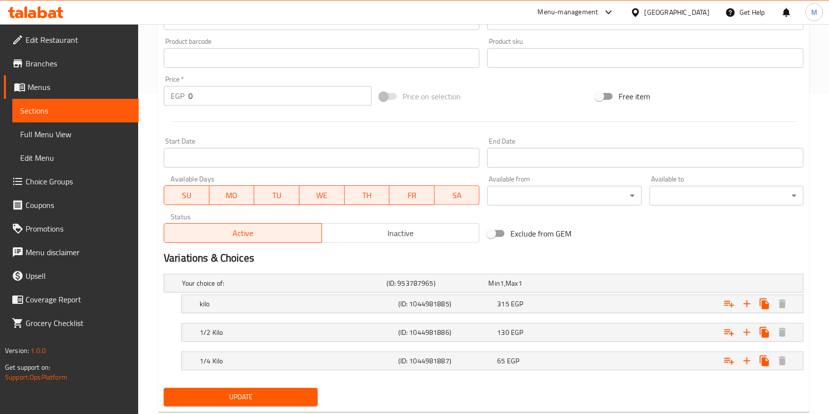
scroll to position [345, 0]
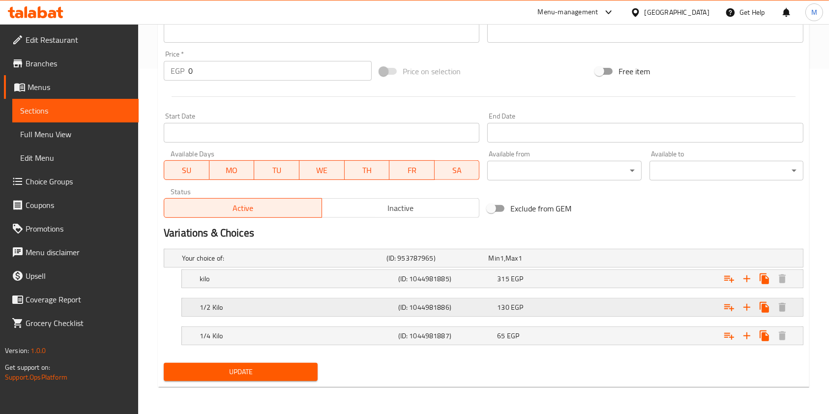
click at [568, 306] on div "130 EGP" at bounding box center [544, 307] width 95 height 10
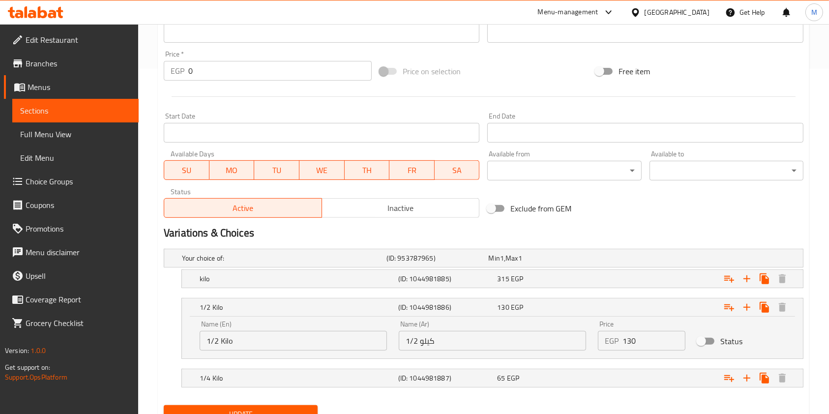
click at [710, 341] on input "Status" at bounding box center [701, 341] width 56 height 19
checkbox input "true"
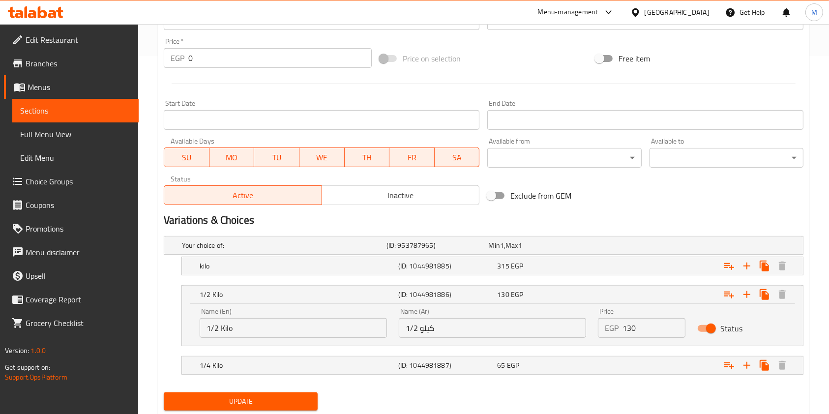
scroll to position [387, 0]
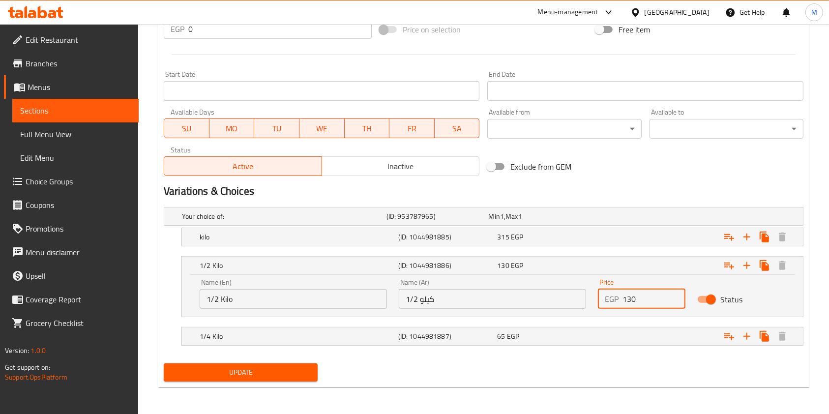
click at [628, 298] on input "130" at bounding box center [654, 299] width 63 height 20
type input "158"
click at [311, 371] on button "Update" at bounding box center [241, 372] width 154 height 18
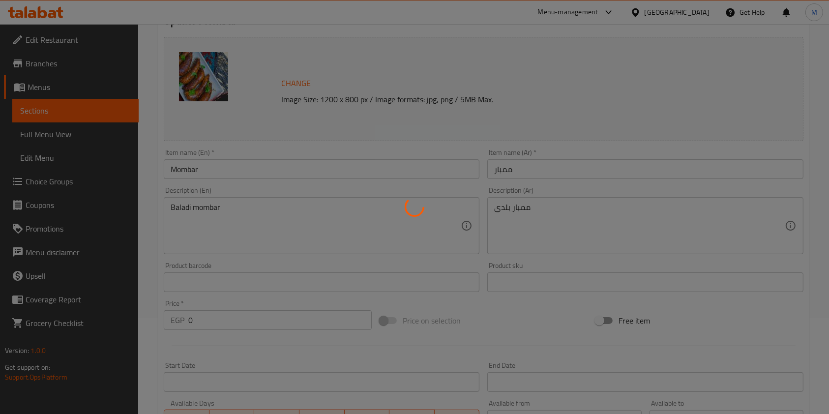
scroll to position [0, 0]
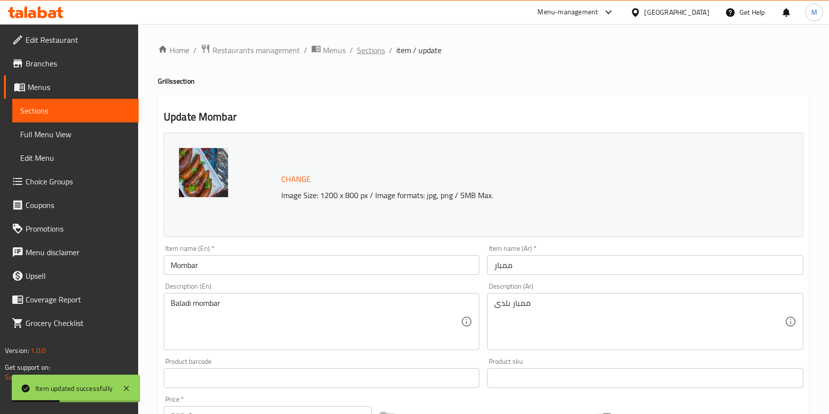
click at [381, 52] on span "Sections" at bounding box center [371, 50] width 28 height 12
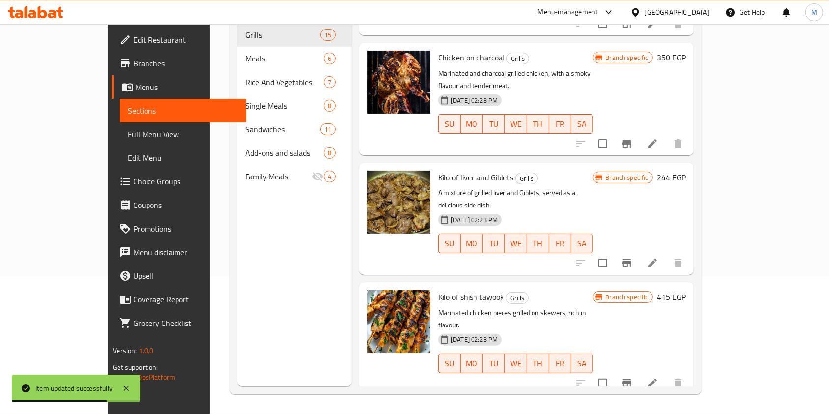
scroll to position [1091, 0]
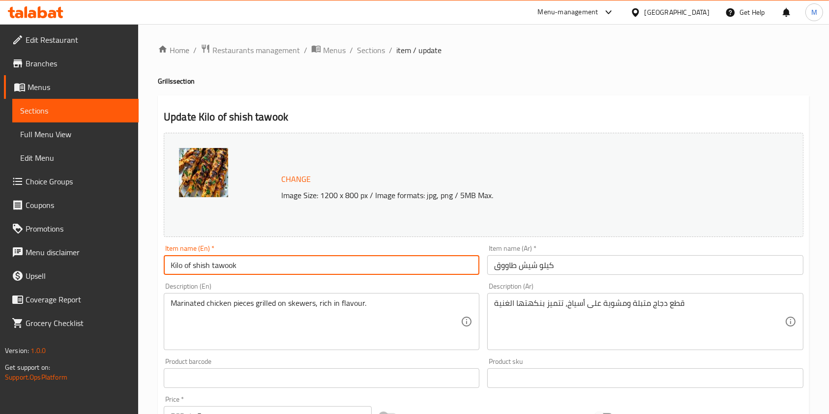
click at [193, 269] on input "Kilo of shish tawook" at bounding box center [322, 265] width 316 height 20
click at [191, 269] on input "Kilo of shish tawook" at bounding box center [322, 265] width 316 height 20
drag, startPoint x: 191, startPoint y: 269, endPoint x: 157, endPoint y: 269, distance: 33.9
click at [158, 269] on div "Update Kilo of shish tawook Change Image Size: 1200 x 800 px / Image formats: j…" at bounding box center [484, 388] width 652 height 587
type input "shish tawook"
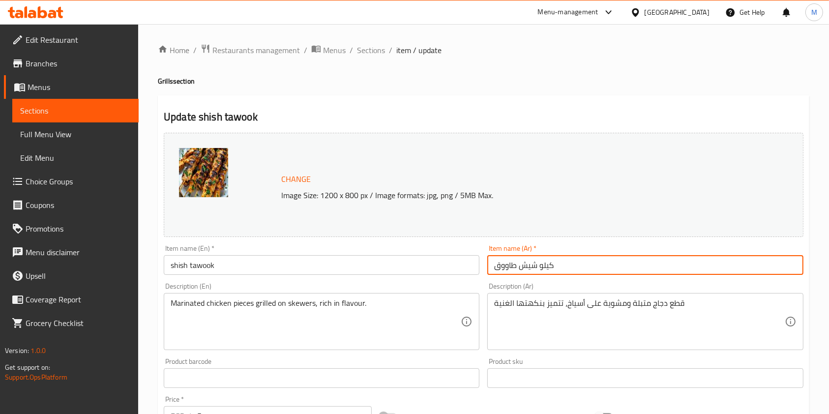
drag, startPoint x: 537, startPoint y: 266, endPoint x: 581, endPoint y: 265, distance: 43.8
click at [581, 265] on input "كيلو شيش طاووق" at bounding box center [645, 265] width 316 height 20
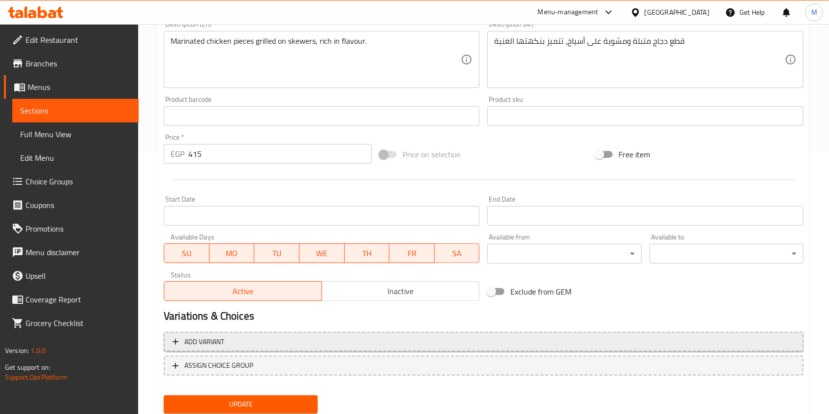
type input "شيش طاووق"
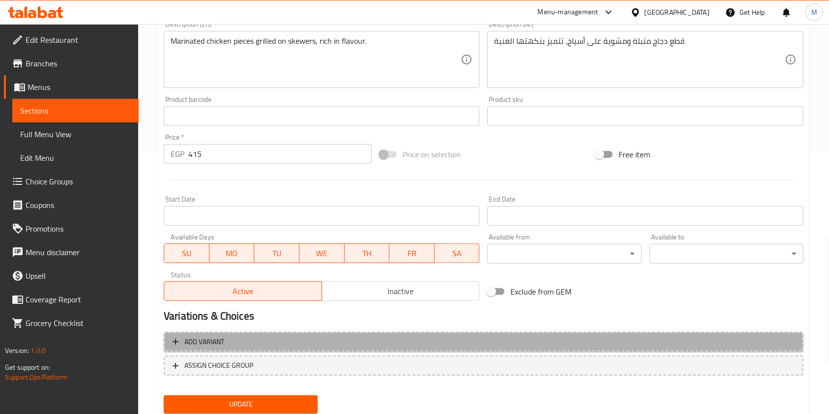
click at [589, 338] on span "Add variant" at bounding box center [484, 342] width 622 height 12
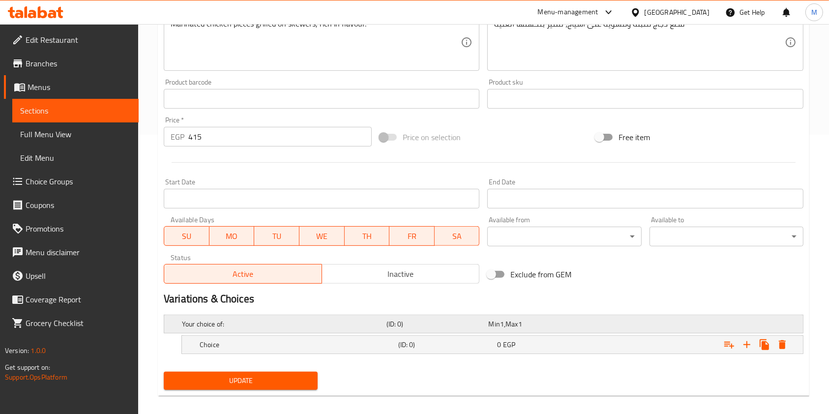
scroll to position [288, 0]
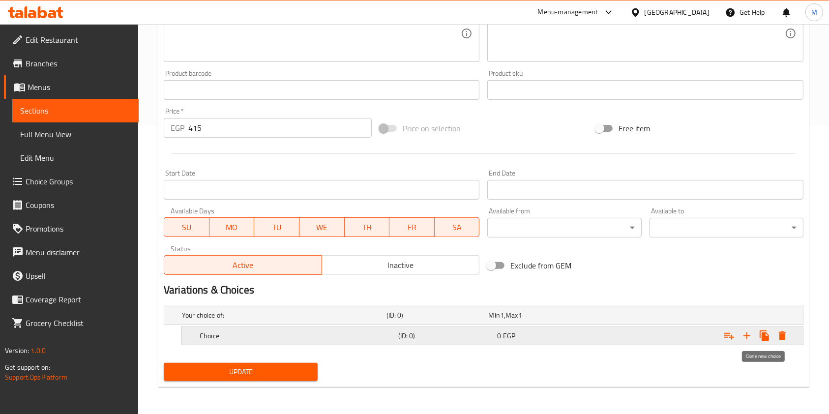
click at [762, 334] on icon "Expand" at bounding box center [764, 336] width 9 height 11
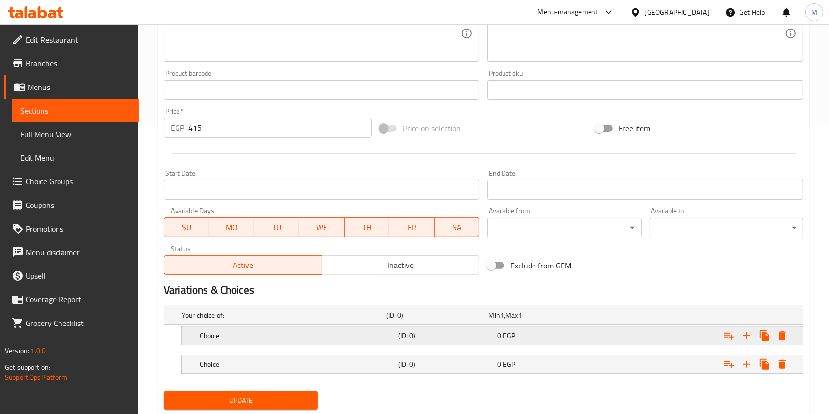
click at [474, 329] on div "(ID: 0)" at bounding box center [445, 336] width 99 height 14
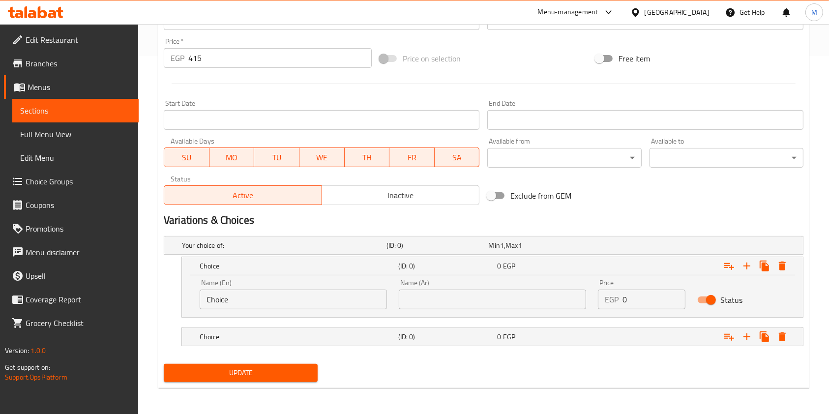
scroll to position [359, 0]
click at [250, 308] on div "Name (En) Choice Name (En)" at bounding box center [293, 294] width 199 height 42
click at [250, 301] on input "Choice" at bounding box center [293, 299] width 187 height 20
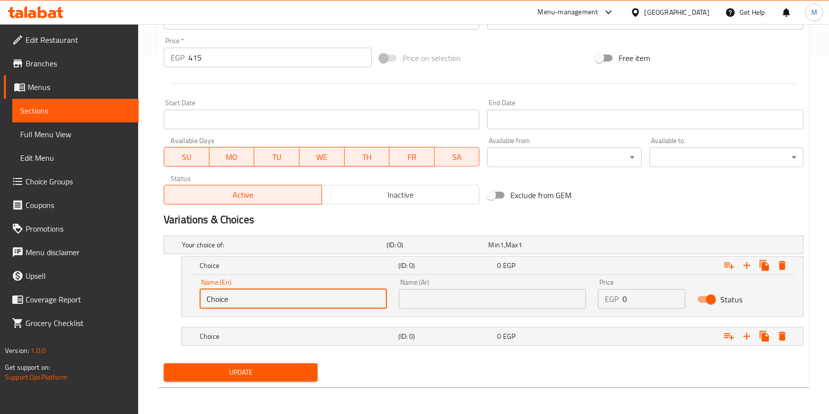
click at [250, 301] on input "Choice" at bounding box center [293, 299] width 187 height 20
type input "Kilo"
click at [436, 301] on input "text" at bounding box center [492, 299] width 187 height 20
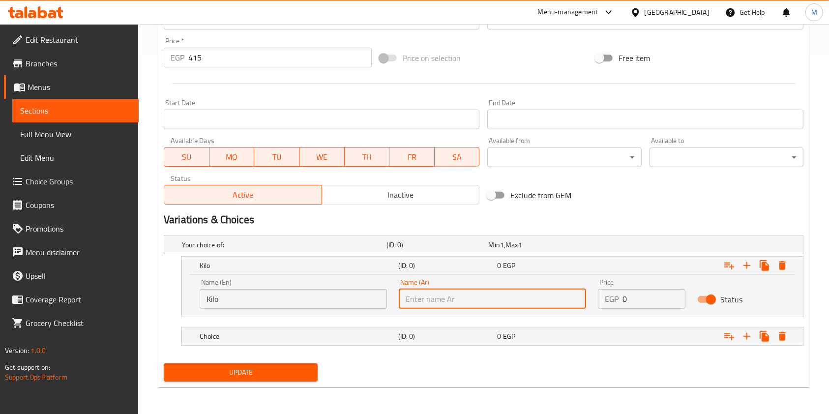
type input "كيلو"
click at [490, 327] on div "Choice (ID: 0) 0 EGP" at bounding box center [496, 337] width 596 height 22
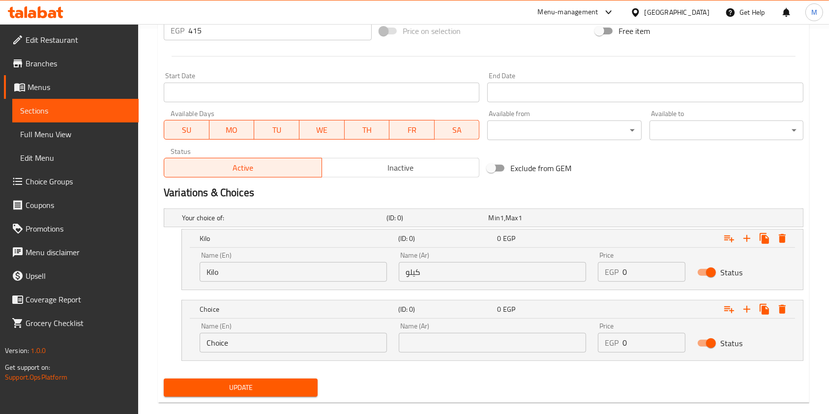
scroll to position [401, 0]
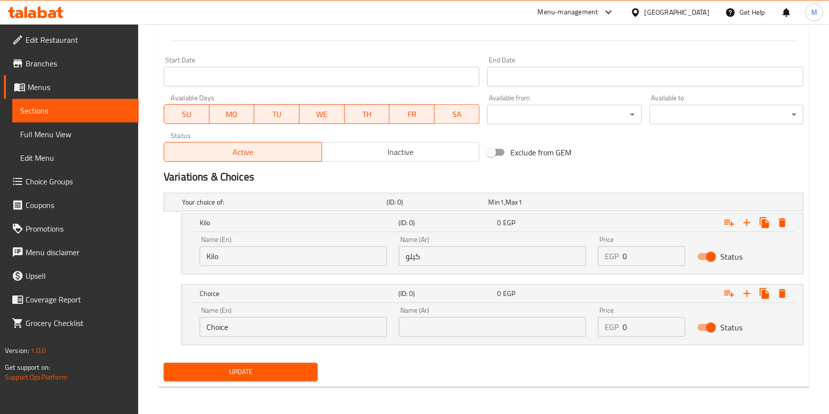
click at [295, 325] on input "Choice" at bounding box center [293, 327] width 187 height 20
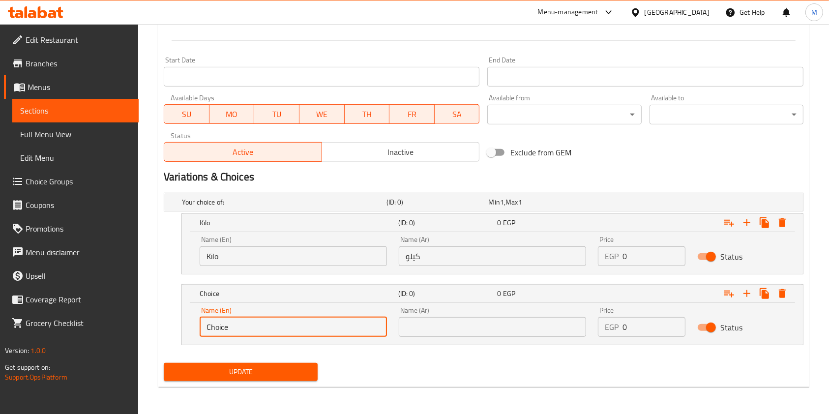
click at [295, 325] on input "Choice" at bounding box center [293, 327] width 187 height 20
type input "1/2 kilo"
click at [441, 327] on input "text" at bounding box center [492, 327] width 187 height 20
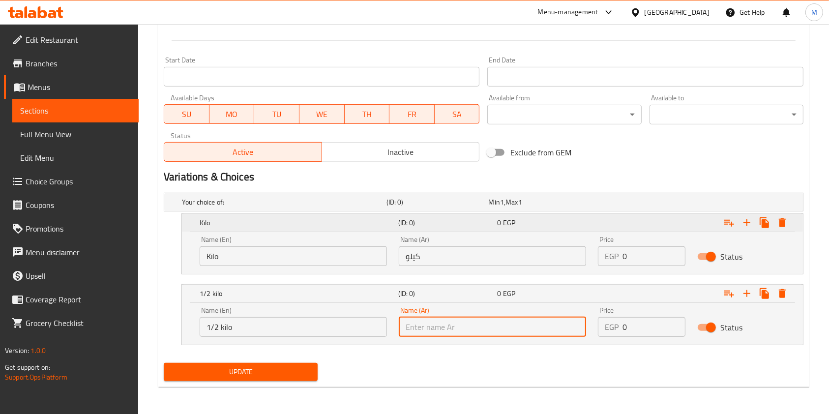
type input "1/2 كيلو"
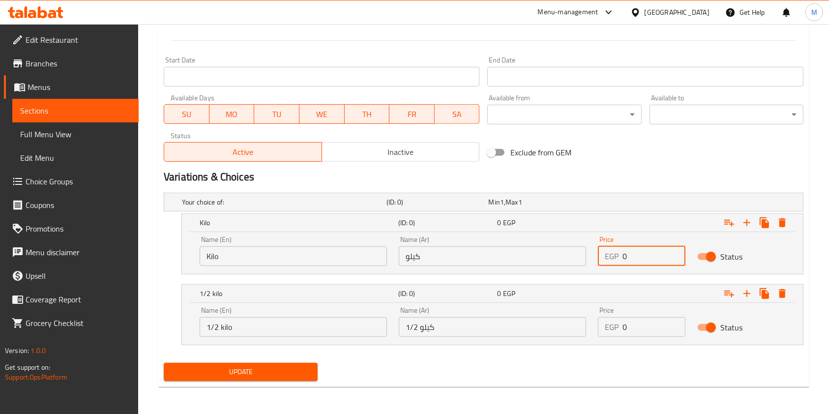
drag, startPoint x: 635, startPoint y: 257, endPoint x: 618, endPoint y: 258, distance: 17.8
click at [618, 258] on div "EGP 0 Price" at bounding box center [642, 256] width 88 height 20
type input "415"
drag, startPoint x: 614, startPoint y: 258, endPoint x: 638, endPoint y: 314, distance: 61.5
click at [638, 314] on div "Price EGP 0 Price" at bounding box center [642, 322] width 88 height 30
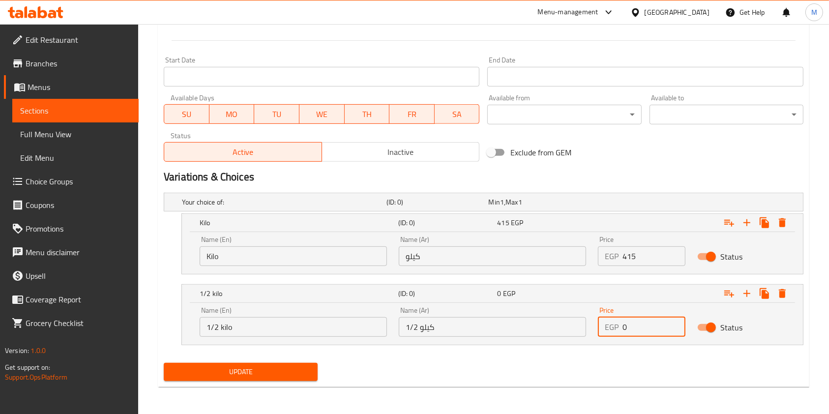
click at [638, 319] on input "0" at bounding box center [654, 327] width 63 height 20
drag, startPoint x: 633, startPoint y: 326, endPoint x: 620, endPoint y: 327, distance: 12.8
click at [620, 327] on div "EGP 0 Price" at bounding box center [642, 327] width 88 height 20
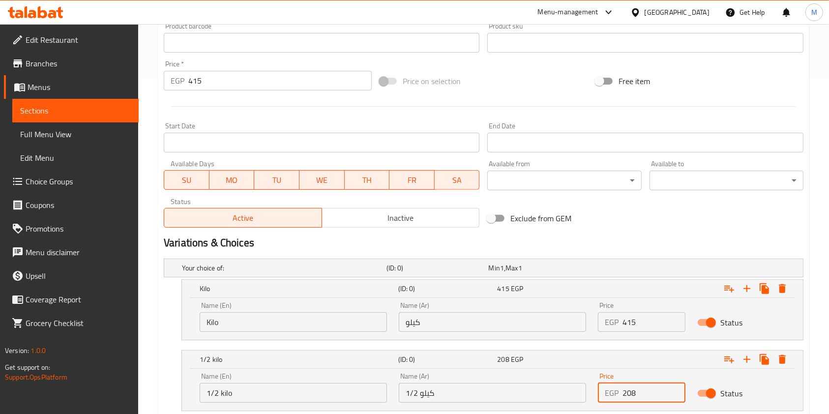
type input "208"
click at [196, 81] on input "415" at bounding box center [279, 81] width 183 height 20
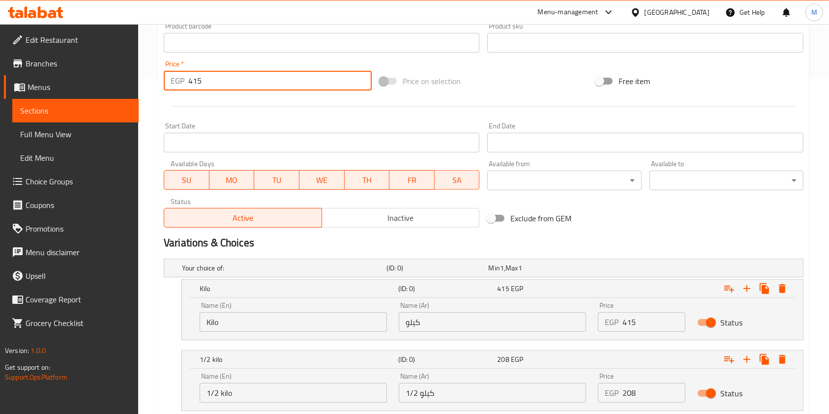
click at [196, 81] on input "415" at bounding box center [279, 81] width 183 height 20
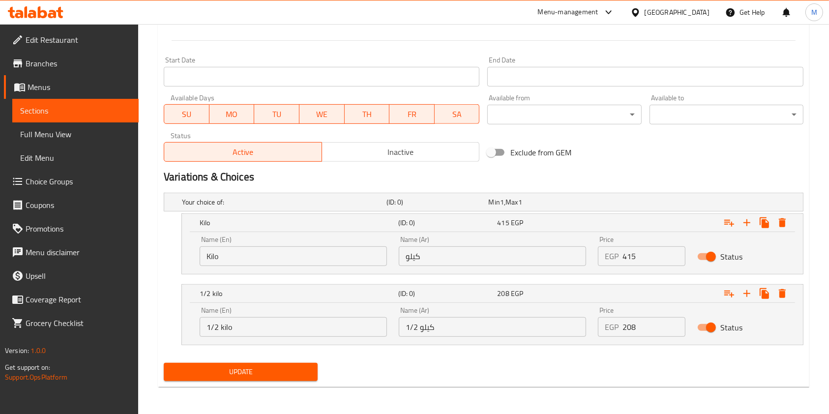
type input "0"
click at [280, 368] on span "Update" at bounding box center [241, 372] width 138 height 12
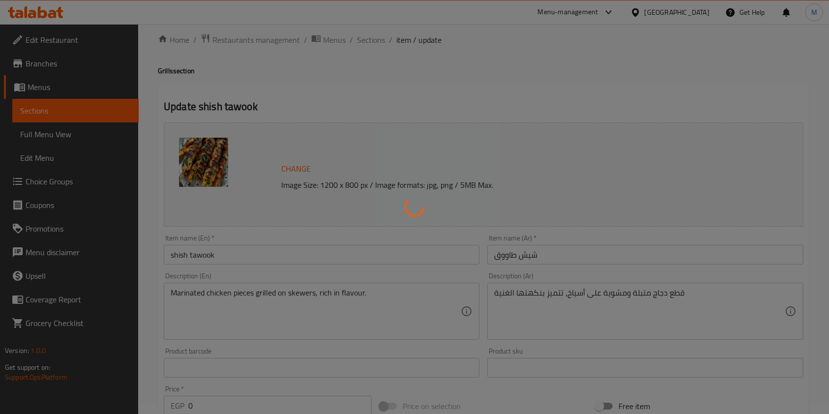
scroll to position [0, 0]
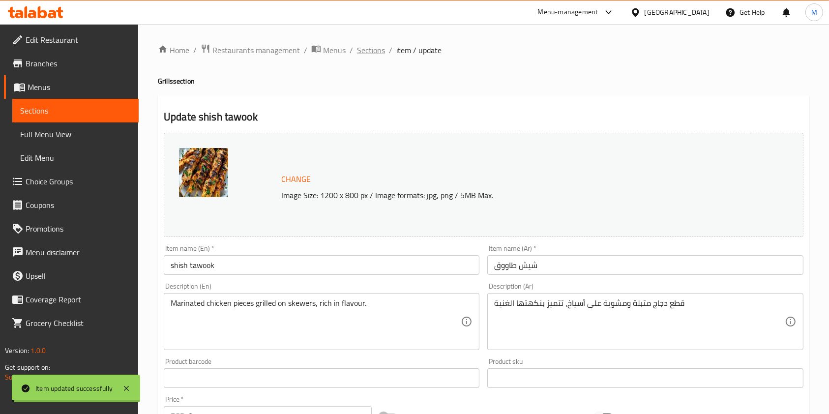
click at [374, 55] on span "Sections" at bounding box center [371, 50] width 28 height 12
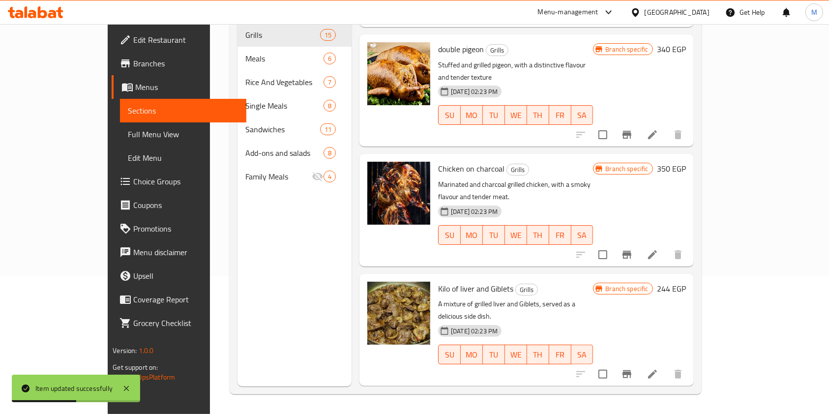
scroll to position [1026, 0]
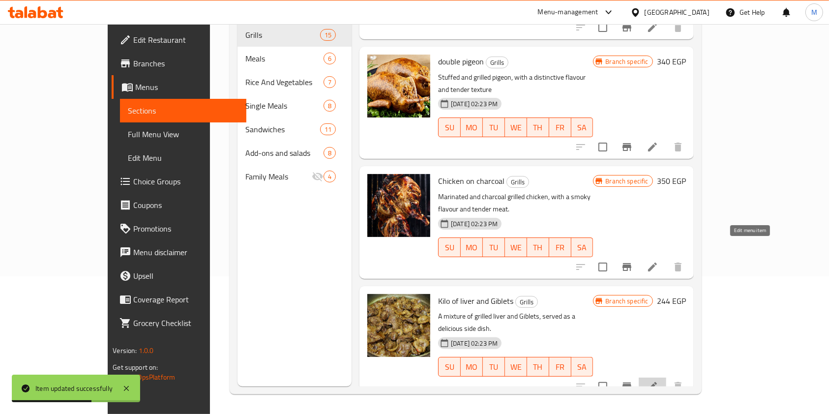
click at [657, 382] on icon at bounding box center [652, 386] width 9 height 9
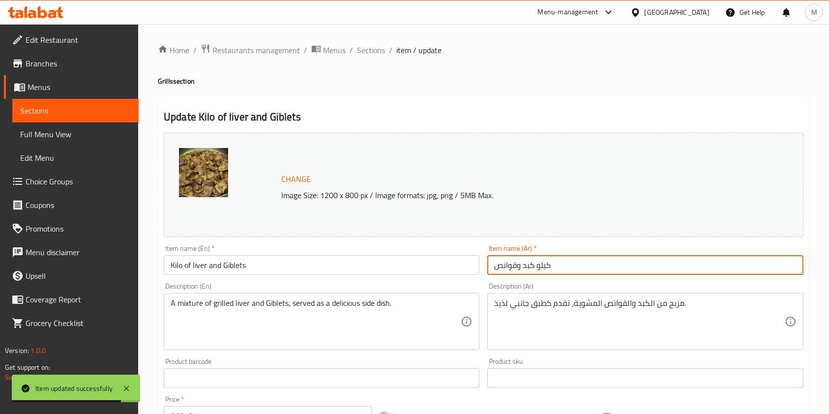
drag, startPoint x: 535, startPoint y: 268, endPoint x: 581, endPoint y: 274, distance: 46.7
click at [581, 274] on input "كيلو كبد وقوانص" at bounding box center [645, 265] width 316 height 20
type input "كبد وقوانص"
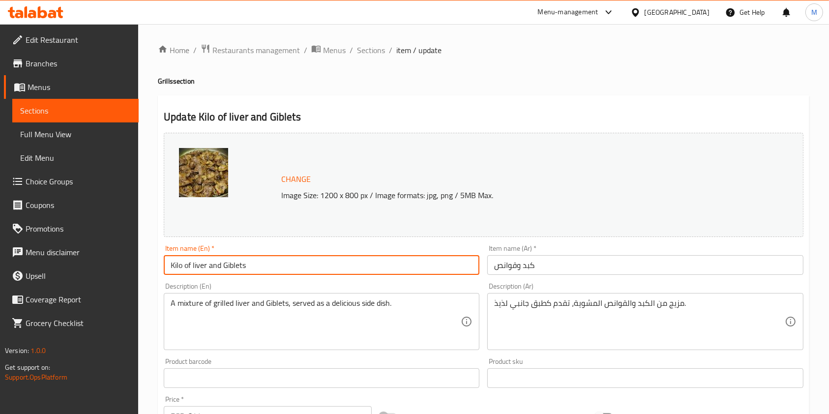
drag, startPoint x: 193, startPoint y: 268, endPoint x: 159, endPoint y: 265, distance: 33.6
click at [158, 266] on div "Update Kilo of liver and Giblets Change Image Size: 1200 x 800 px / Image forma…" at bounding box center [484, 388] width 652 height 587
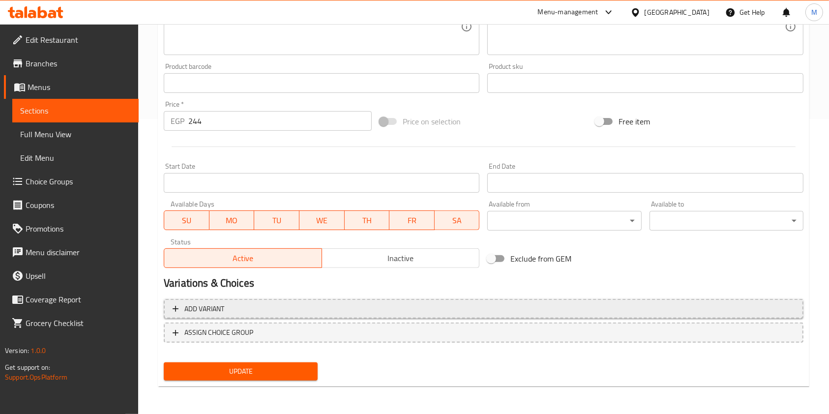
type input "liver and Giblets"
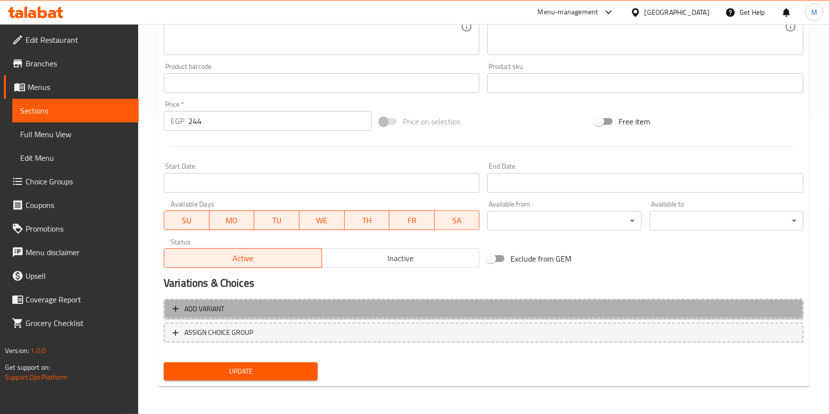
click at [577, 310] on span "Add variant" at bounding box center [484, 309] width 622 height 12
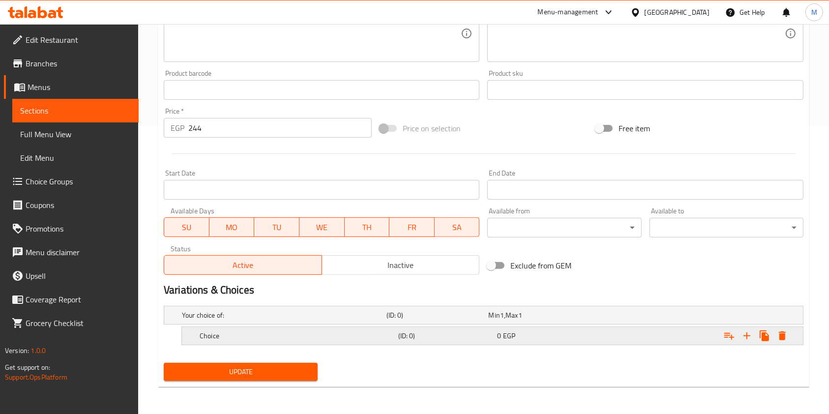
click at [651, 338] on div "Expand" at bounding box center [694, 336] width 199 height 22
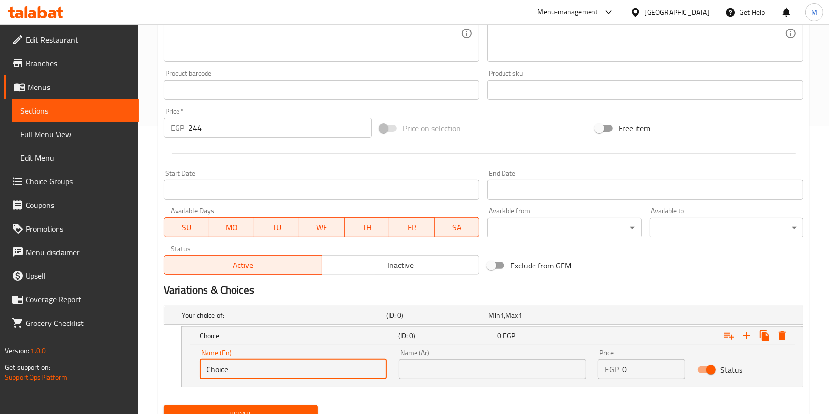
click at [338, 370] on input "Choice" at bounding box center [293, 370] width 187 height 20
type input ";"
type input "kilo"
click at [459, 377] on input "text" at bounding box center [492, 370] width 187 height 20
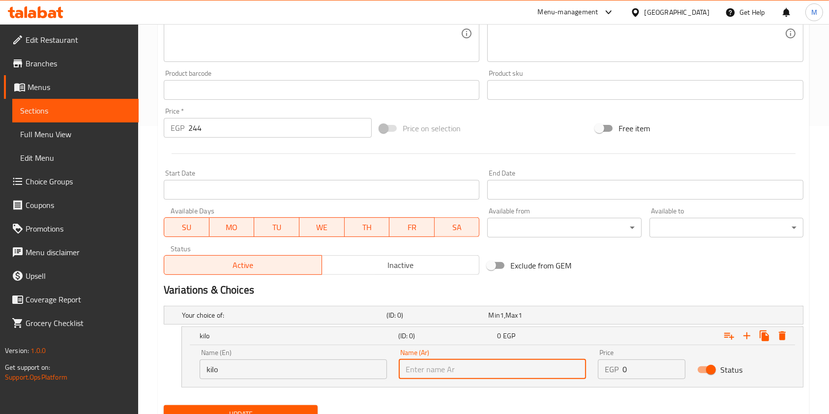
type input "كيلو"
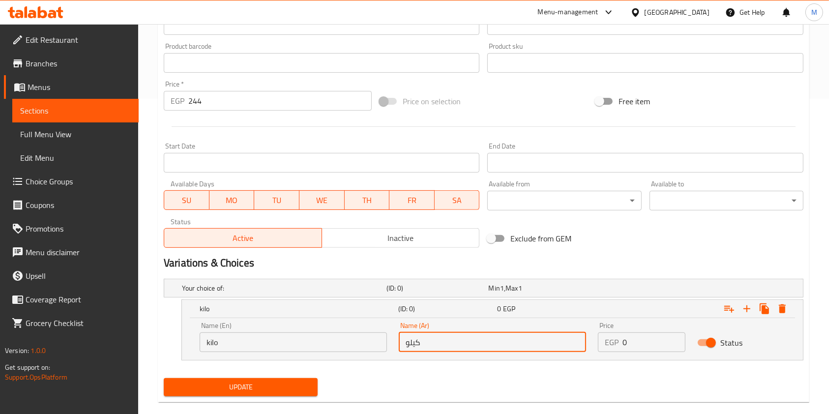
scroll to position [331, 0]
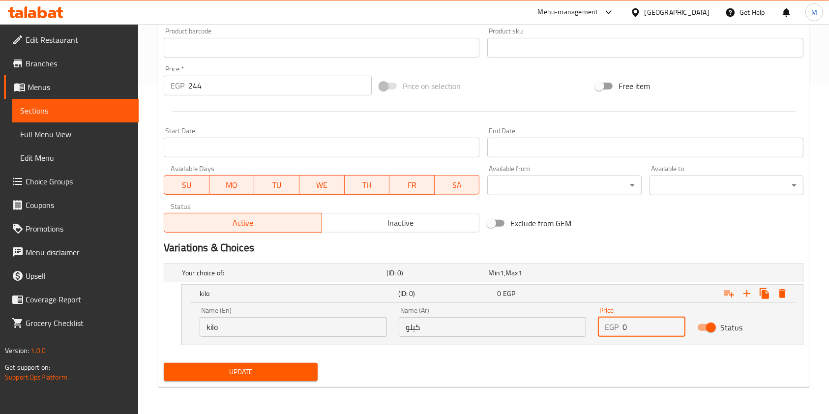
drag, startPoint x: 636, startPoint y: 324, endPoint x: 615, endPoint y: 325, distance: 21.2
click at [615, 325] on div "EGP 0 Price" at bounding box center [642, 327] width 88 height 20
type input "244"
click at [669, 287] on div "Expand" at bounding box center [694, 294] width 199 height 22
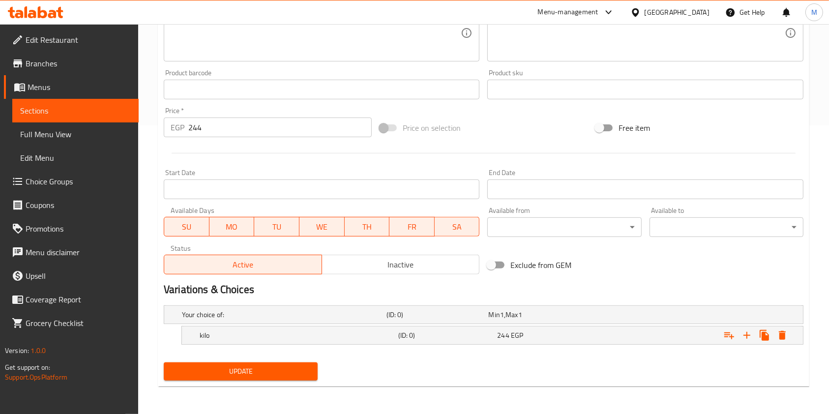
scroll to position [288, 0]
click at [671, 314] on div "Expand" at bounding box center [691, 315] width 205 height 4
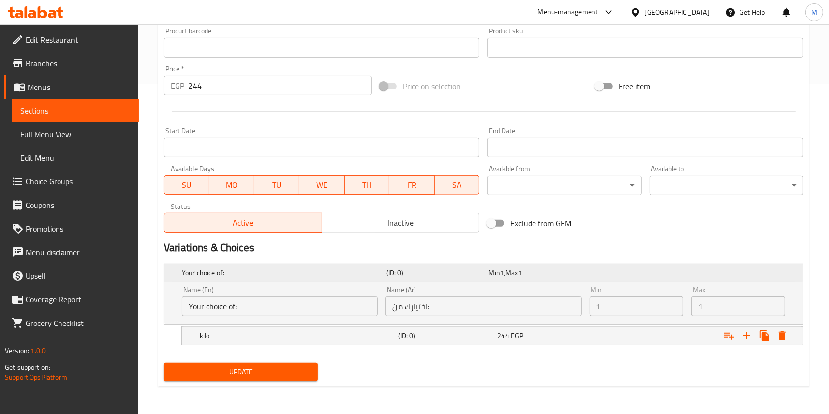
click at [673, 271] on div "Expand" at bounding box center [691, 273] width 205 height 4
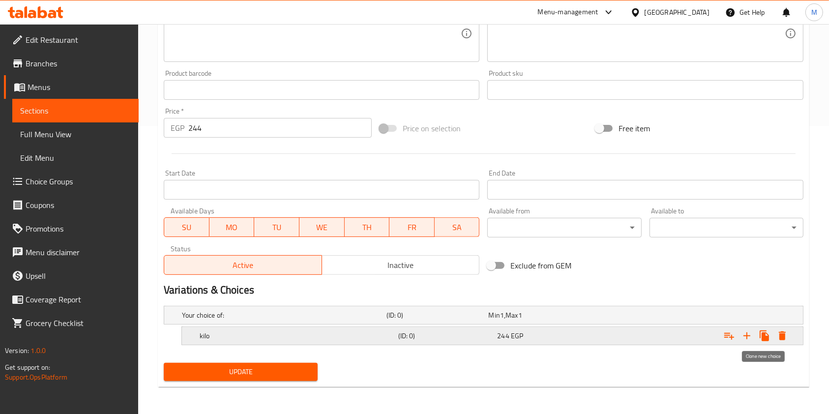
click at [758, 331] on button "Expand" at bounding box center [765, 336] width 18 height 18
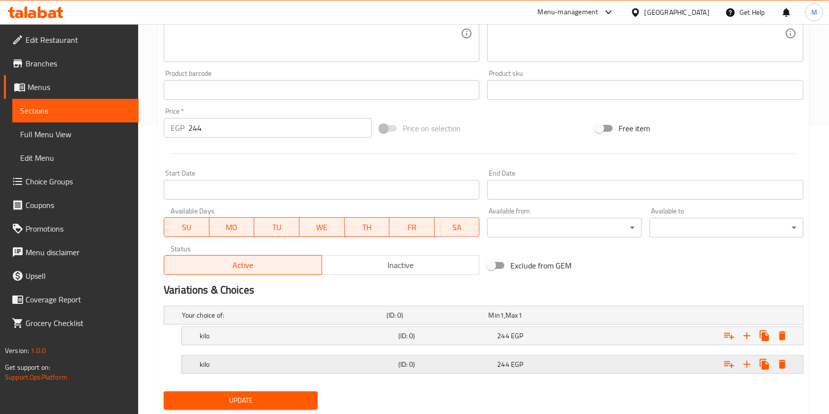
click at [402, 371] on div "kilo (ID: 0) 244 EGP" at bounding box center [496, 365] width 596 height 22
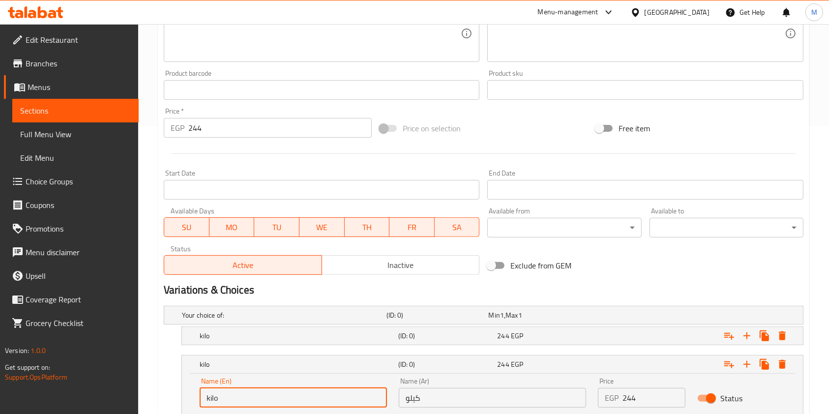
click at [241, 399] on input "kilo" at bounding box center [293, 398] width 187 height 20
type input "1/2 Kilo"
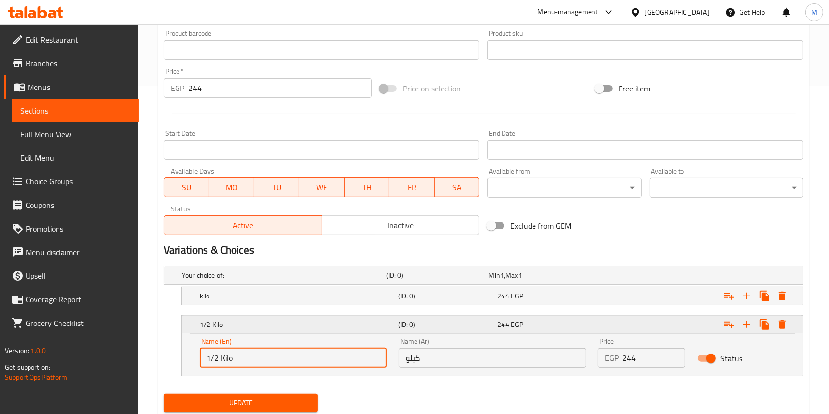
scroll to position [359, 0]
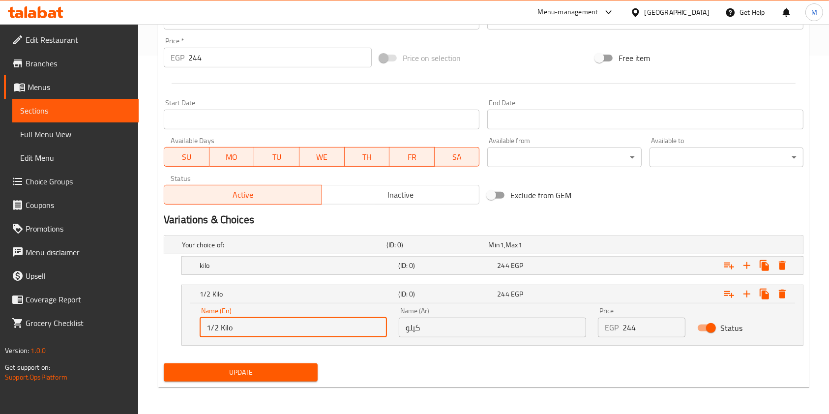
click at [449, 316] on div "Name (Ar) كيلو Name (Ar)" at bounding box center [492, 322] width 187 height 30
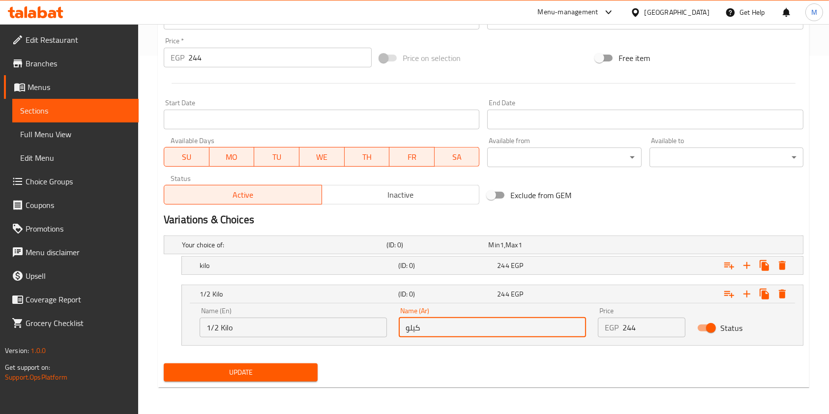
click at [448, 321] on input "كيلو" at bounding box center [492, 328] width 187 height 20
type input "1/2 كيلو"
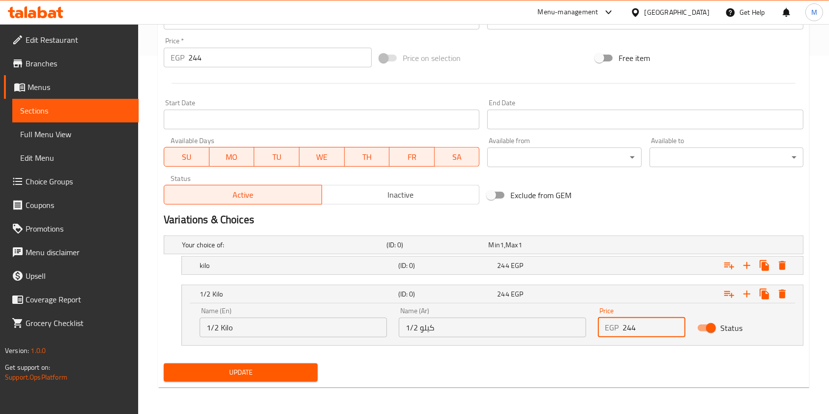
click at [629, 329] on input "244" at bounding box center [654, 328] width 63 height 20
type input "122"
click at [275, 374] on span "Update" at bounding box center [241, 372] width 138 height 12
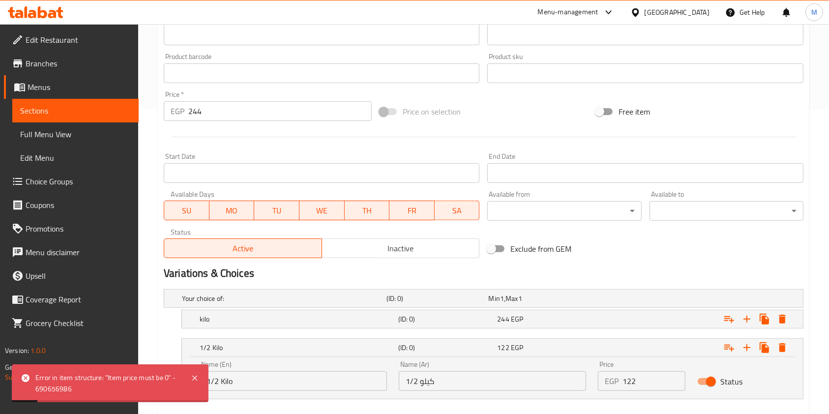
scroll to position [293, 0]
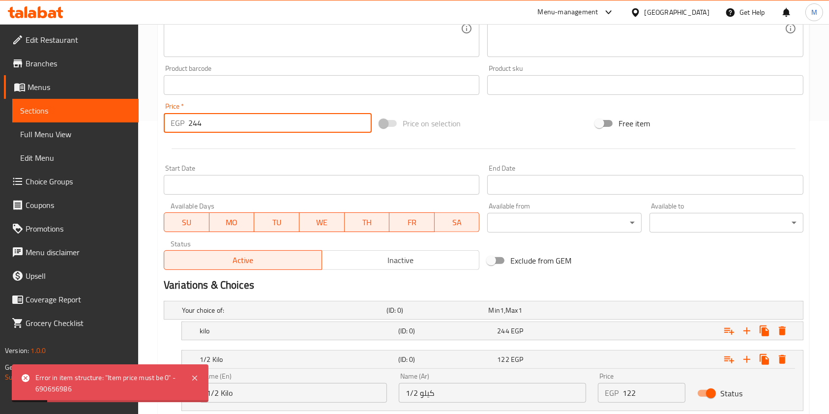
click at [193, 128] on input "244" at bounding box center [279, 123] width 183 height 20
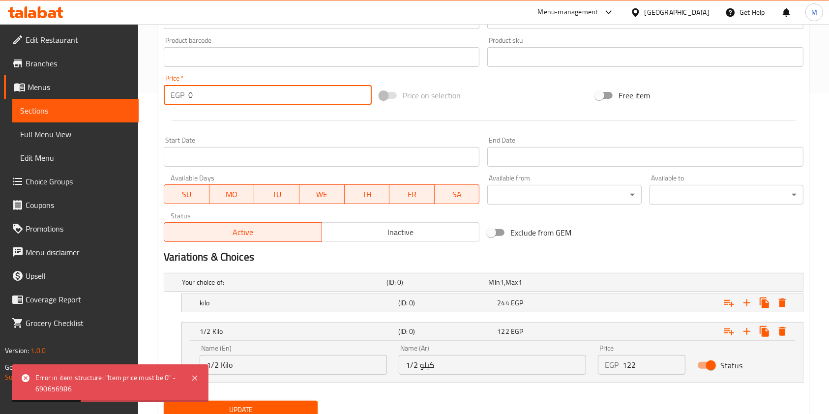
scroll to position [359, 0]
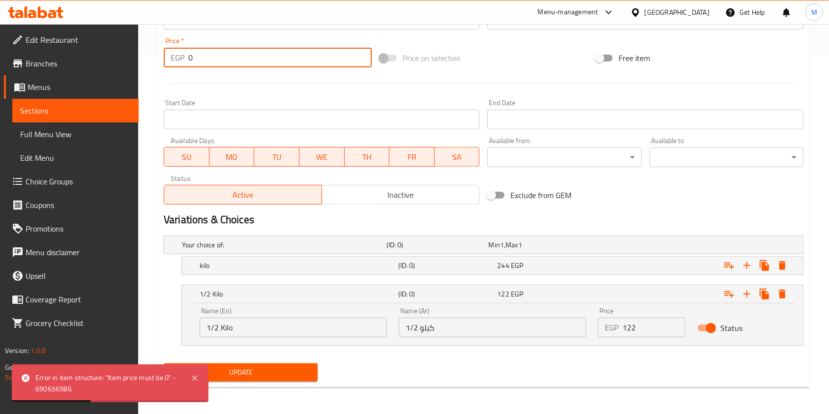
type input "0"
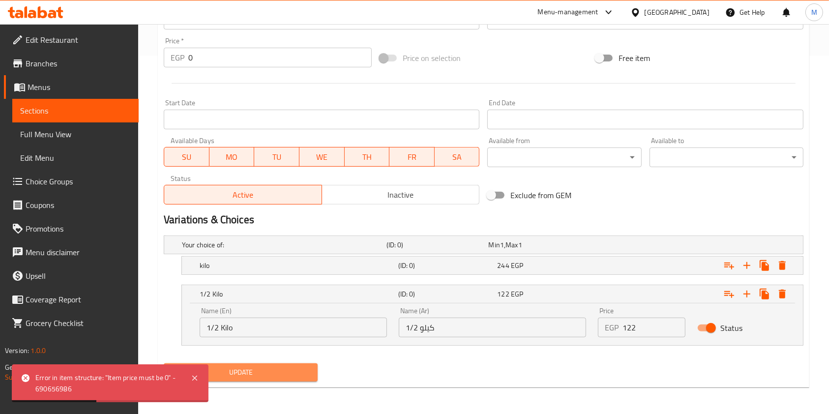
click at [301, 369] on span "Update" at bounding box center [241, 372] width 138 height 12
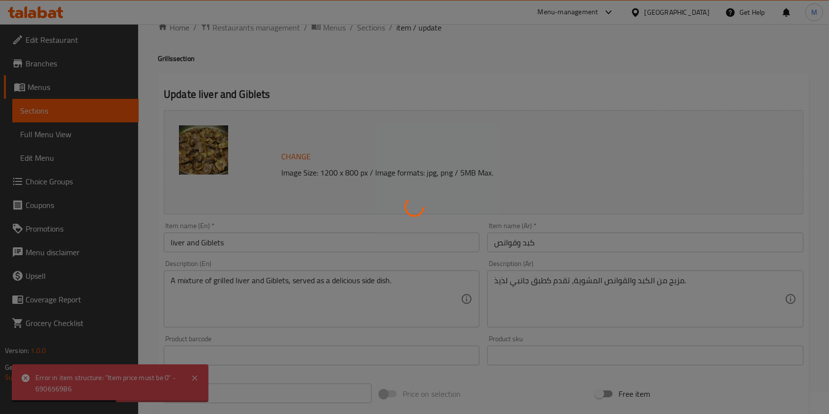
scroll to position [0, 0]
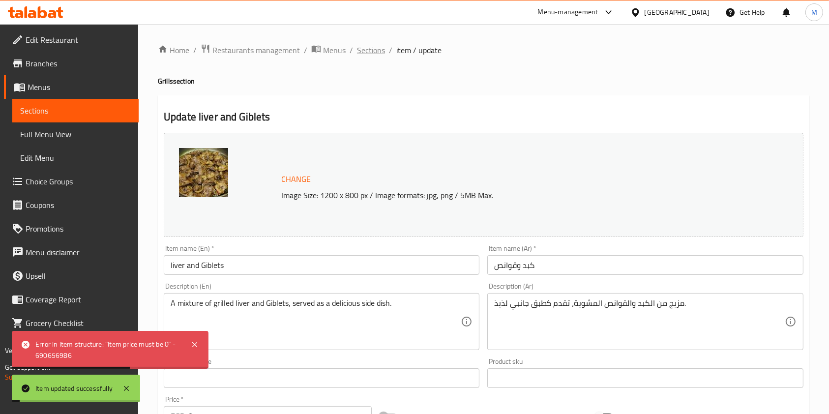
click at [370, 53] on span "Sections" at bounding box center [371, 50] width 28 height 12
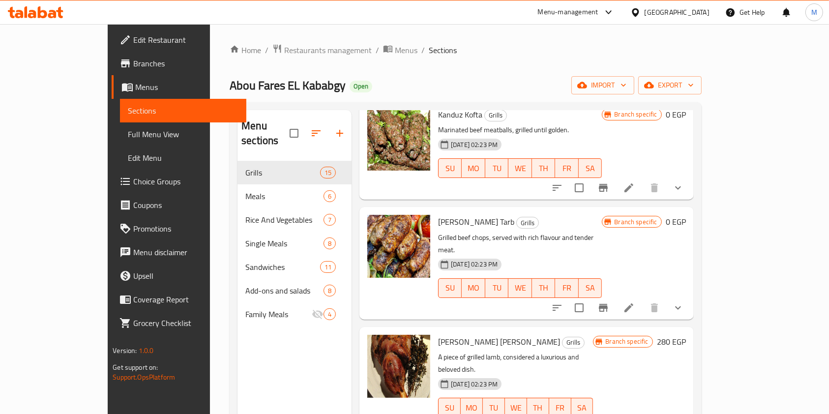
scroll to position [697, 0]
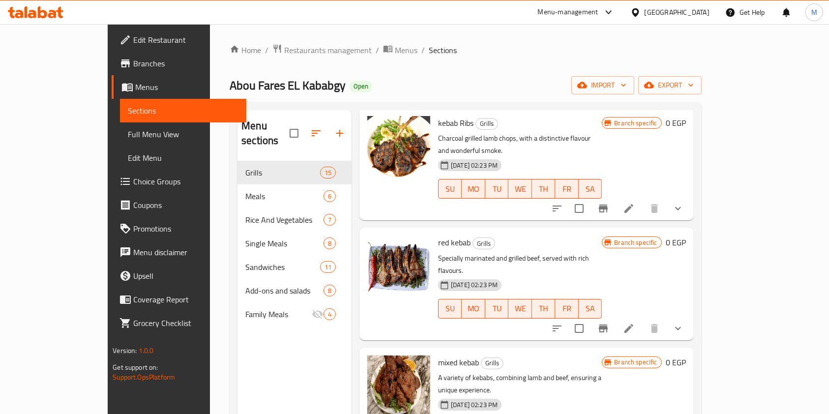
scroll to position [65, 0]
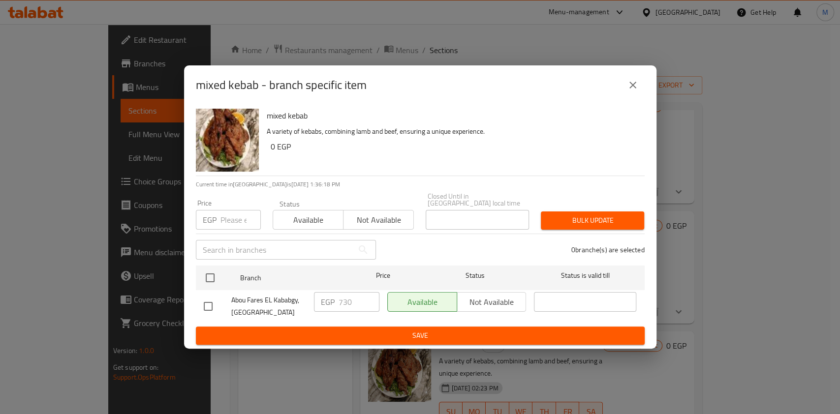
click at [211, 305] on input "checkbox" at bounding box center [208, 306] width 21 height 21
checkbox input "true"
click at [350, 294] on input "730" at bounding box center [358, 302] width 41 height 20
click at [348, 296] on input "730" at bounding box center [358, 302] width 41 height 20
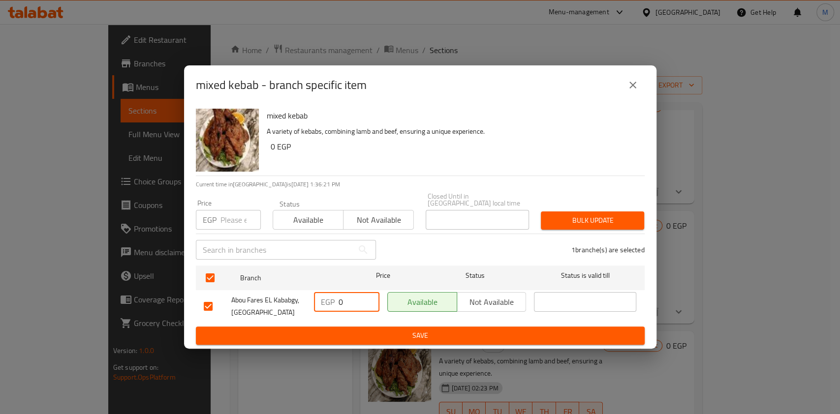
type input "0"
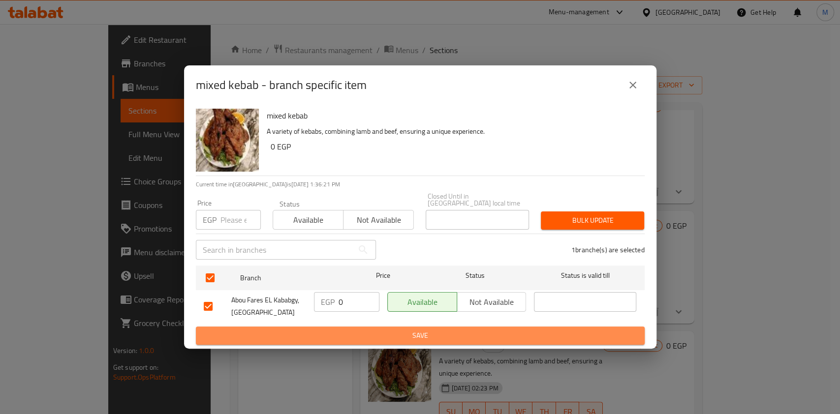
click at [362, 332] on span "Save" at bounding box center [420, 336] width 433 height 12
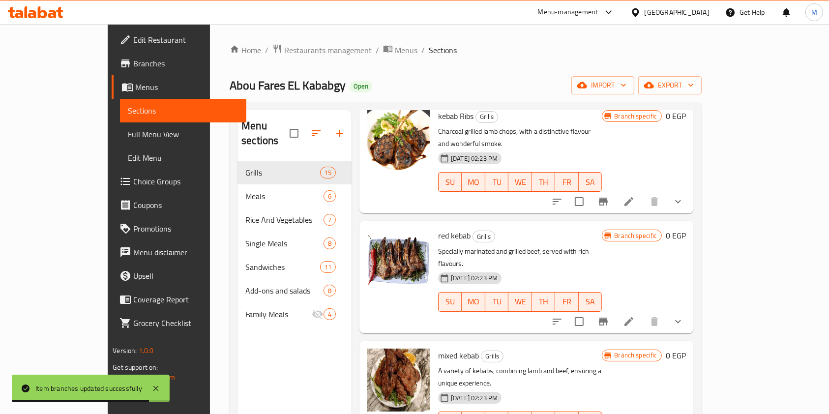
scroll to position [197, 0]
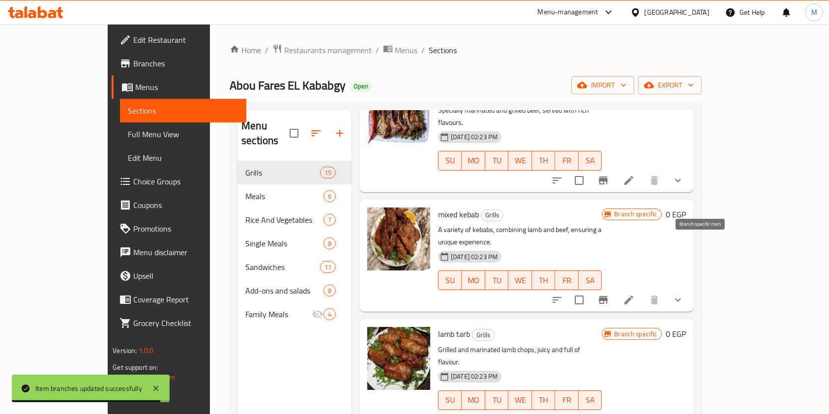
click at [608, 296] on icon "Branch-specific-item" at bounding box center [603, 300] width 9 height 8
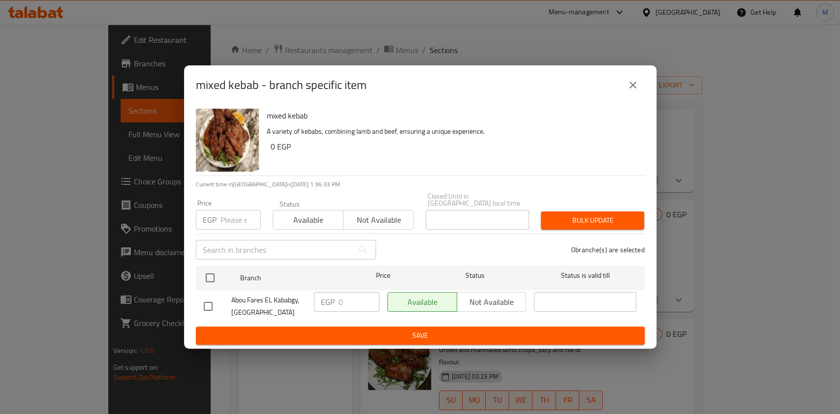
click at [628, 88] on icon "close" at bounding box center [633, 85] width 12 height 12
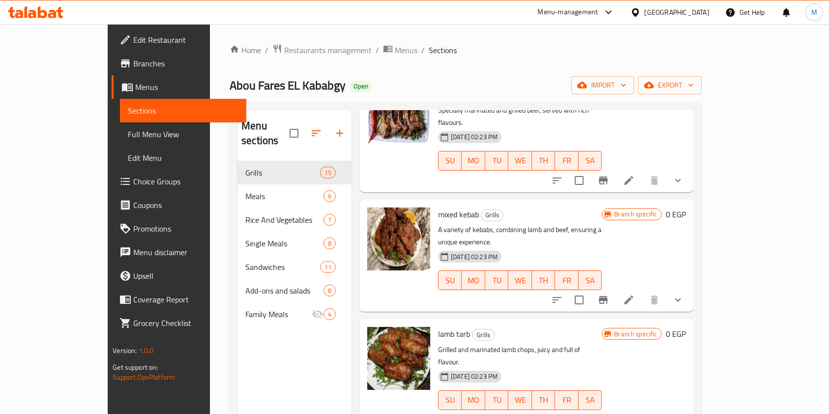
scroll to position [131, 0]
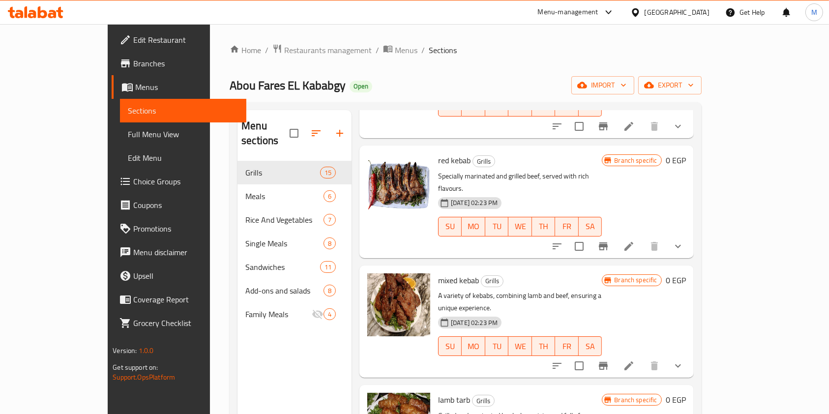
click at [615, 235] on button "Branch-specific-item" at bounding box center [604, 247] width 24 height 24
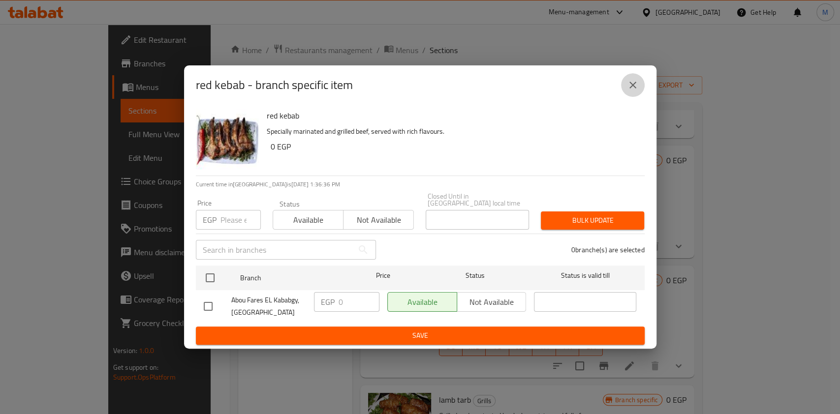
click at [629, 97] on button "close" at bounding box center [633, 85] width 24 height 24
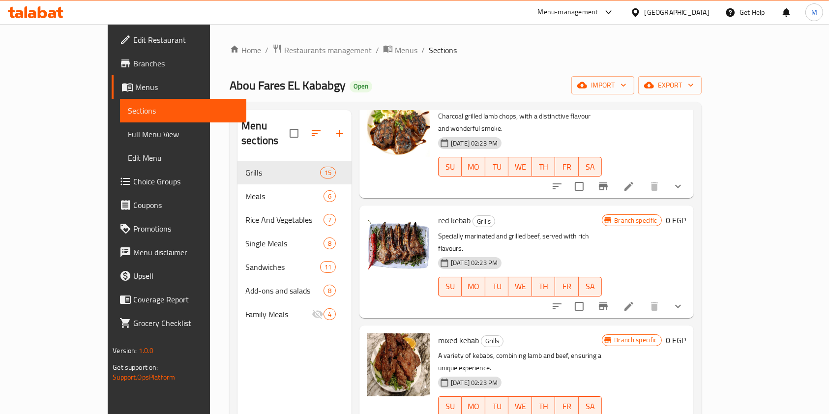
scroll to position [0, 0]
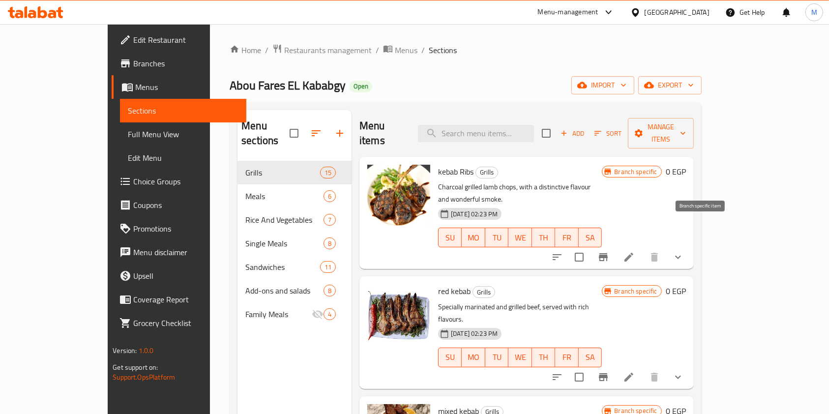
click at [615, 245] on button "Branch-specific-item" at bounding box center [604, 257] width 24 height 24
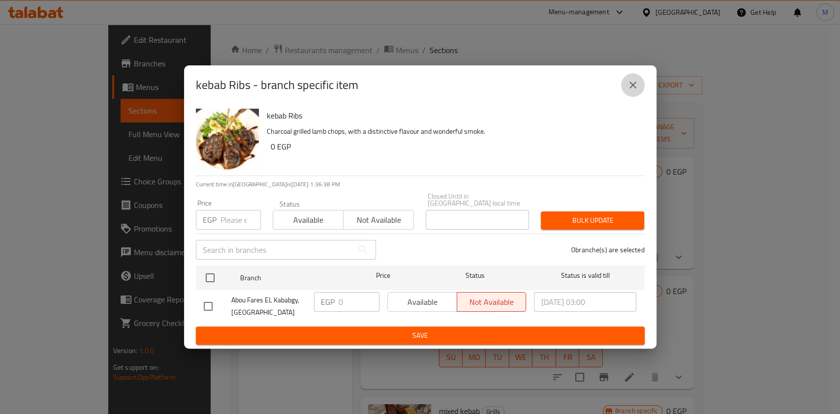
click at [640, 81] on button "close" at bounding box center [633, 85] width 24 height 24
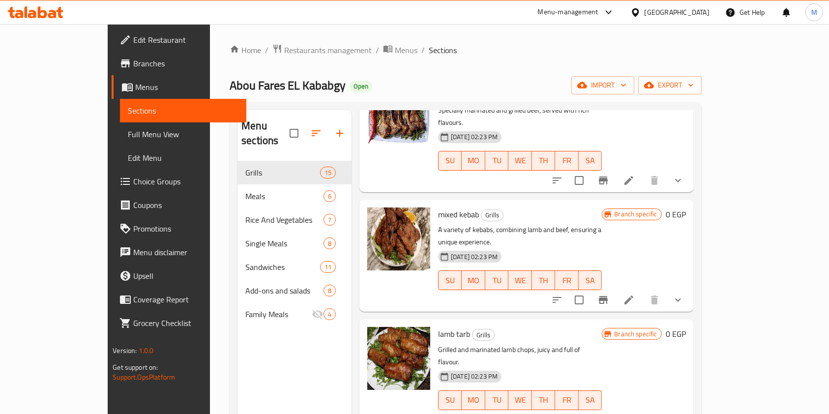
scroll to position [262, 0]
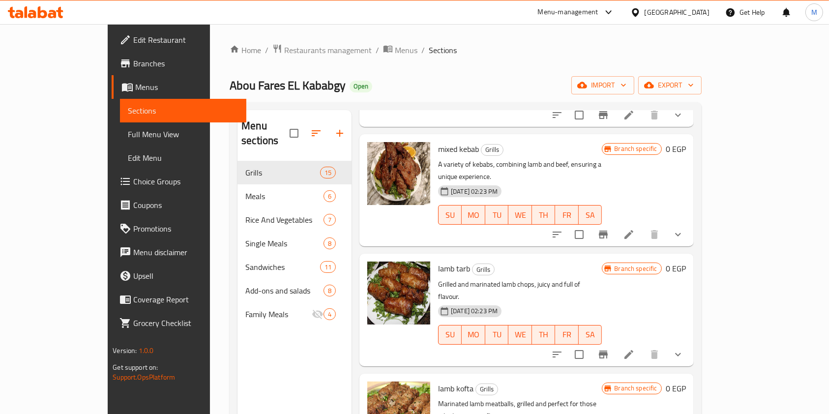
click at [688, 343] on div at bounding box center [617, 355] width 145 height 24
click at [615, 343] on button "Branch-specific-item" at bounding box center [604, 355] width 24 height 24
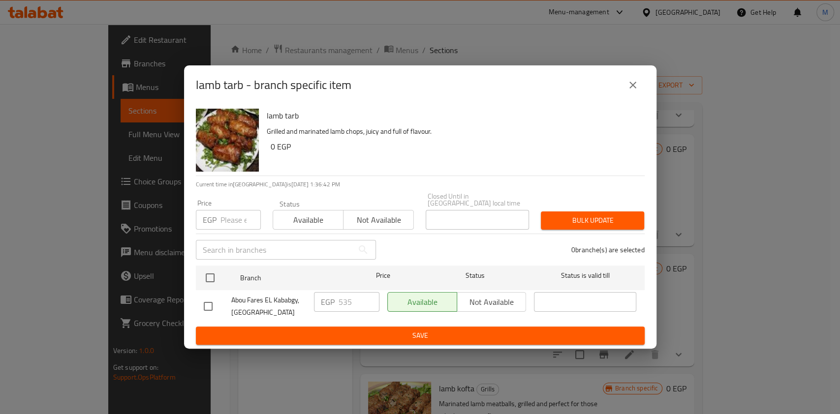
click at [211, 301] on input "checkbox" at bounding box center [208, 306] width 21 height 21
checkbox input "true"
click at [350, 307] on input "535" at bounding box center [358, 302] width 41 height 20
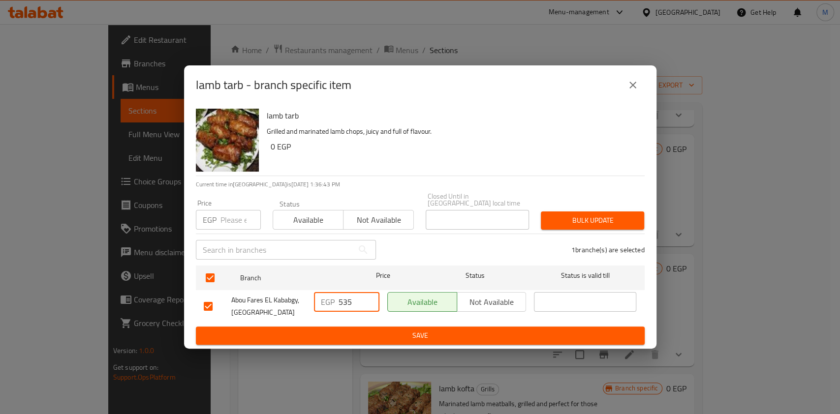
click at [347, 307] on input "535" at bounding box center [358, 302] width 41 height 20
type input "0"
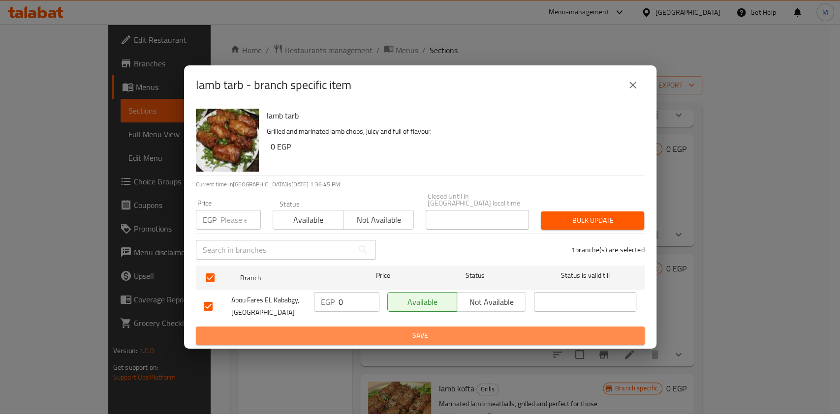
click at [384, 333] on span "Save" at bounding box center [420, 336] width 433 height 12
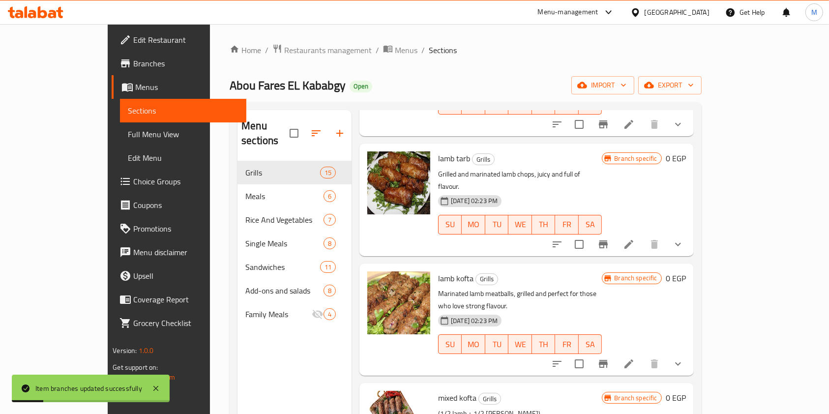
scroll to position [393, 0]
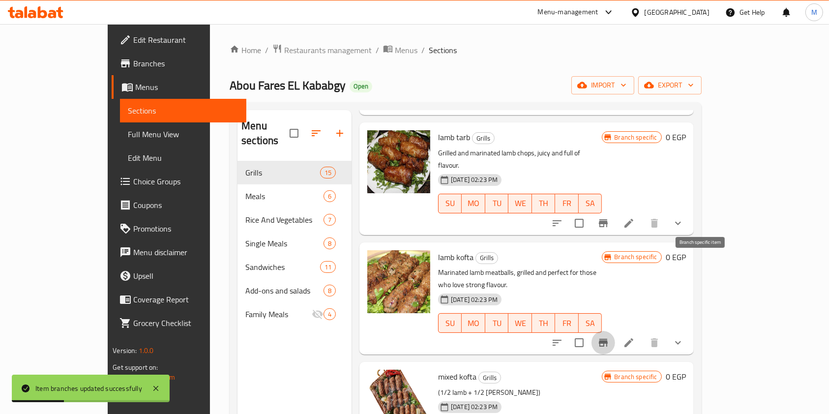
click at [609, 337] on icon "Branch-specific-item" at bounding box center [604, 343] width 12 height 12
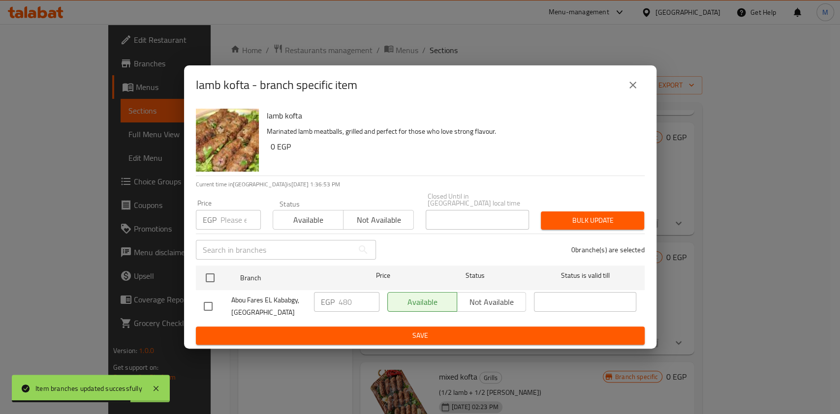
click at [209, 302] on input "checkbox" at bounding box center [208, 306] width 21 height 21
checkbox input "true"
click at [345, 302] on input "480" at bounding box center [358, 302] width 41 height 20
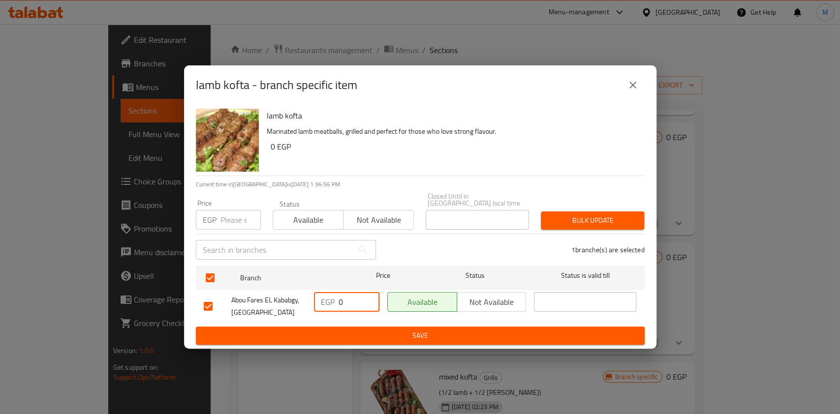
type input "0"
click at [354, 330] on span "Save" at bounding box center [420, 336] width 433 height 12
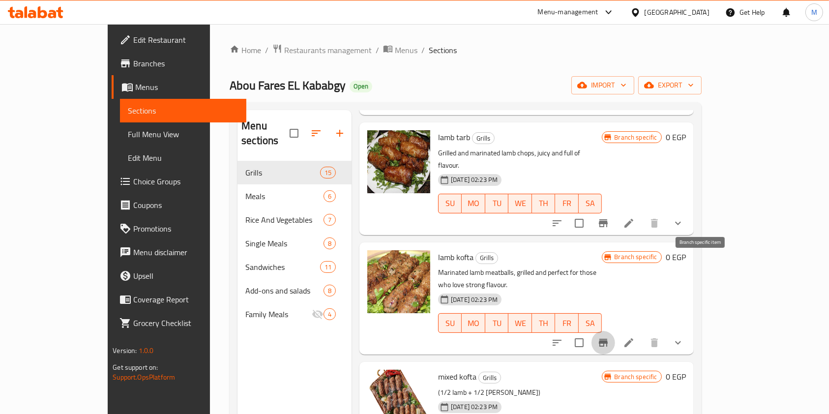
click at [609, 337] on icon "Branch-specific-item" at bounding box center [604, 343] width 12 height 12
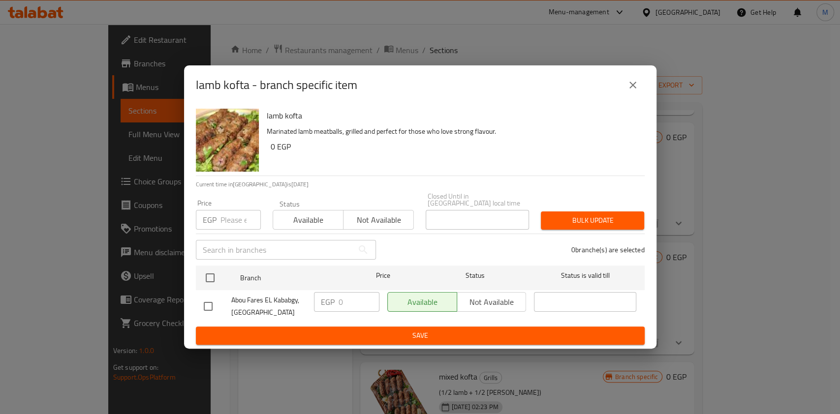
click at [637, 91] on icon "close" at bounding box center [633, 85] width 12 height 12
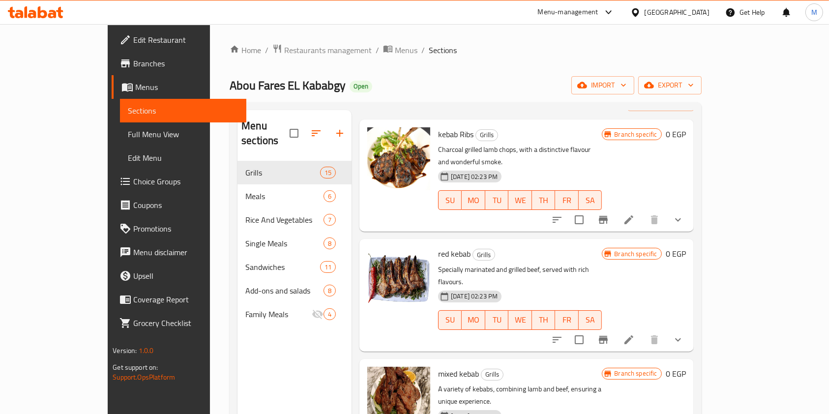
scroll to position [0, 0]
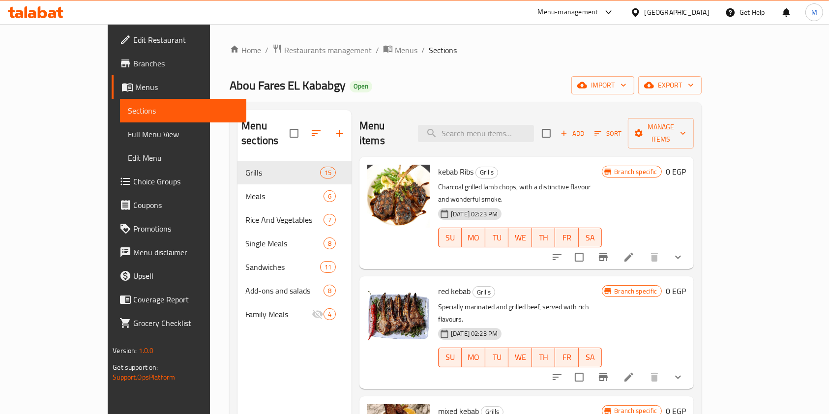
click at [609, 251] on icon "Branch-specific-item" at bounding box center [604, 257] width 12 height 12
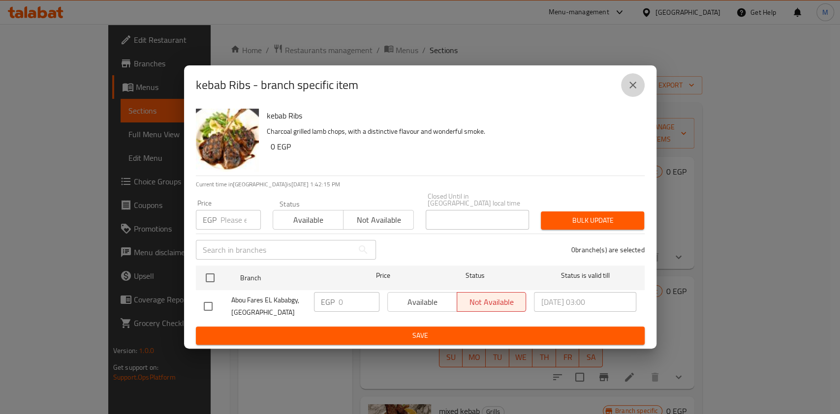
click at [627, 88] on icon "close" at bounding box center [633, 85] width 12 height 12
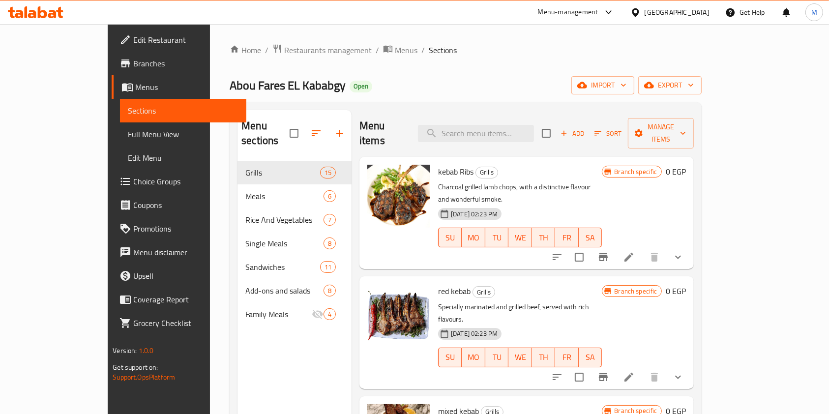
click at [615, 365] on button "Branch-specific-item" at bounding box center [604, 377] width 24 height 24
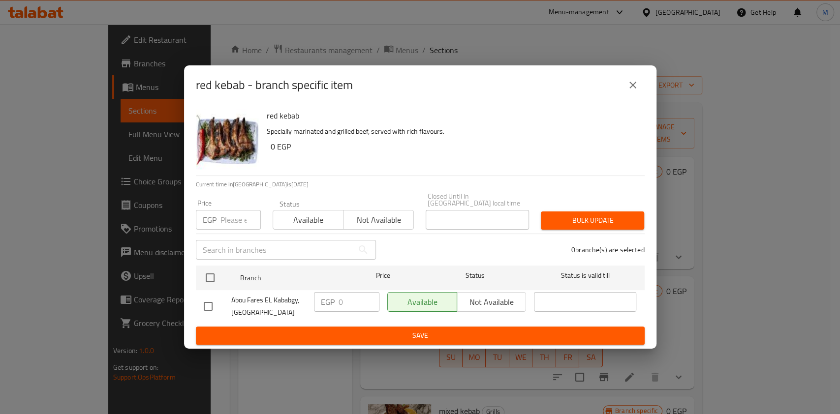
click at [640, 91] on button "close" at bounding box center [633, 85] width 24 height 24
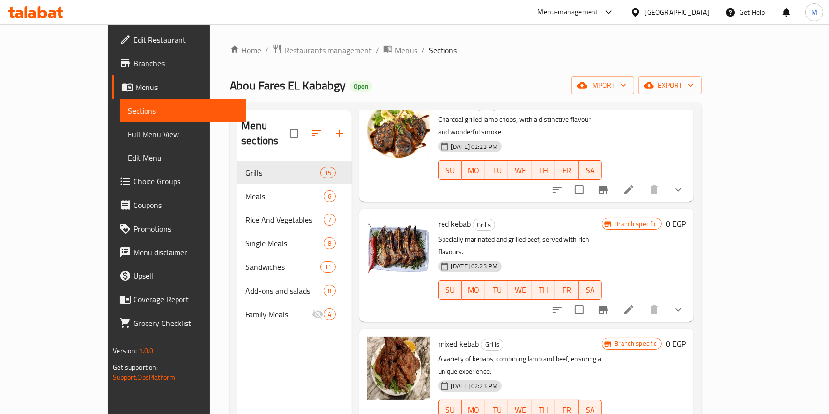
scroll to position [131, 0]
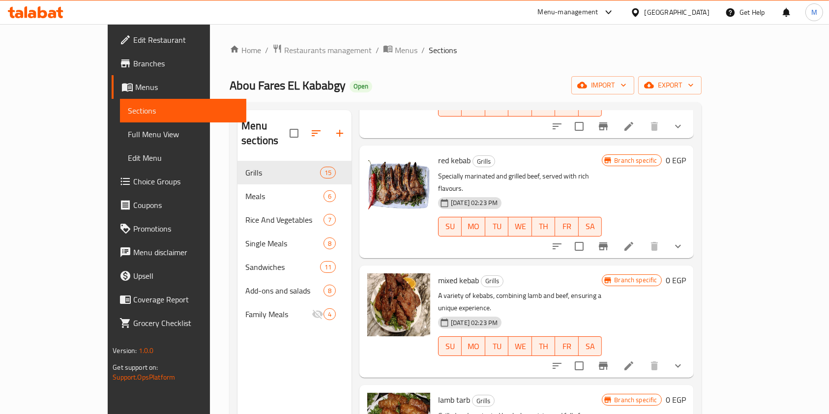
click at [615, 354] on button "Branch-specific-item" at bounding box center [604, 366] width 24 height 24
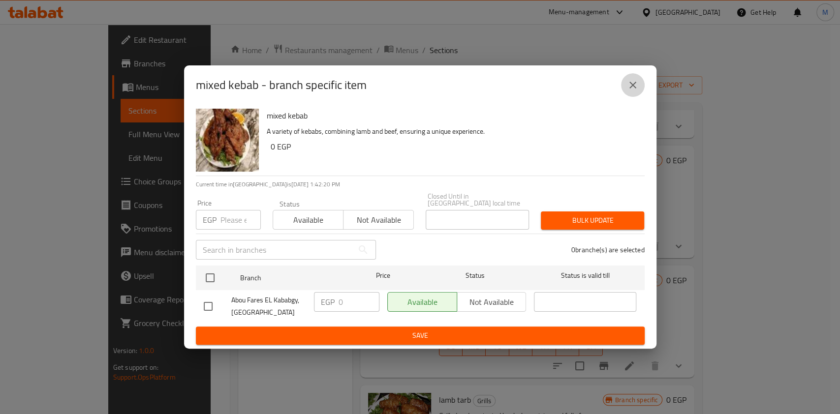
click at [631, 91] on icon "close" at bounding box center [633, 85] width 12 height 12
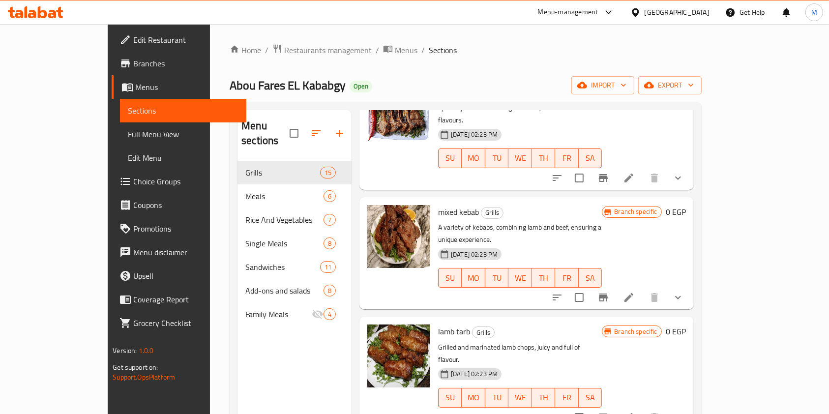
scroll to position [262, 0]
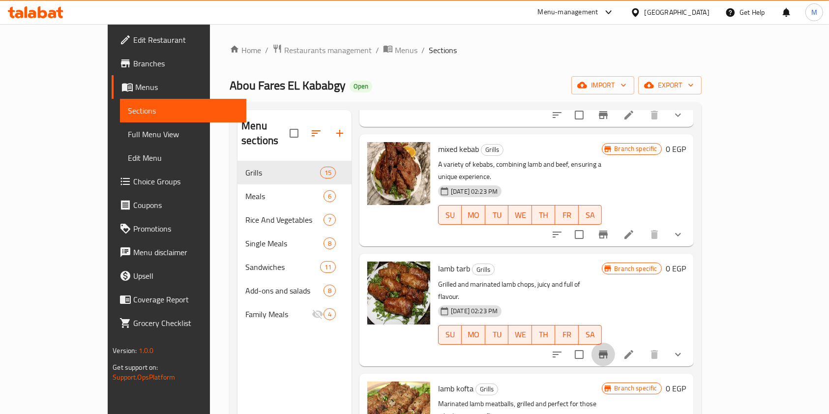
click at [609, 349] on icon "Branch-specific-item" at bounding box center [604, 355] width 12 height 12
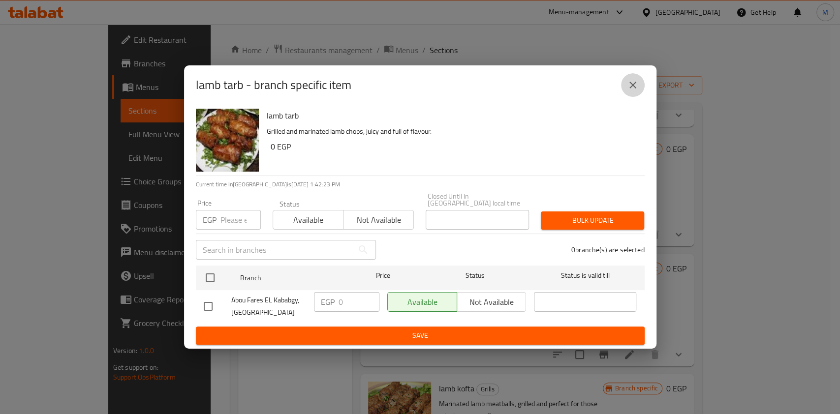
click at [635, 96] on button "close" at bounding box center [633, 85] width 24 height 24
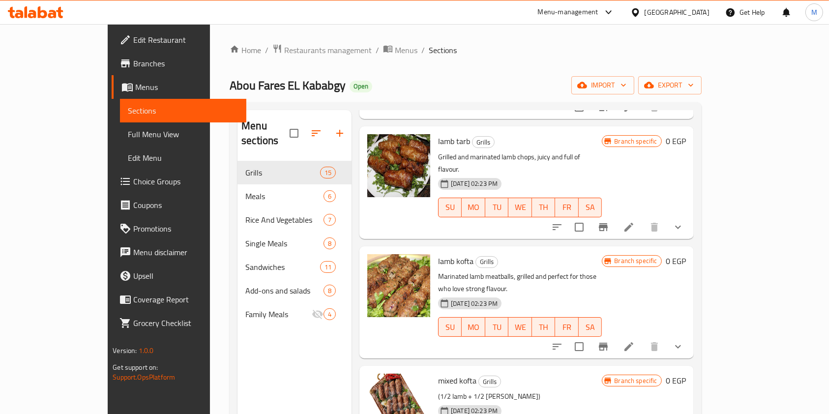
scroll to position [393, 0]
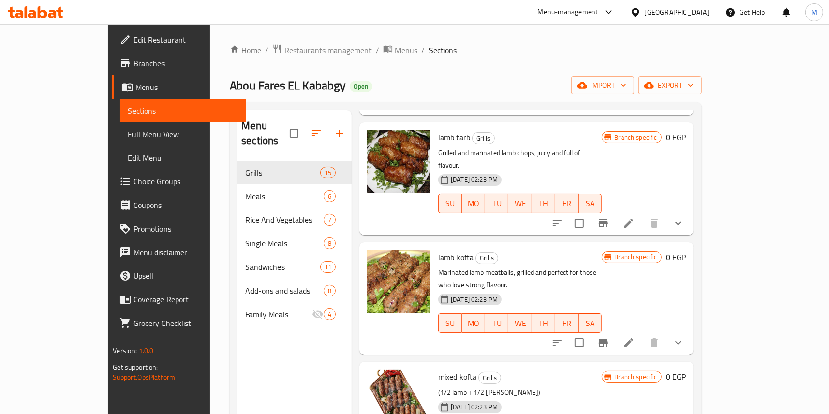
click at [615, 331] on button "Branch-specific-item" at bounding box center [604, 343] width 24 height 24
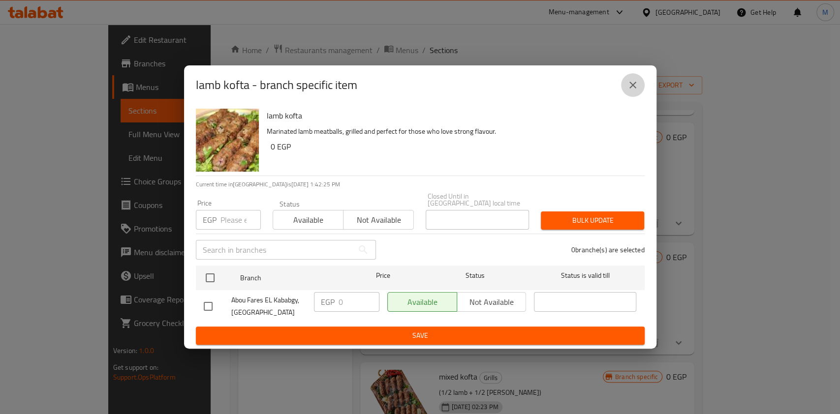
click at [626, 97] on button "close" at bounding box center [633, 85] width 24 height 24
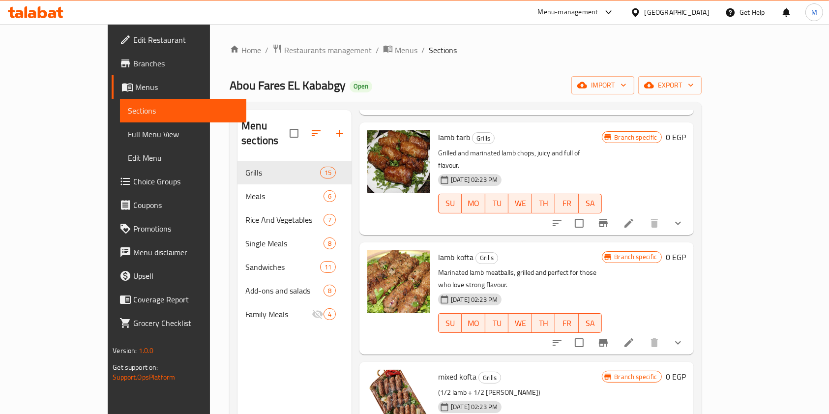
scroll to position [459, 0]
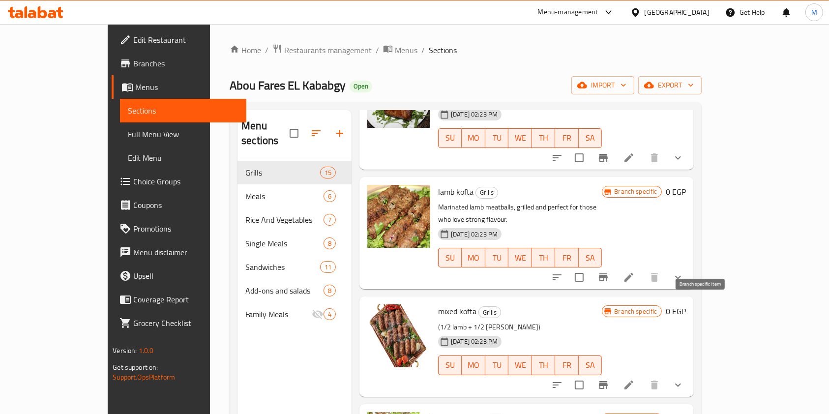
click at [609, 379] on icon "Branch-specific-item" at bounding box center [604, 385] width 12 height 12
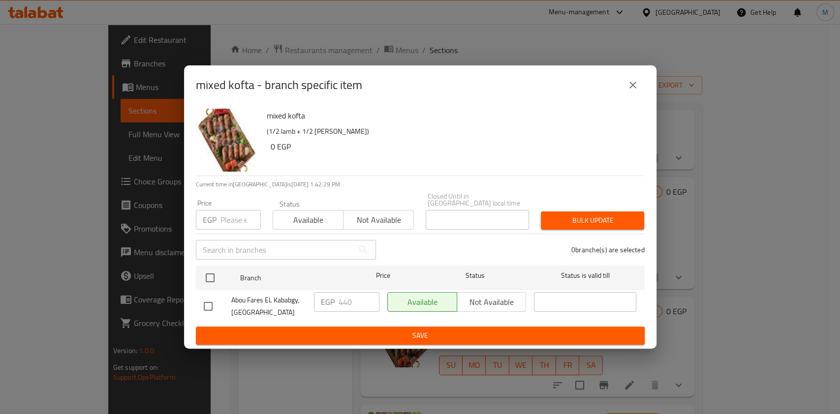
click at [211, 301] on input "checkbox" at bounding box center [208, 306] width 21 height 21
checkbox input "true"
click at [341, 301] on input "440" at bounding box center [358, 302] width 41 height 20
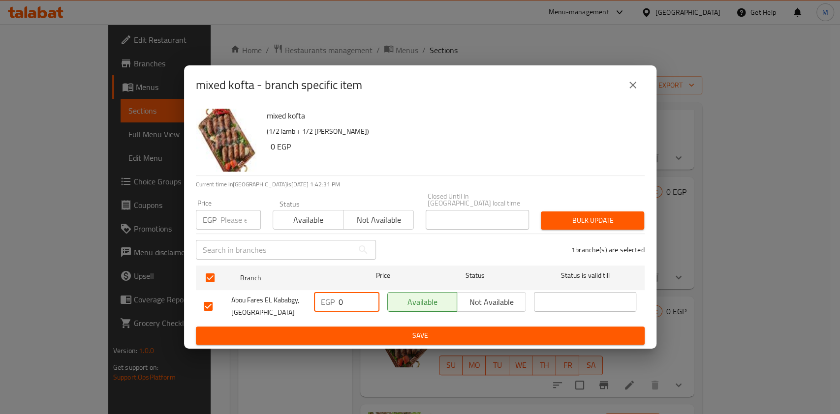
type input "0"
click at [354, 337] on span "Save" at bounding box center [420, 336] width 433 height 12
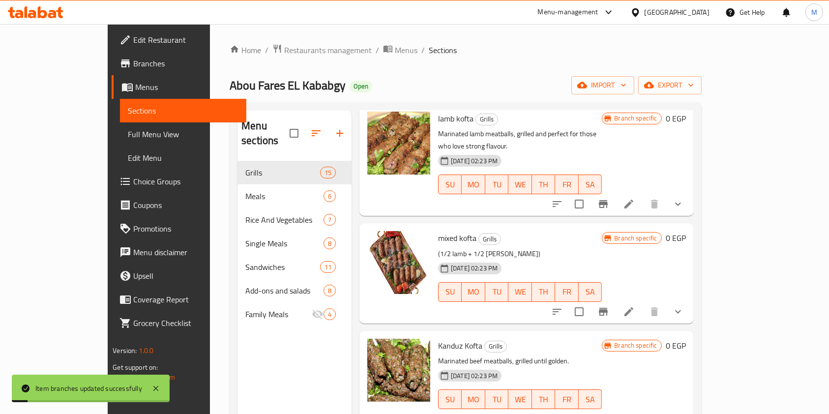
scroll to position [590, 0]
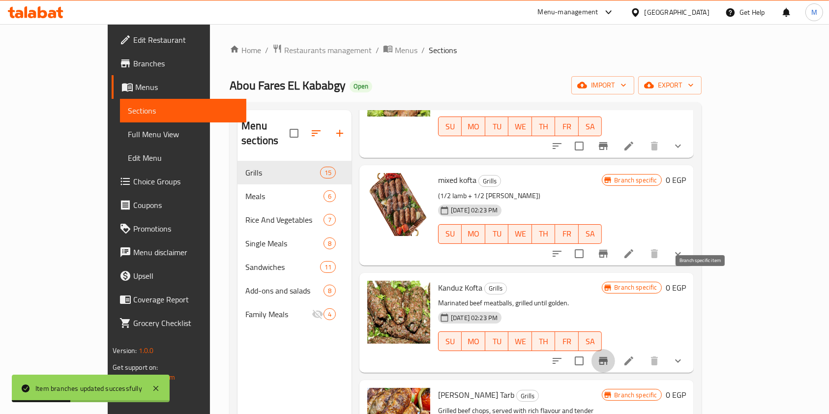
click at [609, 355] on icon "Branch-specific-item" at bounding box center [604, 361] width 12 height 12
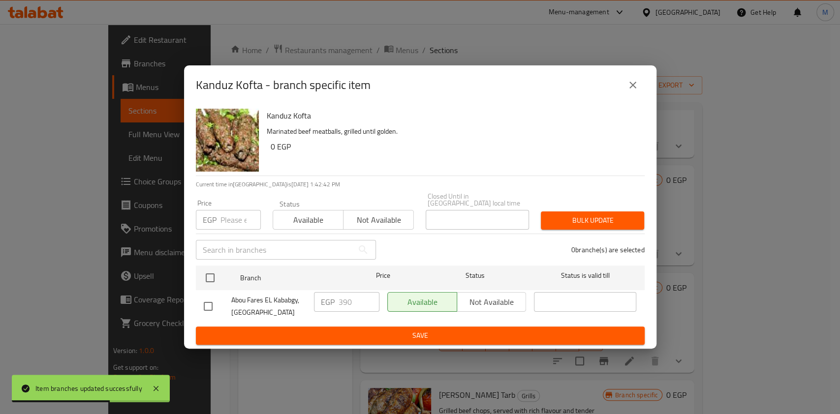
click at [208, 296] on input "checkbox" at bounding box center [208, 306] width 21 height 21
checkbox input "true"
click at [340, 293] on input "390" at bounding box center [358, 302] width 41 height 20
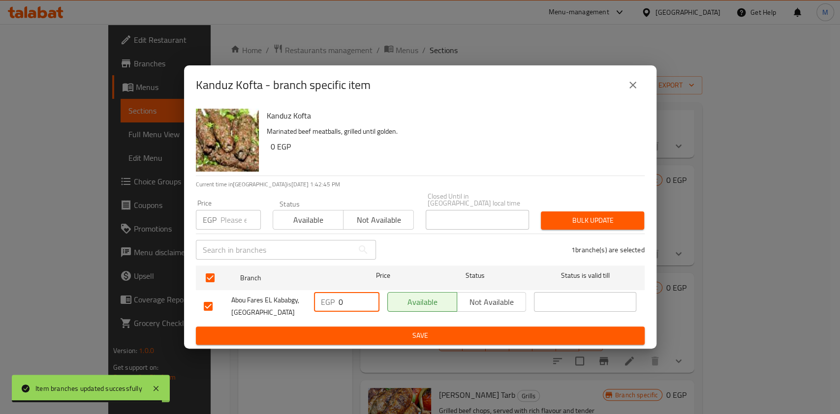
type input "0"
click at [414, 342] on div "Kanduz Kofta Marinated beef meatballs, grilled until golden. 0 EGP Current time…" at bounding box center [420, 227] width 472 height 244
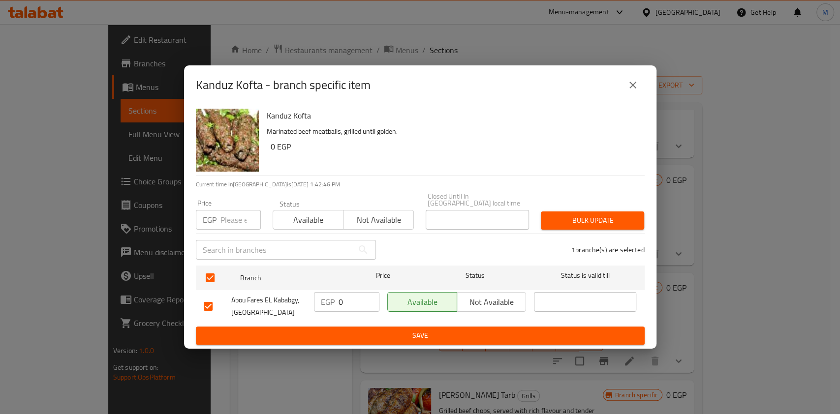
click at [414, 342] on div "Kanduz Kofta Marinated beef meatballs, grilled until golden. 0 EGP Current time…" at bounding box center [420, 227] width 472 height 244
click at [414, 340] on button "Save" at bounding box center [420, 336] width 449 height 18
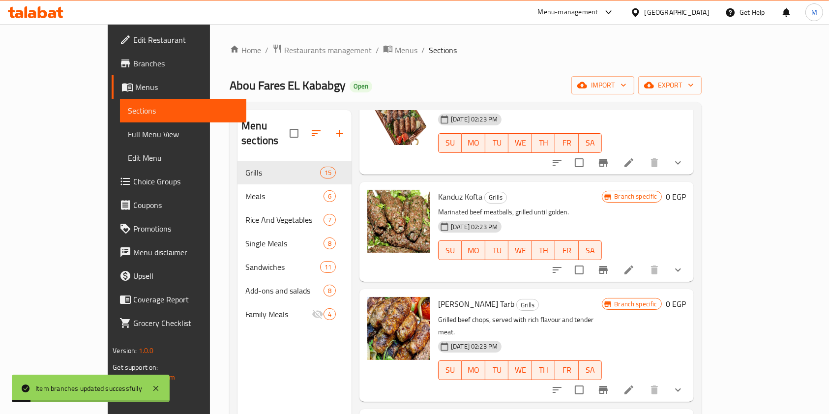
scroll to position [721, 0]
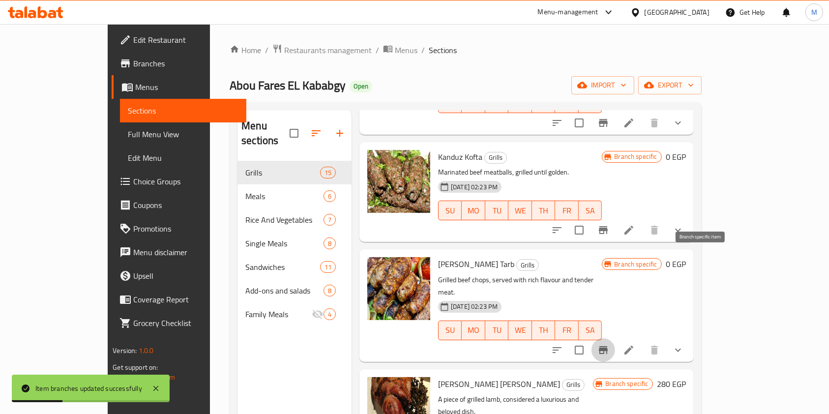
click at [609, 344] on icon "Branch-specific-item" at bounding box center [604, 350] width 12 height 12
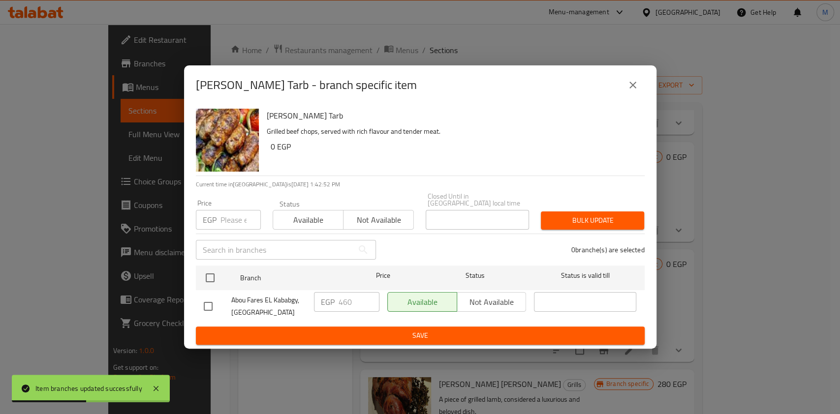
click at [208, 305] on input "checkbox" at bounding box center [208, 306] width 21 height 21
checkbox input "true"
click at [339, 294] on input "460" at bounding box center [358, 302] width 41 height 20
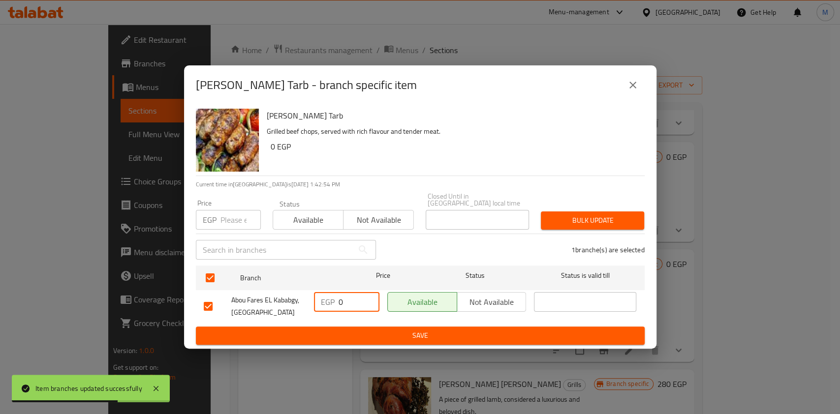
type input "0"
click at [374, 327] on button "Save" at bounding box center [420, 336] width 449 height 18
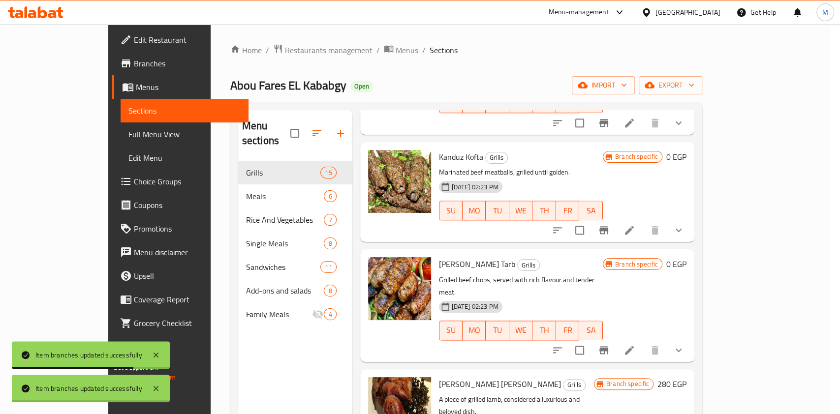
click at [374, 336] on div at bounding box center [420, 207] width 840 height 414
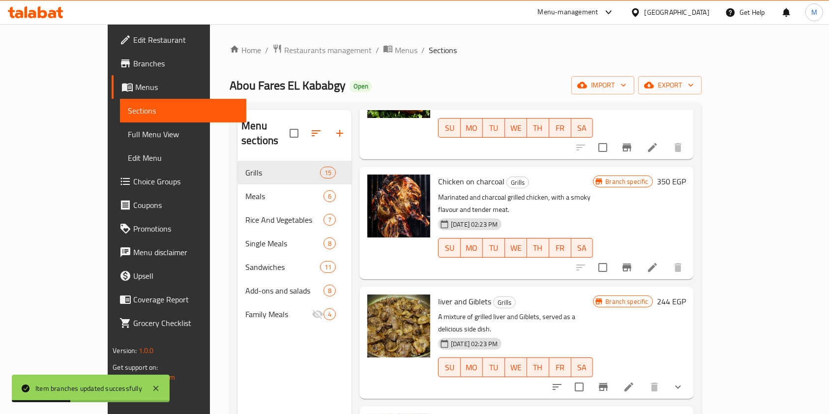
scroll to position [1180, 0]
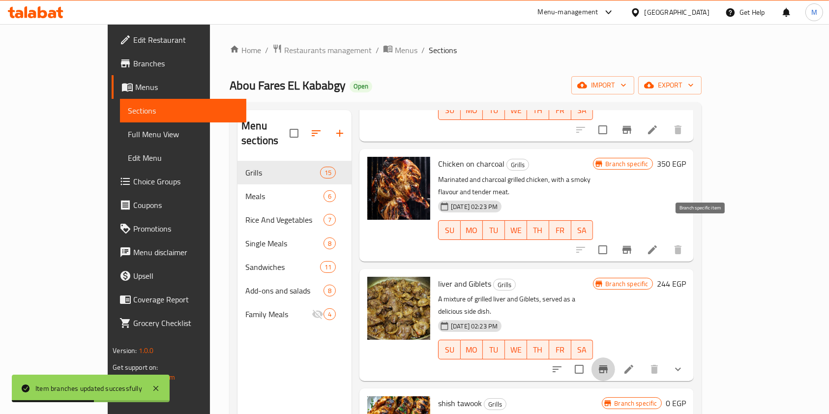
click at [608, 365] on icon "Branch-specific-item" at bounding box center [603, 369] width 9 height 8
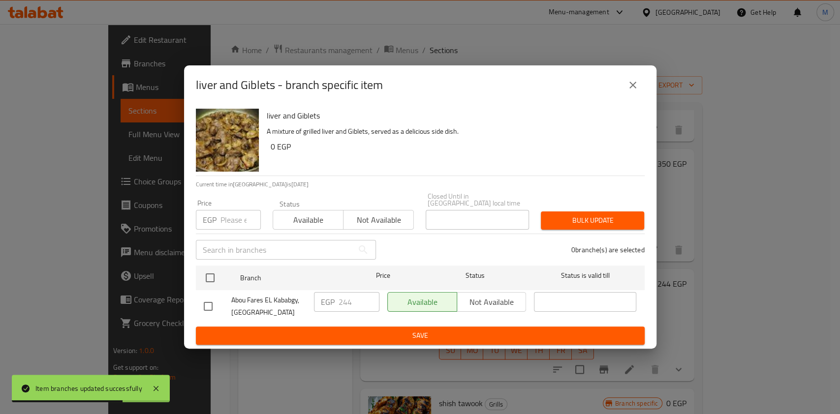
click at [204, 299] on input "checkbox" at bounding box center [208, 306] width 21 height 21
checkbox input "true"
click at [343, 301] on input "244" at bounding box center [358, 302] width 41 height 20
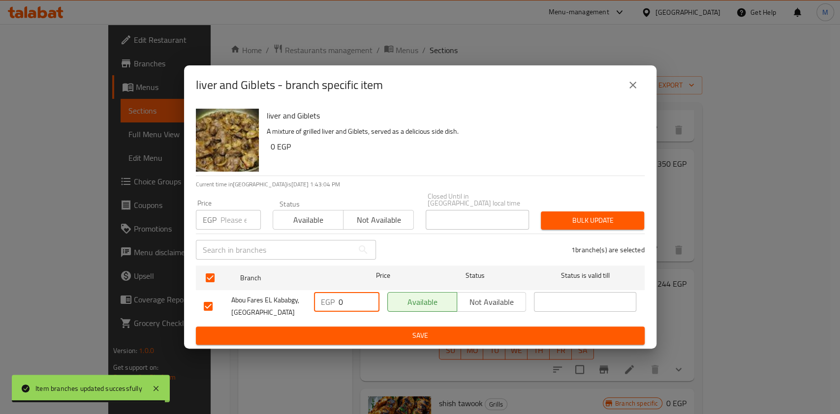
type input "0"
click at [371, 327] on button "Save" at bounding box center [420, 336] width 449 height 18
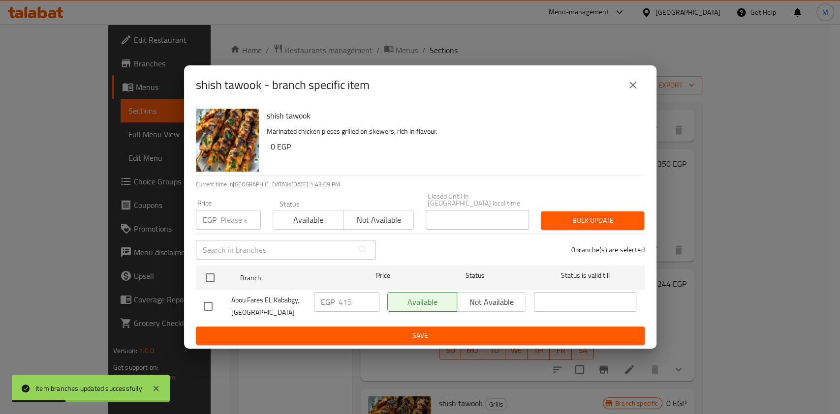
click at [210, 306] on input "checkbox" at bounding box center [208, 306] width 21 height 21
checkbox input "true"
click at [644, 87] on div "shish tawook - branch specific item" at bounding box center [420, 84] width 472 height 39
click at [634, 90] on icon "close" at bounding box center [633, 85] width 12 height 12
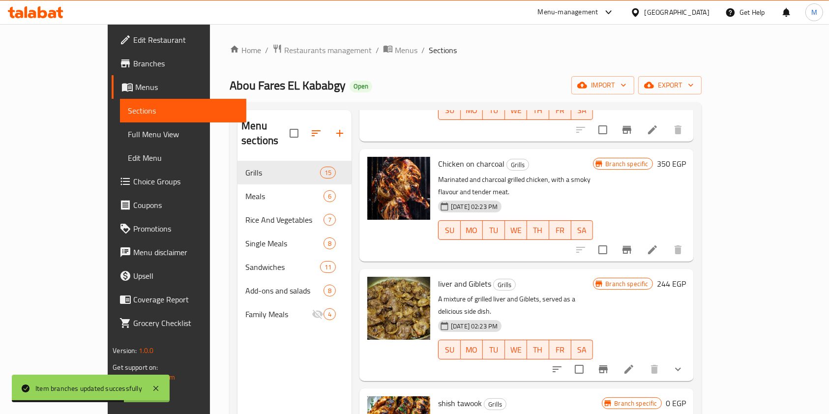
drag, startPoint x: 777, startPoint y: 327, endPoint x: 778, endPoint y: 332, distance: 5.5
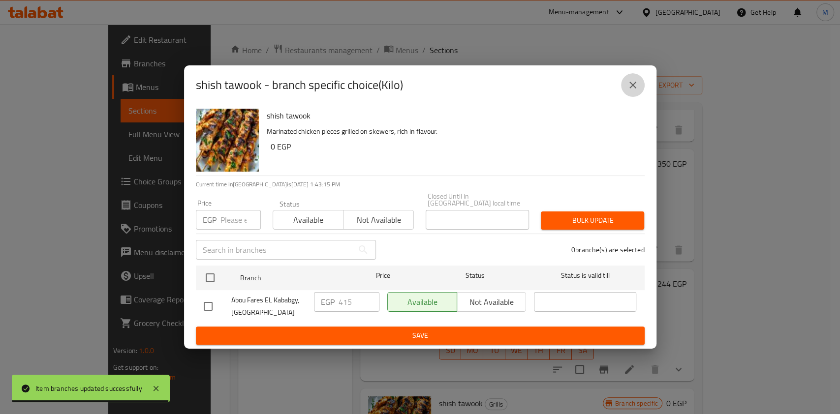
click at [636, 86] on icon "close" at bounding box center [633, 85] width 12 height 12
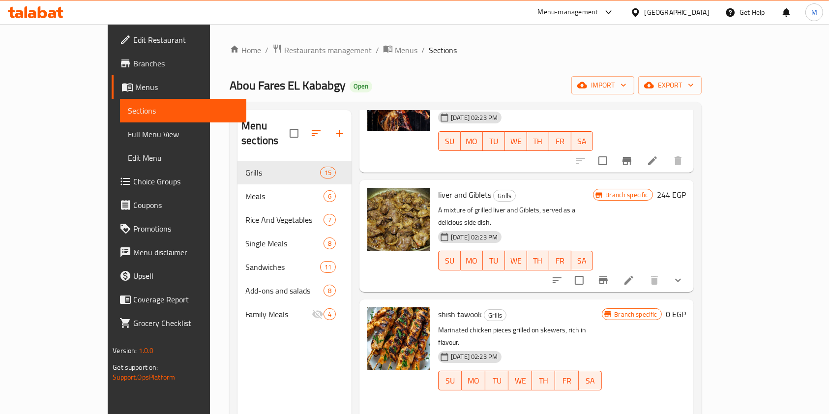
scroll to position [1307, 0]
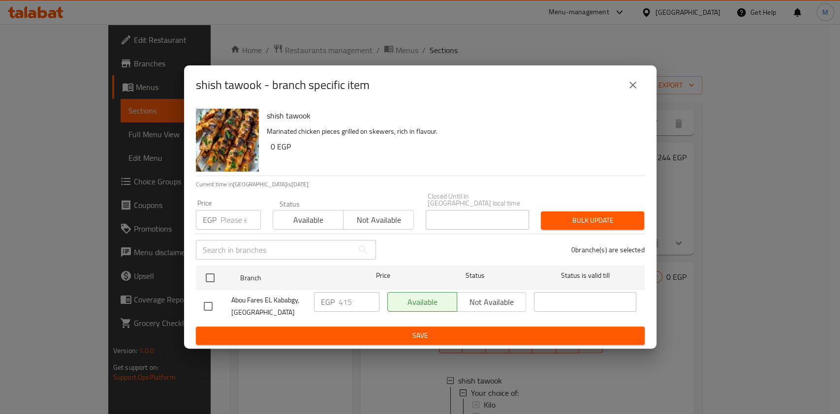
click at [206, 303] on input "checkbox" at bounding box center [208, 306] width 21 height 21
checkbox input "true"
click at [345, 306] on input "415" at bounding box center [358, 302] width 41 height 20
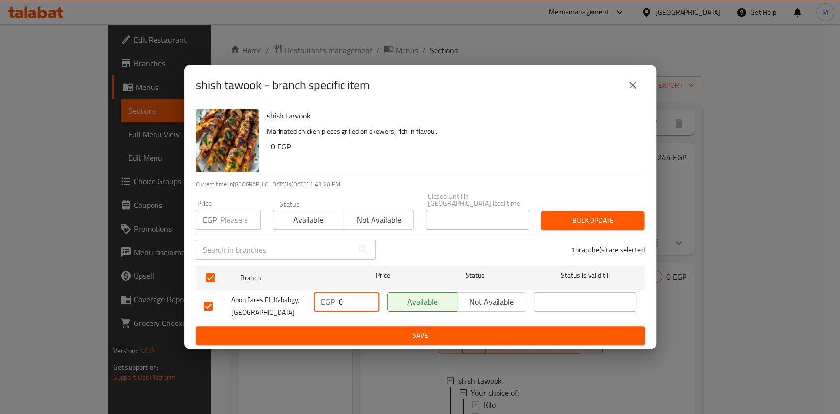
type input "0"
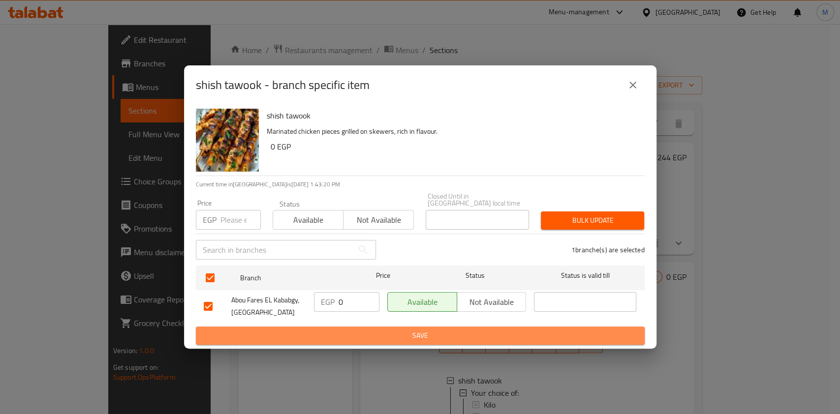
click at [355, 330] on span "Save" at bounding box center [420, 336] width 433 height 12
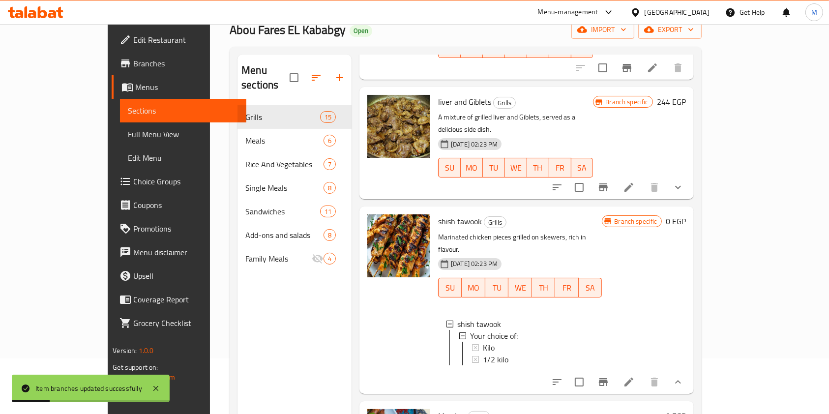
scroll to position [138, 0]
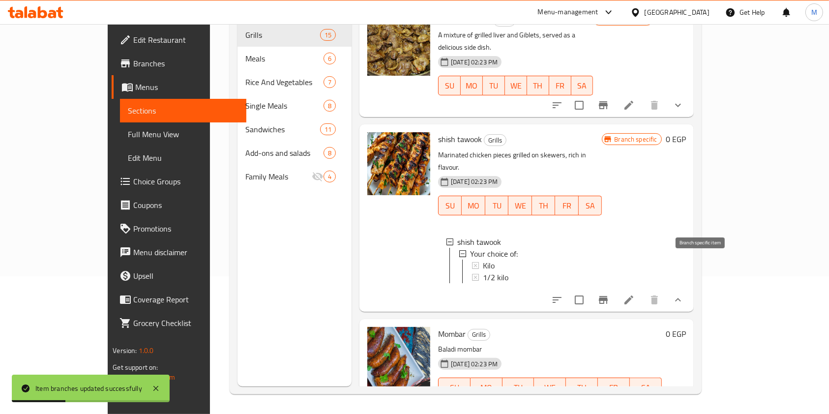
click at [609, 401] on icon "Branch-specific-item" at bounding box center [604, 407] width 12 height 12
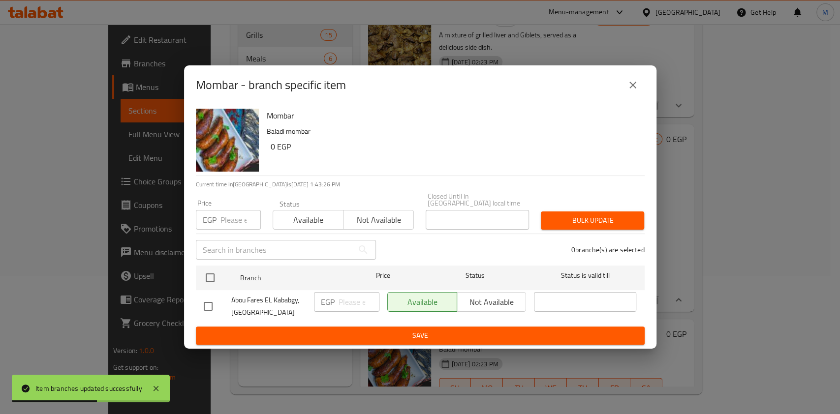
click at [624, 84] on button "close" at bounding box center [633, 85] width 24 height 24
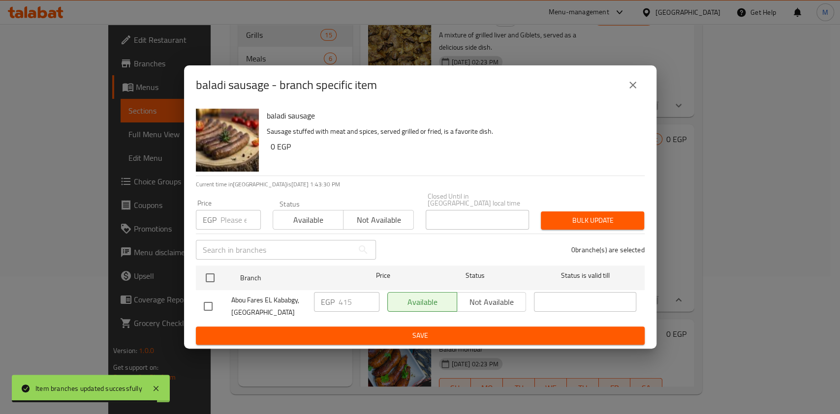
click at [208, 302] on input "checkbox" at bounding box center [208, 306] width 21 height 21
checkbox input "true"
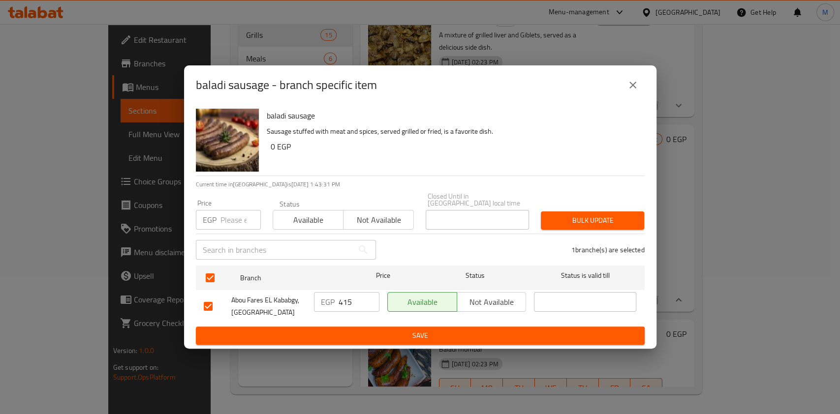
click at [342, 302] on input "415" at bounding box center [358, 302] width 41 height 20
type input "0"
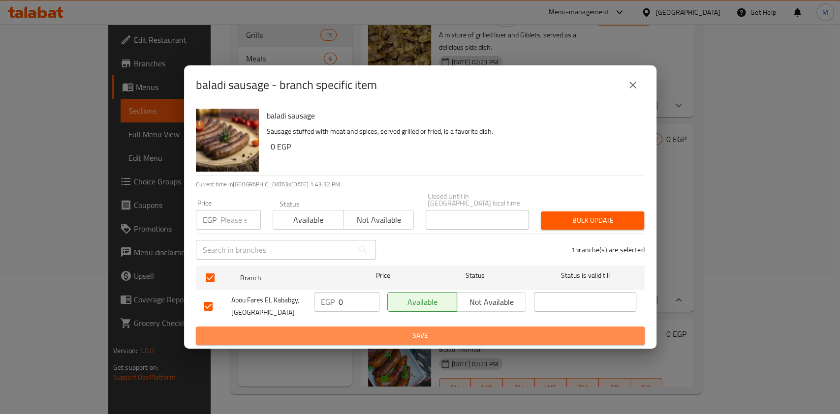
click at [347, 330] on span "Save" at bounding box center [420, 336] width 433 height 12
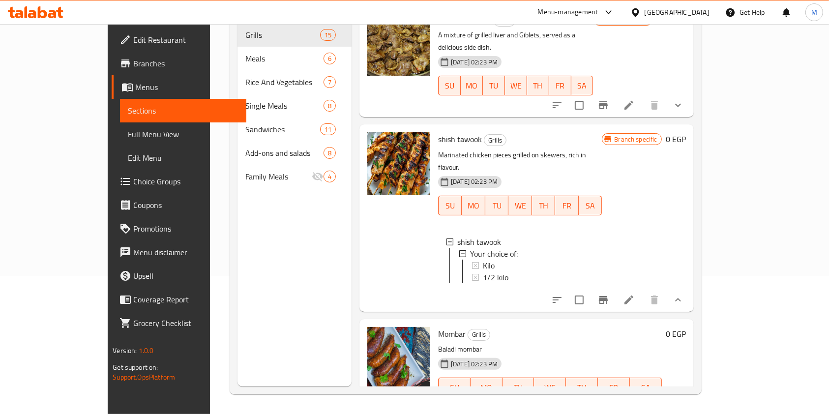
click at [60, 5] on div at bounding box center [35, 12] width 71 height 20
click at [57, 5] on div at bounding box center [35, 12] width 71 height 20
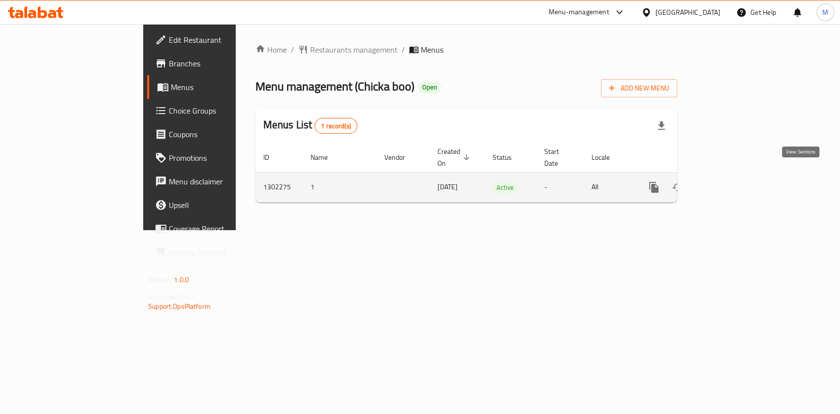
click at [736, 176] on link "enhanced table" at bounding box center [725, 188] width 24 height 24
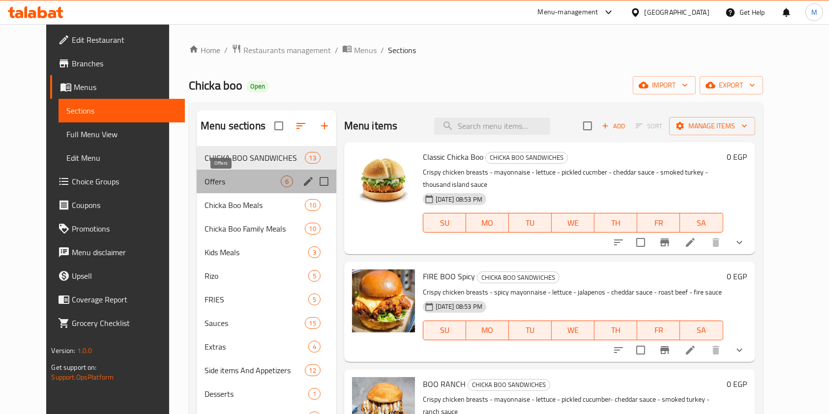
click at [264, 181] on span "Offers" at bounding box center [243, 182] width 76 height 12
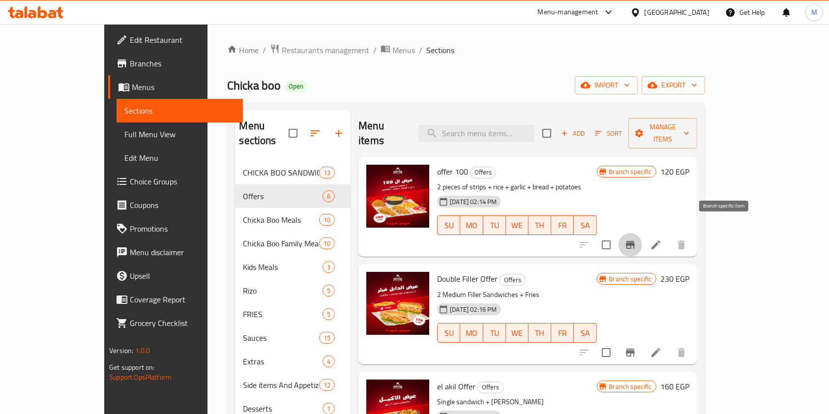
click at [636, 239] on icon "Branch-specific-item" at bounding box center [631, 245] width 12 height 12
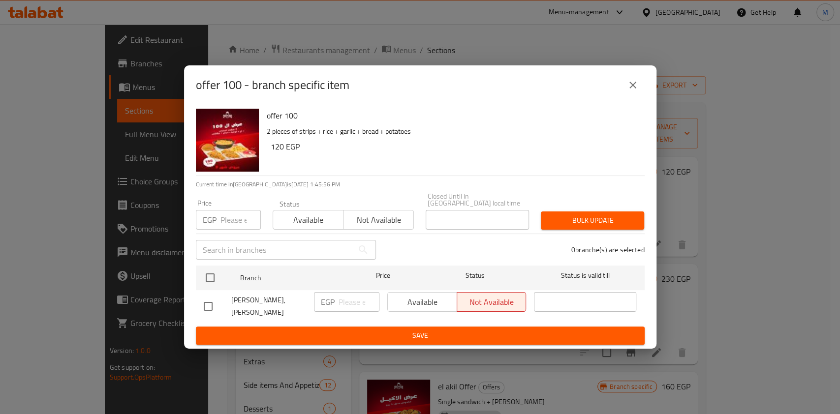
click at [629, 91] on icon "close" at bounding box center [633, 85] width 12 height 12
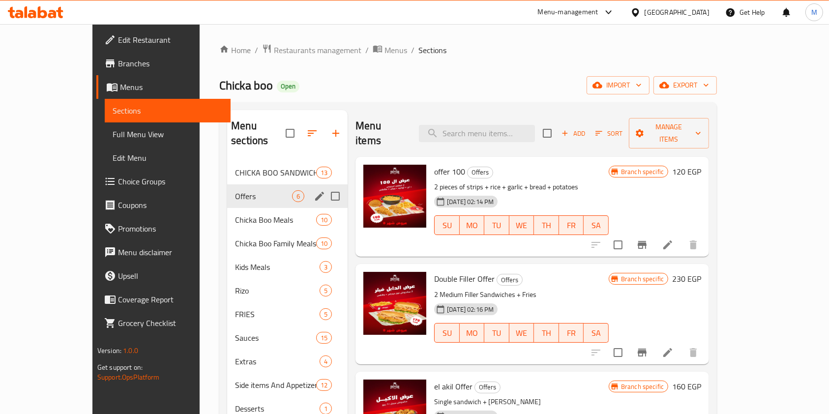
click at [315, 192] on icon "edit" at bounding box center [319, 196] width 9 height 9
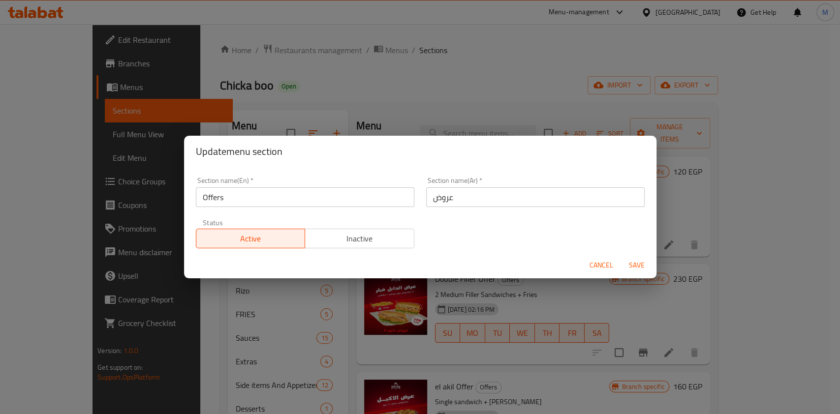
click at [369, 236] on span "Inactive" at bounding box center [359, 239] width 101 height 14
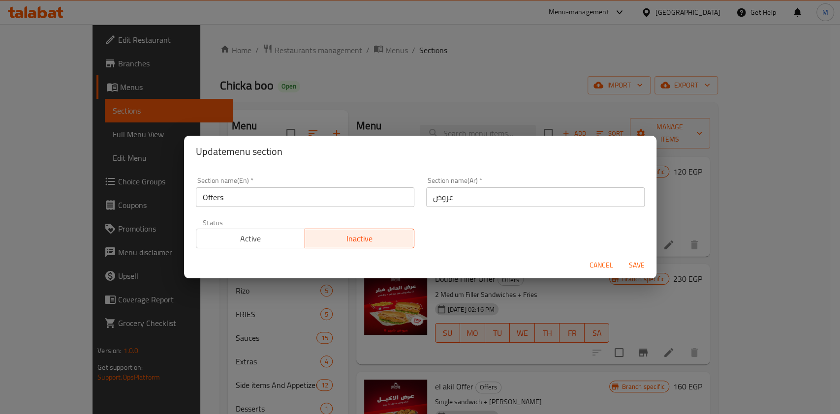
click at [631, 273] on button "Save" at bounding box center [636, 265] width 31 height 18
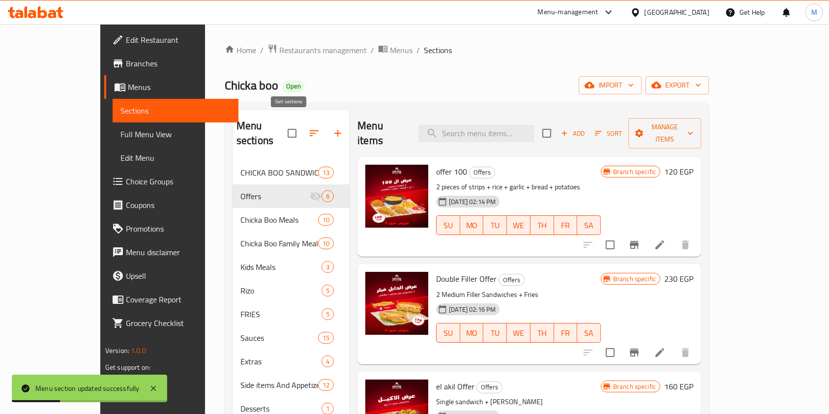
click at [308, 129] on icon "button" at bounding box center [314, 133] width 12 height 12
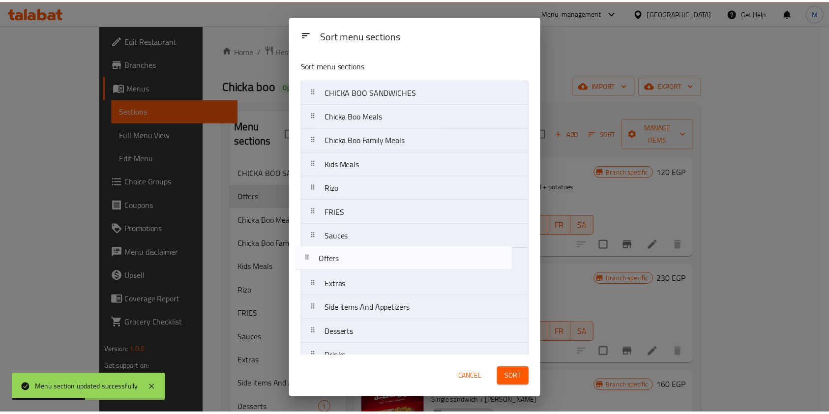
scroll to position [16, 0]
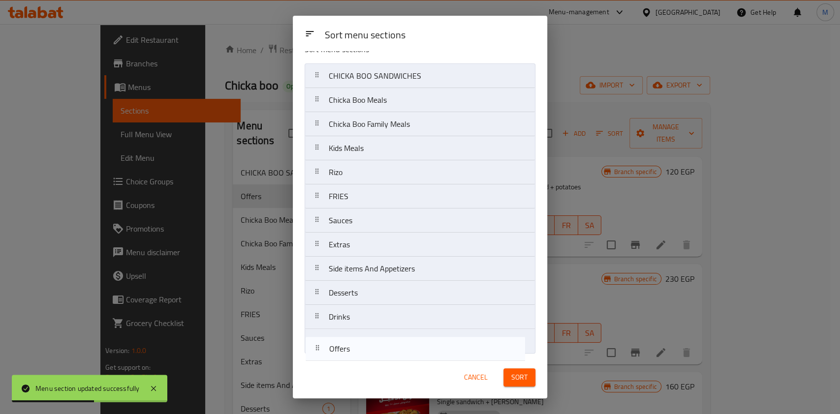
drag, startPoint x: 362, startPoint y: 122, endPoint x: 362, endPoint y: 348, distance: 225.3
click at [362, 348] on nav "CHICKA BOO SANDWICHES Offers Chicka Boo Meals Chicka Boo Family Meals Kids Meal…" at bounding box center [419, 208] width 231 height 290
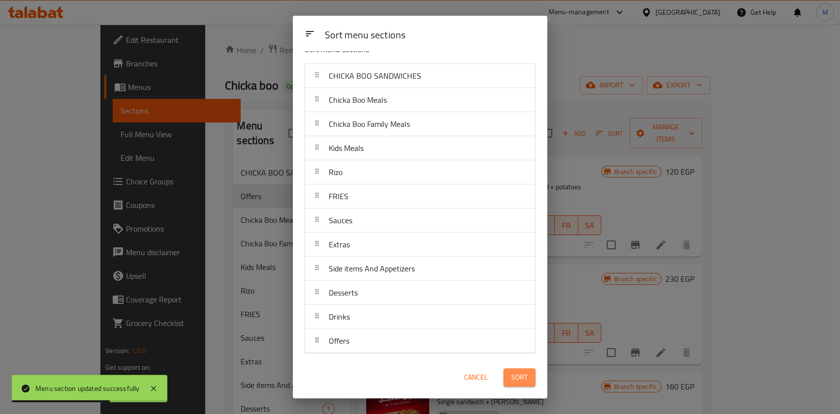
click at [520, 372] on span "Sort" at bounding box center [519, 377] width 16 height 12
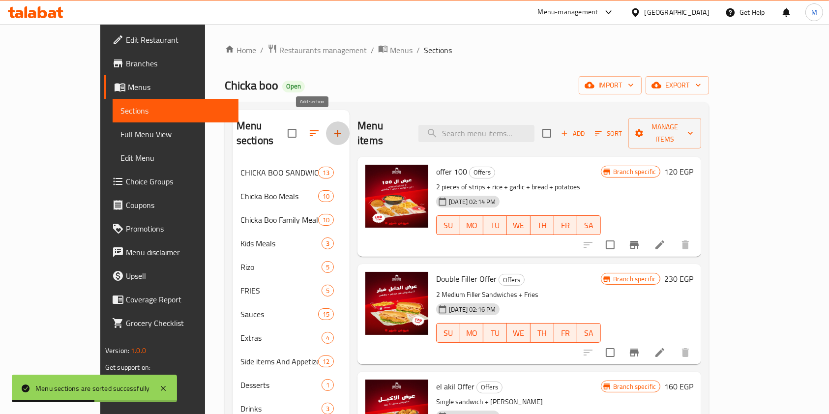
click at [334, 130] on icon "button" at bounding box center [337, 133] width 7 height 7
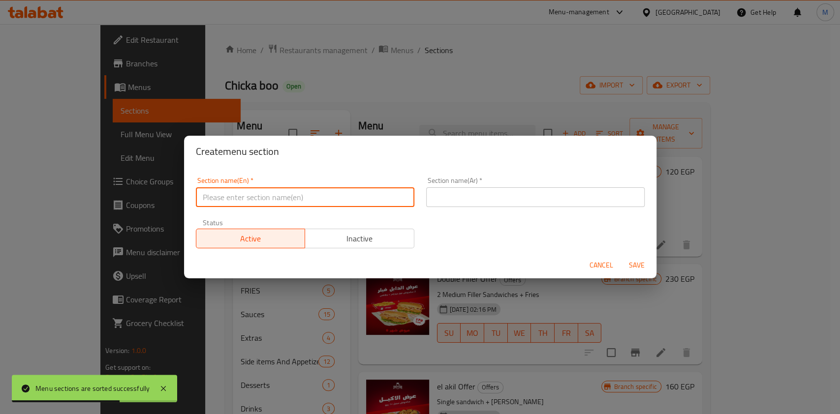
click at [313, 195] on input "text" at bounding box center [305, 197] width 218 height 20
type input "special offers"
click at [443, 196] on input "text" at bounding box center [535, 197] width 218 height 20
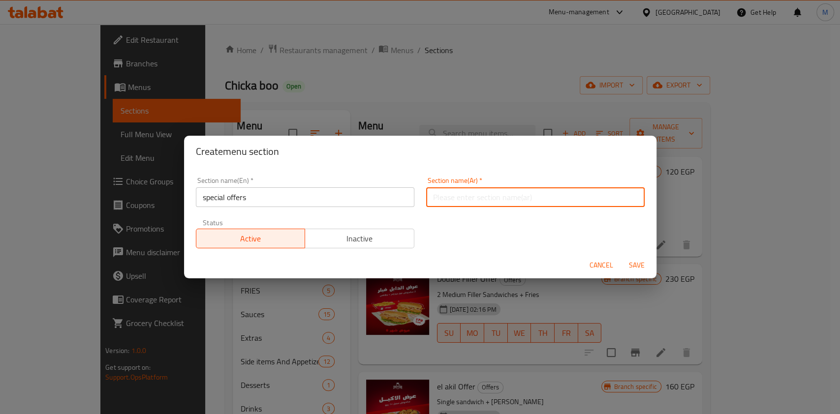
type input "عروض خاصة"
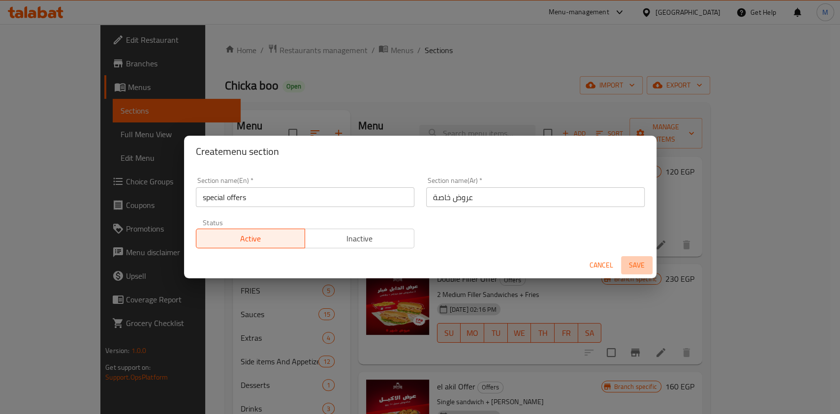
click at [630, 270] on span "Save" at bounding box center [637, 265] width 24 height 12
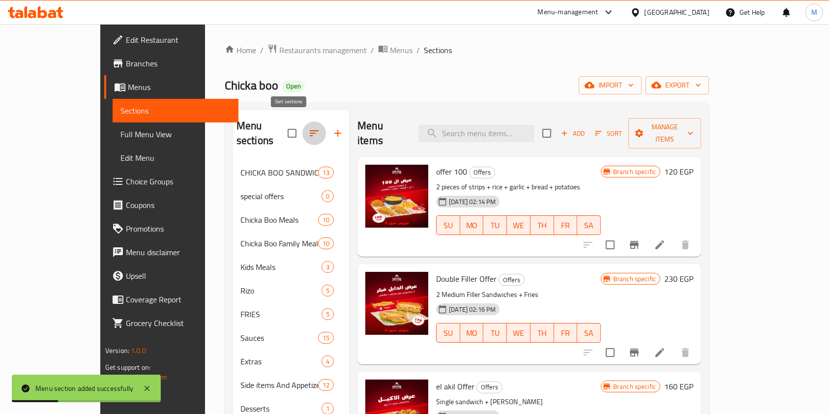
click at [308, 127] on icon "button" at bounding box center [314, 133] width 12 height 12
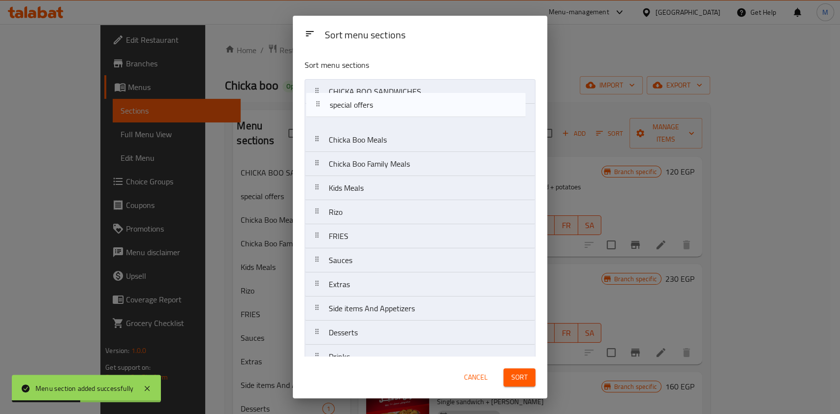
drag, startPoint x: 367, startPoint y: 120, endPoint x: 367, endPoint y: 97, distance: 23.1
click at [367, 97] on nav "CHICKA BOO SANDWICHES special offers Chicka Boo Meals Chicka Boo Family Meals K…" at bounding box center [419, 236] width 231 height 314
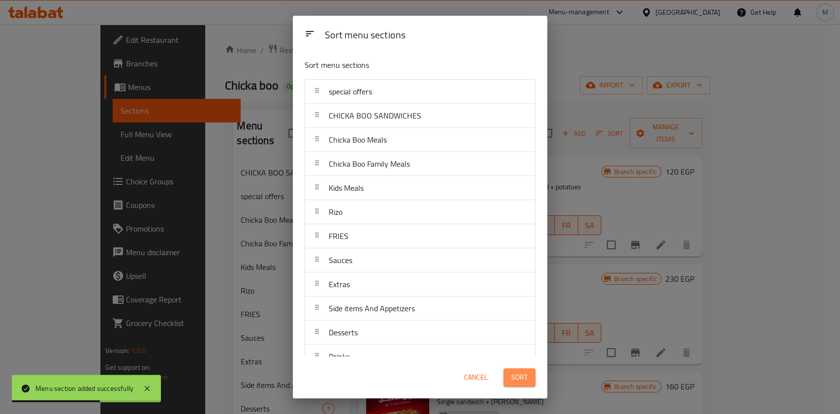
click at [529, 380] on button "Sort" at bounding box center [519, 377] width 32 height 18
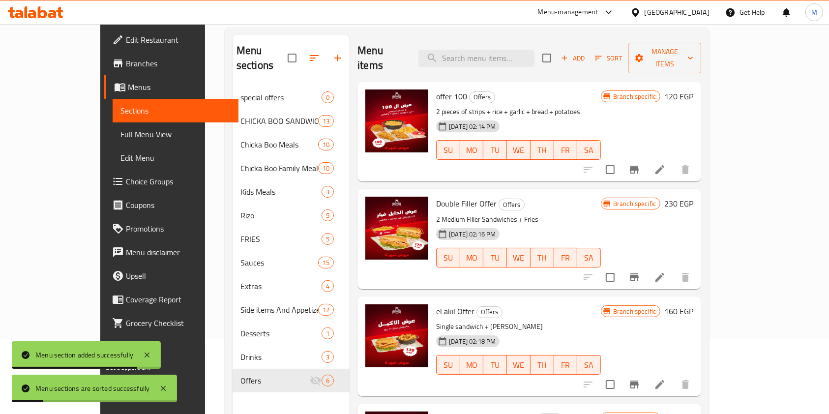
scroll to position [138, 0]
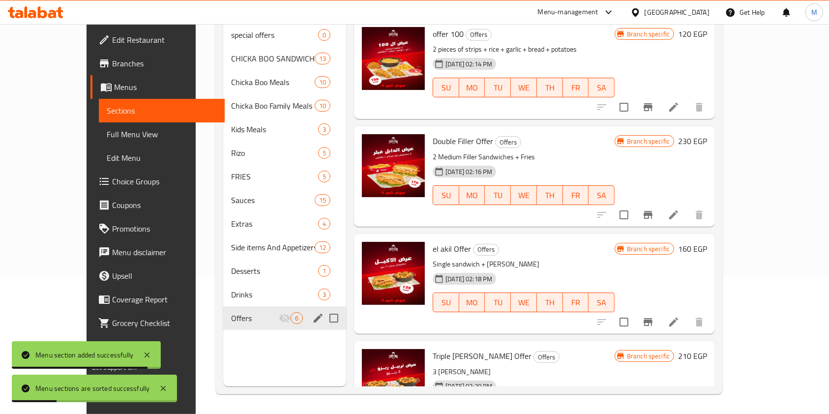
click at [244, 309] on div "Offers 6" at bounding box center [284, 318] width 123 height 24
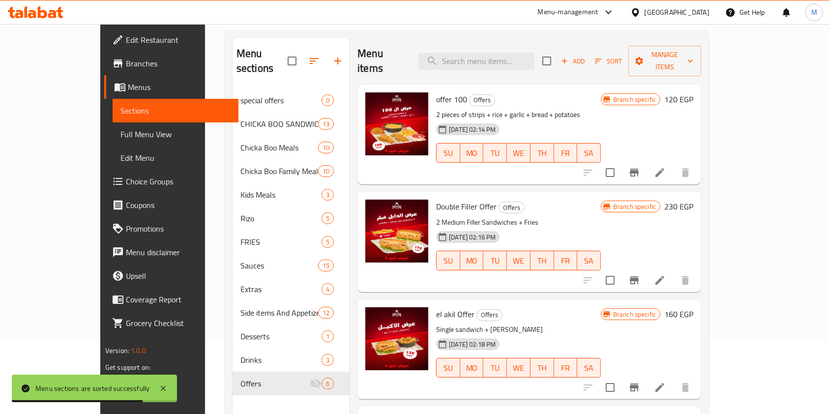
scroll to position [0, 0]
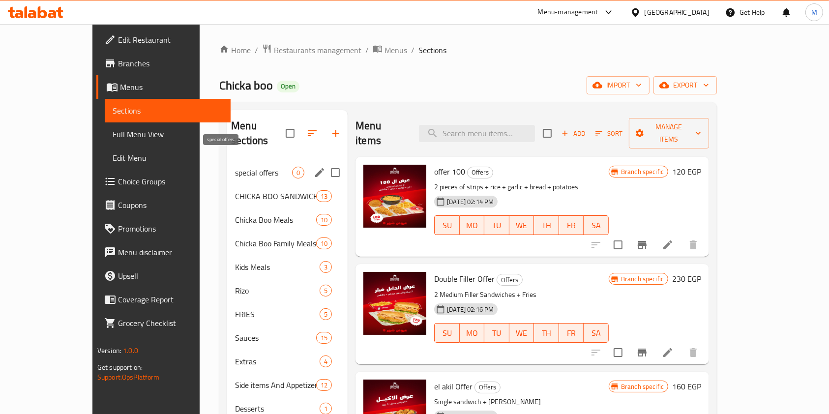
click at [235, 167] on span "special offers" at bounding box center [263, 173] width 57 height 12
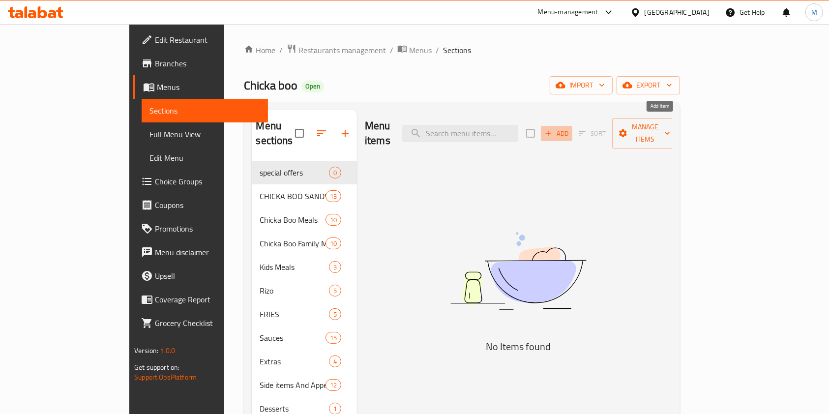
click at [553, 129] on icon "button" at bounding box center [548, 133] width 9 height 9
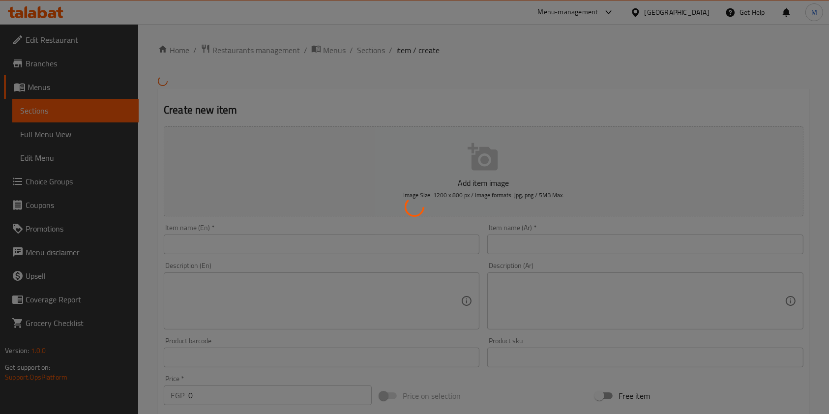
click at [523, 245] on div at bounding box center [414, 207] width 829 height 414
click at [717, 254] on div at bounding box center [414, 207] width 829 height 414
click at [553, 241] on div at bounding box center [414, 207] width 829 height 414
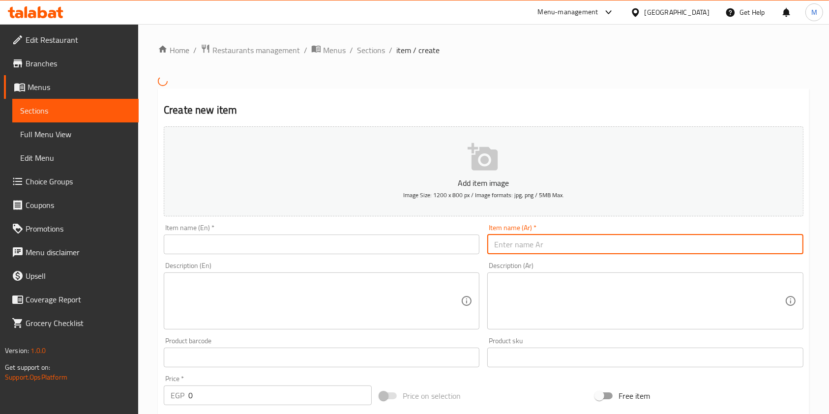
click at [524, 246] on input "text" at bounding box center [645, 245] width 316 height 20
paste input "عرض المايسترو"
type input "عرض المايسترو"
click at [391, 246] on input "text" at bounding box center [322, 245] width 316 height 20
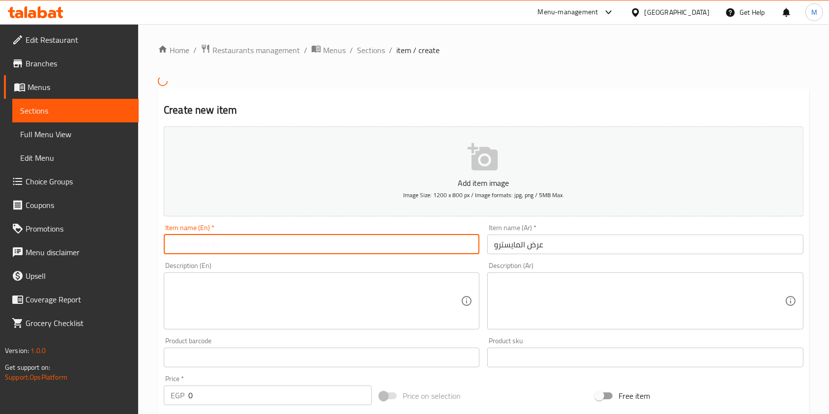
paste input "Maestro's Offer"
type input "Maestro's Offer"
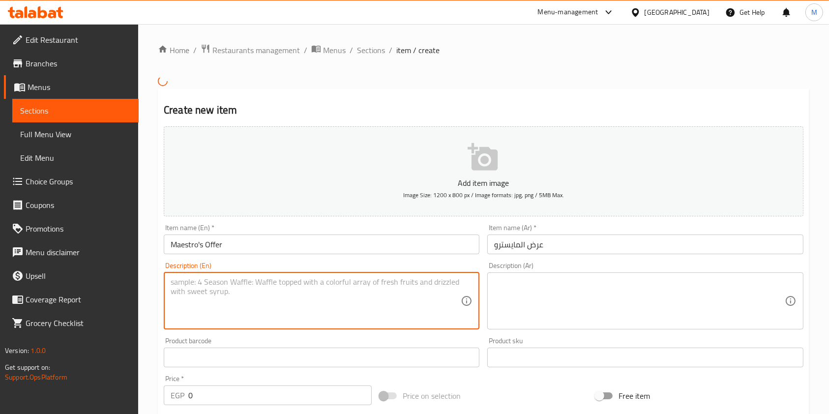
click at [216, 295] on textarea at bounding box center [316, 300] width 290 height 47
paste textarea "3 strips + rice + potatoes + garlic sauce + bread"
type textarea "3 strips + rice + potatoes + garlic sauce + bread"
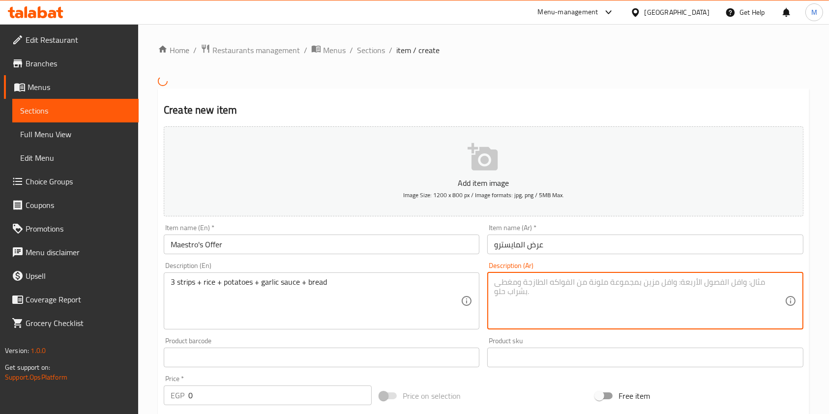
click at [522, 304] on textarea at bounding box center [639, 300] width 290 height 47
paste textarea "٣ استربس + رز + بطاطس + ثومية + خبز"
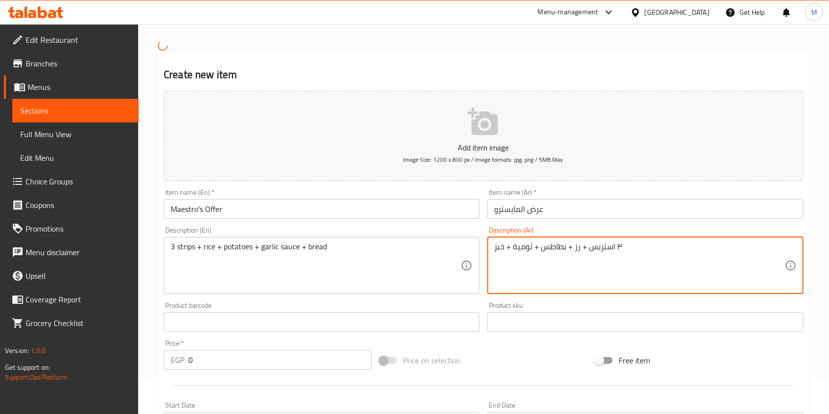
scroll to position [65, 0]
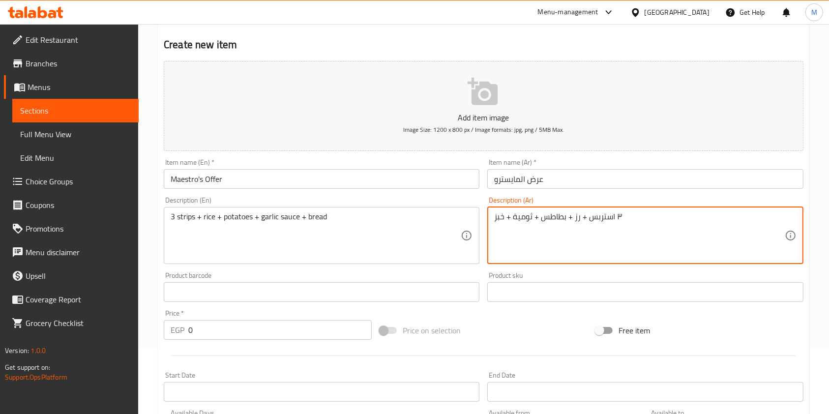
type textarea "٣ استربس + رز + بطاطس + ثومية + خبز"
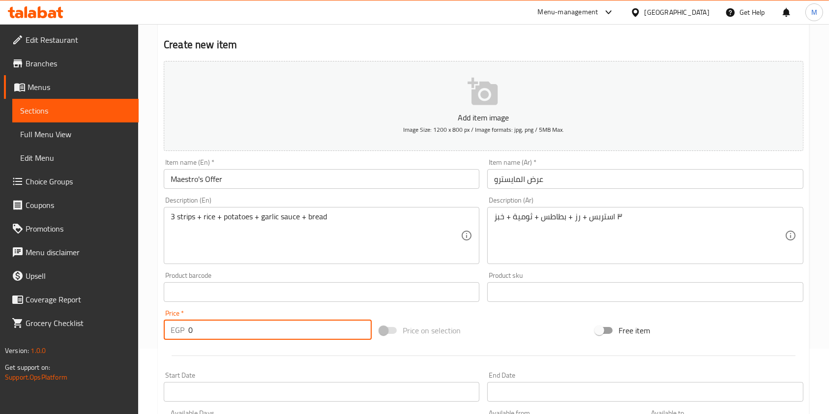
drag, startPoint x: 193, startPoint y: 335, endPoint x: 185, endPoint y: 336, distance: 7.4
click at [185, 336] on div "EGP 0 Price *" at bounding box center [268, 330] width 208 height 20
type input "99"
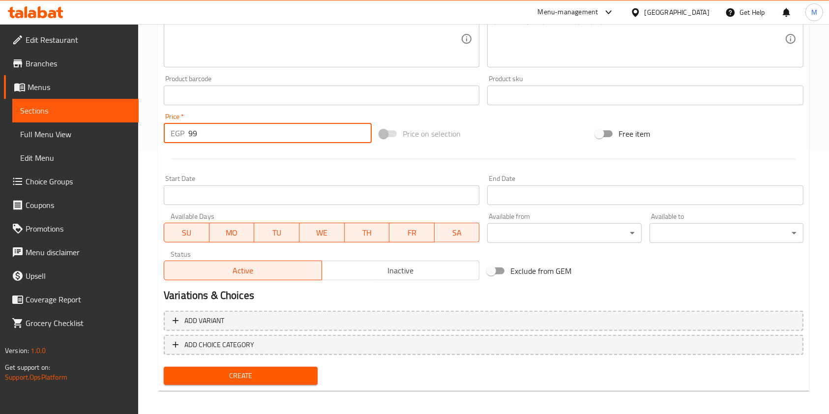
click at [317, 368] on button "Create" at bounding box center [241, 376] width 154 height 18
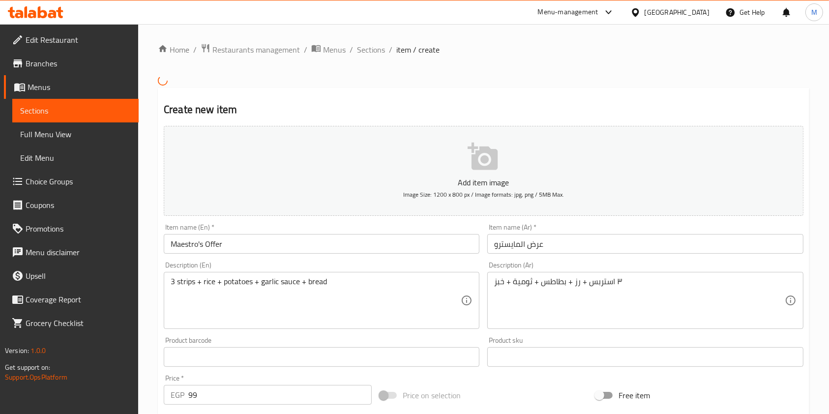
scroll to position [0, 0]
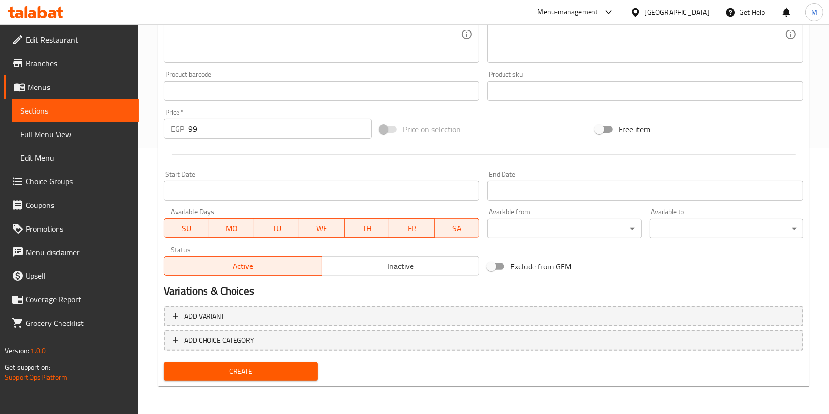
click at [287, 376] on span "Create" at bounding box center [241, 371] width 138 height 12
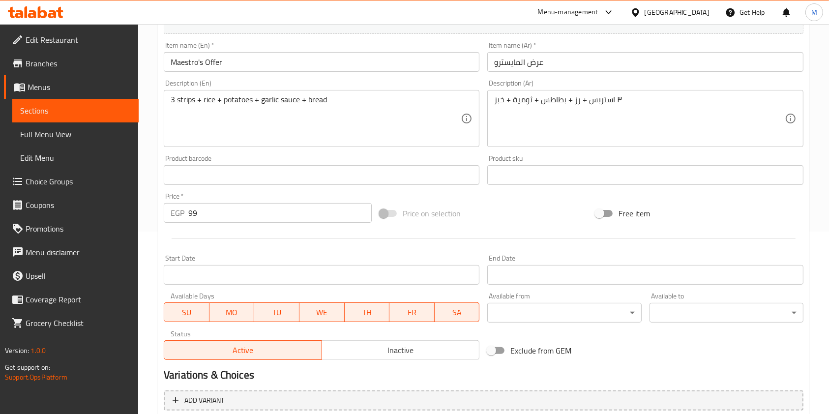
scroll to position [262, 0]
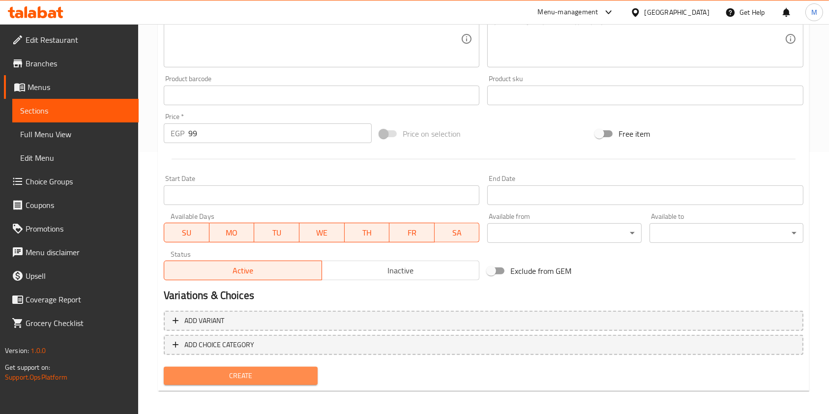
click at [310, 370] on button "Create" at bounding box center [241, 376] width 154 height 18
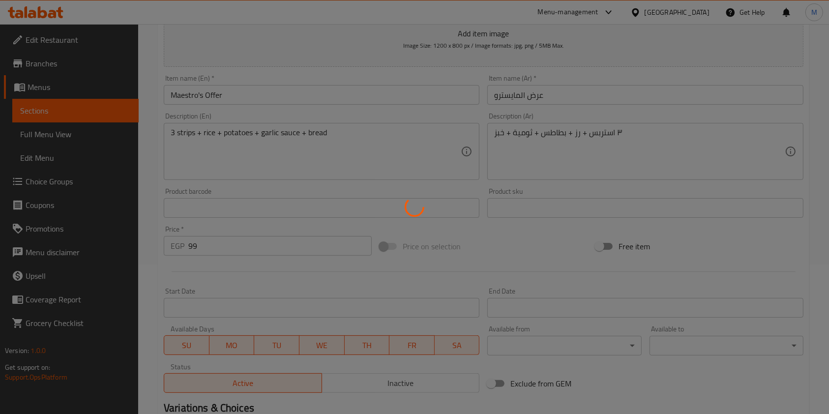
scroll to position [0, 0]
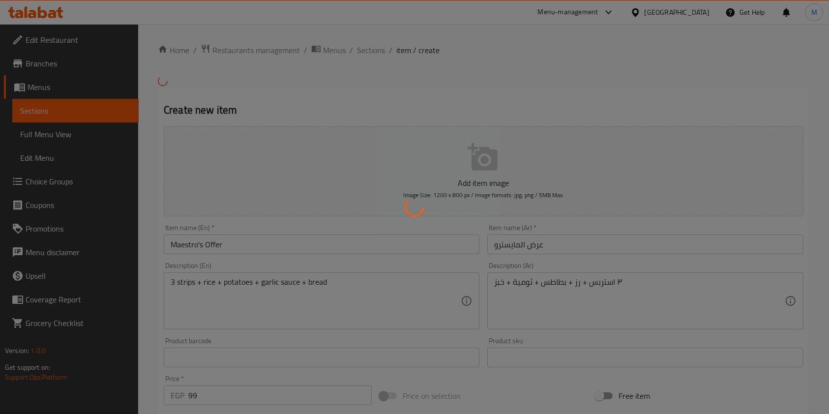
type input "0"
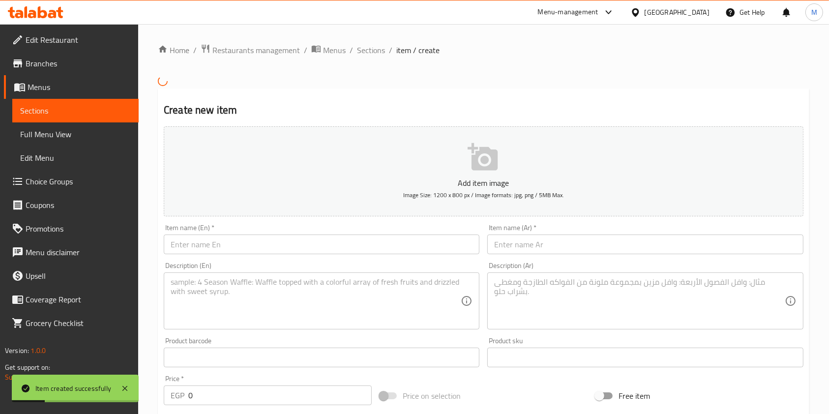
click at [509, 244] on input "text" at bounding box center [645, 245] width 316 height 20
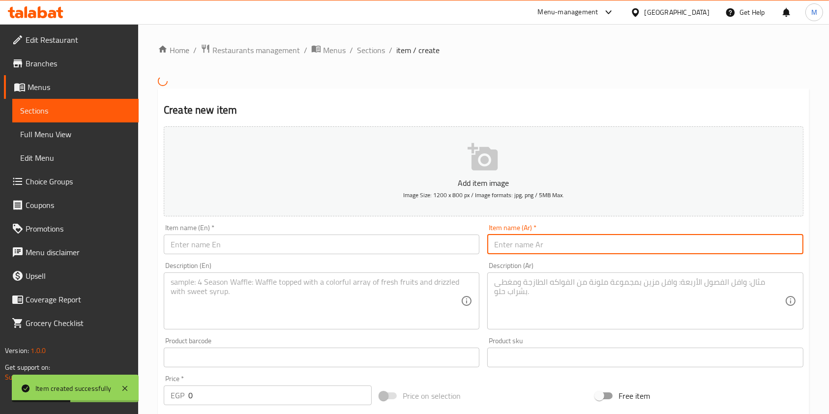
paste input "عرض سناك أتاك"
type input "عرض سناك أتاك"
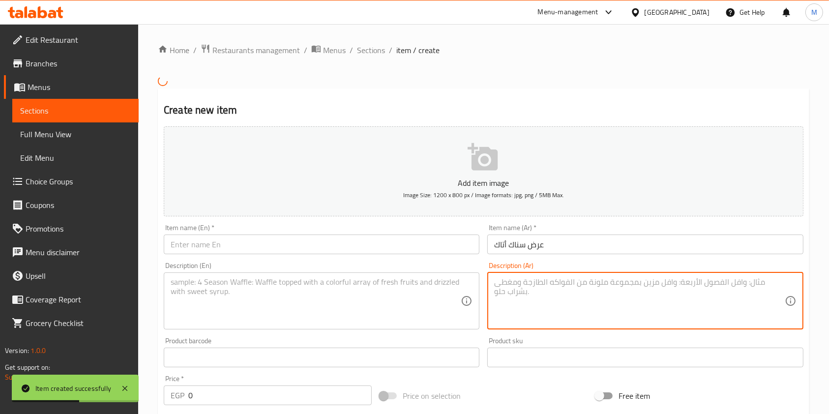
click at [524, 294] on textarea at bounding box center [639, 300] width 290 height 47
paste textarea "٣ قطع دجاج + رز + بطاطس + ثومية + خبز"
type textarea "٣ قطع دجاج + رز + بطاطس + ثومية + خبز"
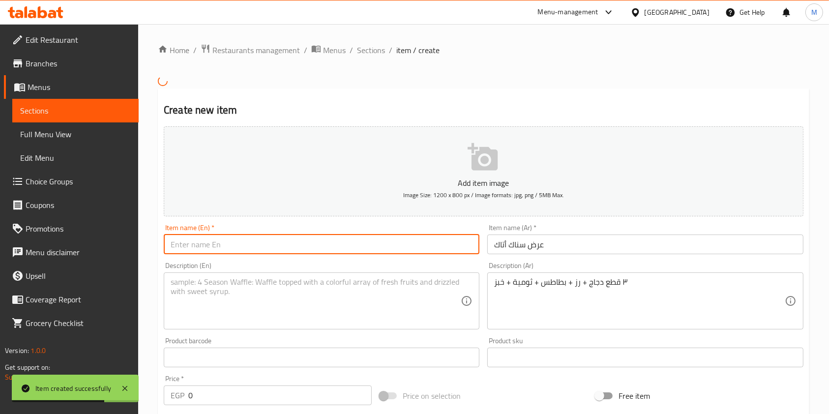
click at [371, 246] on input "text" at bounding box center [322, 245] width 316 height 20
paste input "Snack Attack Offer"
type input "Snack Attack Offer"
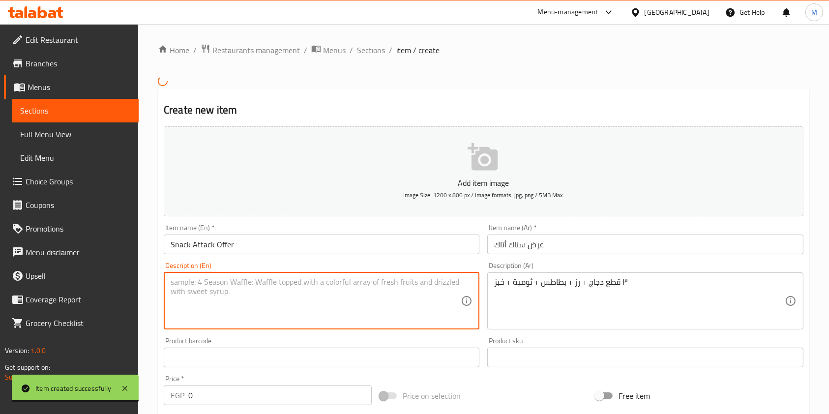
click at [241, 295] on textarea at bounding box center [316, 300] width 290 height 47
paste textarea "3 pieces of chicken + rice + potatoes + garlic sauce + bread"
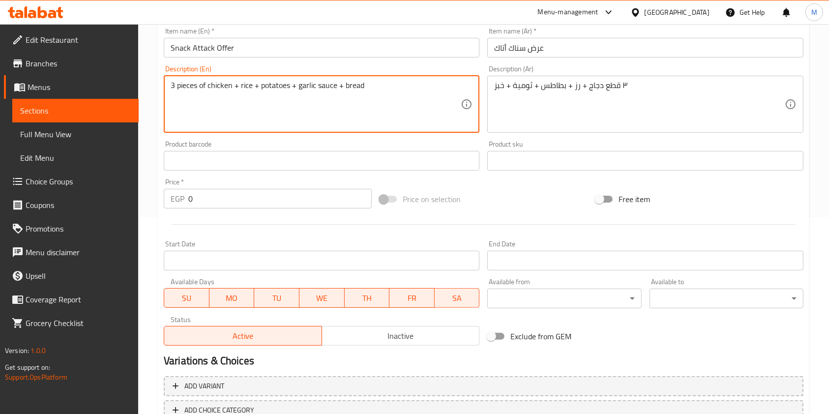
scroll to position [262, 0]
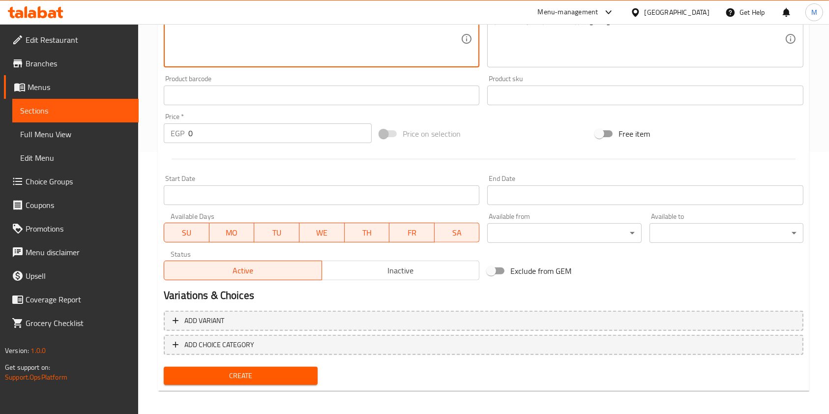
type textarea "3 pieces of chicken + rice + potatoes + garlic sauce + bread"
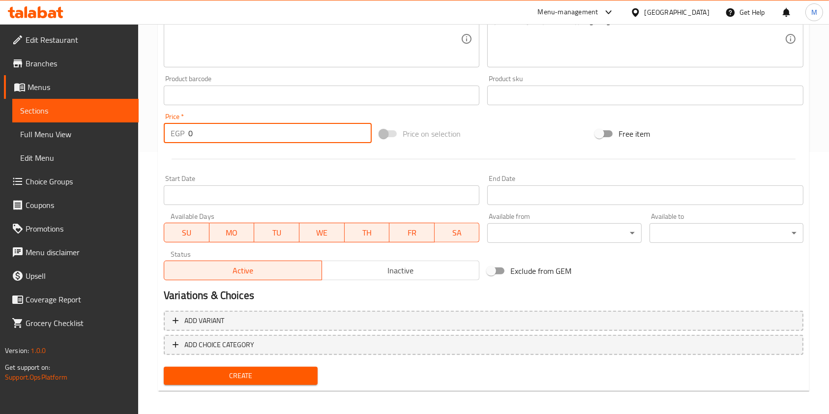
drag, startPoint x: 195, startPoint y: 130, endPoint x: 187, endPoint y: 133, distance: 7.9
click at [187, 133] on div "EGP 0 Price *" at bounding box center [268, 133] width 208 height 20
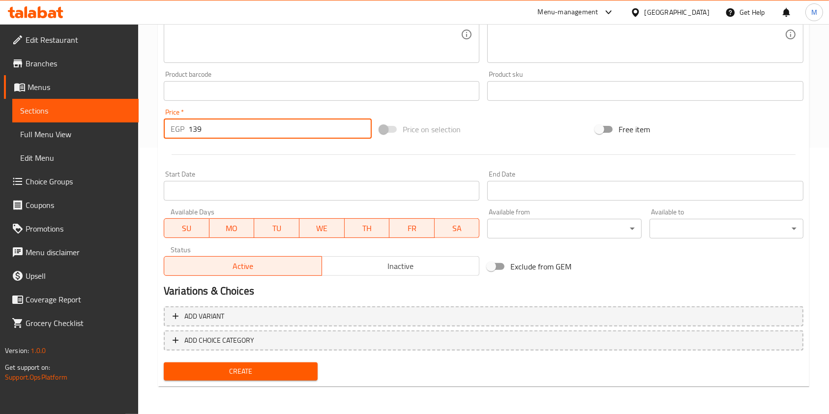
type input "139"
click at [275, 374] on span "Create" at bounding box center [241, 371] width 138 height 12
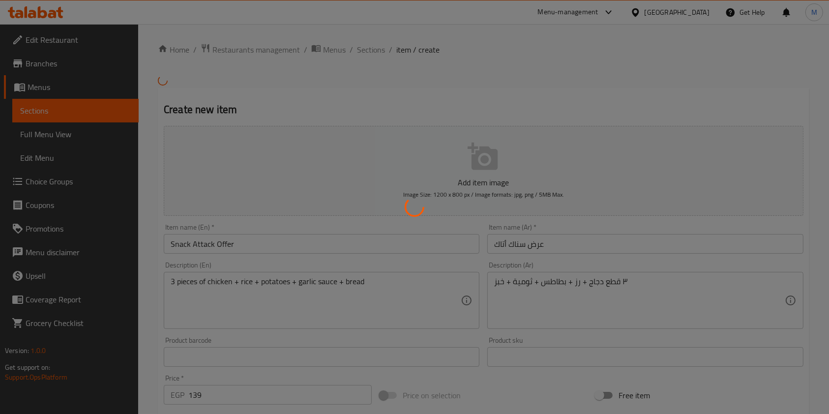
scroll to position [0, 0]
drag, startPoint x: 480, startPoint y: 149, endPoint x: 470, endPoint y: 123, distance: 27.2
drag, startPoint x: 470, startPoint y: 123, endPoint x: 389, endPoint y: 95, distance: 86.0
click at [389, 95] on div at bounding box center [414, 207] width 829 height 414
type input "0"
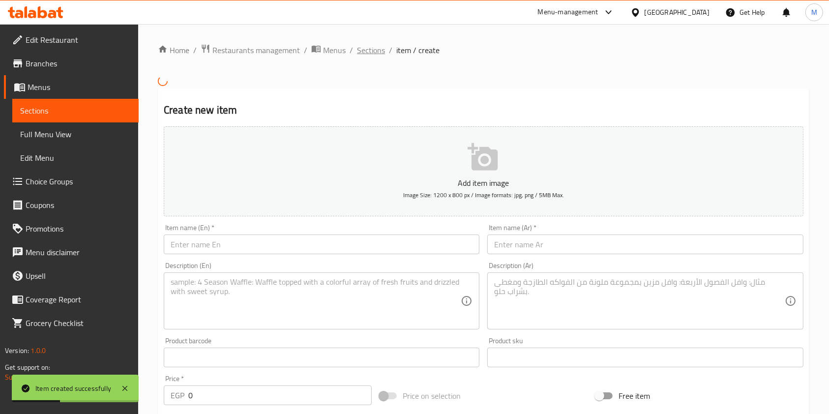
click at [377, 55] on span "Sections" at bounding box center [371, 50] width 28 height 12
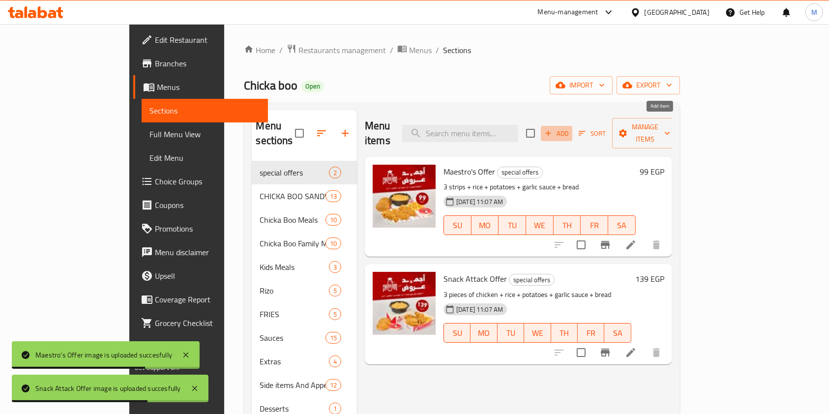
click at [570, 128] on span "Add" at bounding box center [556, 133] width 27 height 11
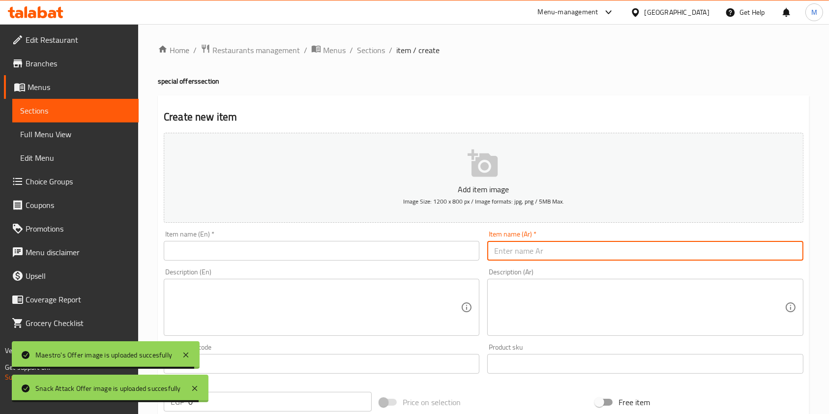
click at [581, 252] on input "text" at bounding box center [645, 251] width 316 height 20
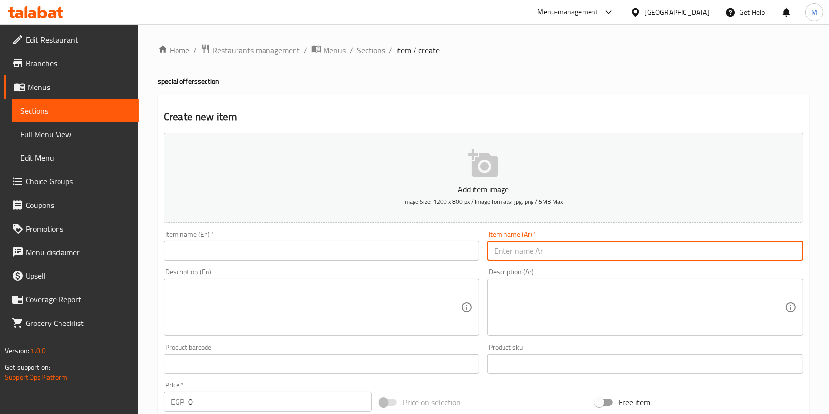
paste input "عرض التوب بوكس"
type input "عرض التوب بوكس"
click at [486, 324] on div "Description (Ar) Description (Ar)" at bounding box center [645, 302] width 324 height 75
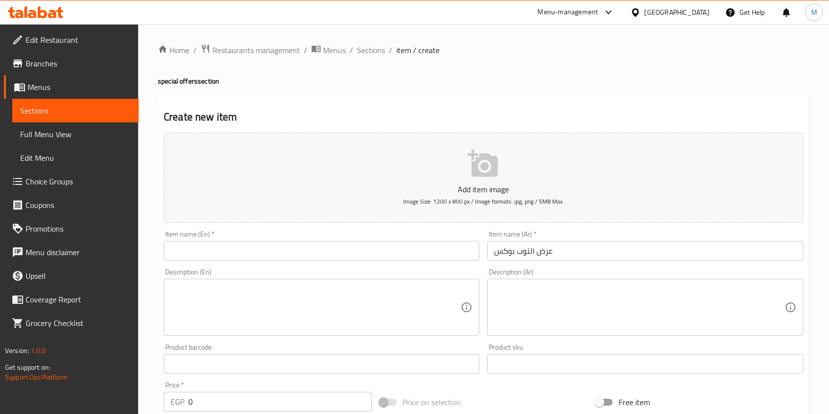
click at [499, 319] on textarea at bounding box center [639, 307] width 290 height 47
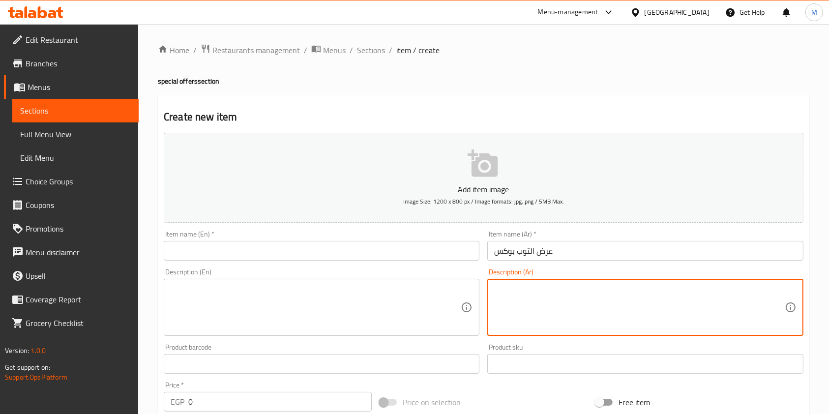
paste textarea "٤ استربس + ٢ دجاج + بطاطس + ثومية + خبز"
type textarea "٤ استربس + ٢ دجاج + بطاطس + ثومية + خبز"
click at [375, 288] on textarea at bounding box center [316, 307] width 290 height 47
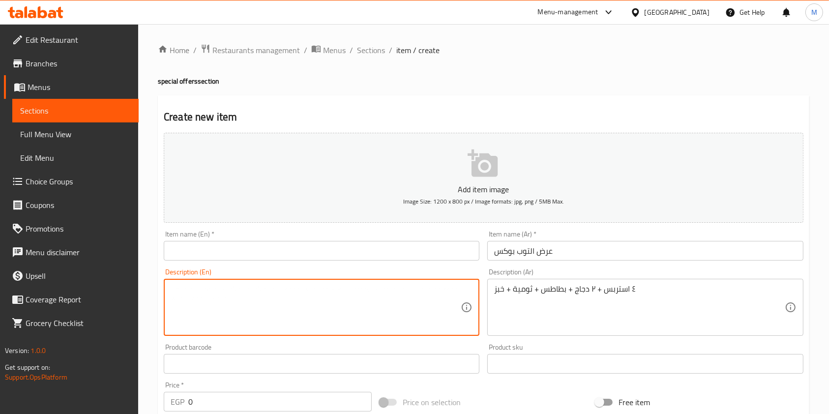
paste textarea "4 strips + 2 chicken + fries + garlic sauce + bread"
type textarea "4 strips + 2 chicken + fries + garlic sauce + bread"
click at [270, 251] on input "text" at bounding box center [322, 251] width 316 height 20
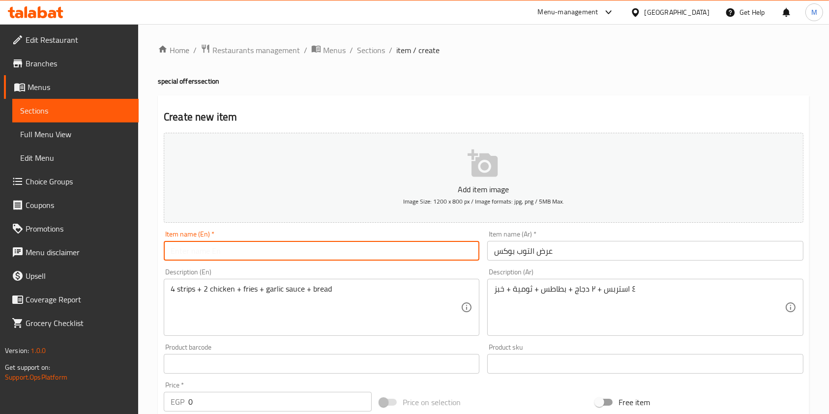
paste input "Top Box Offer"
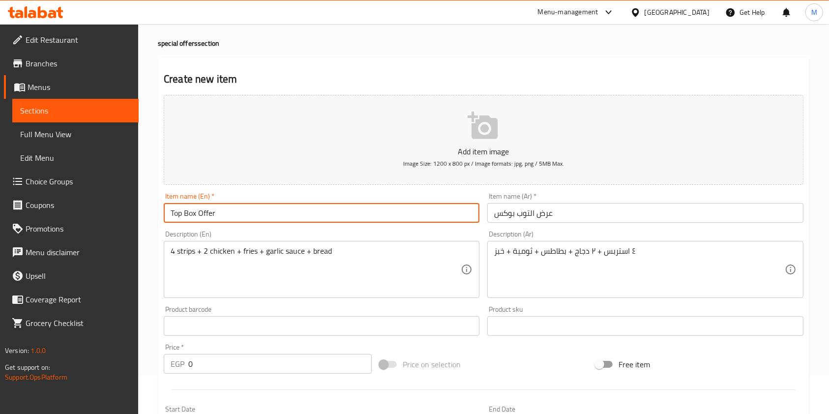
scroll to position [65, 0]
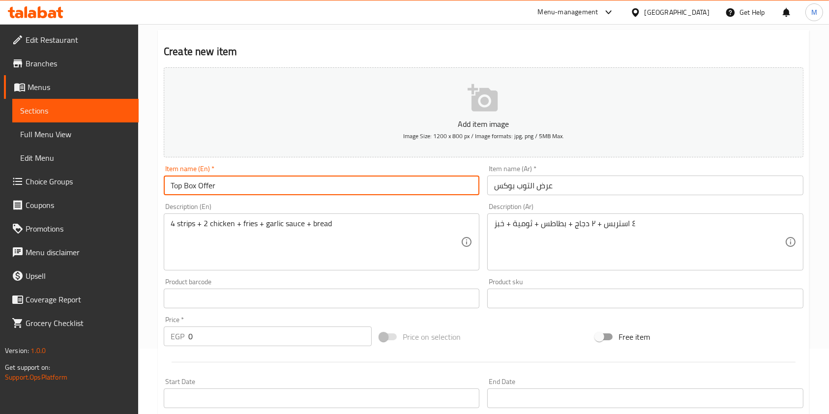
type input "Top Box Offer"
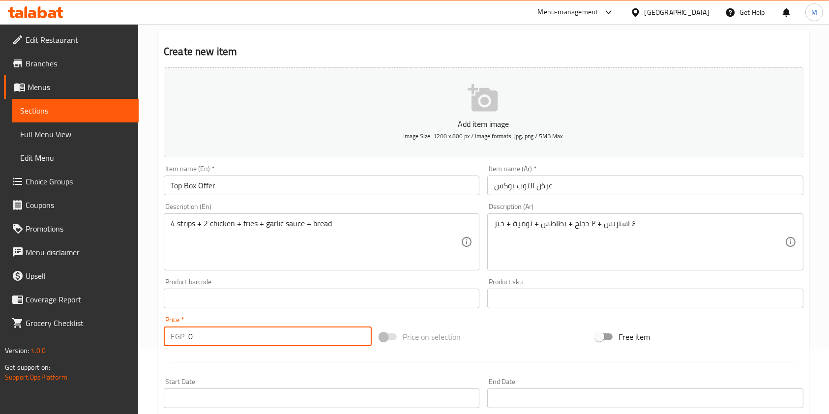
drag, startPoint x: 195, startPoint y: 339, endPoint x: 185, endPoint y: 341, distance: 9.6
click at [185, 341] on div "EGP 0 Price *" at bounding box center [268, 337] width 208 height 20
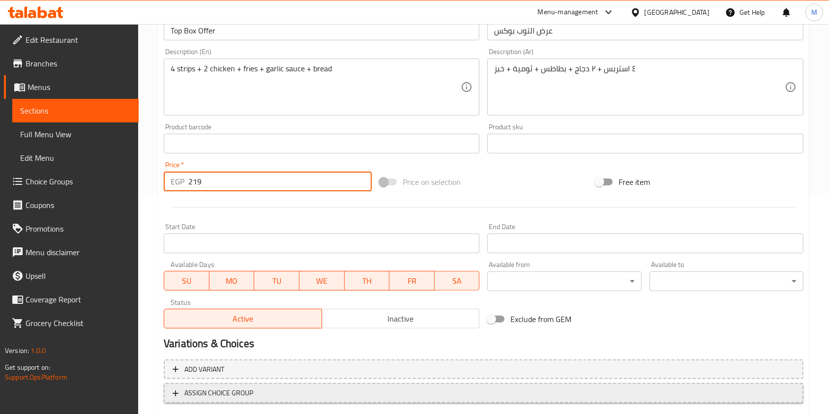
scroll to position [281, 0]
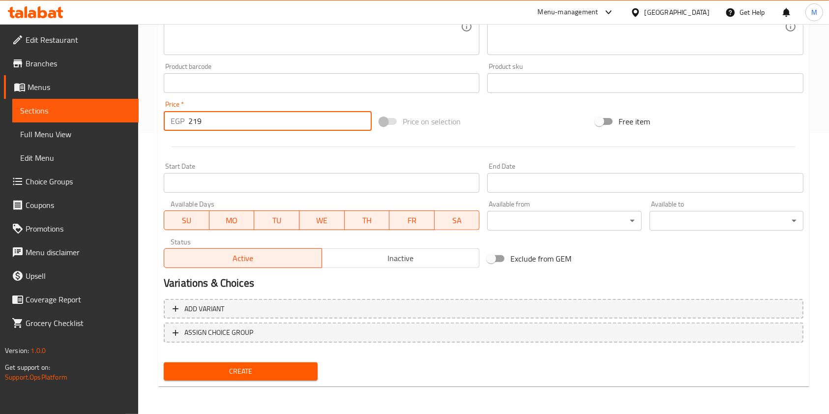
type input "219"
click at [309, 375] on span "Create" at bounding box center [241, 371] width 138 height 12
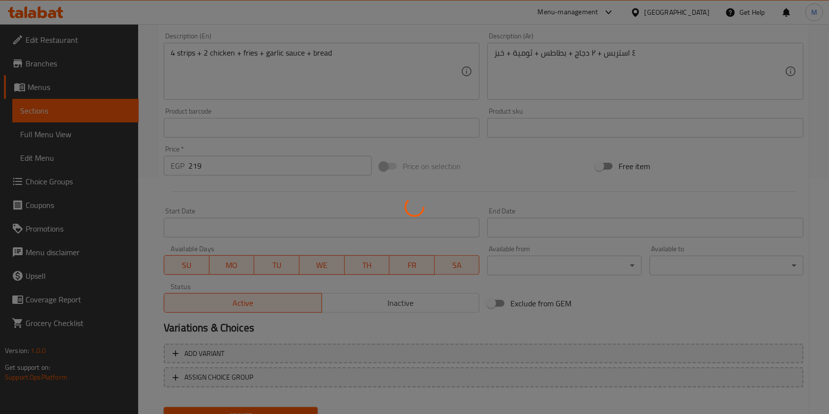
scroll to position [215, 0]
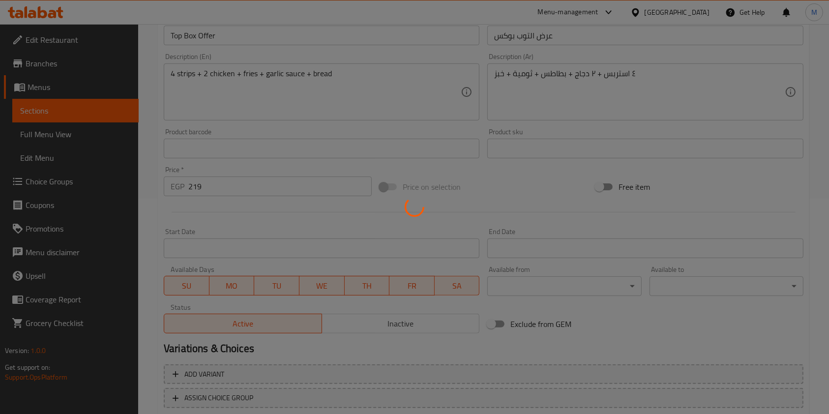
type input "0"
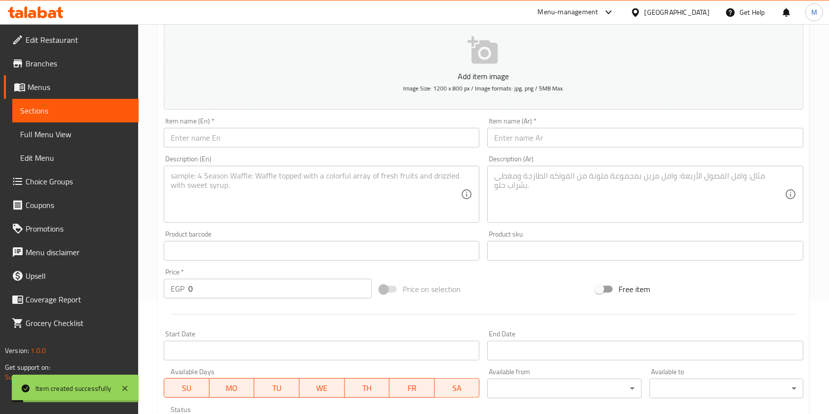
scroll to position [0, 0]
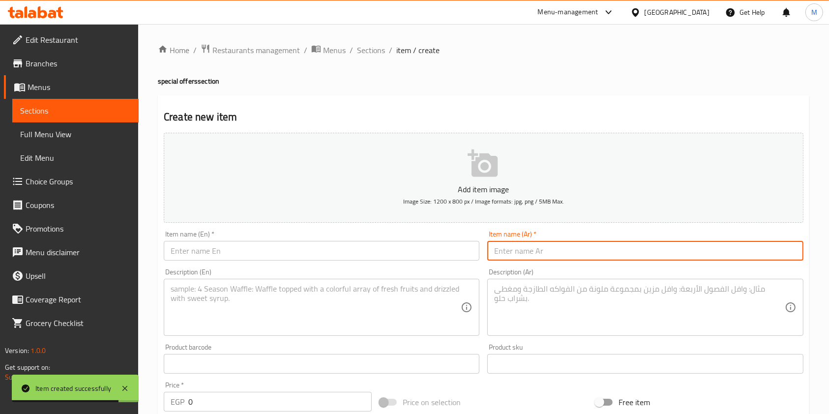
click at [559, 260] on input "text" at bounding box center [645, 251] width 316 height 20
paste input "عرض كومبو الحكاية"
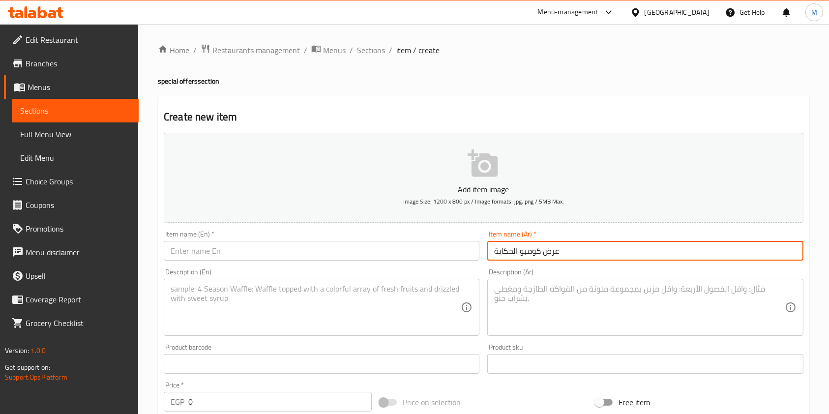
type input "عرض كومبو الحكاية"
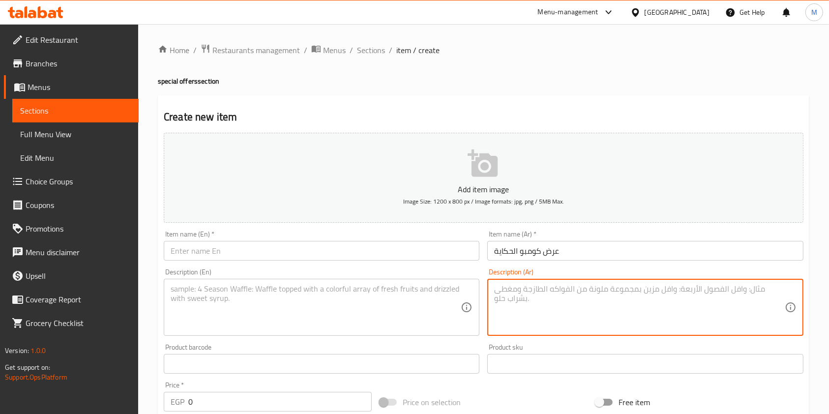
click at [508, 301] on textarea at bounding box center [639, 307] width 290 height 47
paste textarea "٨ قطع دجاج + بطاطس + كول سلو + ثومية + خبز"
type textarea "٨ قطع دجاج + بطاطس + كول سلو + ثومية + خبز"
click at [378, 313] on textarea at bounding box center [316, 307] width 290 height 47
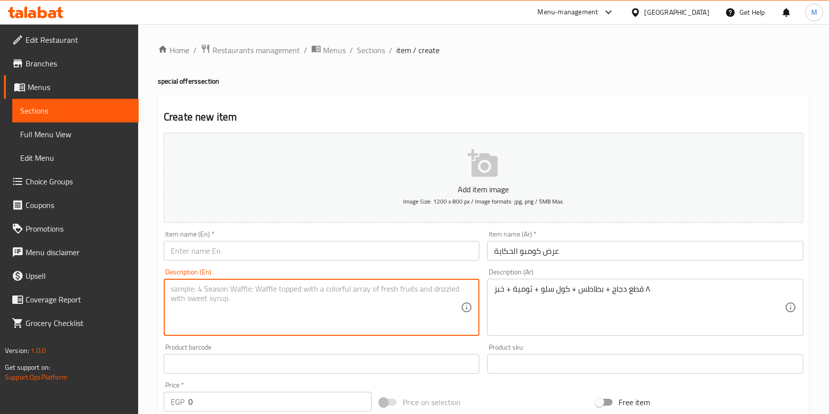
paste textarea "8 pieces of chicken + fries + coleslaw + garlic dip + bread"
type textarea "8 pieces of chicken + fries + coleslaw + garlic dip + bread"
click at [294, 250] on input "text" at bounding box center [322, 251] width 316 height 20
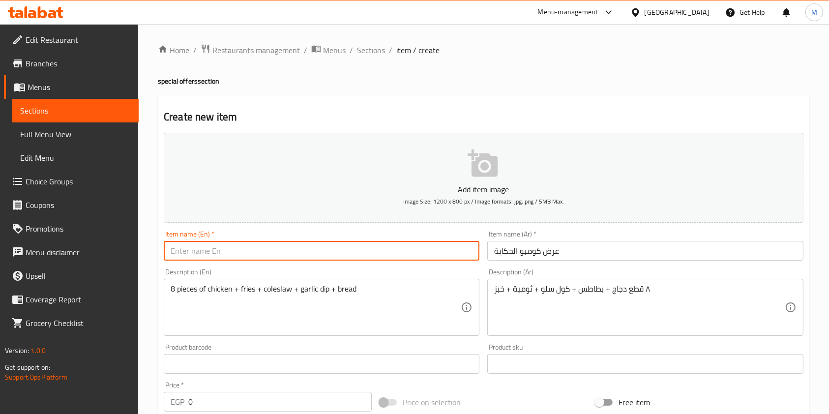
paste input "8 pieces of chicken + fries + coleslaw + garlic dip + bread"
click at [245, 251] on input "8 pieces of chicken + fries + coleslaw + garlic dip + bread" at bounding box center [322, 251] width 316 height 20
paste input "The Tale Combo Offer"
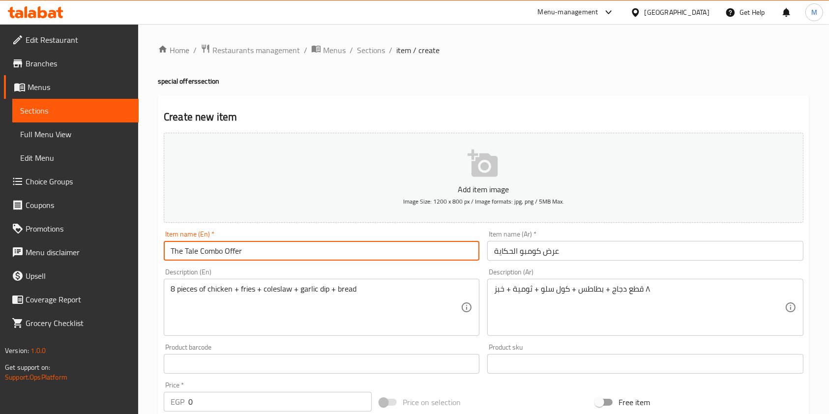
drag, startPoint x: 195, startPoint y: 254, endPoint x: 186, endPoint y: 254, distance: 9.3
click at [186, 254] on input "The Tale Combo Offer" at bounding box center [322, 251] width 316 height 20
type input "The El hekayan Combo Offer"
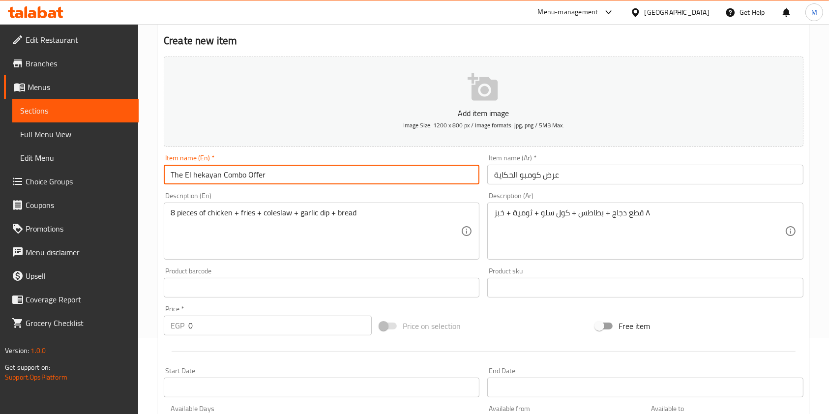
scroll to position [131, 0]
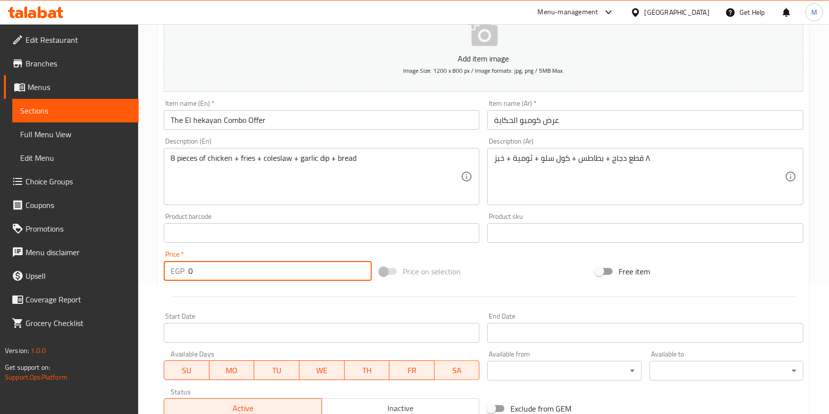
click at [188, 266] on input "0" at bounding box center [279, 271] width 183 height 20
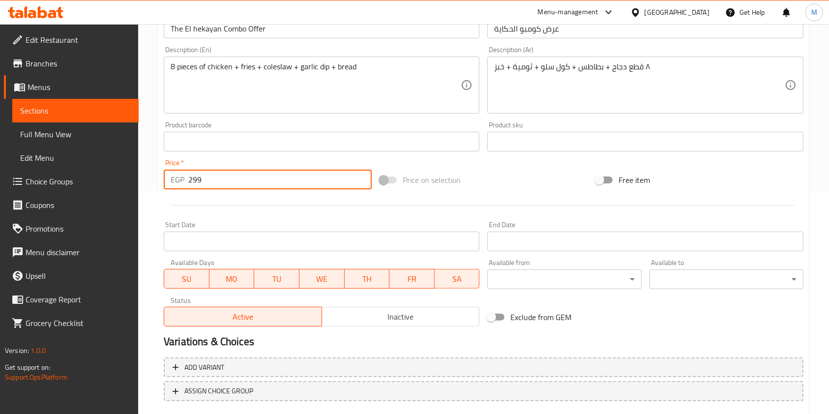
scroll to position [281, 0]
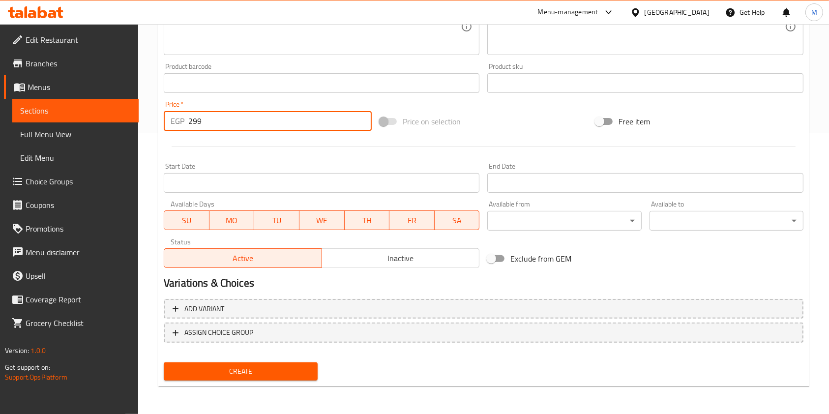
type input "299"
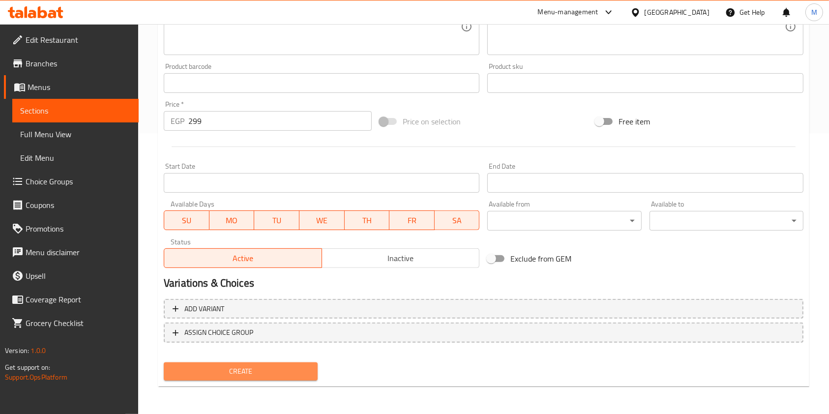
click at [310, 367] on button "Create" at bounding box center [241, 371] width 154 height 18
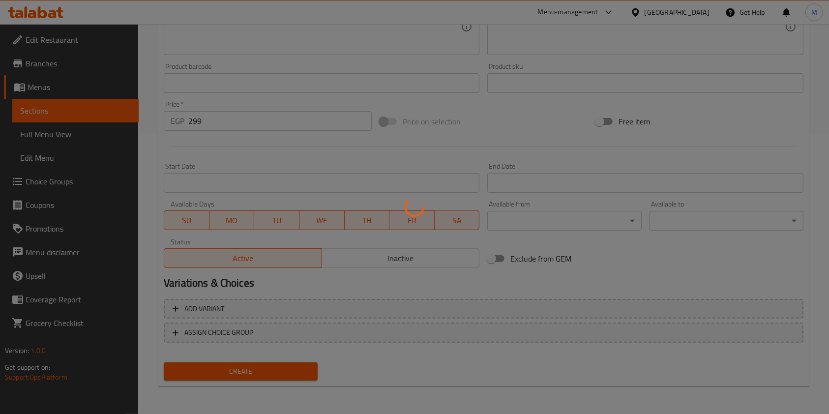
type input "0"
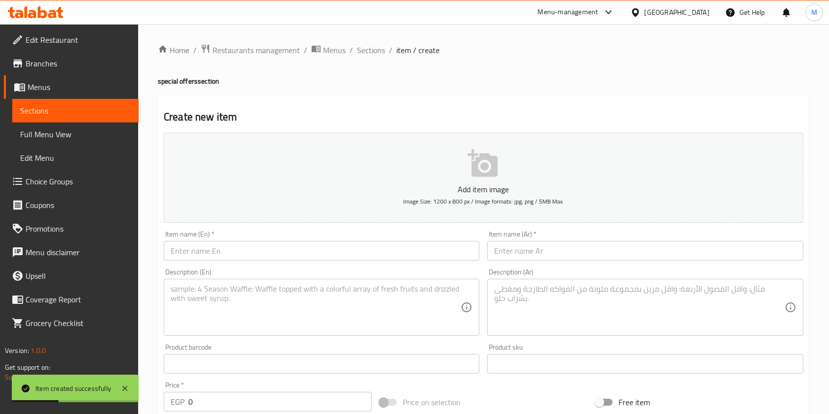
scroll to position [0, 0]
drag, startPoint x: 378, startPoint y: 51, endPoint x: 382, endPoint y: 76, distance: 25.3
click at [378, 51] on span "Sections" at bounding box center [371, 50] width 28 height 12
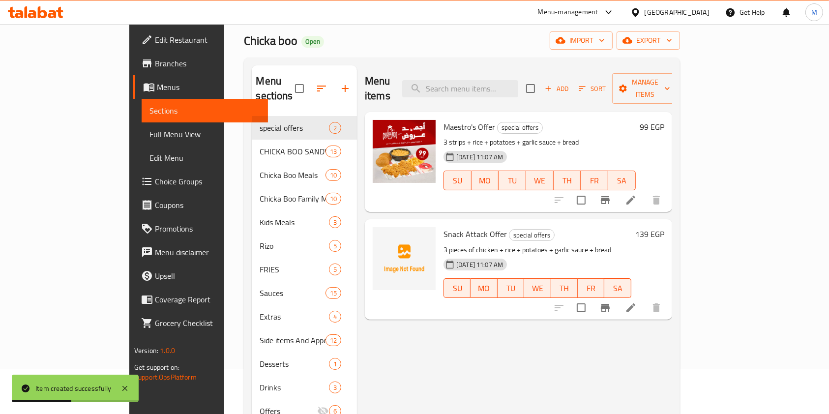
scroll to position [65, 0]
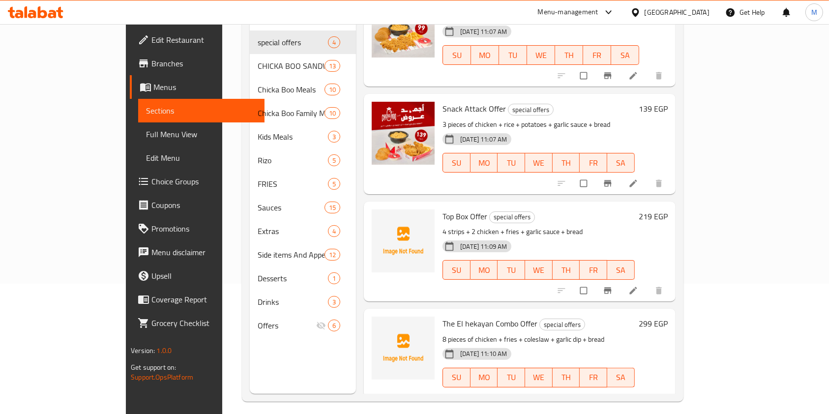
scroll to position [131, 0]
click at [648, 390] on li at bounding box center [635, 398] width 28 height 16
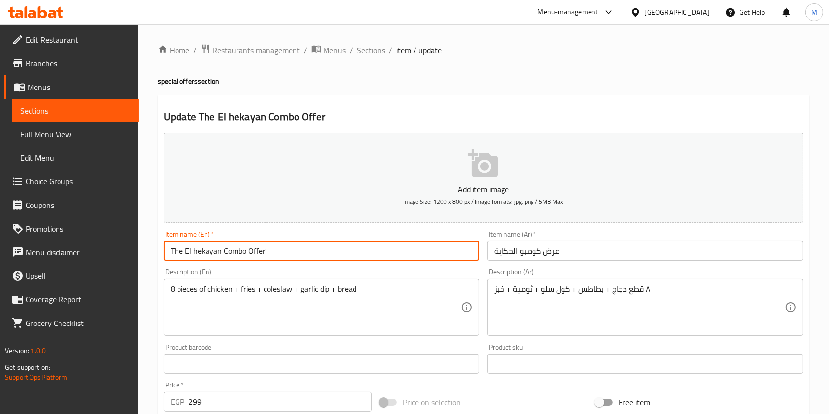
click at [216, 255] on input "The El hekayan Combo Offer" at bounding box center [322, 251] width 316 height 20
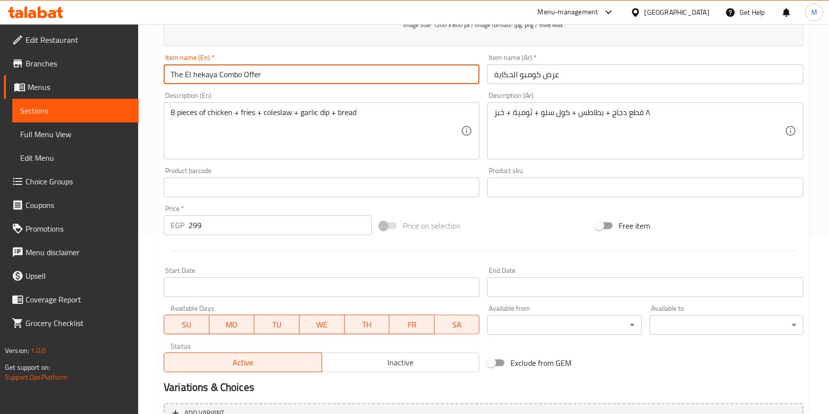
scroll to position [197, 0]
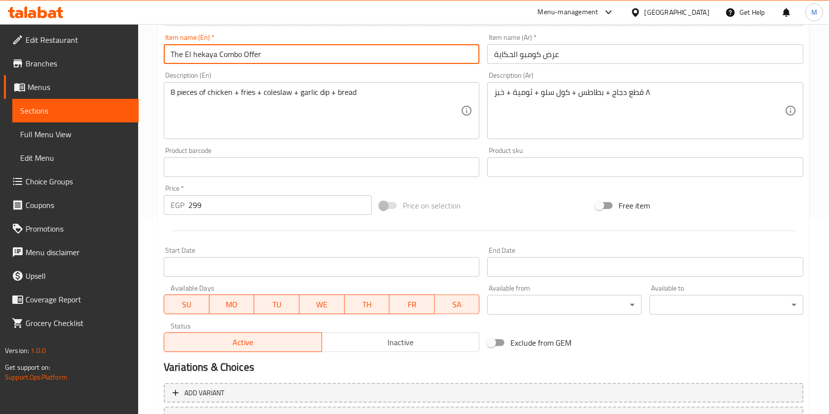
type input "The El hekaya Combo Offer"
click at [194, 210] on input "299" at bounding box center [279, 205] width 183 height 20
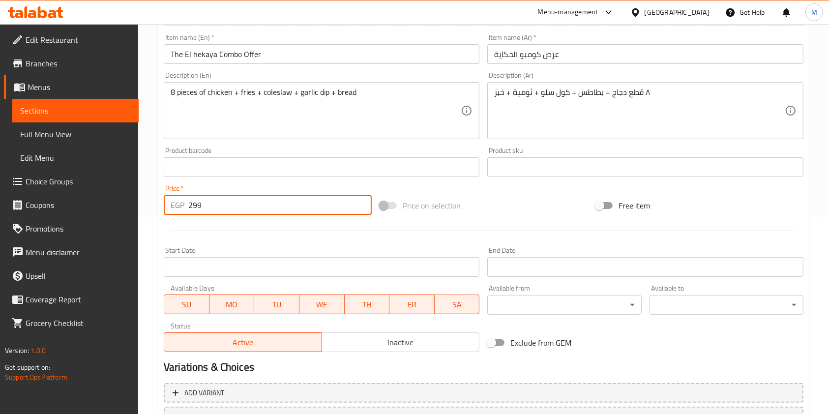
click at [194, 210] on input "299" at bounding box center [279, 205] width 183 height 20
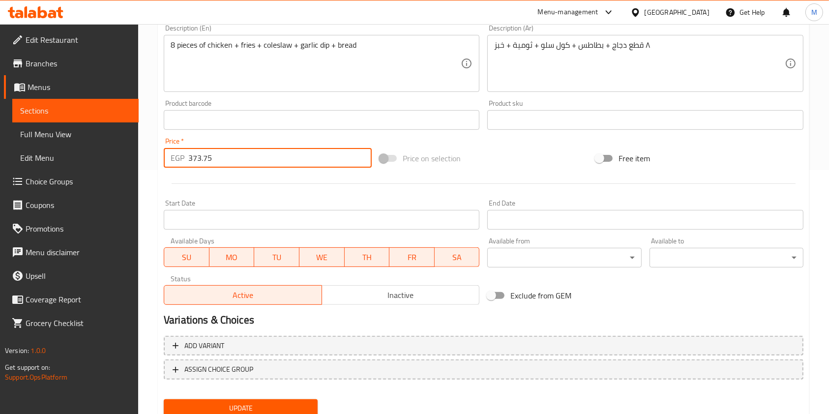
scroll to position [281, 0]
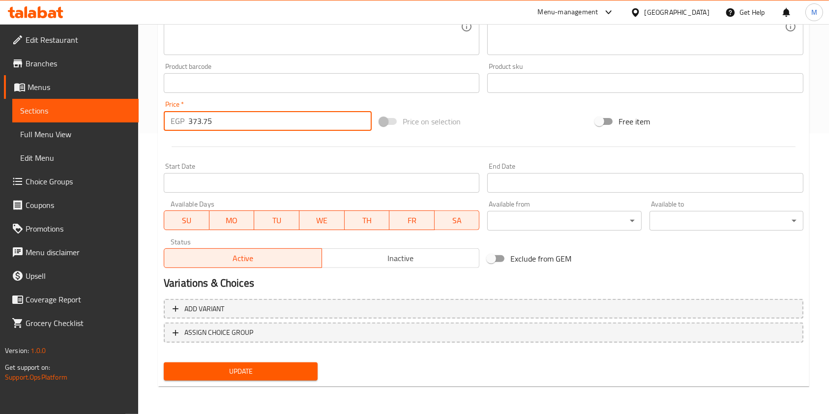
type input "373.75"
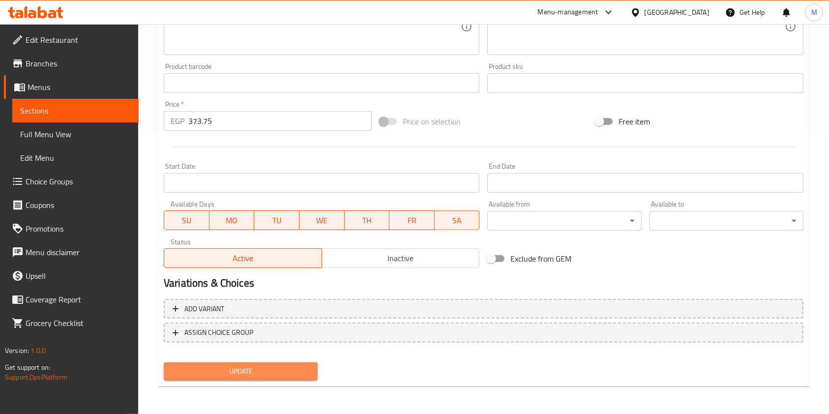
click at [271, 375] on span "Update" at bounding box center [241, 371] width 138 height 12
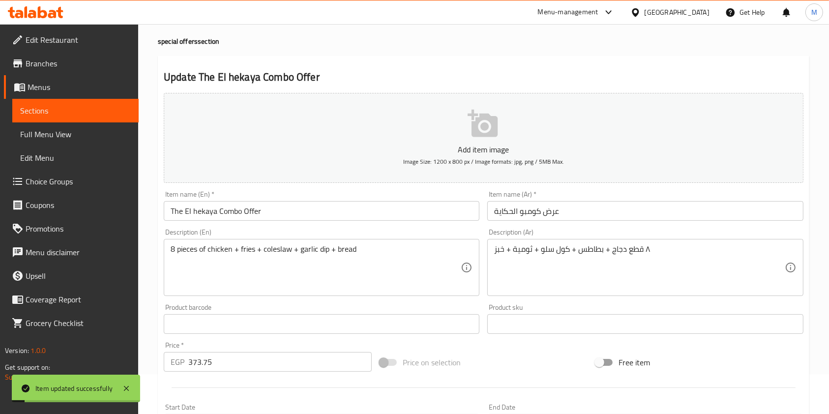
scroll to position [0, 0]
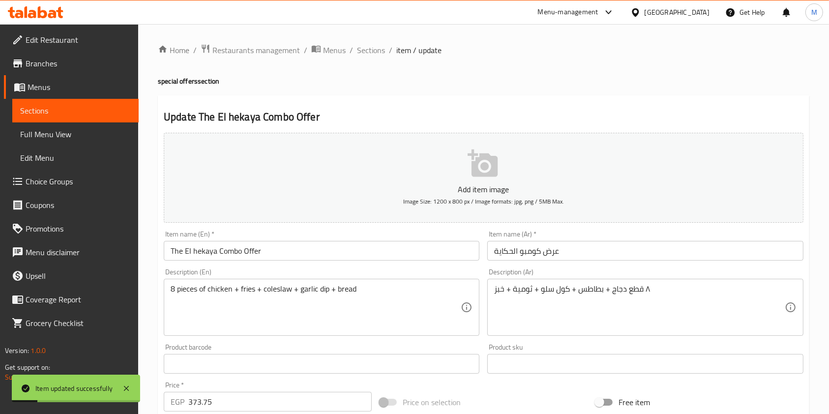
click at [372, 59] on div "Home / Restaurants management / Menus / Sections / item / update special offers…" at bounding box center [484, 360] width 652 height 632
click at [374, 50] on span "Sections" at bounding box center [371, 50] width 28 height 12
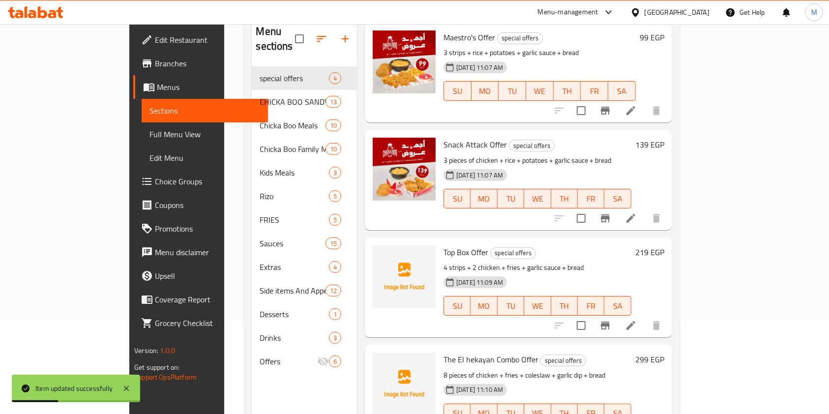
scroll to position [138, 0]
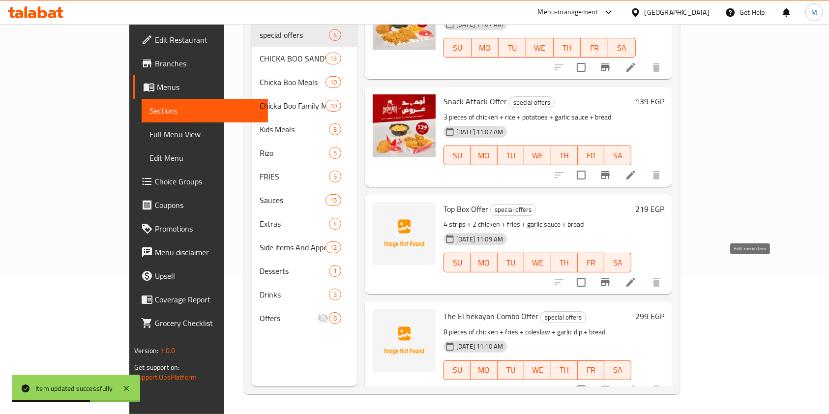
click at [637, 276] on icon at bounding box center [631, 282] width 12 height 12
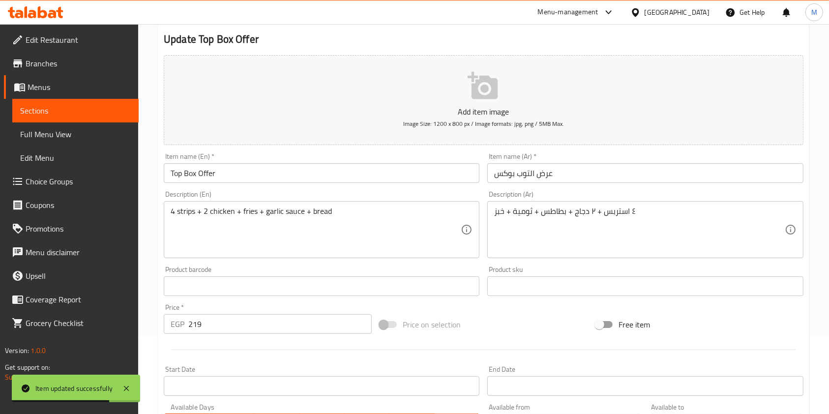
scroll to position [197, 0]
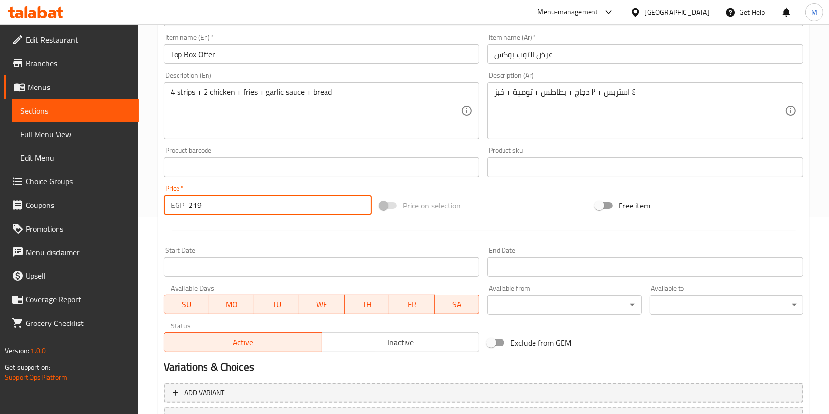
click at [188, 204] on input "219" at bounding box center [279, 205] width 183 height 20
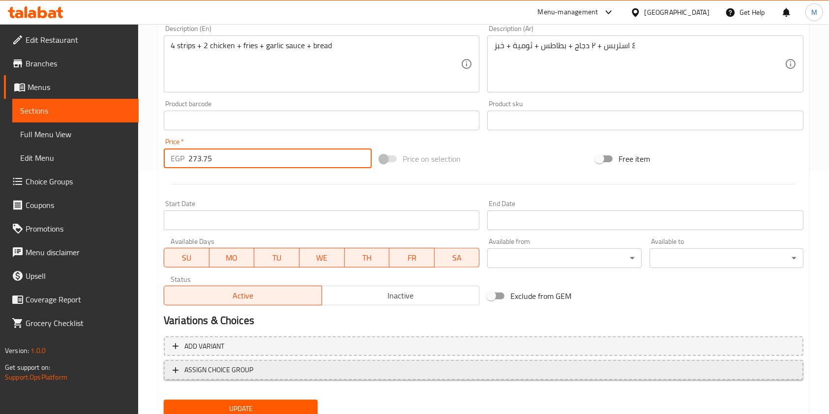
scroll to position [281, 0]
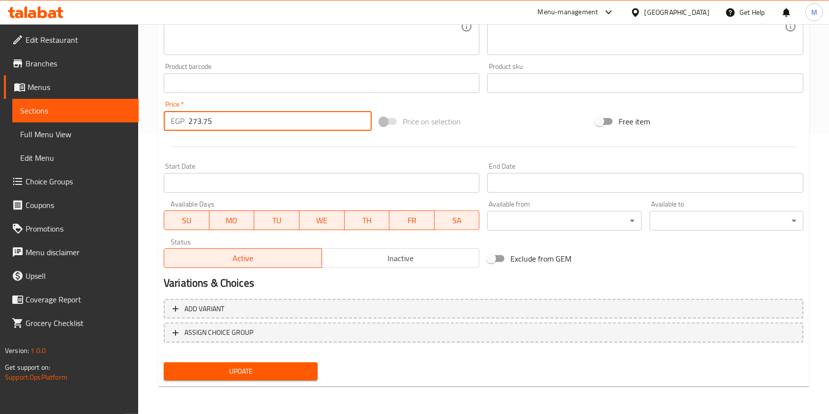
type input "273.75"
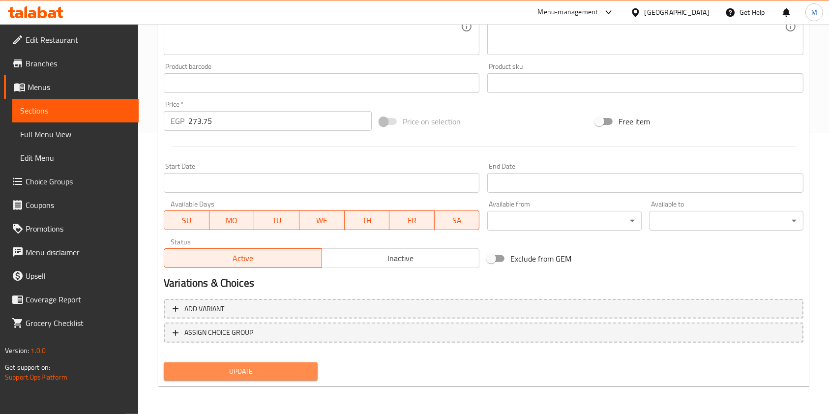
click at [273, 370] on span "Update" at bounding box center [241, 371] width 138 height 12
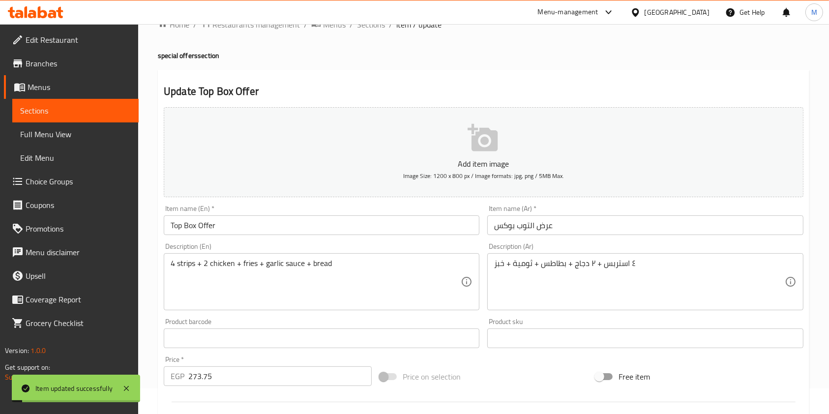
scroll to position [0, 0]
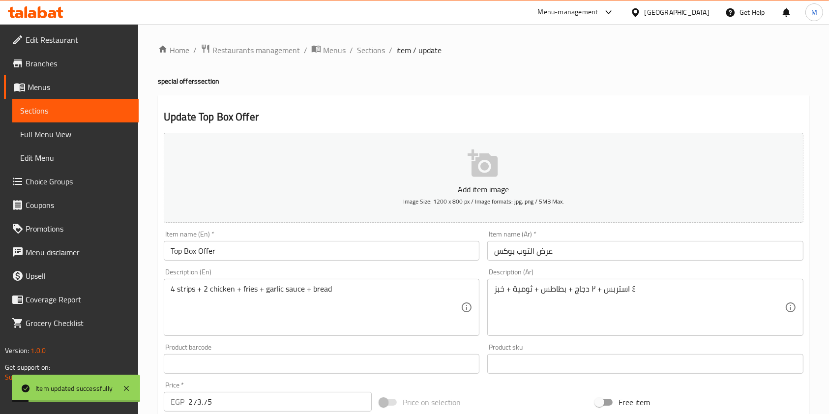
drag, startPoint x: 358, startPoint y: 53, endPoint x: 365, endPoint y: 60, distance: 10.1
click at [358, 53] on span "Sections" at bounding box center [371, 50] width 28 height 12
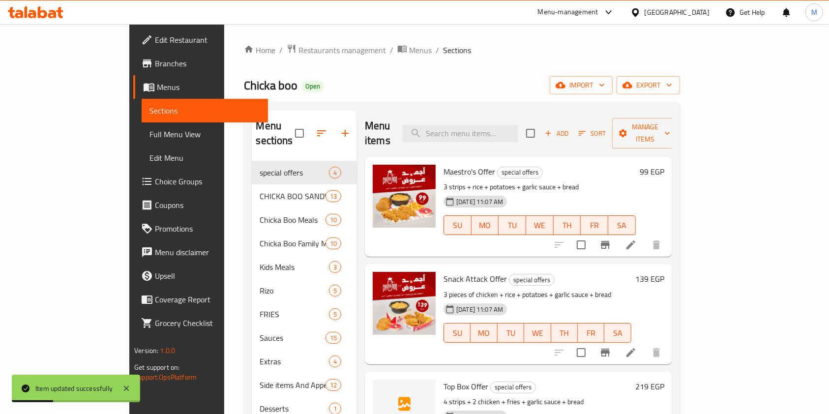
click at [645, 344] on li at bounding box center [631, 353] width 28 height 18
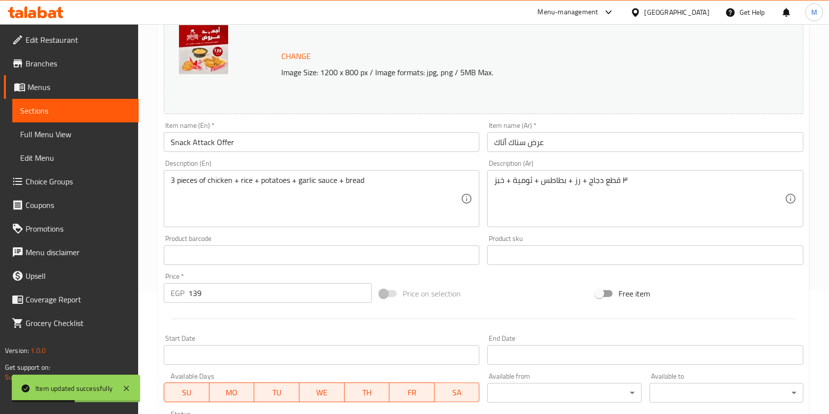
scroll to position [131, 0]
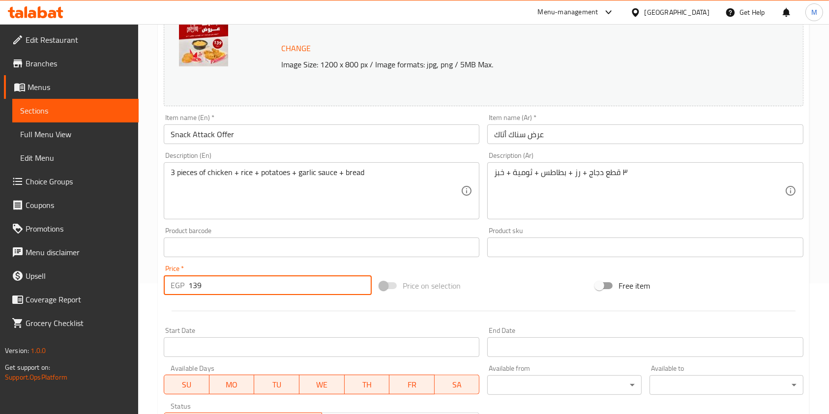
drag, startPoint x: 208, startPoint y: 293, endPoint x: 187, endPoint y: 297, distance: 20.5
click at [187, 297] on div "Price   * EGP 139 Price *" at bounding box center [268, 280] width 216 height 38
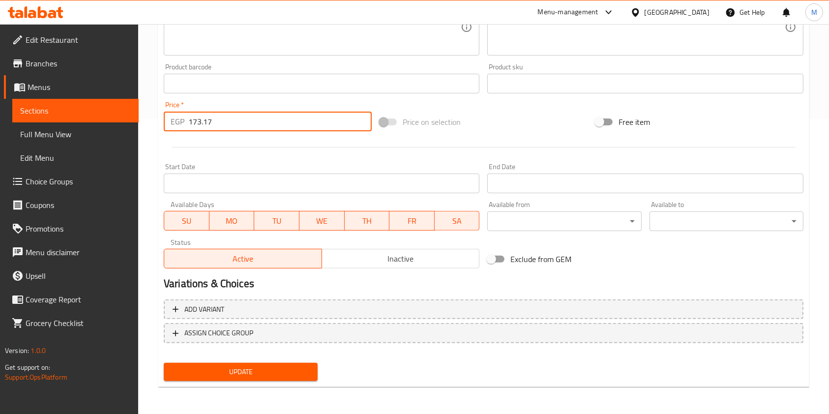
scroll to position [295, 0]
type input "173.75"
click at [303, 368] on span "Update" at bounding box center [241, 371] width 138 height 12
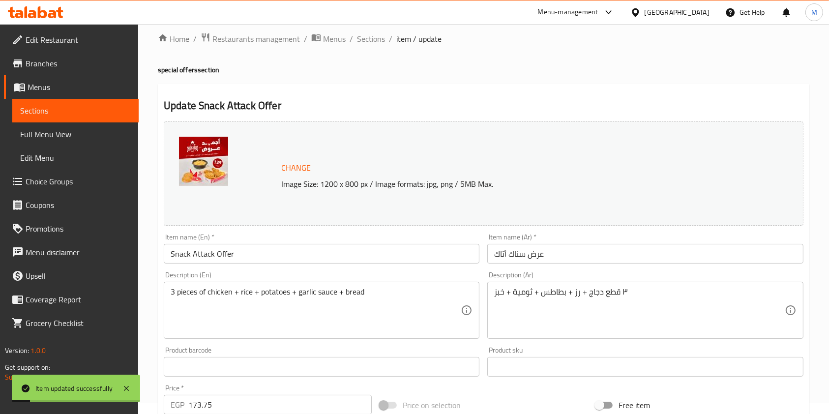
scroll to position [0, 0]
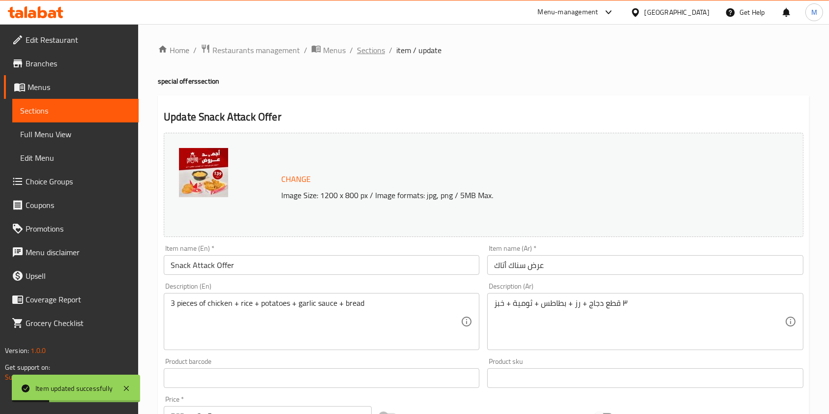
click at [383, 53] on span "Sections" at bounding box center [371, 50] width 28 height 12
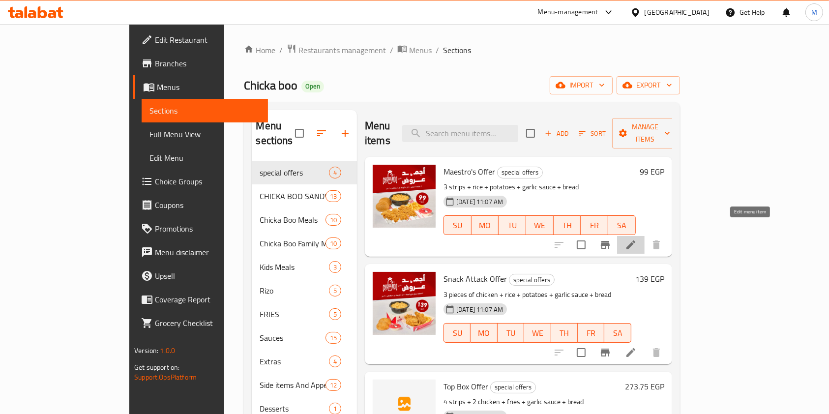
click at [635, 241] on icon at bounding box center [631, 245] width 9 height 9
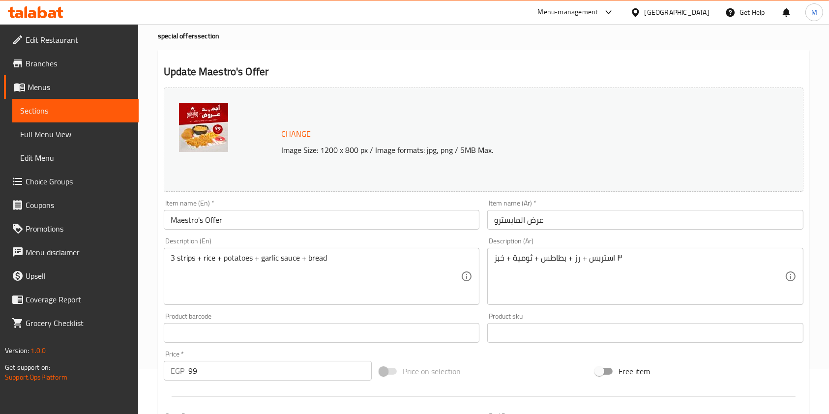
scroll to position [65, 0]
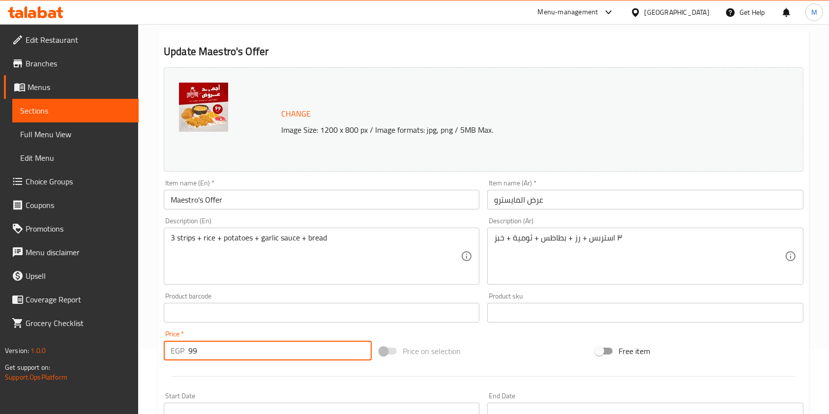
drag, startPoint x: 194, startPoint y: 349, endPoint x: 183, endPoint y: 352, distance: 11.4
click at [183, 352] on div "EGP 99 Price *" at bounding box center [268, 351] width 208 height 20
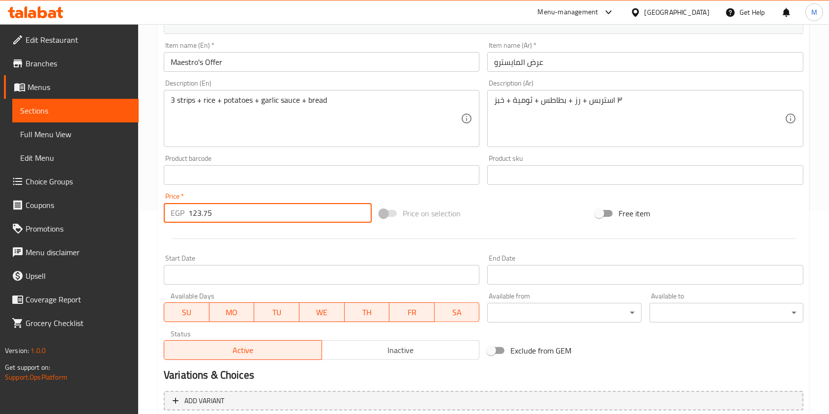
scroll to position [295, 0]
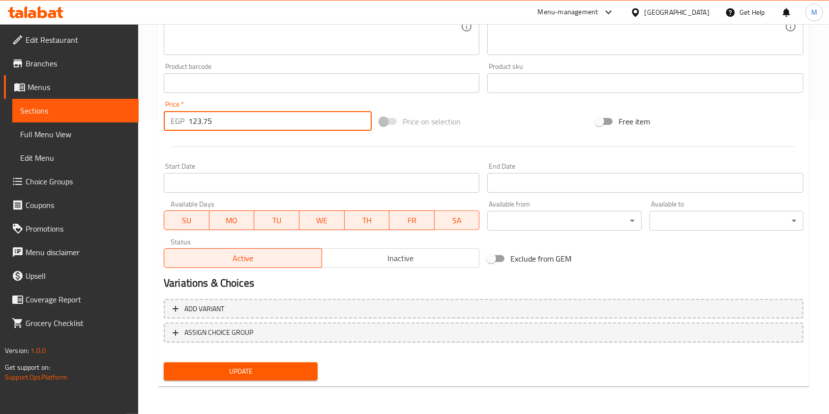
type input "123.75"
click at [279, 382] on div "Update" at bounding box center [241, 372] width 162 height 26
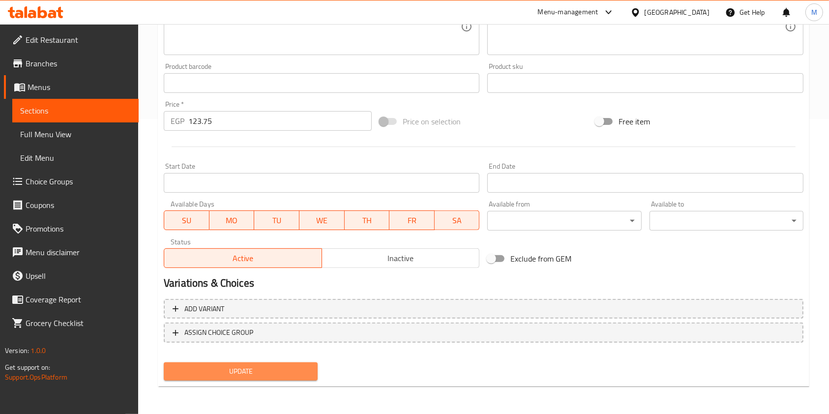
click at [285, 372] on span "Update" at bounding box center [241, 371] width 138 height 12
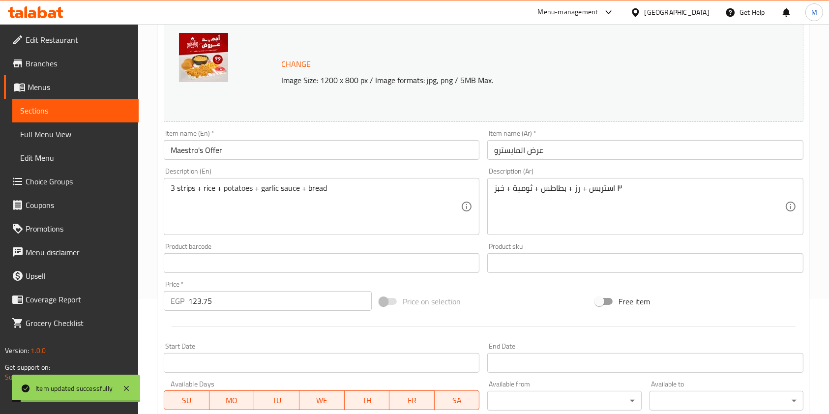
scroll to position [0, 0]
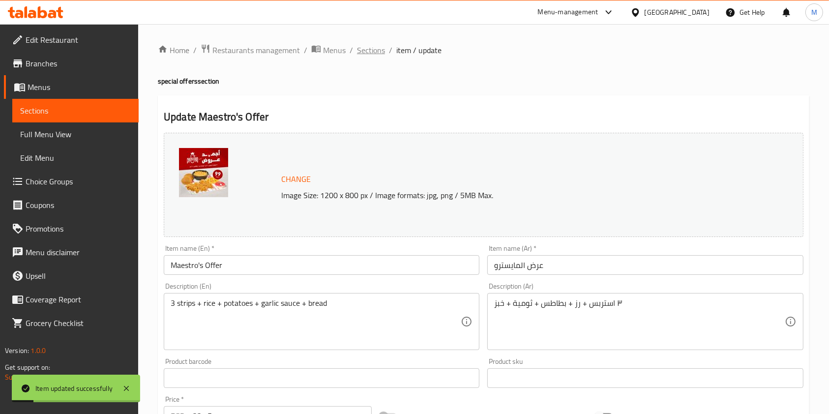
click at [379, 54] on span "Sections" at bounding box center [371, 50] width 28 height 12
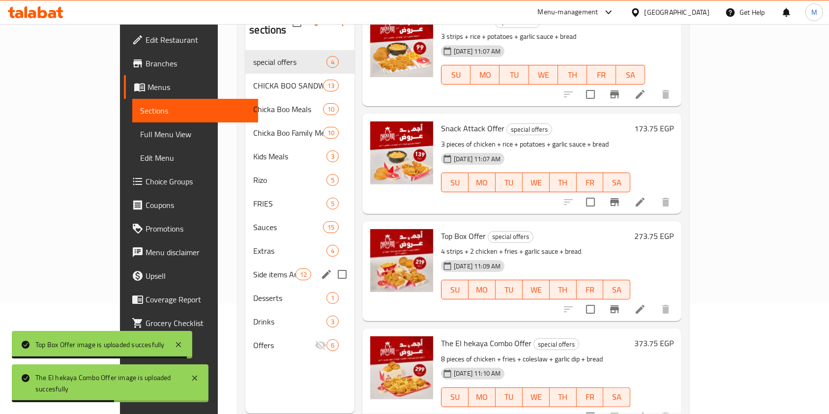
scroll to position [131, 0]
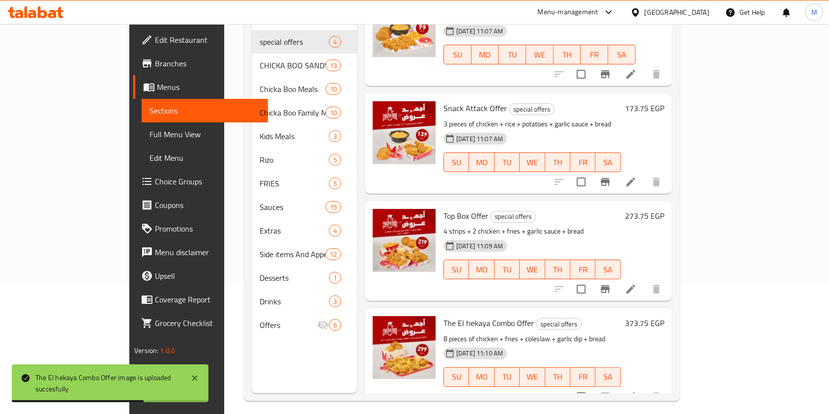
click at [36, 13] on icon at bounding box center [36, 12] width 56 height 12
